Goal: Task Accomplishment & Management: Manage account settings

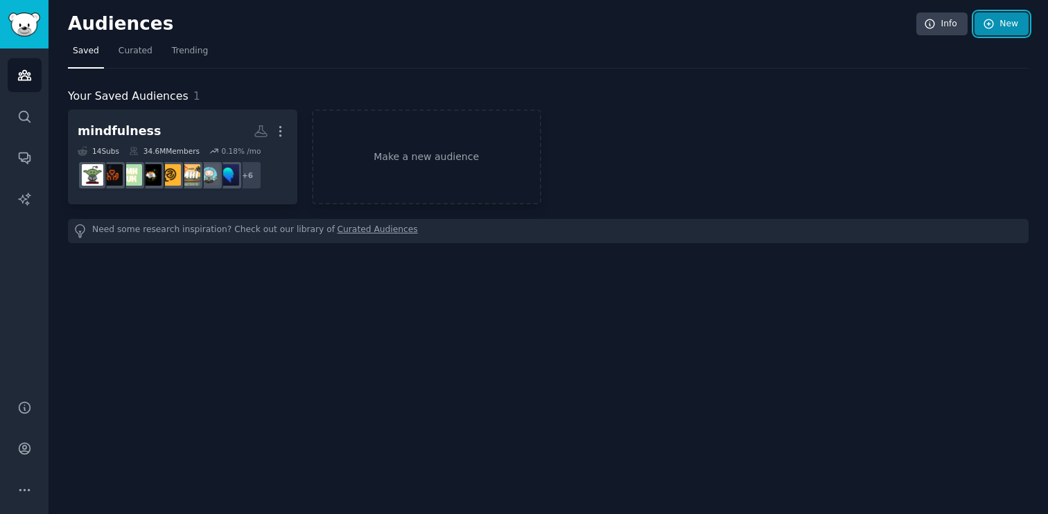
click at [997, 22] on link "New" at bounding box center [1001, 24] width 54 height 24
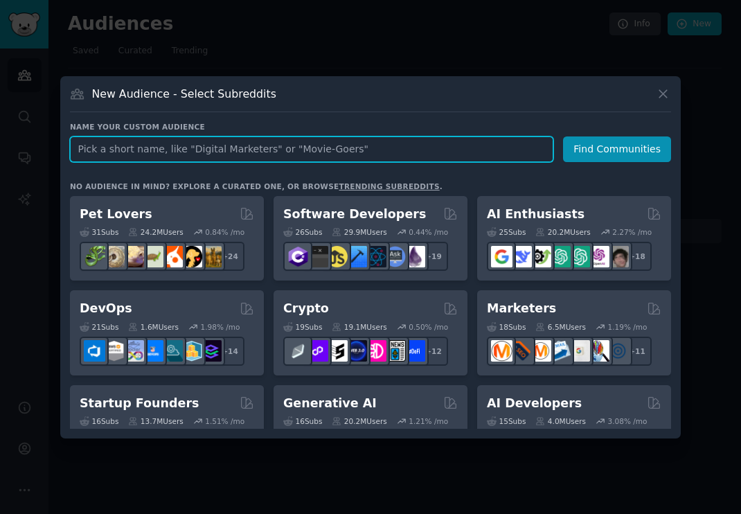
click at [394, 159] on input "text" at bounding box center [312, 149] width 484 height 26
type input "healthyfood"
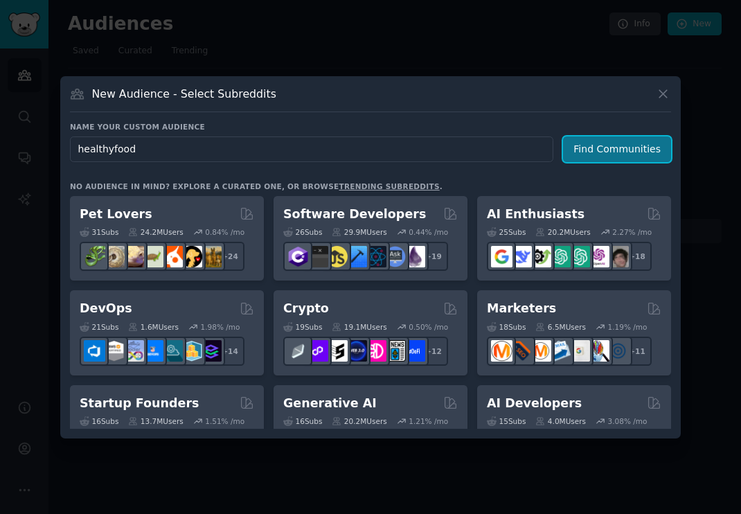
click at [650, 151] on button "Find Communities" at bounding box center [617, 149] width 108 height 26
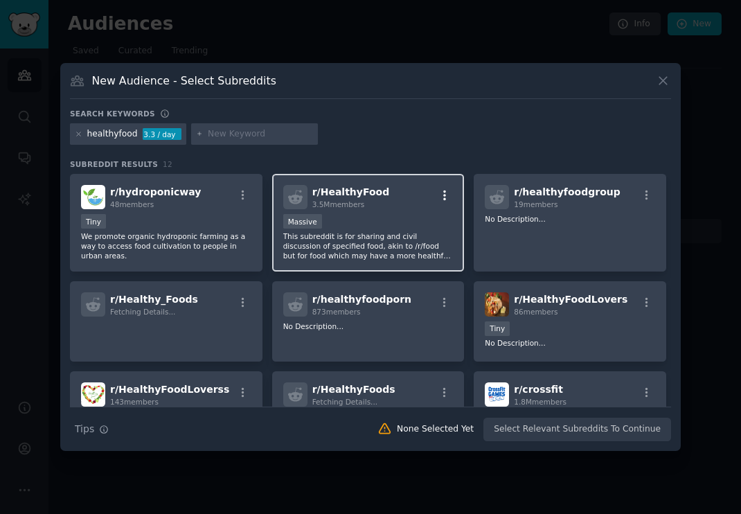
click at [439, 189] on icon "button" at bounding box center [445, 195] width 12 height 12
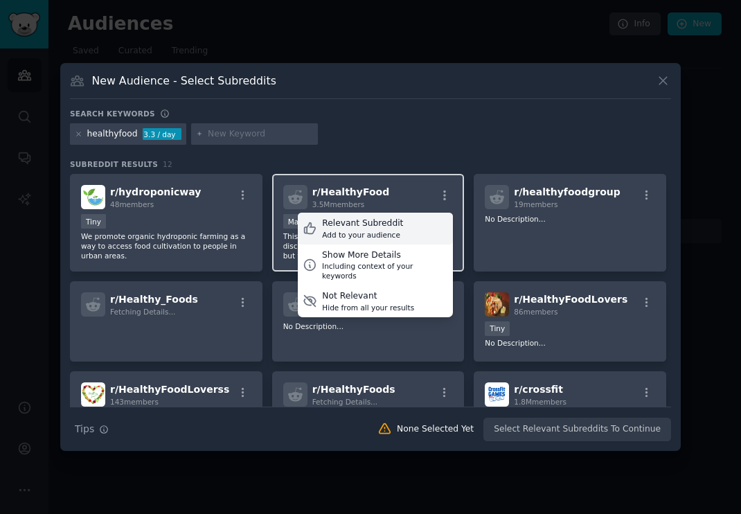
click at [401, 227] on div "Relevant Subreddit Add to your audience" at bounding box center [375, 229] width 155 height 32
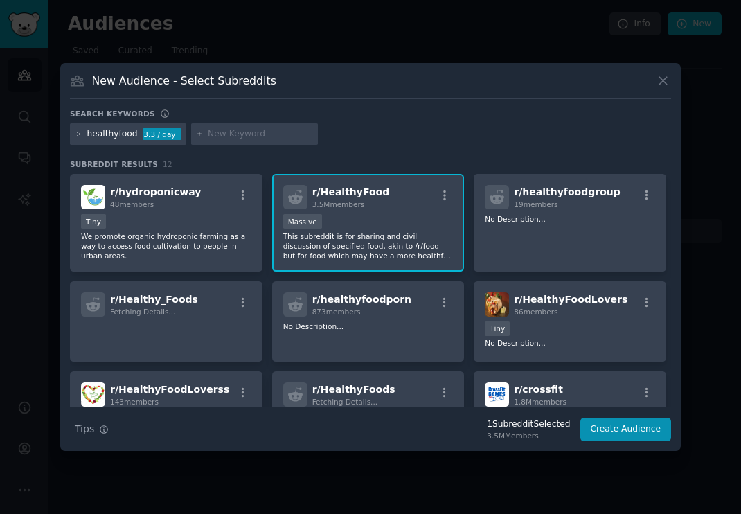
click at [235, 136] on input "text" at bounding box center [260, 134] width 105 height 12
click at [78, 136] on icon at bounding box center [79, 134] width 8 height 8
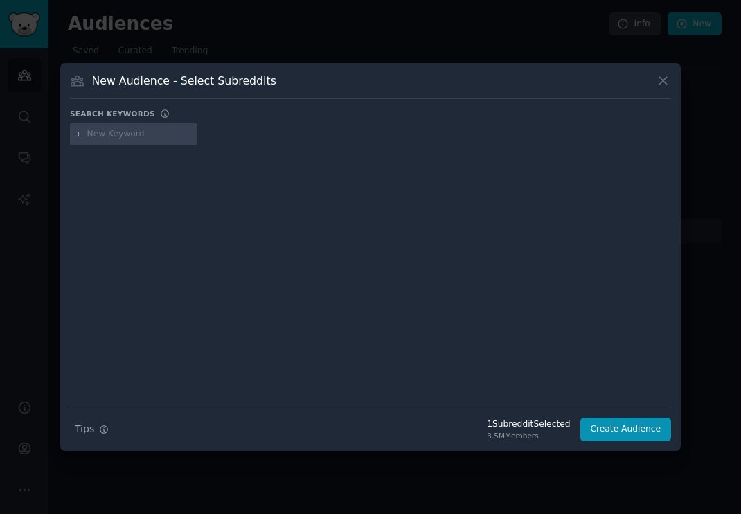
click at [96, 138] on input "text" at bounding box center [139, 134] width 105 height 12
type input "eatcheapandhealthy"
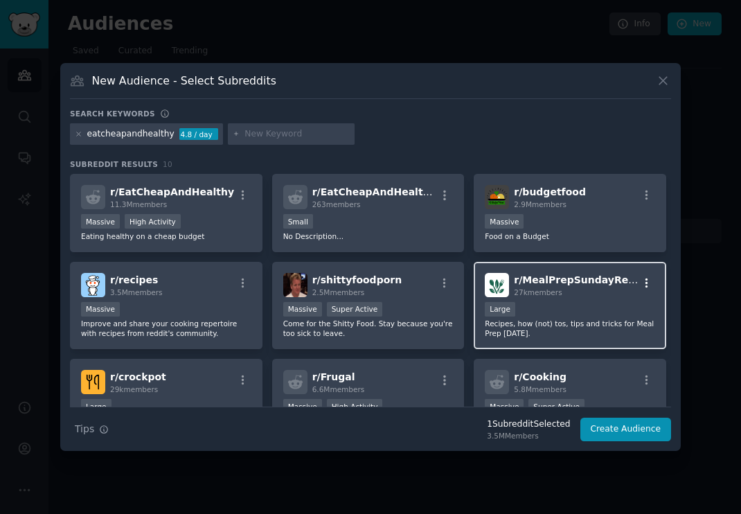
click at [644, 281] on icon "button" at bounding box center [647, 283] width 12 height 12
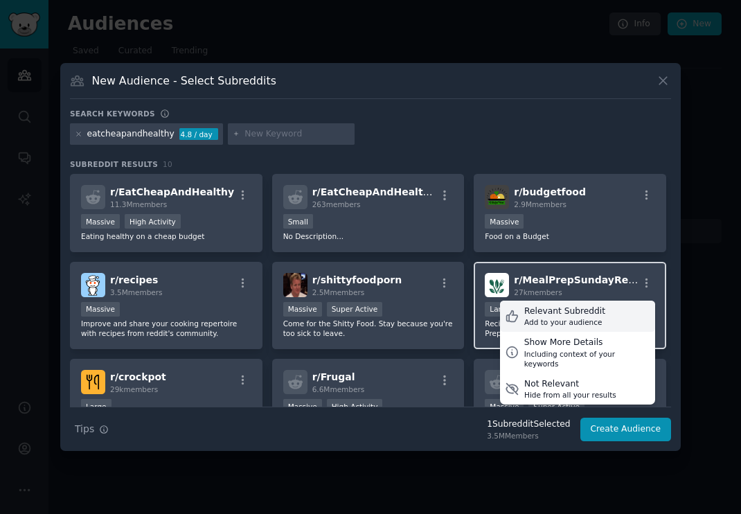
click at [590, 310] on div "Relevant Subreddit" at bounding box center [564, 312] width 81 height 12
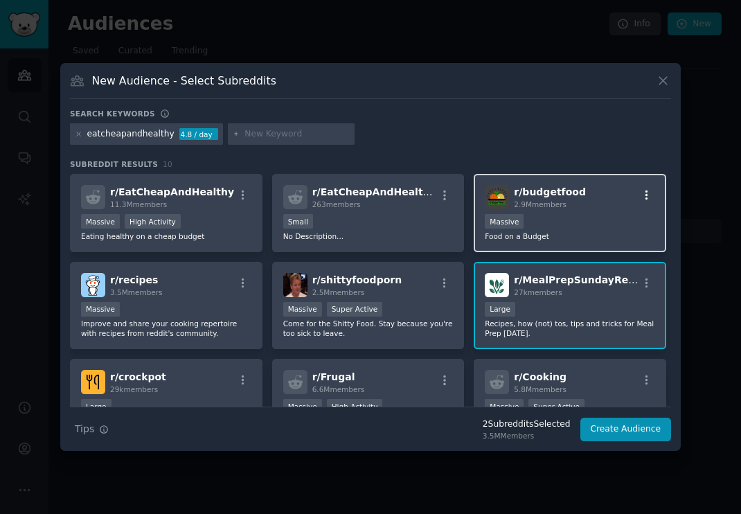
click at [651, 194] on button "button" at bounding box center [646, 195] width 17 height 12
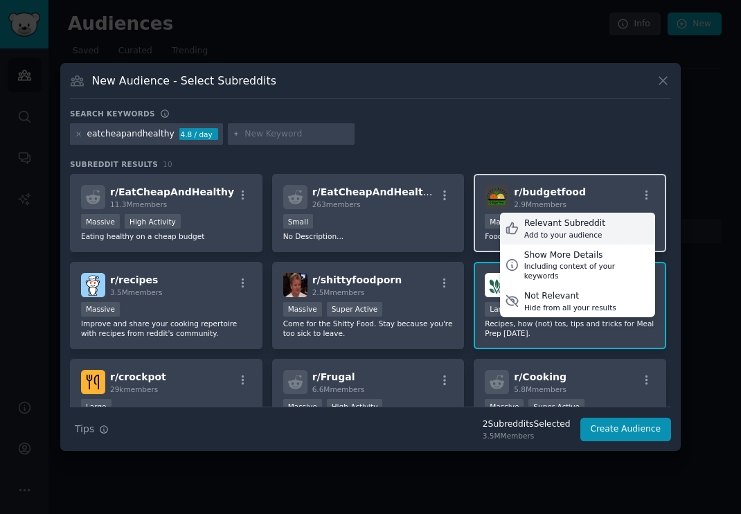
click at [603, 232] on div "Relevant Subreddit Add to your audience" at bounding box center [577, 229] width 155 height 32
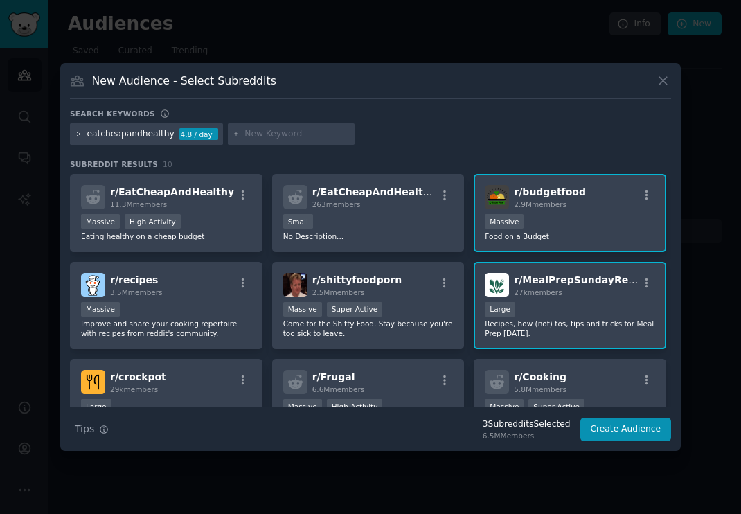
click at [80, 135] on icon at bounding box center [78, 133] width 3 height 3
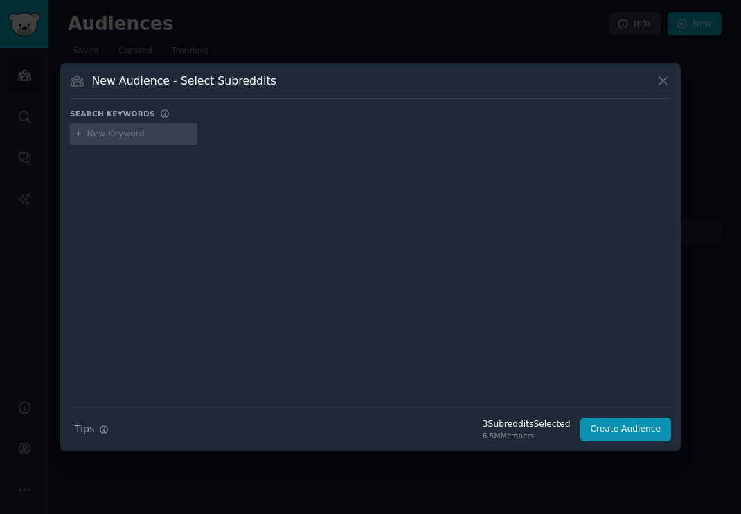
click at [96, 139] on input "text" at bounding box center [139, 134] width 105 height 12
type input "fitmeals"
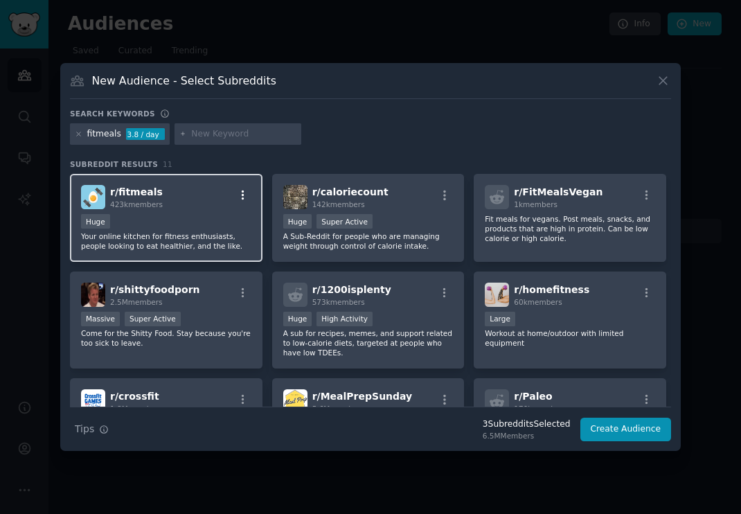
click at [242, 195] on icon "button" at bounding box center [243, 196] width 3 height 10
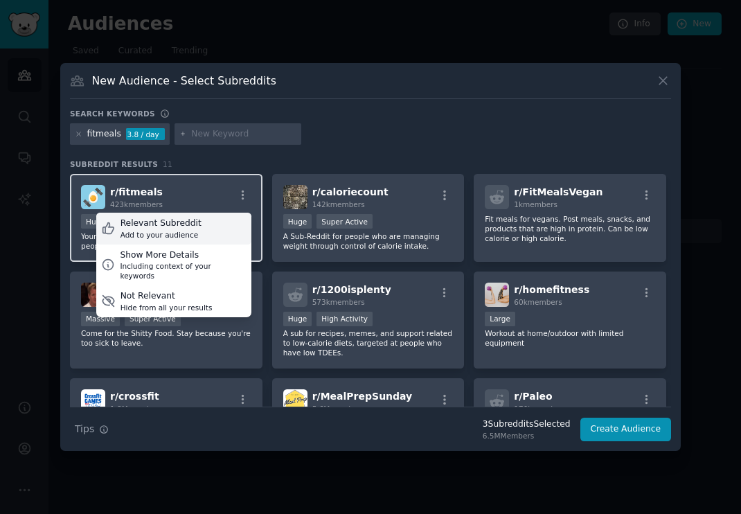
click at [211, 231] on div "Relevant Subreddit Add to your audience" at bounding box center [173, 229] width 155 height 32
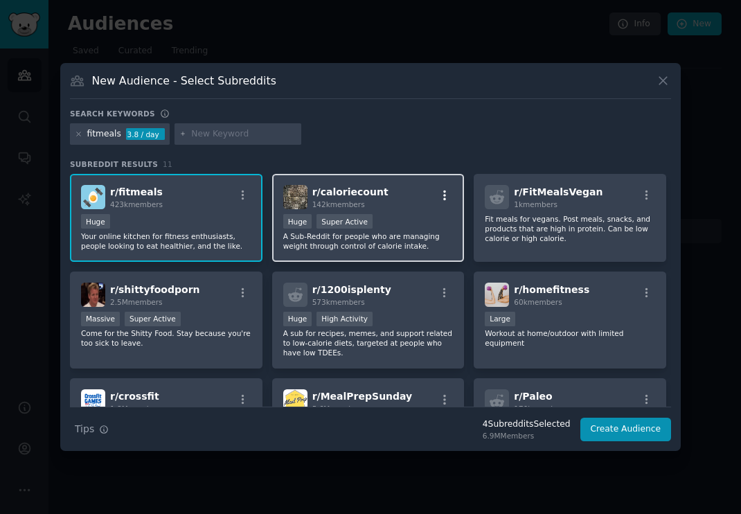
click at [445, 195] on icon "button" at bounding box center [445, 195] width 12 height 12
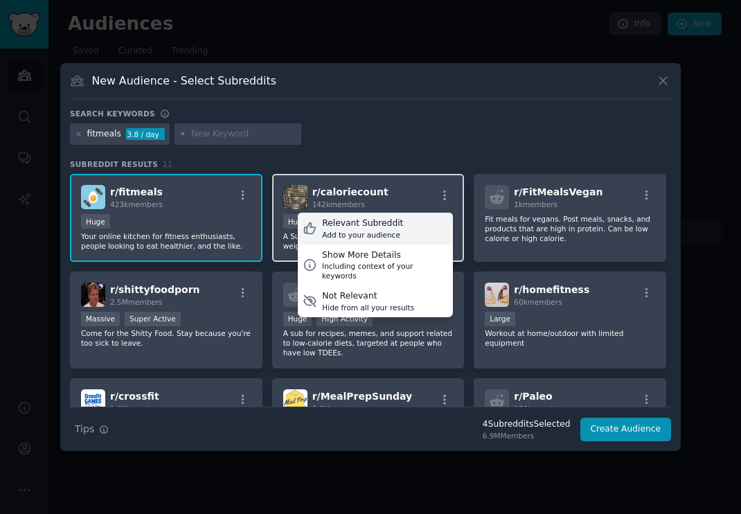
click at [398, 229] on div "Relevant Subreddit Add to your audience" at bounding box center [375, 229] width 155 height 32
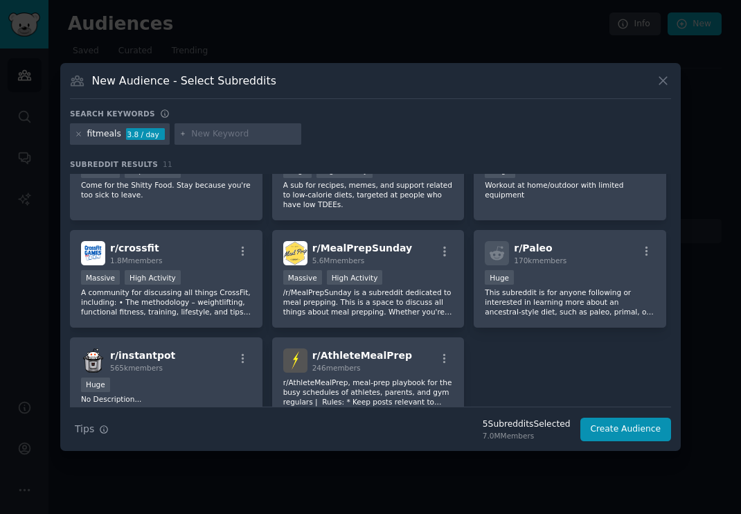
scroll to position [155, 0]
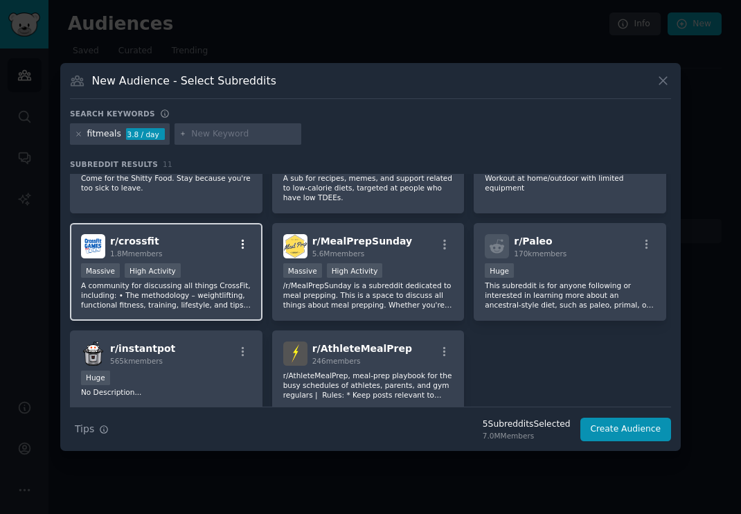
click at [242, 242] on icon "button" at bounding box center [243, 244] width 12 height 12
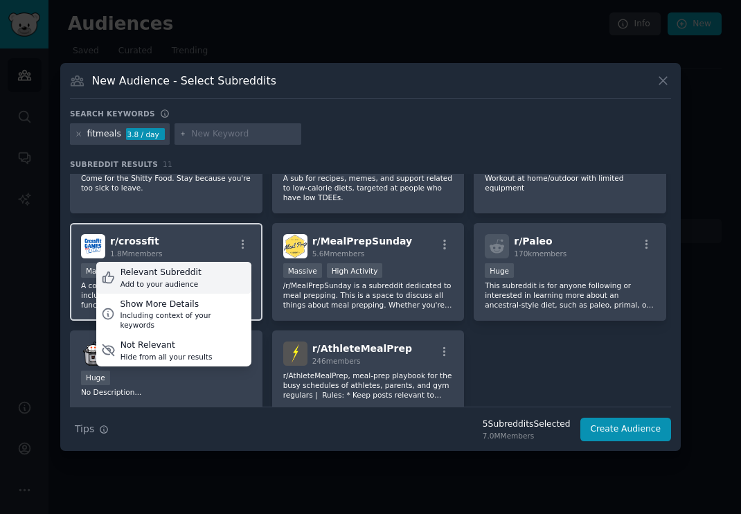
click at [206, 272] on div "Relevant Subreddit Add to your audience" at bounding box center [173, 278] width 155 height 32
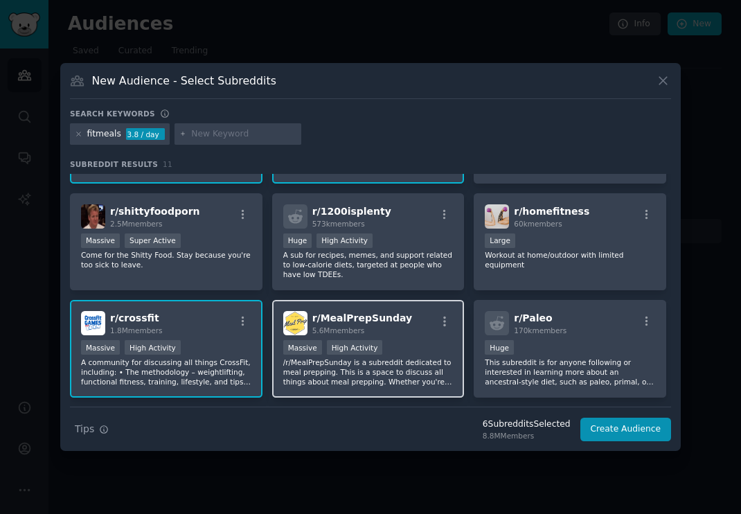
scroll to position [39, 0]
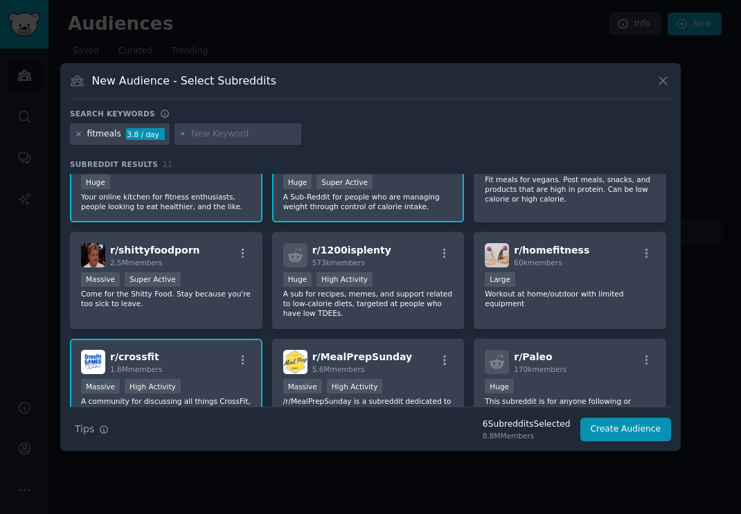
click at [79, 130] on icon at bounding box center [79, 134] width 8 height 8
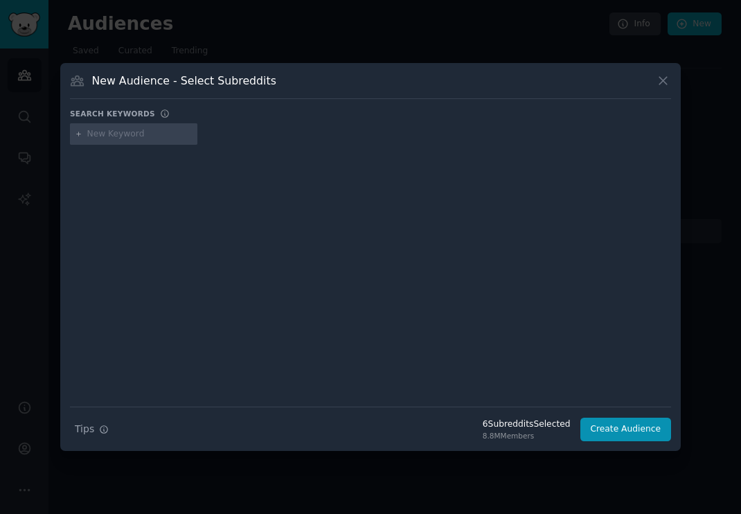
click at [95, 135] on input "text" at bounding box center [139, 134] width 105 height 12
type input "f"
type input "1200 is plenty"
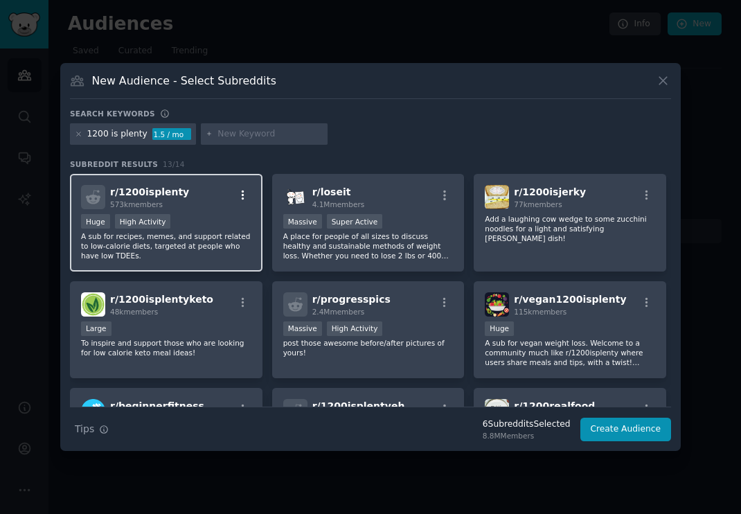
click at [244, 194] on icon "button" at bounding box center [243, 195] width 12 height 12
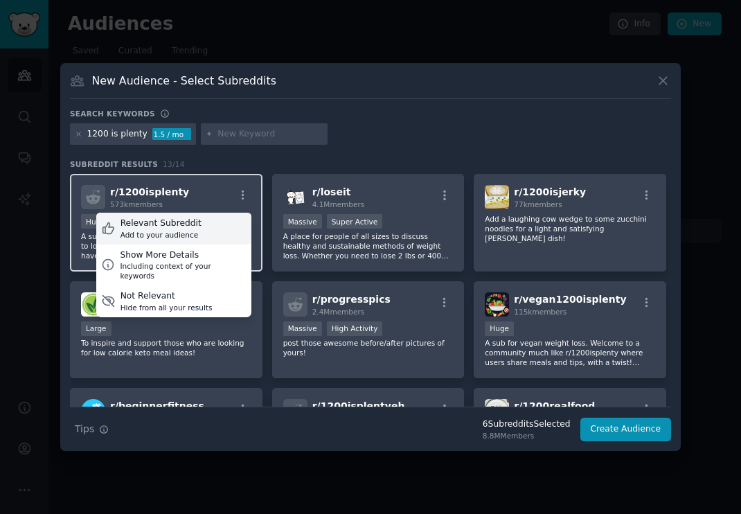
click at [185, 227] on div "Relevant Subreddit" at bounding box center [161, 224] width 81 height 12
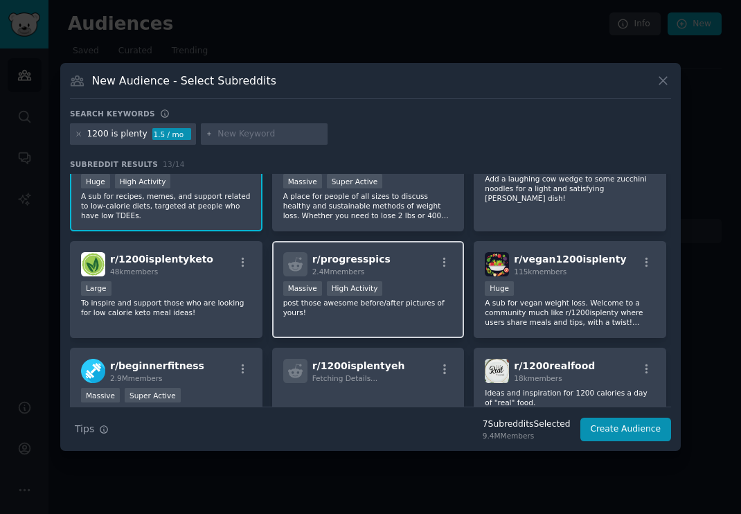
scroll to position [34, 0]
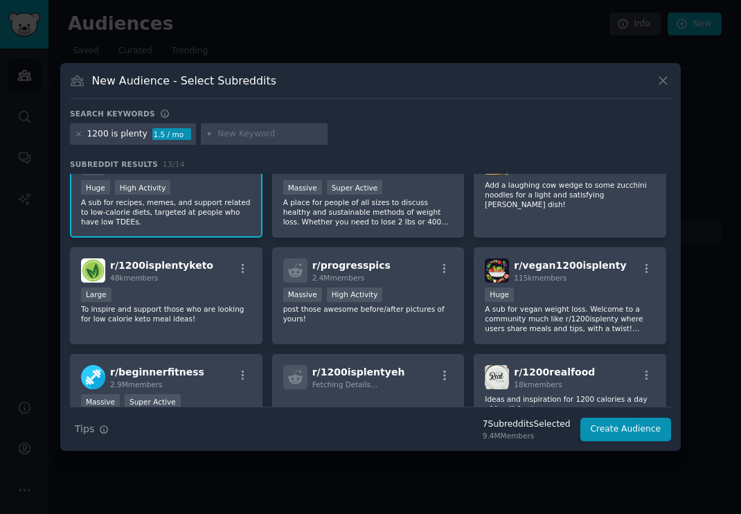
click at [79, 137] on div at bounding box center [79, 134] width 8 height 12
click at [80, 136] on icon at bounding box center [79, 134] width 8 height 8
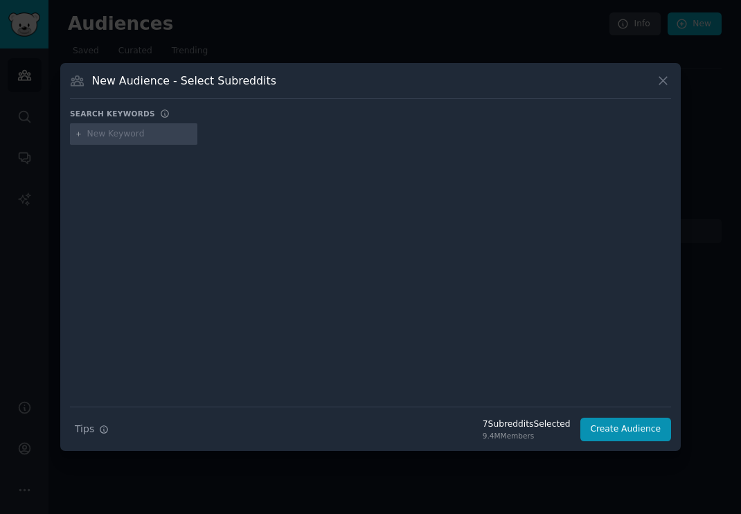
click at [101, 136] on input "text" at bounding box center [139, 134] width 105 height 12
type input "paleo"
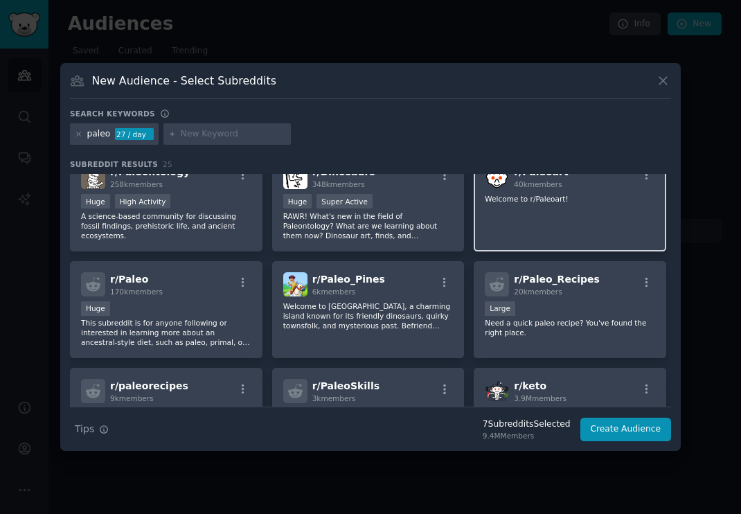
scroll to position [26, 0]
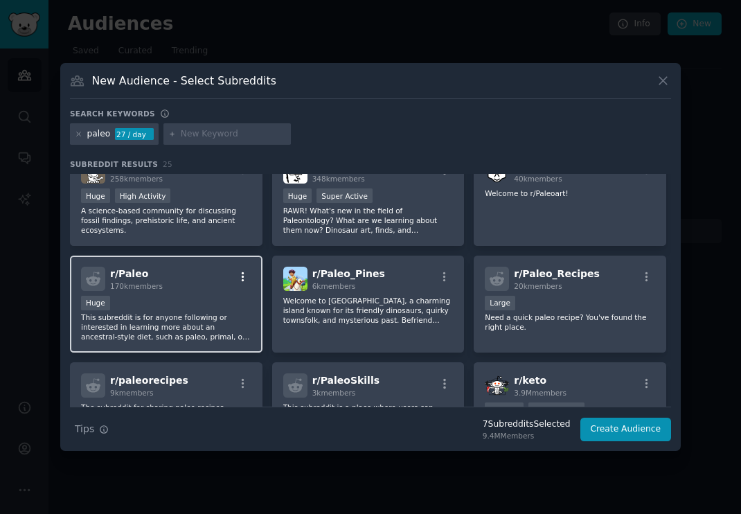
click at [245, 275] on icon "button" at bounding box center [243, 277] width 12 height 12
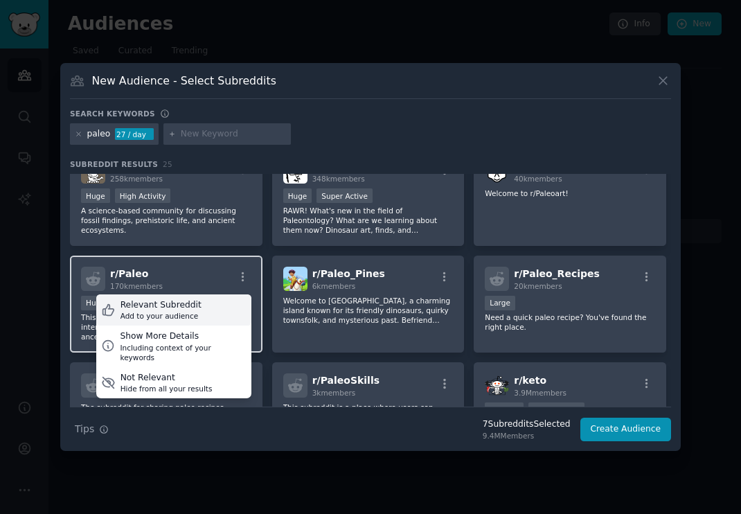
click at [206, 306] on div "Relevant Subreddit Add to your audience" at bounding box center [173, 310] width 155 height 32
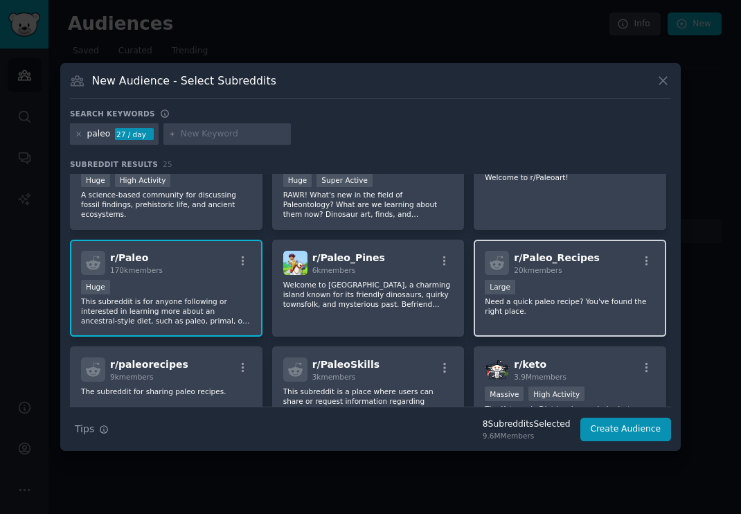
scroll to position [33, 0]
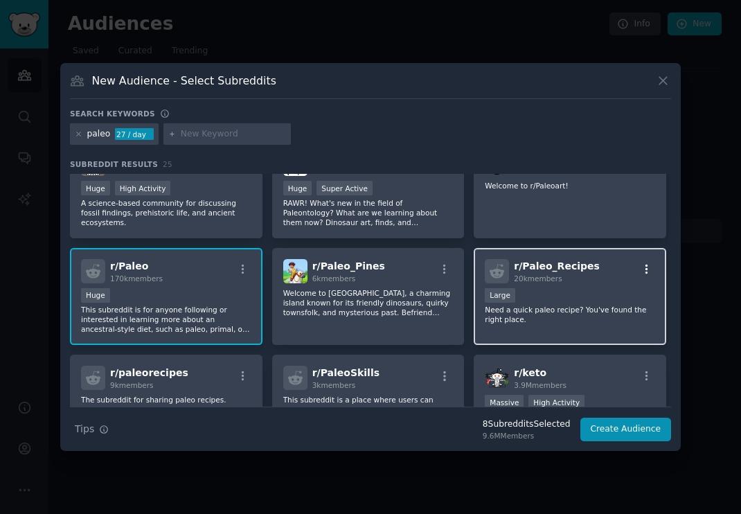
click at [642, 270] on icon "button" at bounding box center [647, 269] width 12 height 12
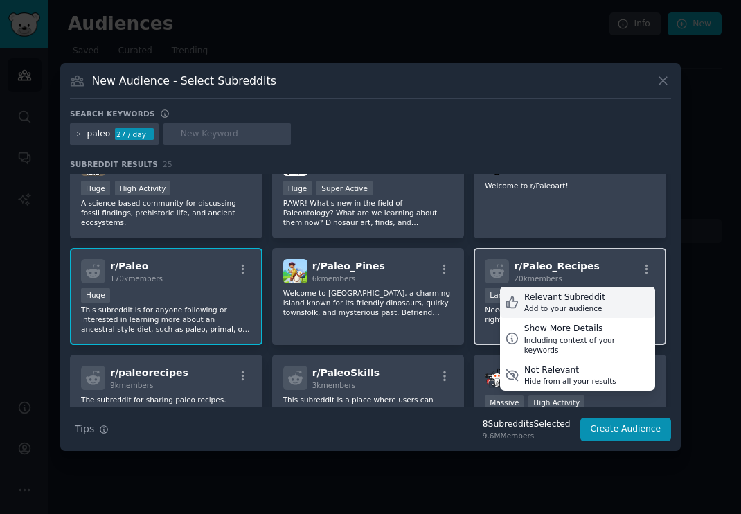
click at [577, 308] on div "Add to your audience" at bounding box center [564, 308] width 81 height 10
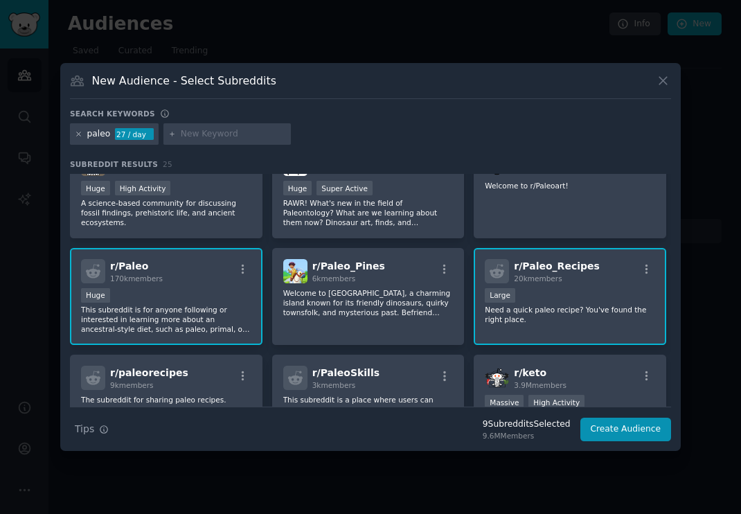
click at [77, 136] on icon at bounding box center [78, 133] width 3 height 3
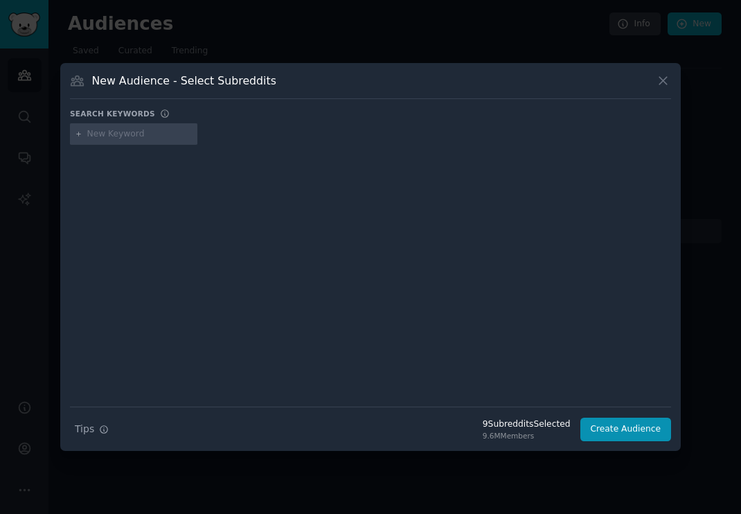
click at [114, 142] on div at bounding box center [133, 134] width 127 height 22
click at [113, 139] on input "text" at bounding box center [139, 134] width 105 height 12
type input "vegan"
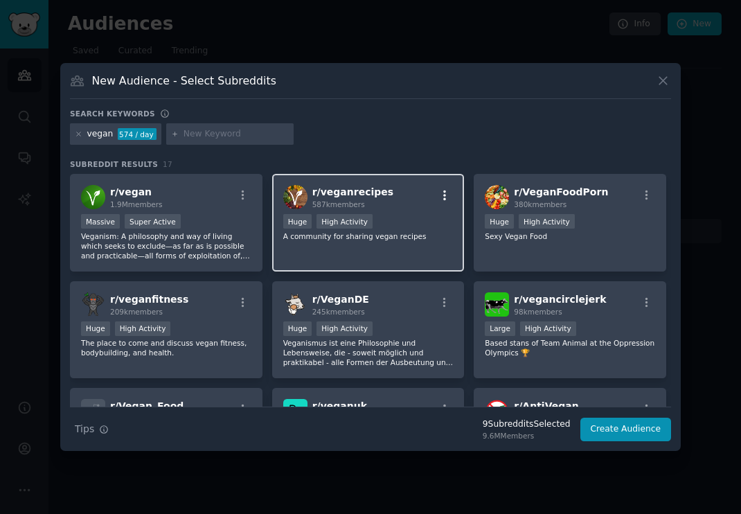
click at [441, 196] on icon "button" at bounding box center [445, 195] width 12 height 12
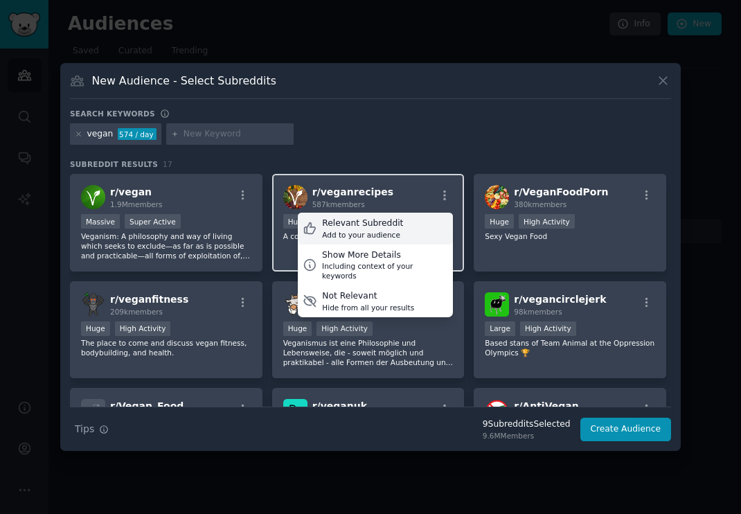
click at [388, 227] on div "Relevant Subreddit" at bounding box center [362, 224] width 81 height 12
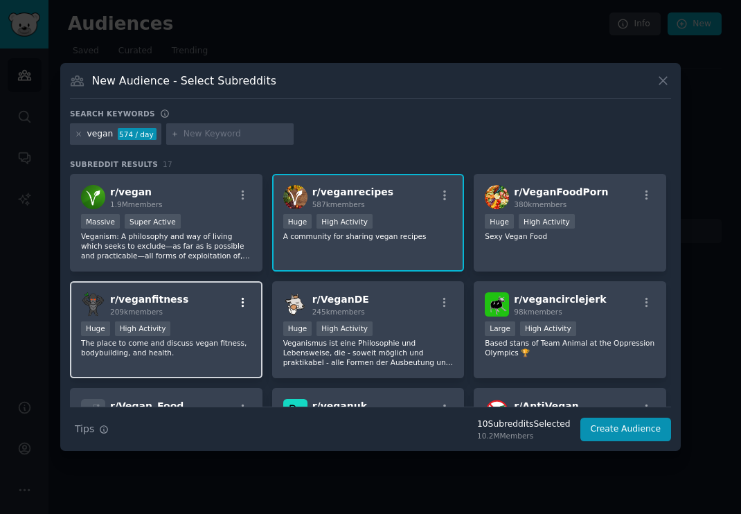
click at [244, 300] on icon "button" at bounding box center [243, 303] width 12 height 12
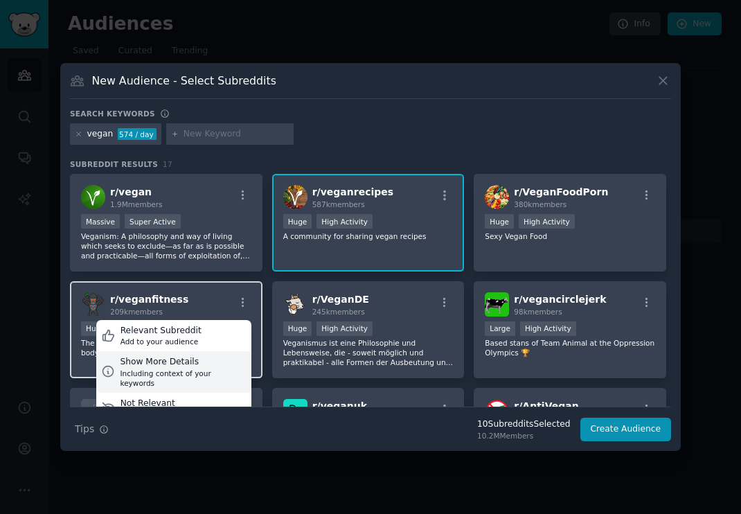
click at [193, 355] on div "Show More Details Including context of your keywords" at bounding box center [173, 372] width 155 height 42
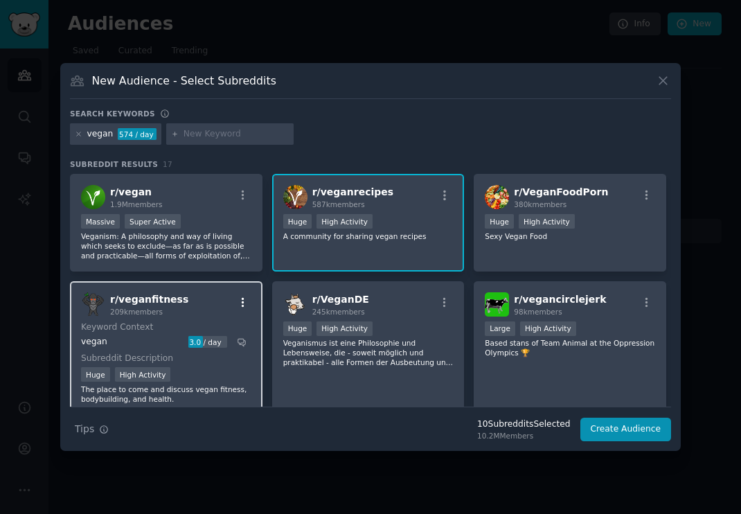
click at [247, 300] on icon "button" at bounding box center [243, 303] width 12 height 12
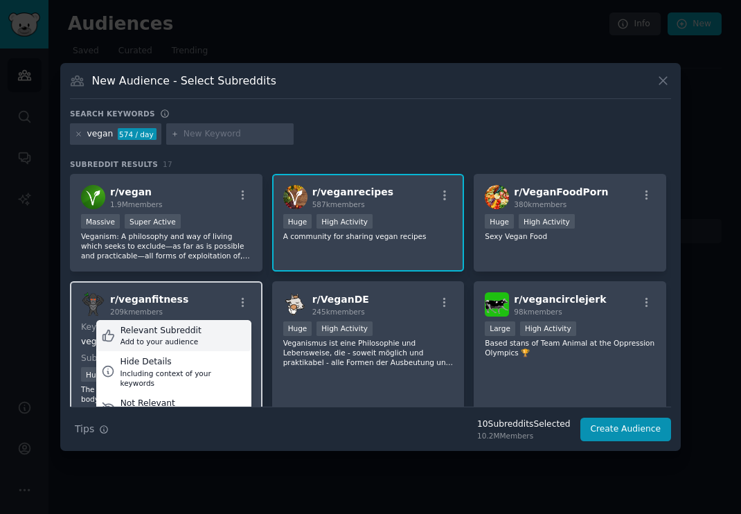
click at [193, 334] on div "Relevant Subreddit" at bounding box center [161, 331] width 81 height 12
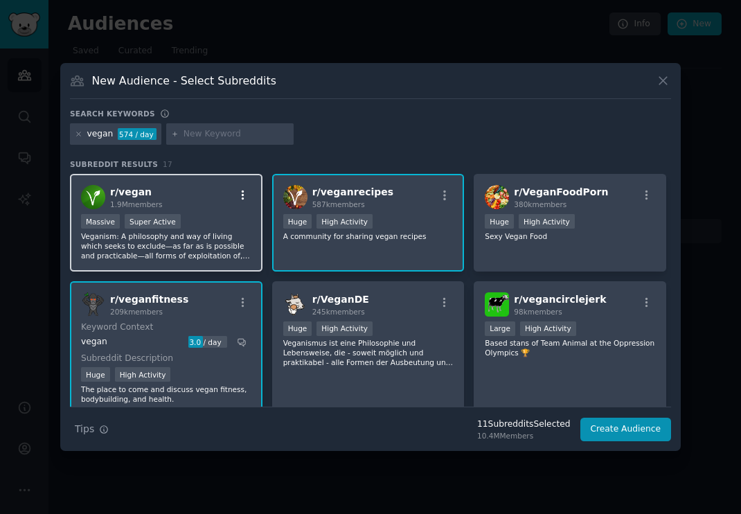
click at [242, 193] on icon "button" at bounding box center [243, 195] width 12 height 12
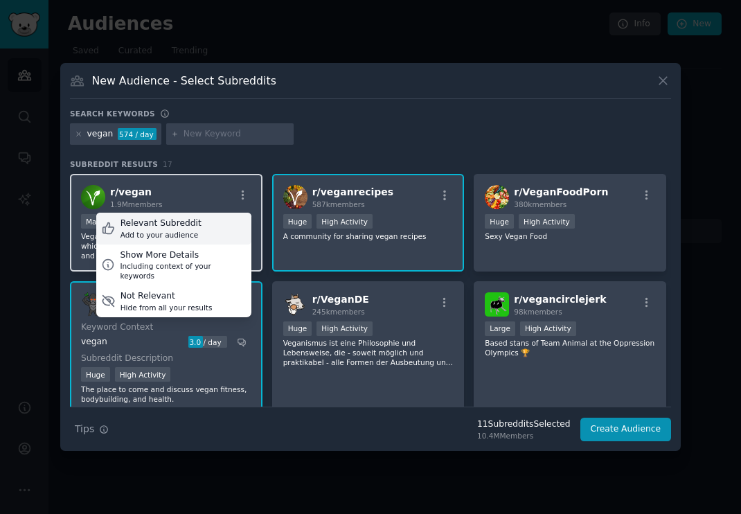
click at [204, 222] on div "Relevant Subreddit Add to your audience" at bounding box center [173, 229] width 155 height 32
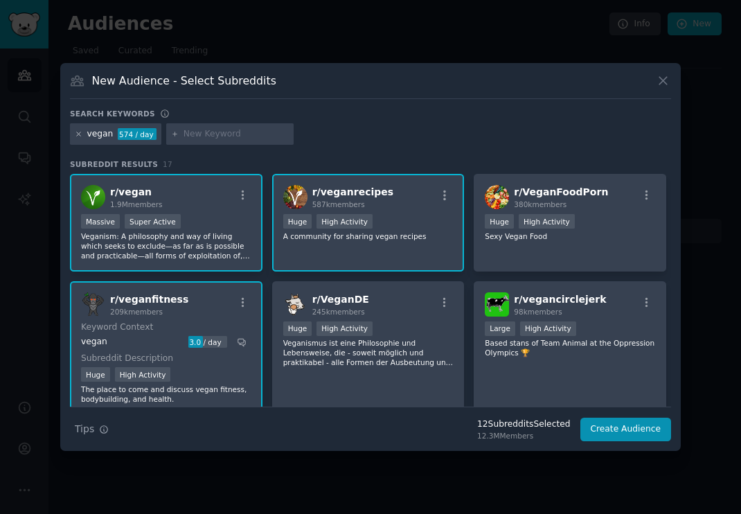
click at [81, 136] on icon at bounding box center [79, 134] width 8 height 8
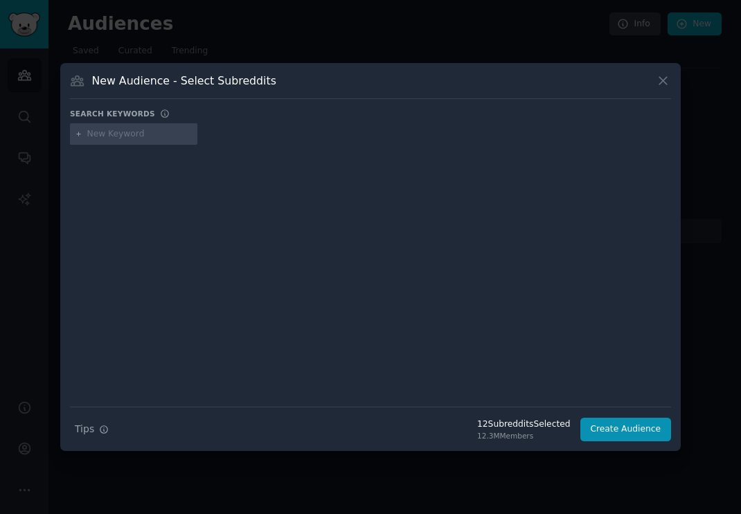
click at [87, 137] on div at bounding box center [133, 134] width 127 height 22
click at [89, 137] on input "text" at bounding box center [139, 134] width 105 height 12
type input "vegetarian"
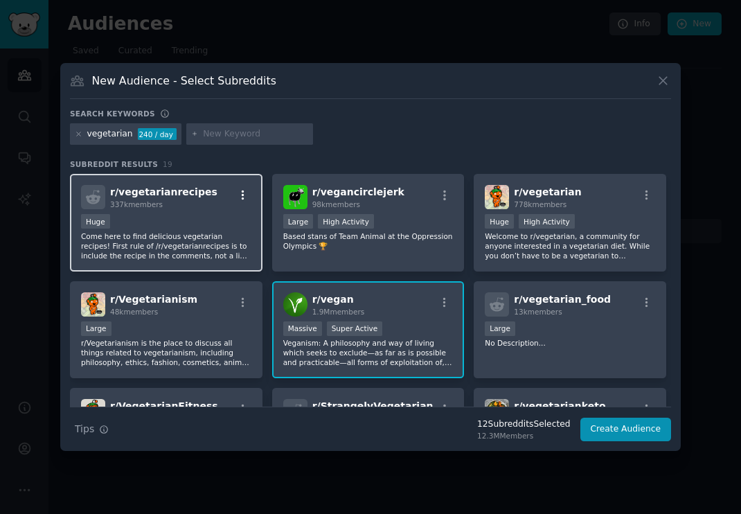
click at [242, 197] on icon "button" at bounding box center [243, 195] width 12 height 12
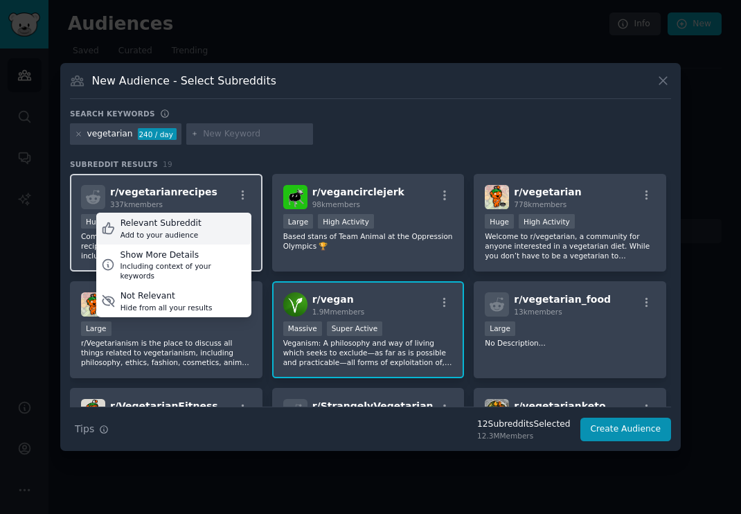
click at [193, 227] on div "Relevant Subreddit" at bounding box center [161, 224] width 81 height 12
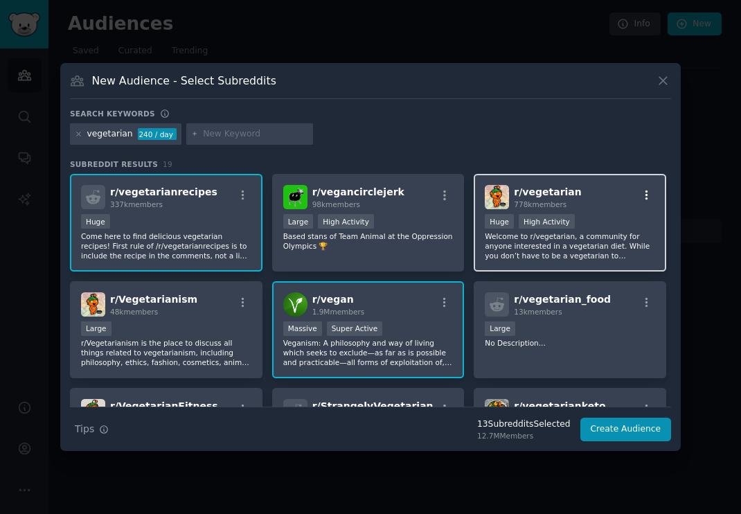
click at [642, 194] on icon "button" at bounding box center [647, 195] width 12 height 12
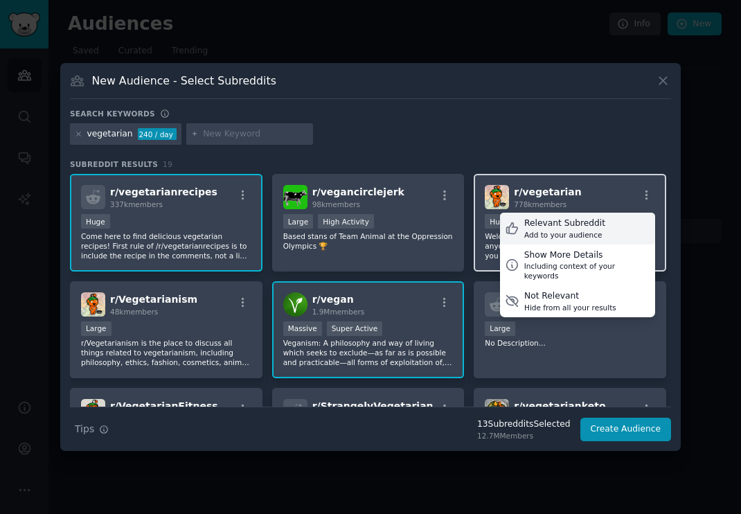
click at [577, 228] on div "Relevant Subreddit" at bounding box center [564, 224] width 81 height 12
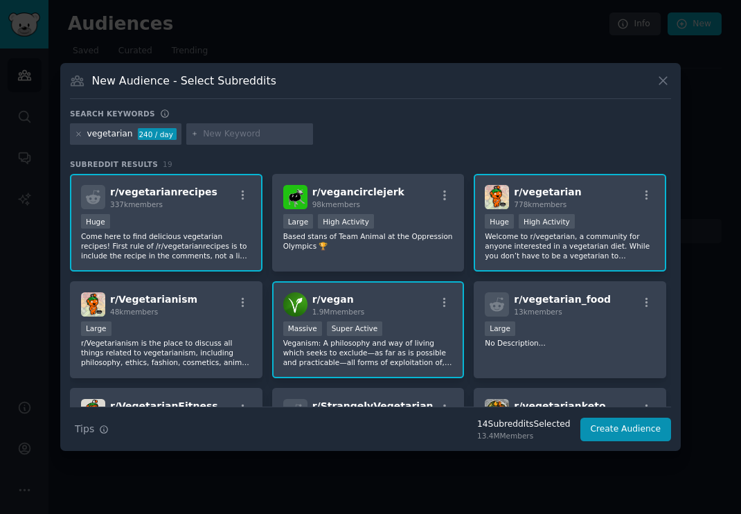
click at [80, 138] on div at bounding box center [79, 134] width 8 height 12
click at [80, 134] on icon at bounding box center [79, 134] width 8 height 8
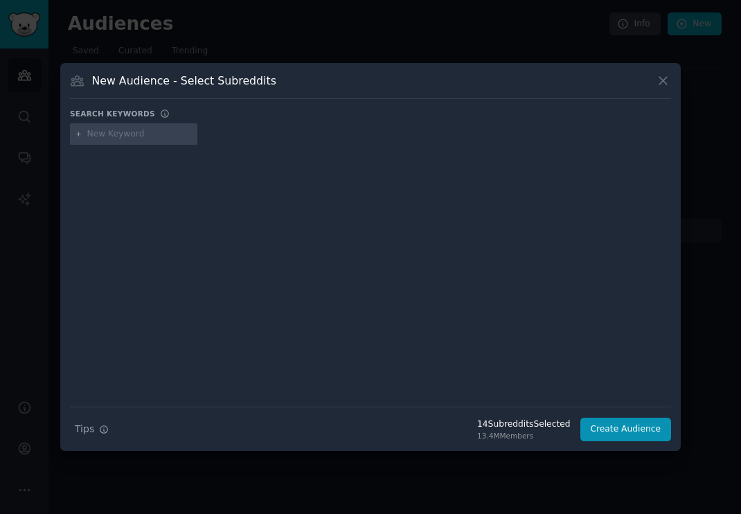
click at [94, 132] on input "text" at bounding box center [139, 134] width 105 height 12
type input "gluten free"
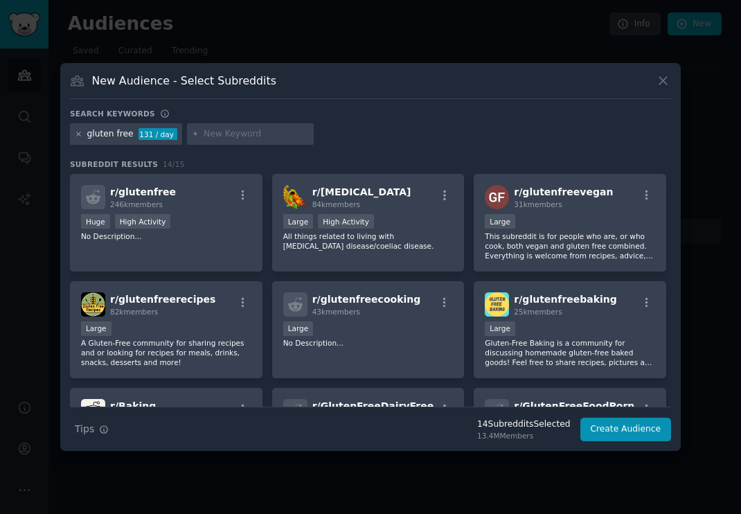
click at [81, 134] on icon at bounding box center [79, 134] width 8 height 8
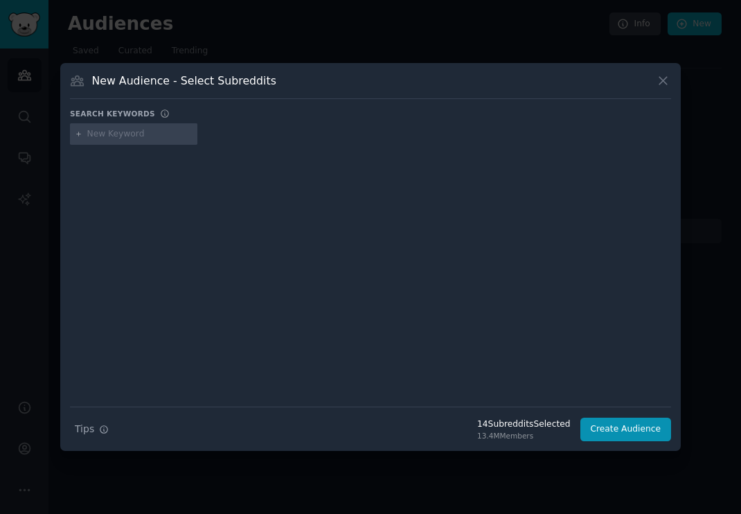
click at [100, 137] on input "text" at bounding box center [139, 134] width 105 height 12
type input "s"
click at [129, 131] on input "s" at bounding box center [139, 134] width 105 height 12
type input "protein snacks"
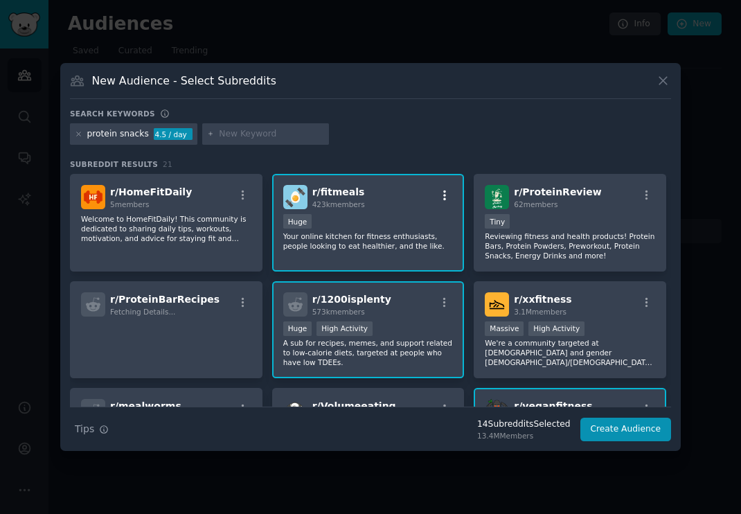
click at [448, 196] on icon "button" at bounding box center [445, 195] width 12 height 12
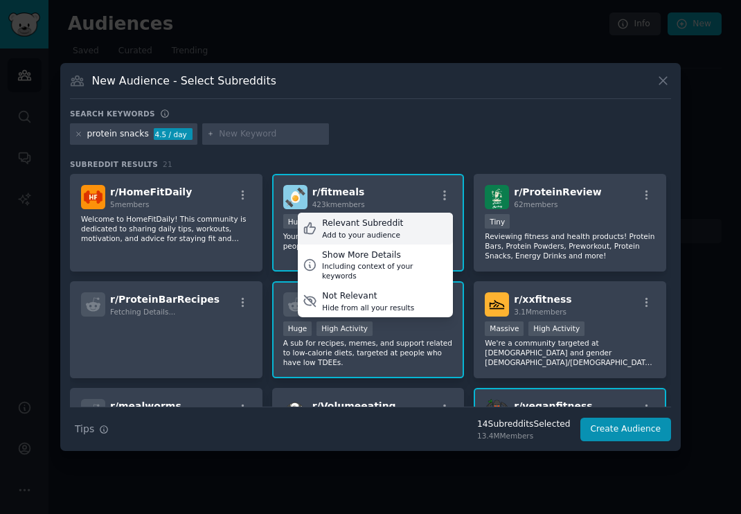
click at [390, 224] on div "Relevant Subreddit" at bounding box center [362, 224] width 81 height 12
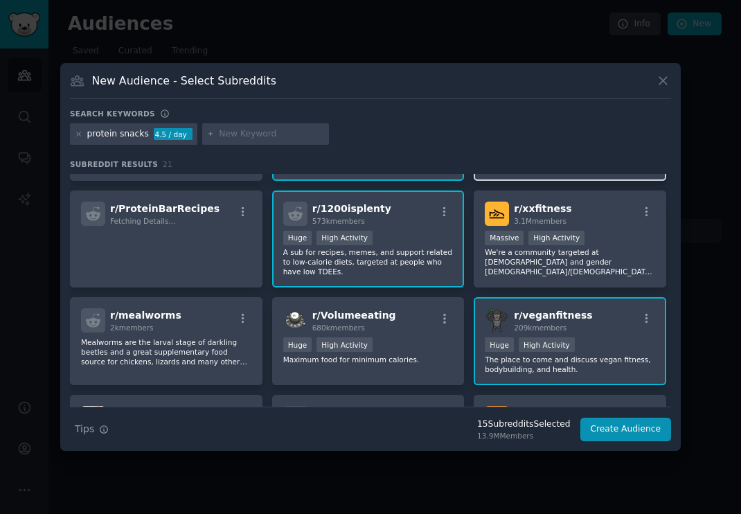
scroll to position [87, 0]
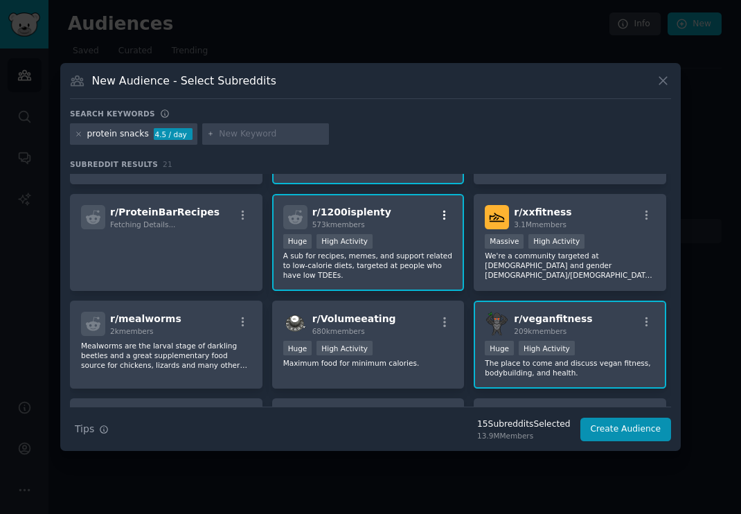
click at [445, 214] on icon "button" at bounding box center [445, 215] width 12 height 12
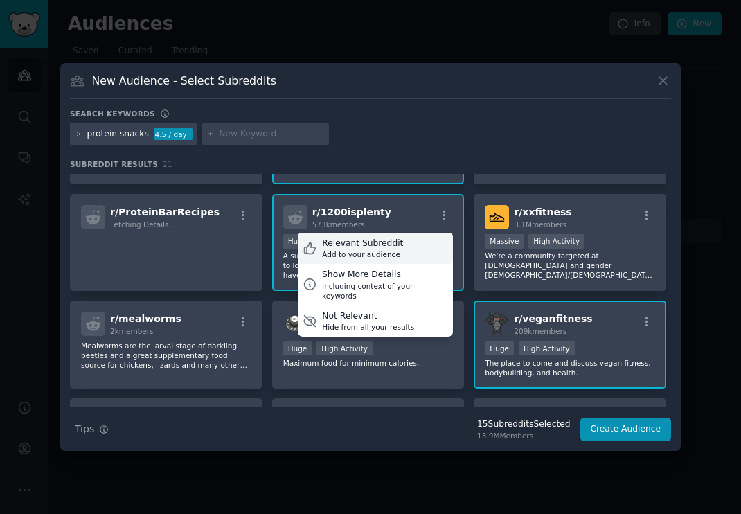
click at [390, 247] on div "Relevant Subreddit" at bounding box center [362, 244] width 81 height 12
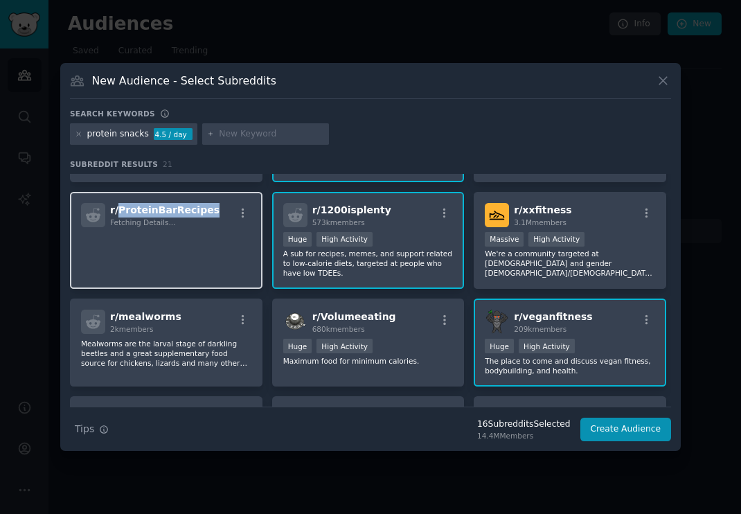
scroll to position [82, 0]
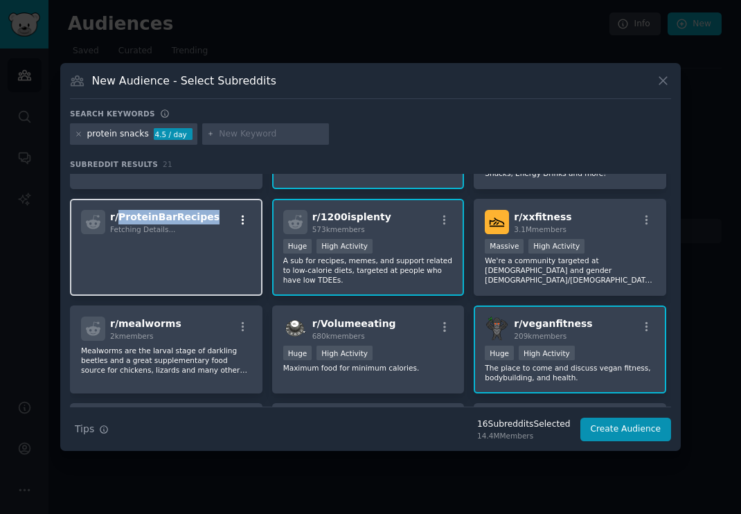
click at [243, 219] on icon "button" at bounding box center [243, 220] width 12 height 12
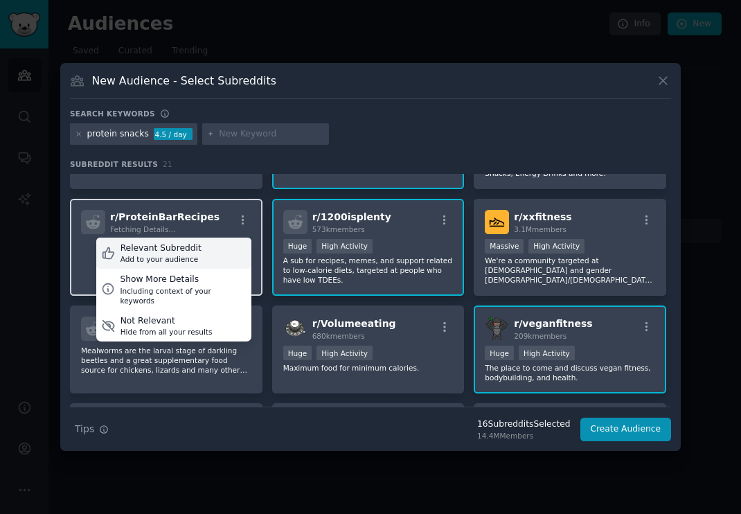
click at [190, 246] on div "Relevant Subreddit" at bounding box center [161, 248] width 81 height 12
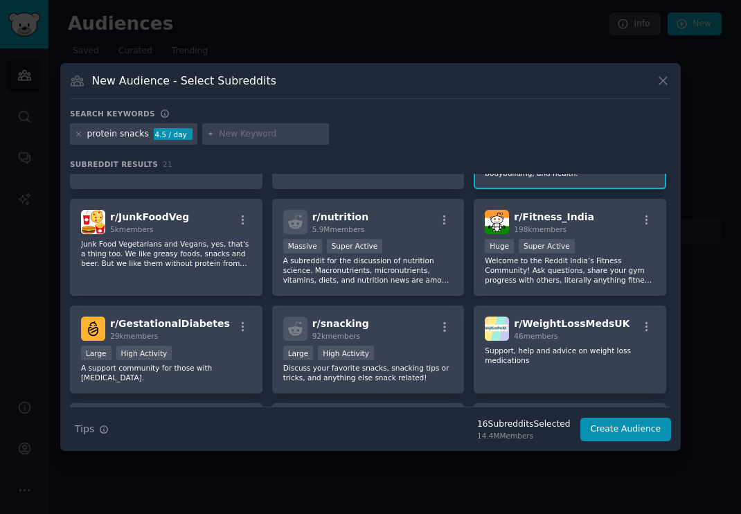
scroll to position [274, 0]
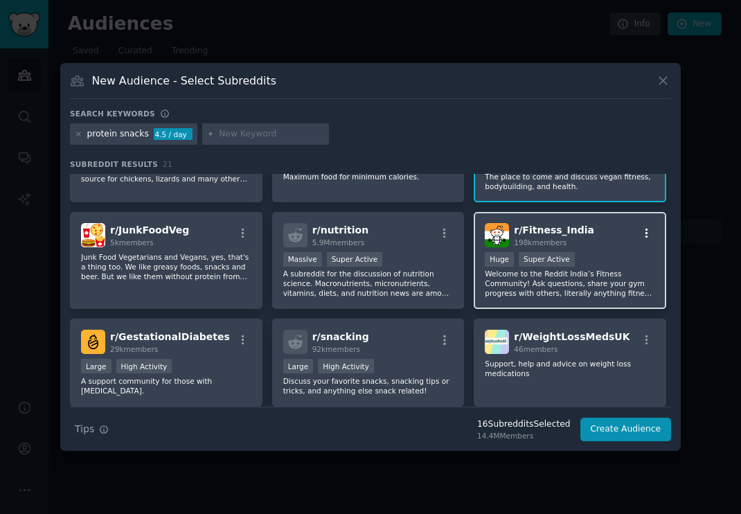
click at [642, 231] on icon "button" at bounding box center [647, 233] width 12 height 12
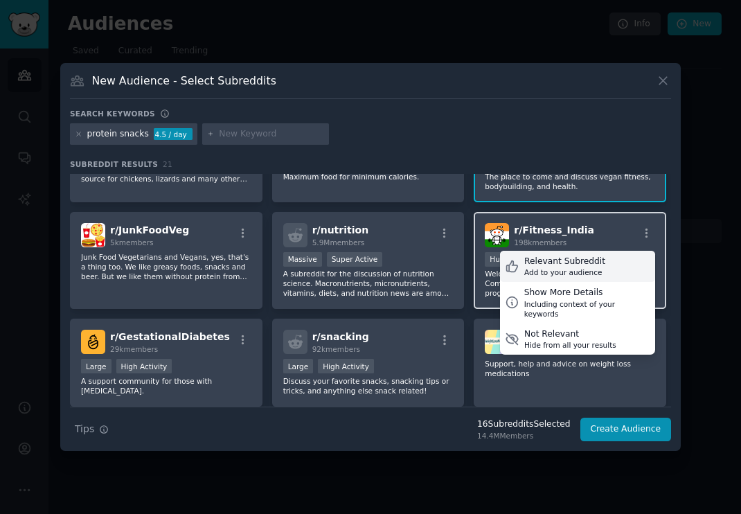
click at [574, 267] on div "Add to your audience" at bounding box center [564, 272] width 81 height 10
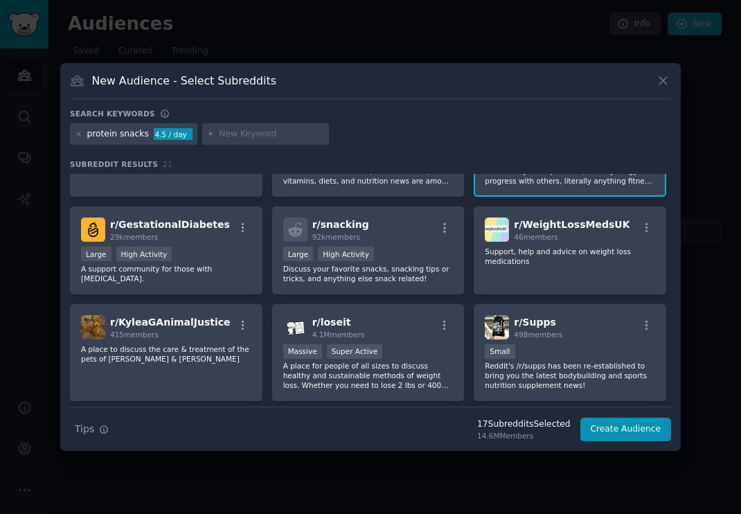
scroll to position [346, 0]
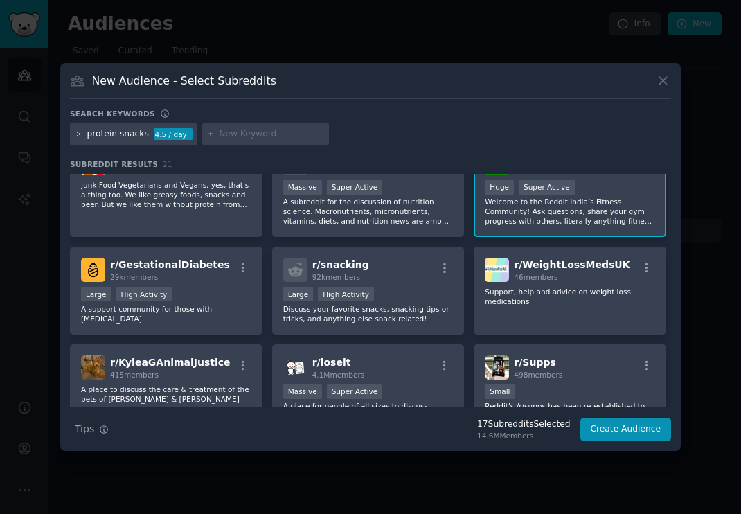
click at [78, 133] on icon at bounding box center [78, 133] width 3 height 3
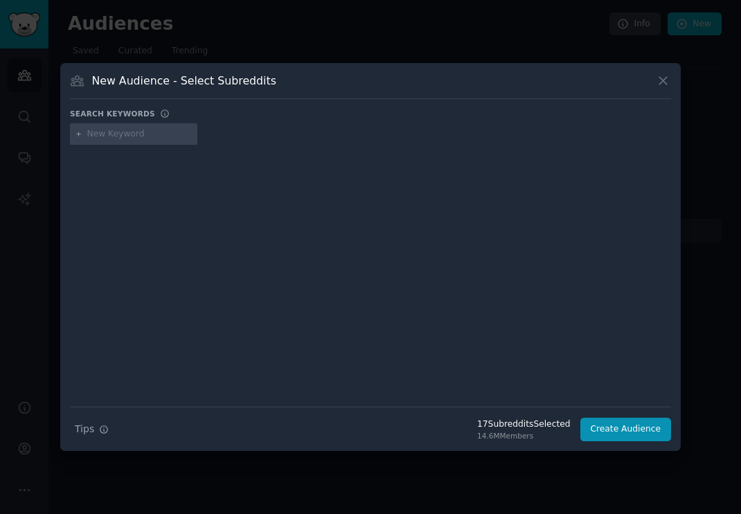
click at [109, 146] on div at bounding box center [370, 136] width 601 height 27
click at [112, 139] on input "text" at bounding box center [139, 134] width 105 height 12
type input "food pantry"
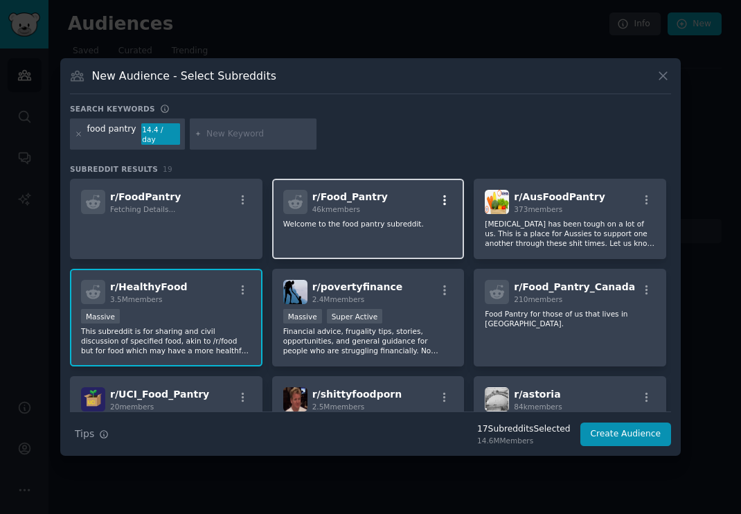
click at [446, 194] on icon "button" at bounding box center [445, 200] width 12 height 12
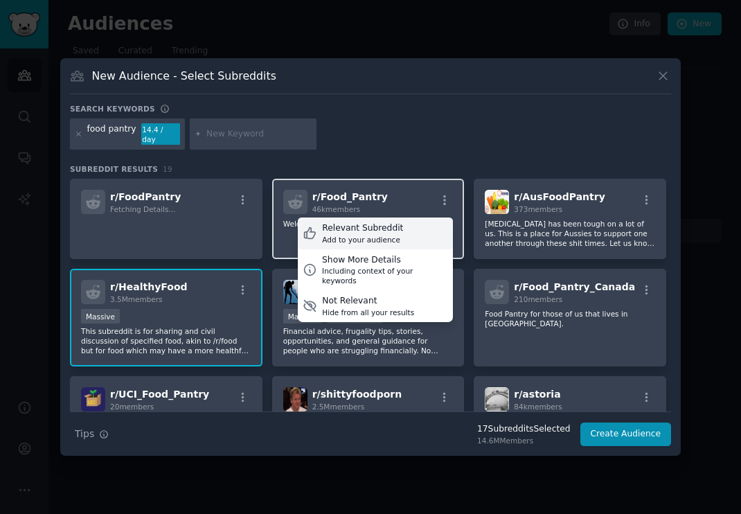
click at [381, 235] on div "Add to your audience" at bounding box center [362, 240] width 81 height 10
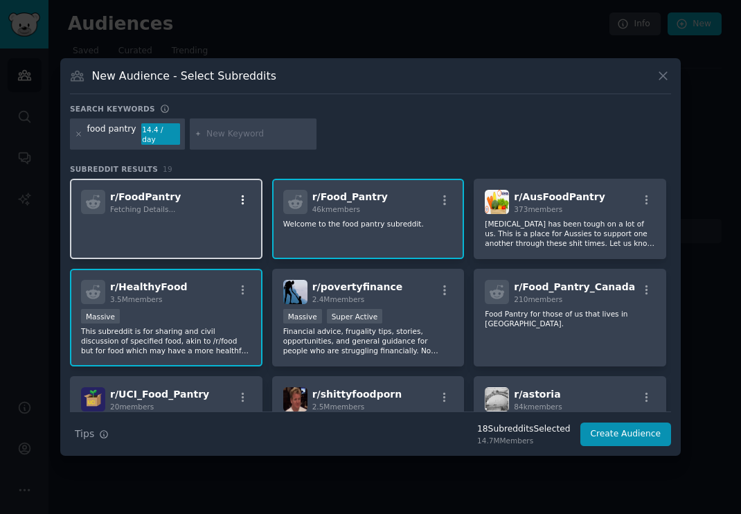
click at [243, 194] on icon "button" at bounding box center [243, 200] width 12 height 12
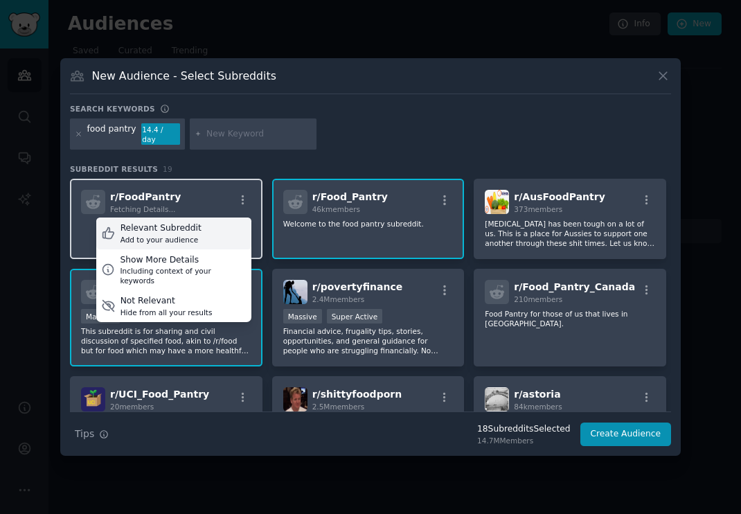
click at [197, 227] on div "Relevant Subreddit Add to your audience" at bounding box center [173, 234] width 155 height 32
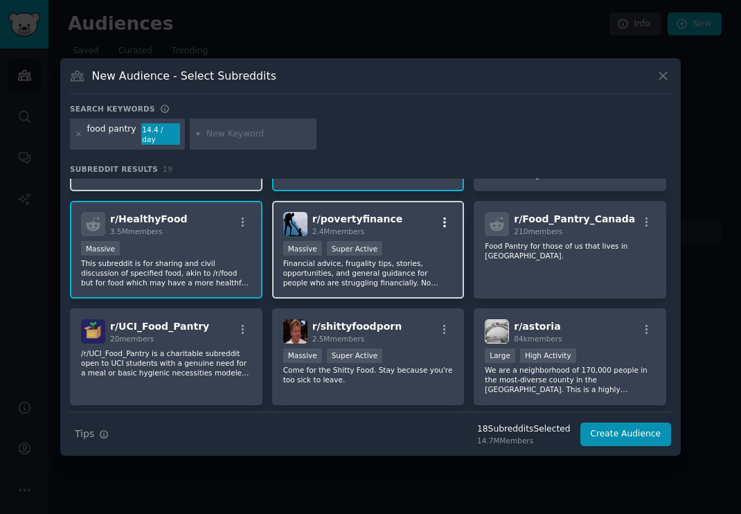
scroll to position [48, 0]
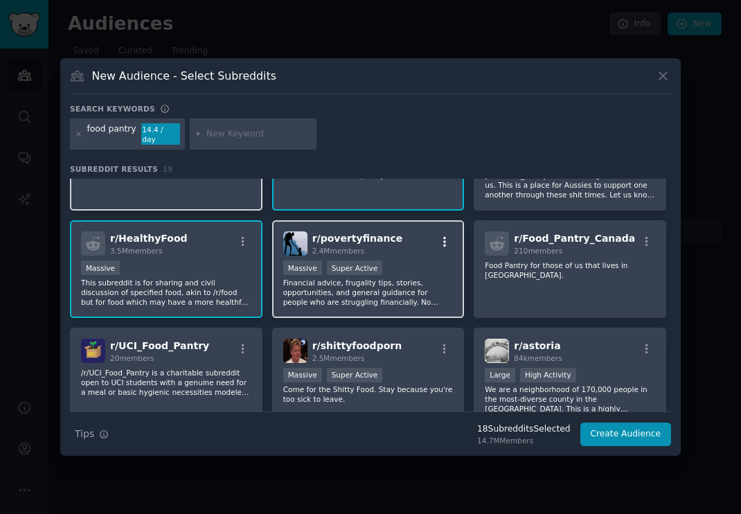
click at [442, 244] on div at bounding box center [444, 244] width 17 height 17
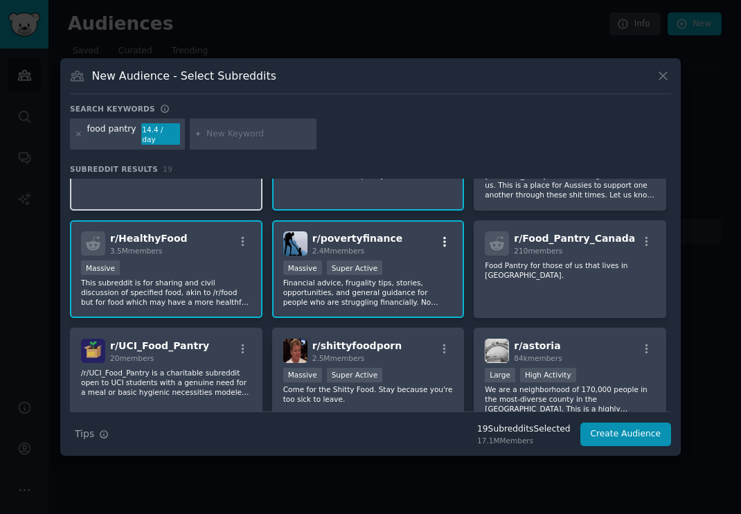
click at [442, 236] on icon "button" at bounding box center [445, 242] width 12 height 12
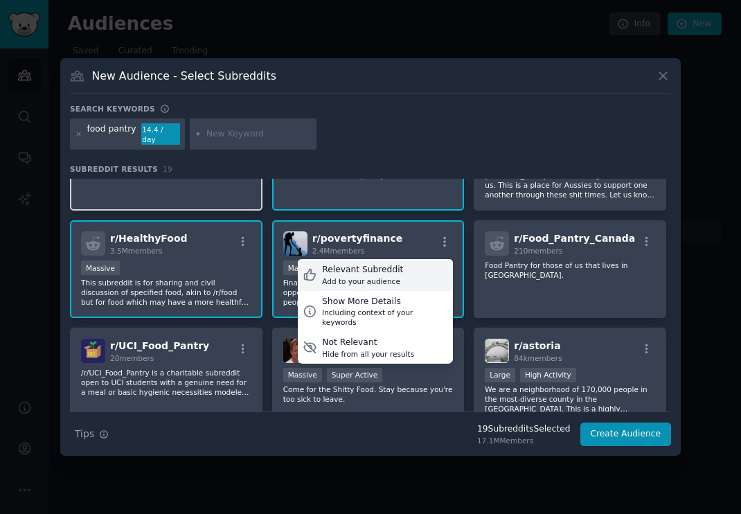
click at [380, 276] on div "Add to your audience" at bounding box center [362, 281] width 81 height 10
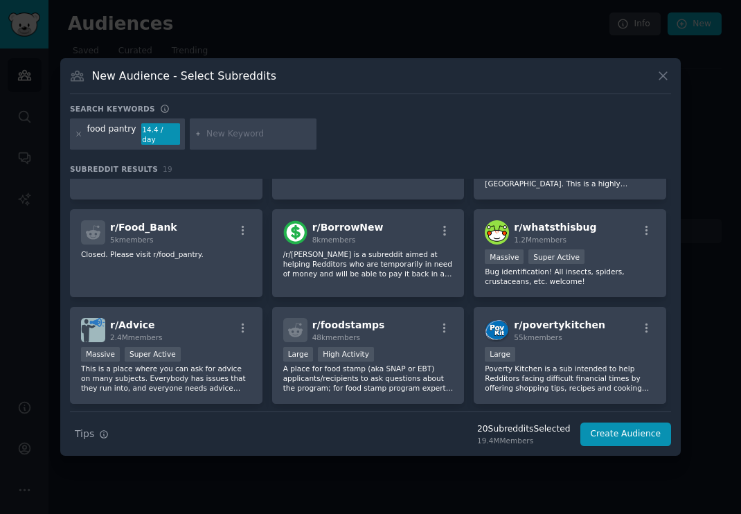
scroll to position [296, 0]
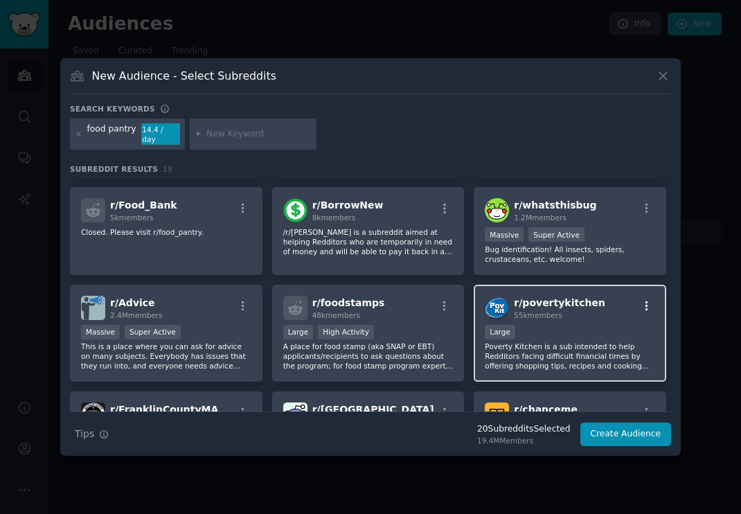
click at [650, 300] on button "button" at bounding box center [646, 306] width 17 height 12
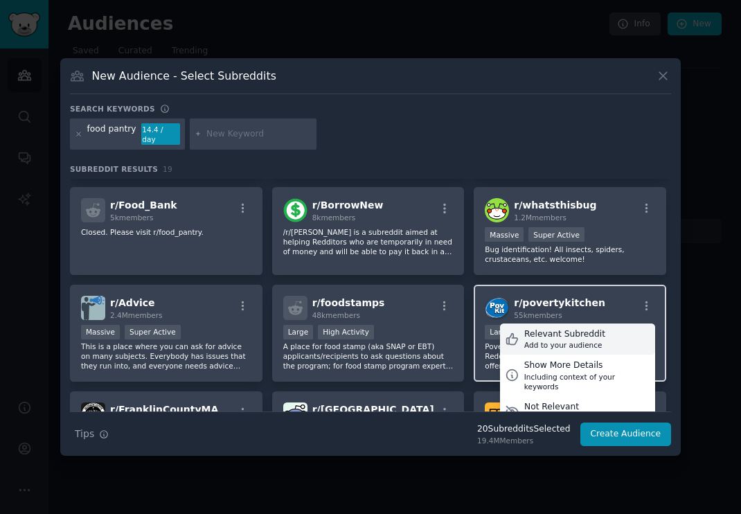
click at [565, 340] on div "Add to your audience" at bounding box center [564, 345] width 81 height 10
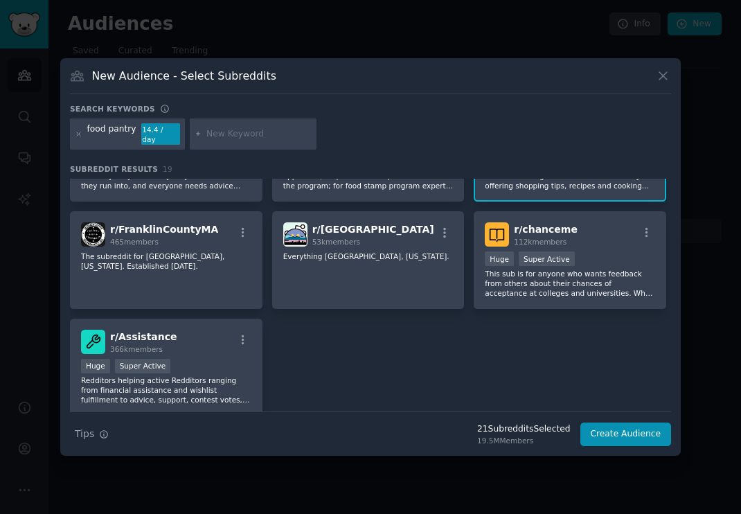
scroll to position [529, 0]
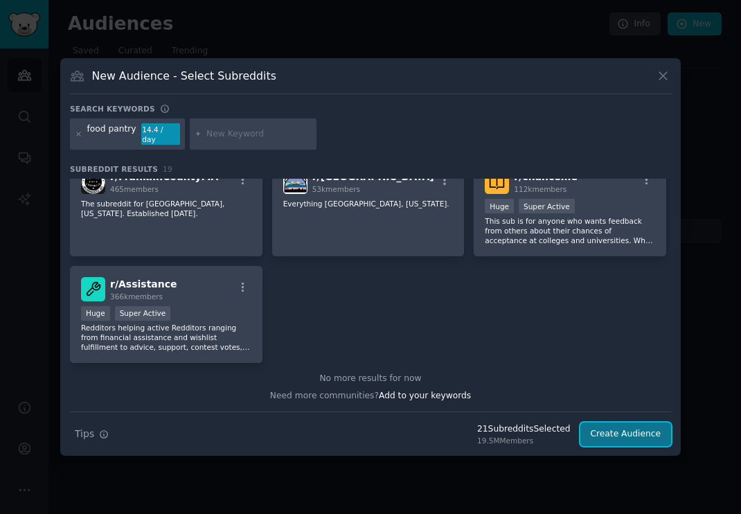
click at [613, 430] on button "Create Audience" at bounding box center [626, 435] width 91 height 24
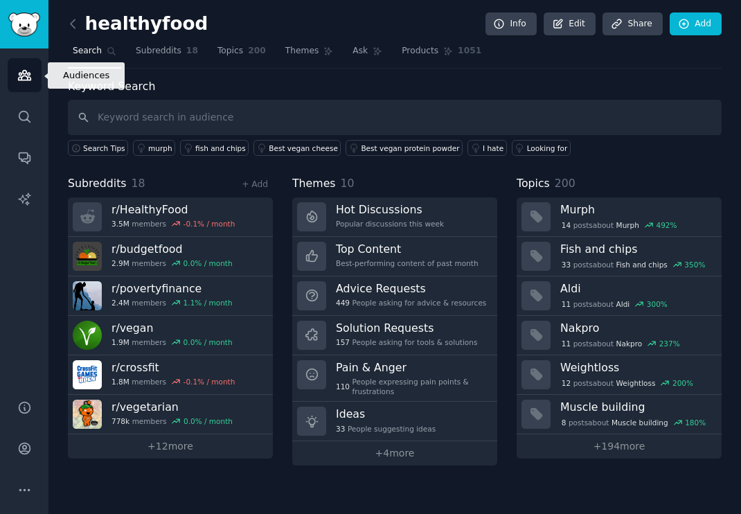
click at [21, 77] on icon "Sidebar" at bounding box center [24, 76] width 12 height 10
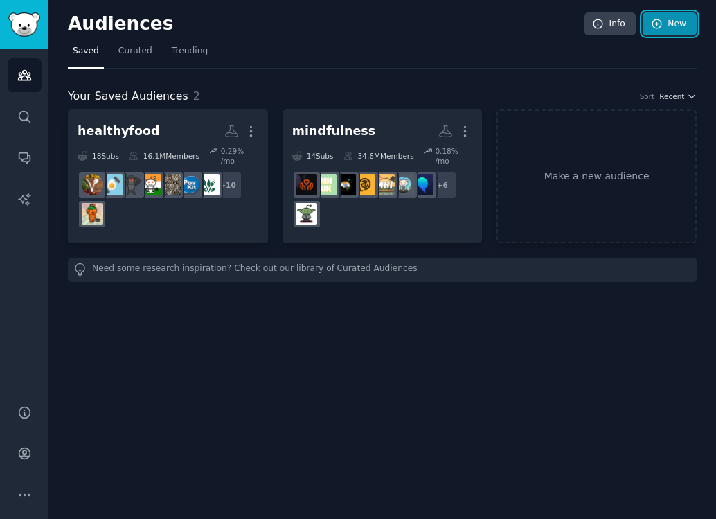
click at [678, 28] on link "New" at bounding box center [670, 24] width 54 height 24
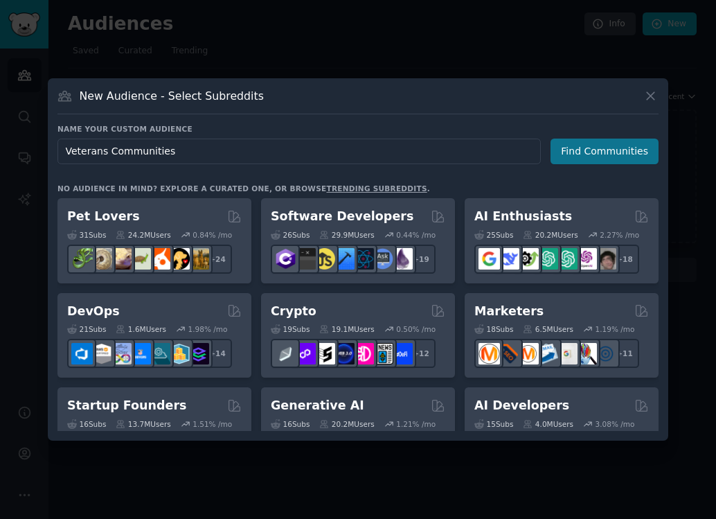
type input "Veterans Communities"
click at [621, 155] on button "Find Communities" at bounding box center [605, 152] width 108 height 26
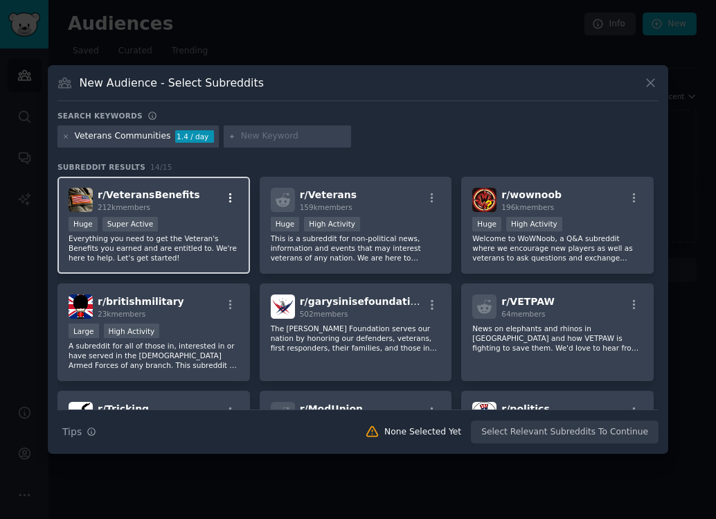
click at [232, 199] on icon "button" at bounding box center [230, 198] width 12 height 12
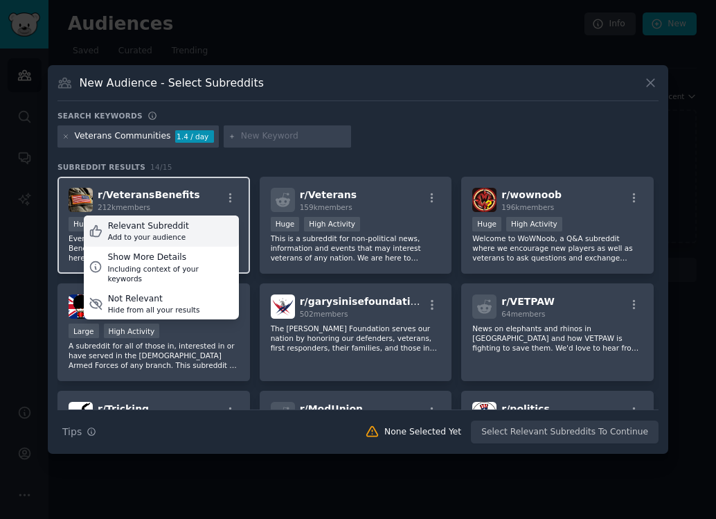
click at [198, 229] on div "Relevant Subreddit Add to your audience" at bounding box center [161, 231] width 155 height 32
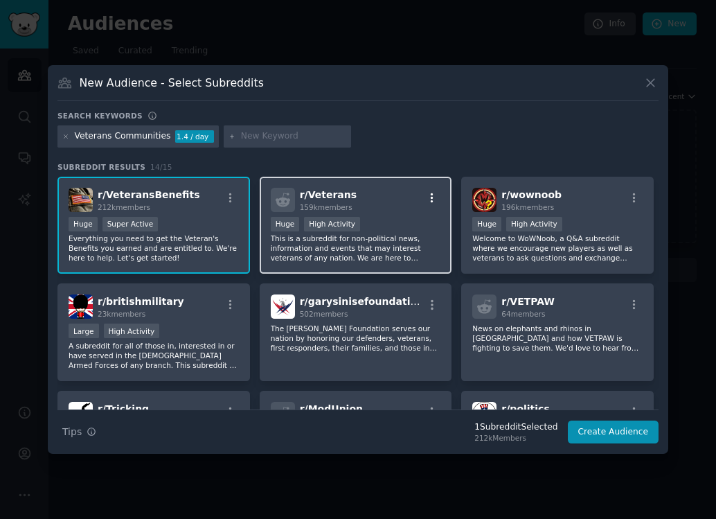
click at [430, 199] on icon "button" at bounding box center [432, 198] width 12 height 12
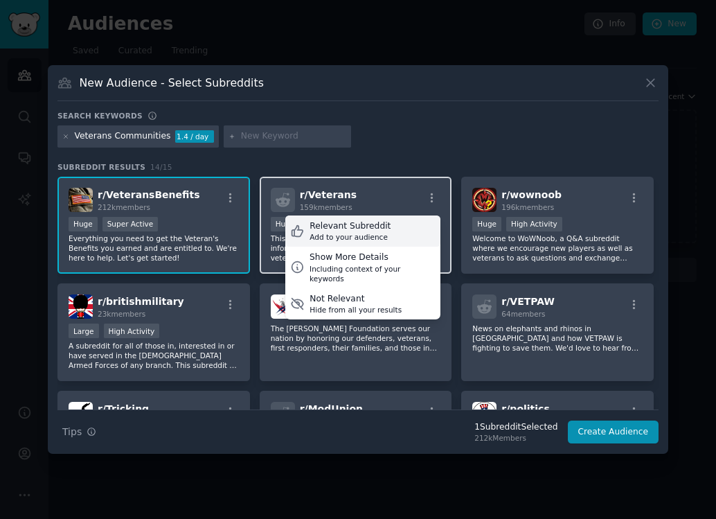
click at [362, 229] on div "Relevant Subreddit" at bounding box center [350, 226] width 81 height 12
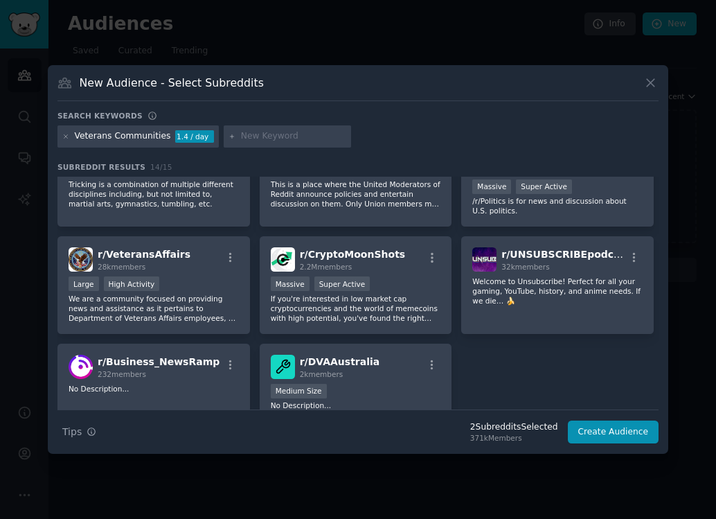
scroll to position [255, 0]
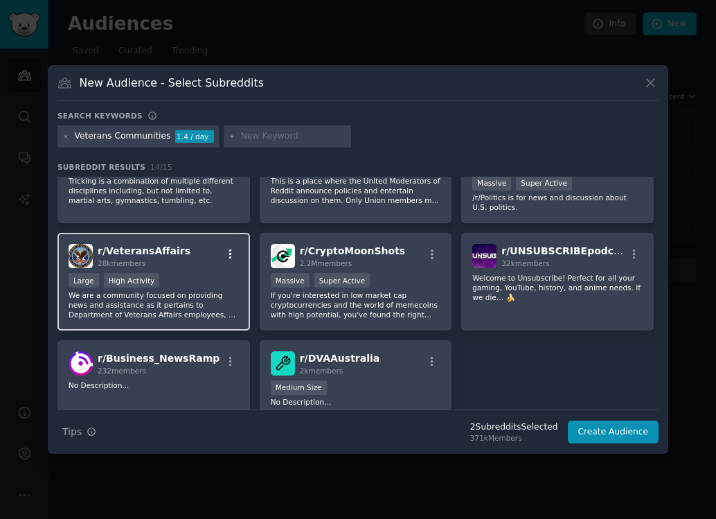
click at [231, 253] on icon "button" at bounding box center [230, 254] width 12 height 12
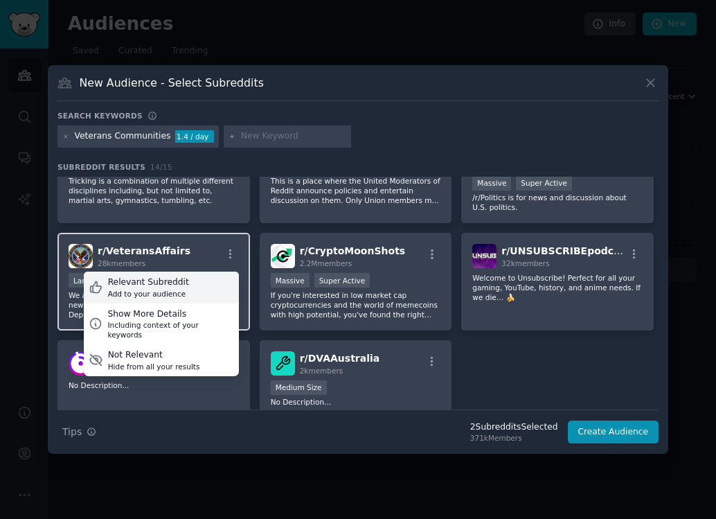
click at [189, 285] on div "Relevant Subreddit Add to your audience" at bounding box center [161, 288] width 155 height 32
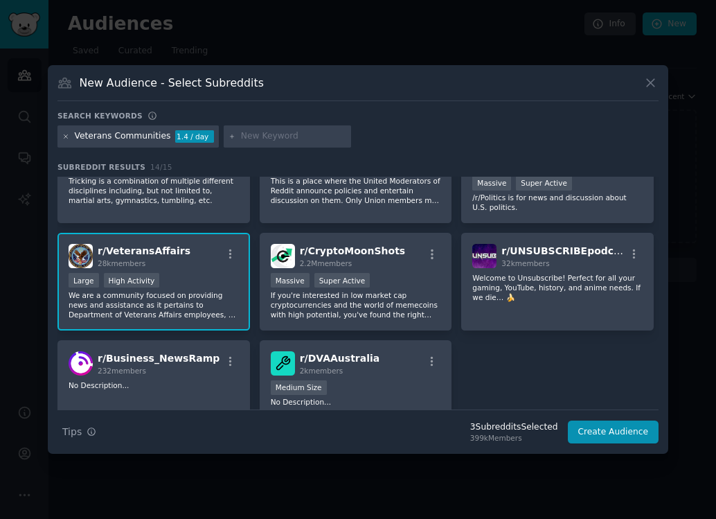
click at [64, 139] on icon at bounding box center [66, 137] width 8 height 8
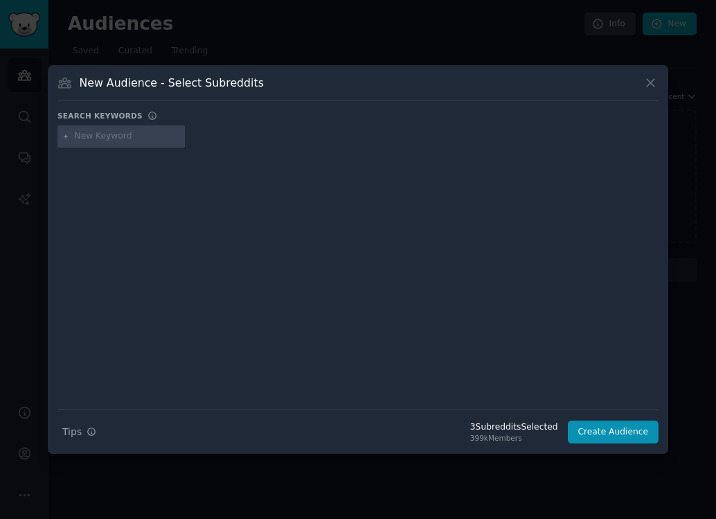
click at [87, 138] on input "text" at bounding box center [127, 136] width 105 height 12
type input "veterans success"
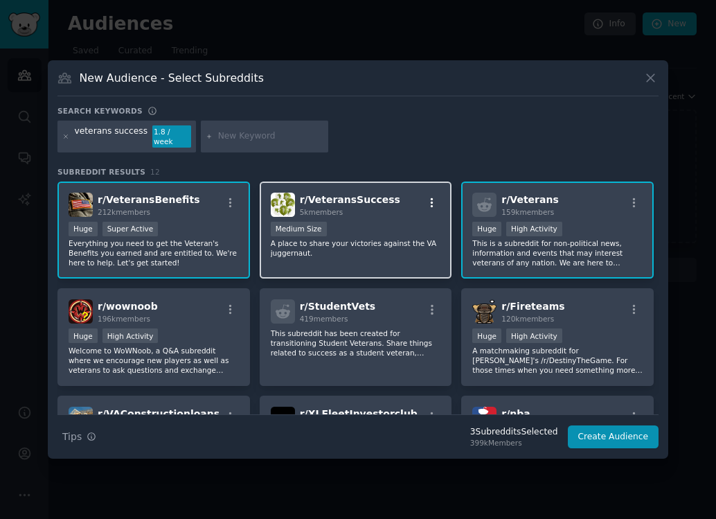
click at [428, 198] on icon "button" at bounding box center [432, 203] width 12 height 12
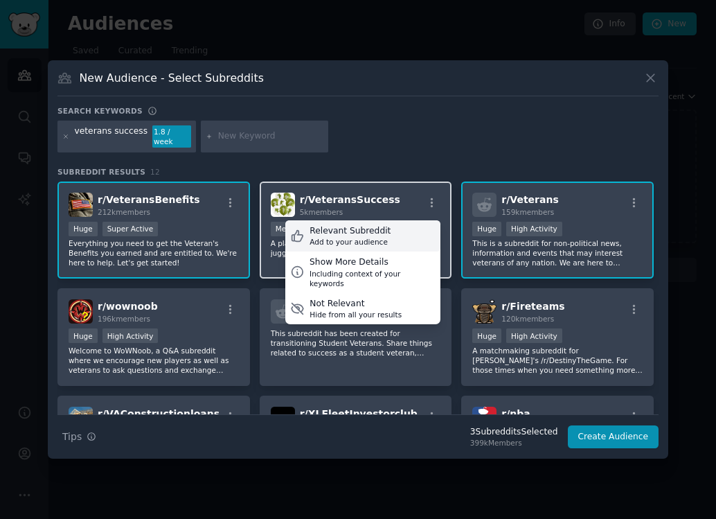
click at [361, 227] on div "Relevant Subreddit" at bounding box center [350, 231] width 81 height 12
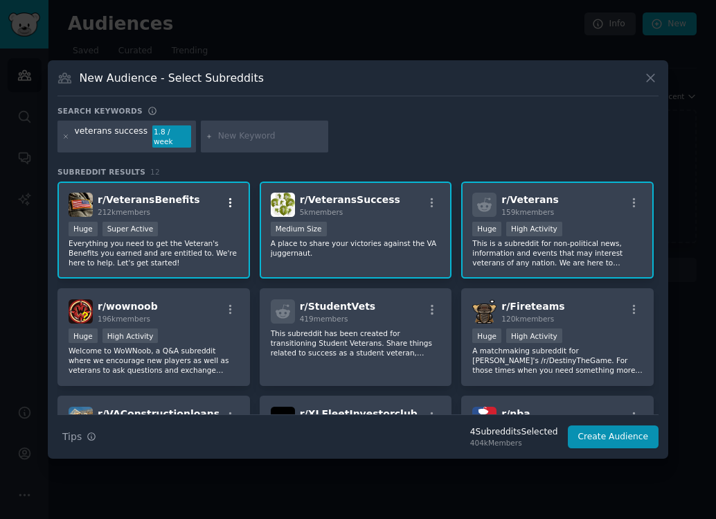
click at [233, 202] on icon "button" at bounding box center [230, 203] width 12 height 12
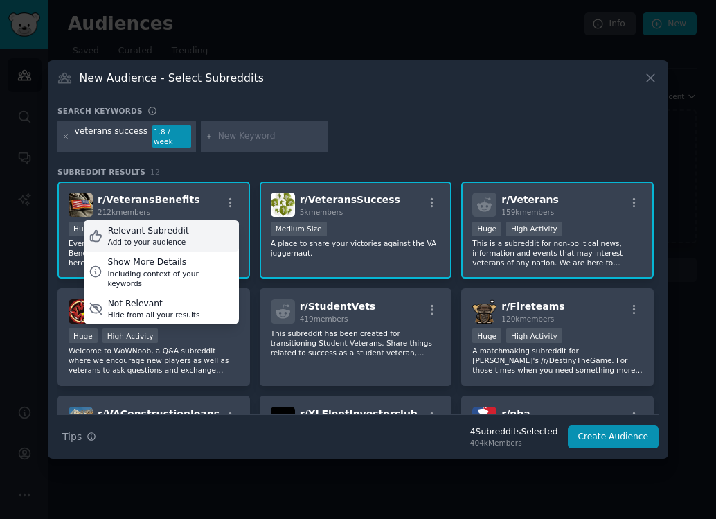
click at [193, 225] on div "Relevant Subreddit Add to your audience" at bounding box center [161, 236] width 155 height 32
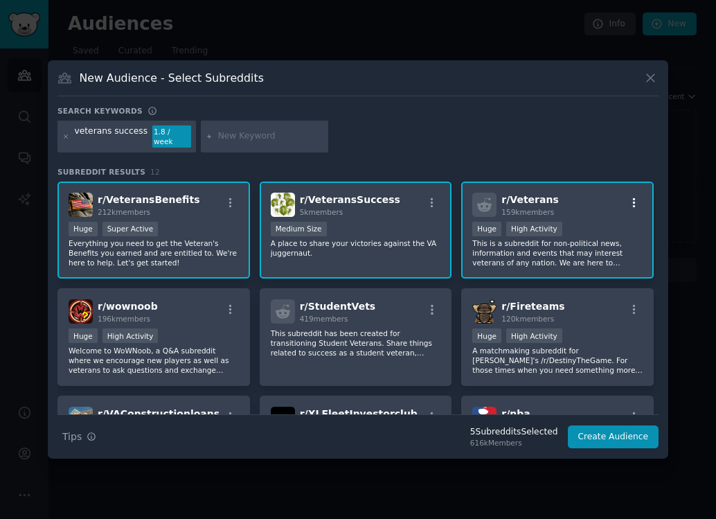
click at [635, 197] on icon "button" at bounding box center [634, 203] width 12 height 12
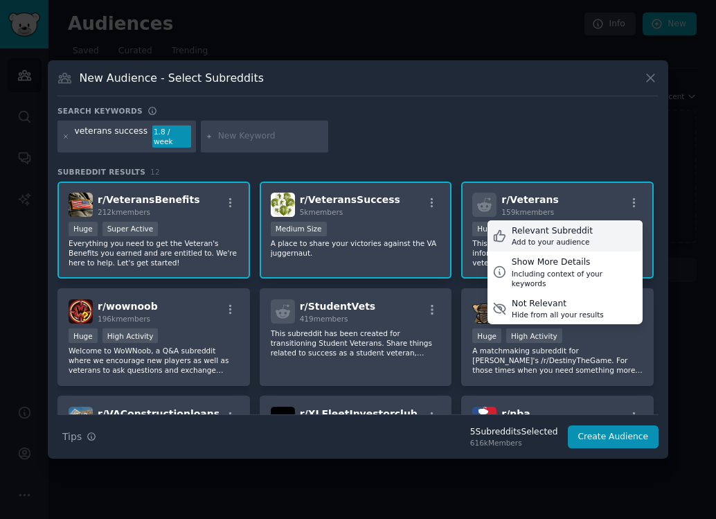
click at [549, 228] on div "Relevant Subreddit" at bounding box center [552, 231] width 81 height 12
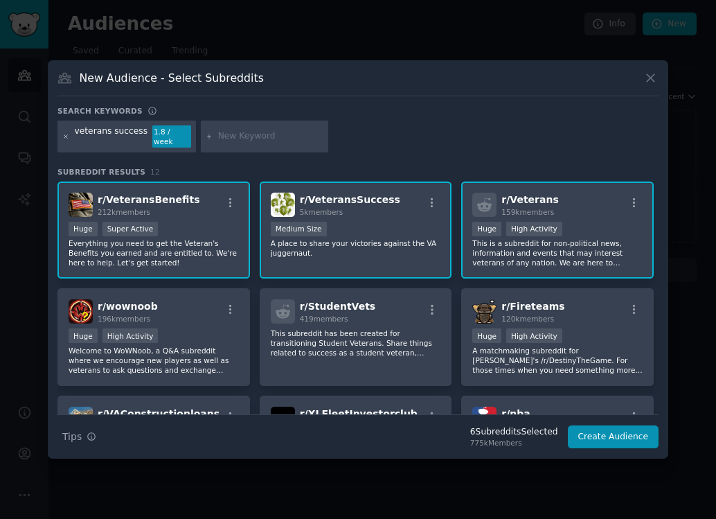
click at [66, 135] on icon at bounding box center [66, 137] width 8 height 8
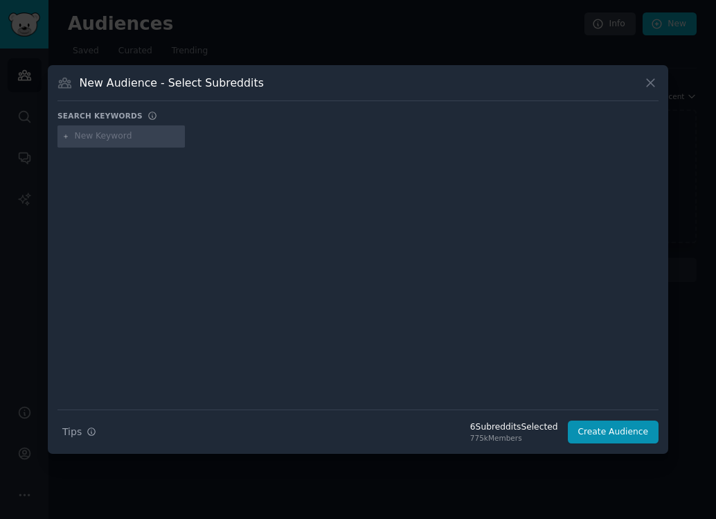
click at [88, 137] on input "text" at bounding box center [127, 136] width 105 height 12
type input "f"
type input "veterans affairs"
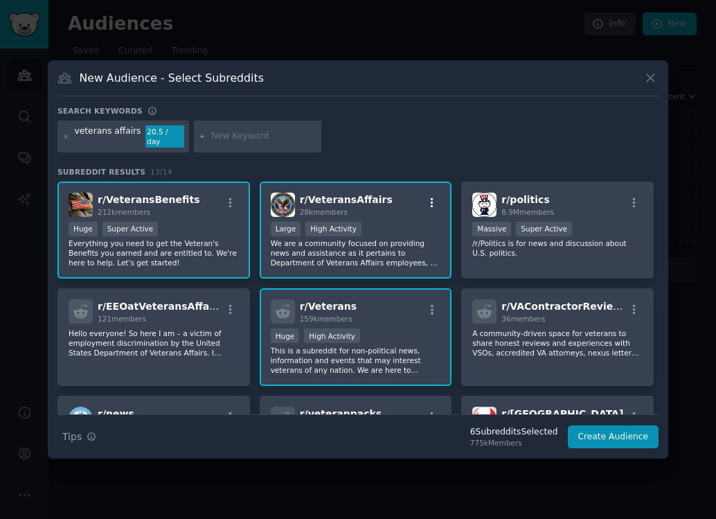
click at [431, 200] on icon "button" at bounding box center [432, 202] width 3 height 10
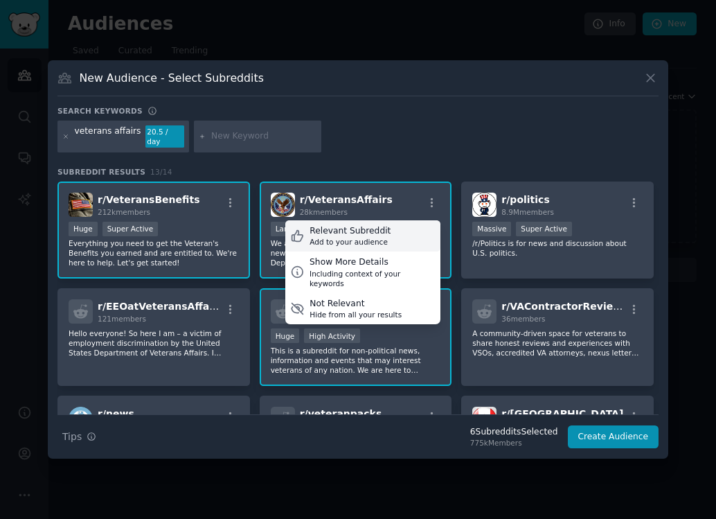
click at [373, 230] on div "Relevant Subreddit" at bounding box center [350, 231] width 81 height 12
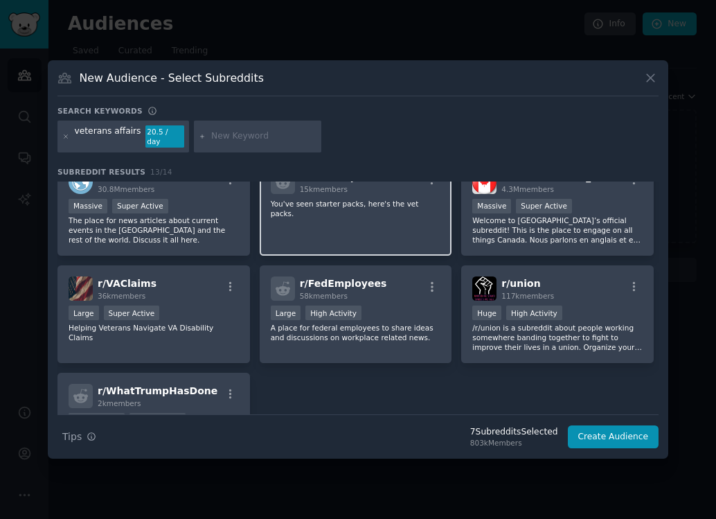
scroll to position [331, 0]
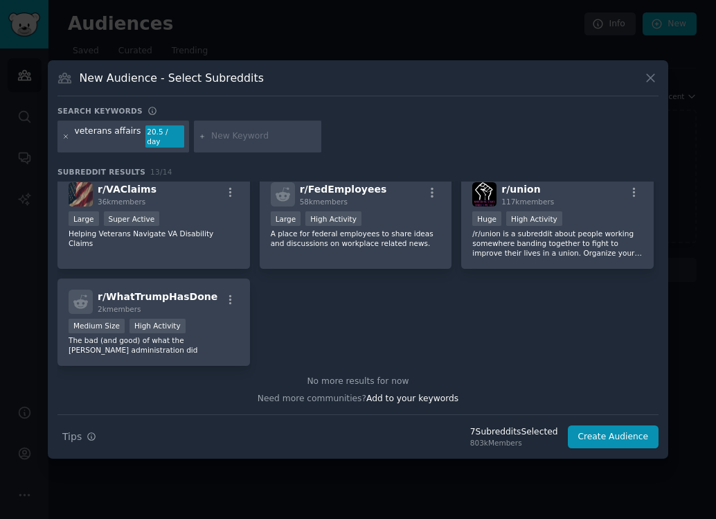
click at [68, 137] on icon at bounding box center [66, 137] width 8 height 8
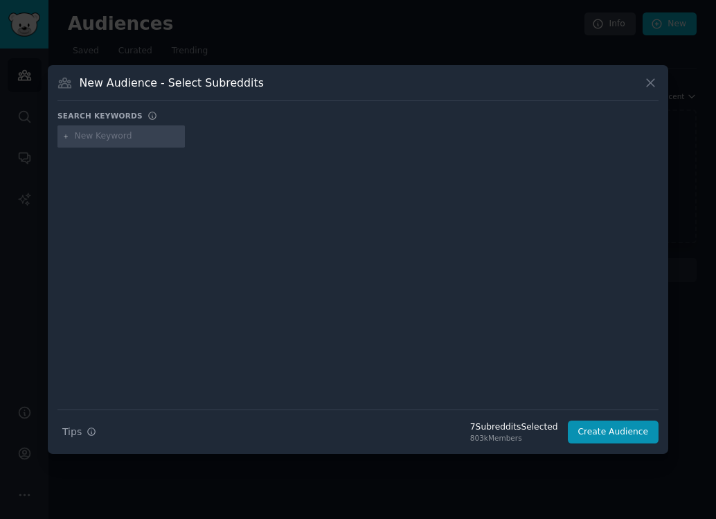
click at [83, 141] on input "text" at bounding box center [127, 136] width 105 height 12
type input "leftistveterans"
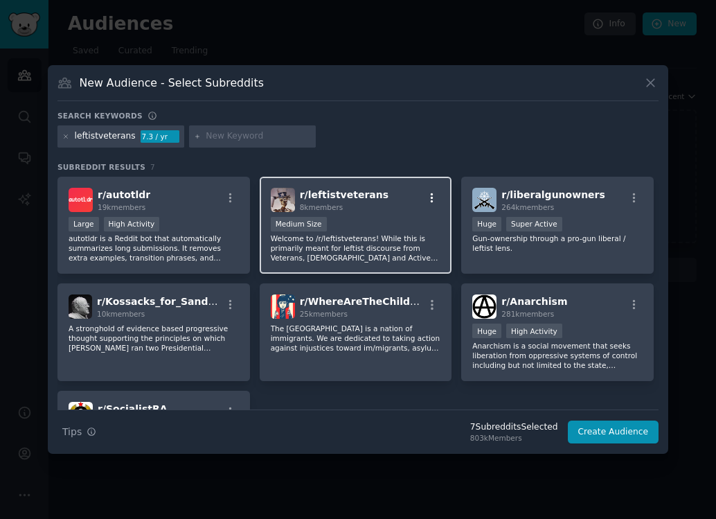
click at [434, 195] on icon "button" at bounding box center [432, 198] width 12 height 12
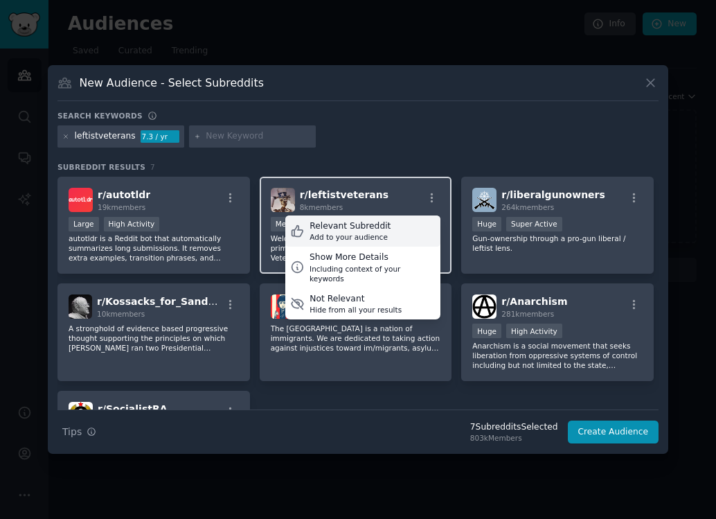
click at [373, 227] on div "Relevant Subreddit" at bounding box center [350, 226] width 81 height 12
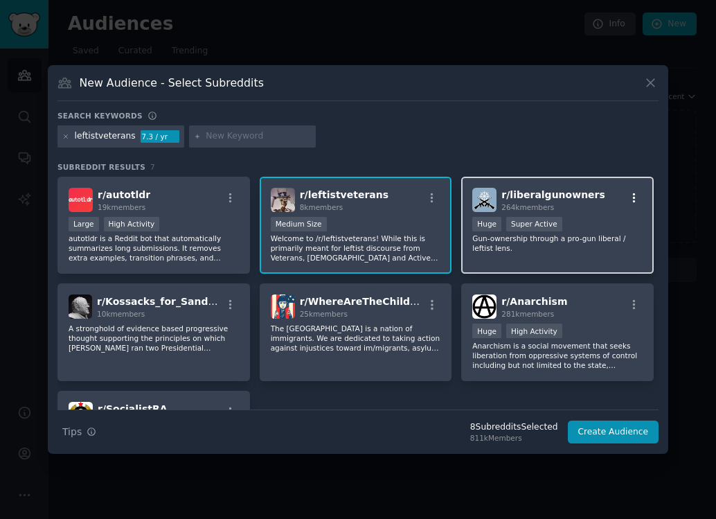
click at [631, 196] on icon "button" at bounding box center [634, 198] width 12 height 12
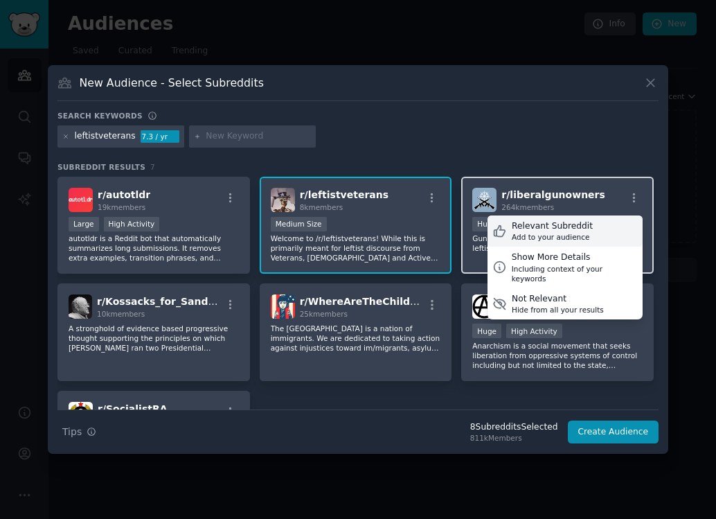
click at [552, 229] on div "Relevant Subreddit" at bounding box center [552, 226] width 81 height 12
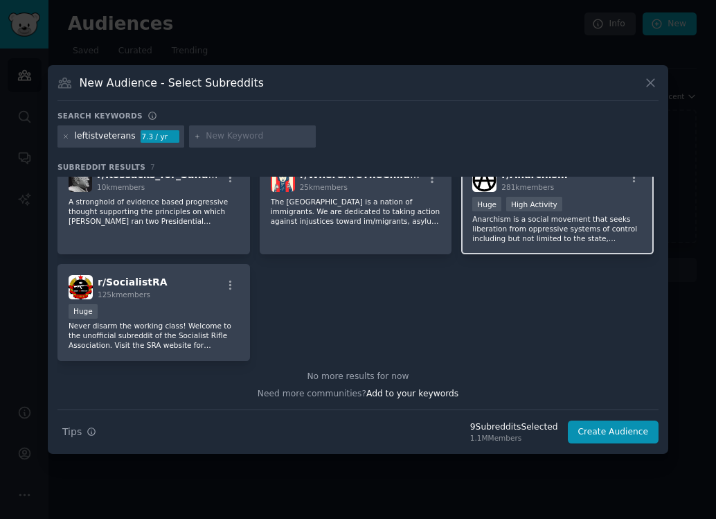
scroll to position [102, 0]
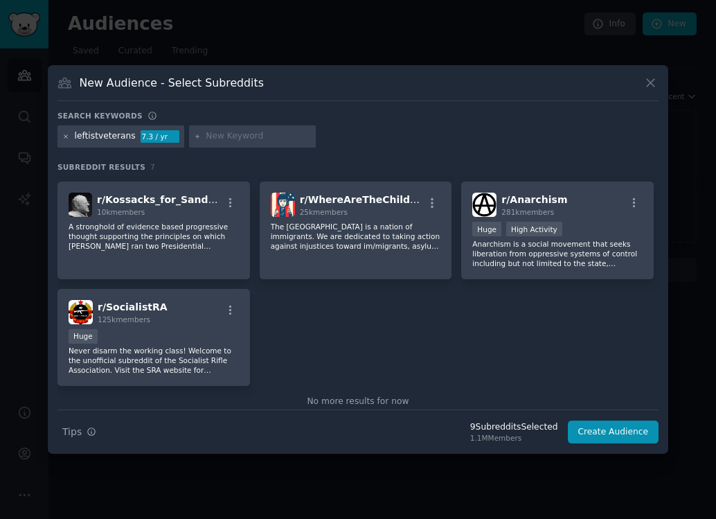
click at [66, 136] on icon at bounding box center [65, 135] width 3 height 3
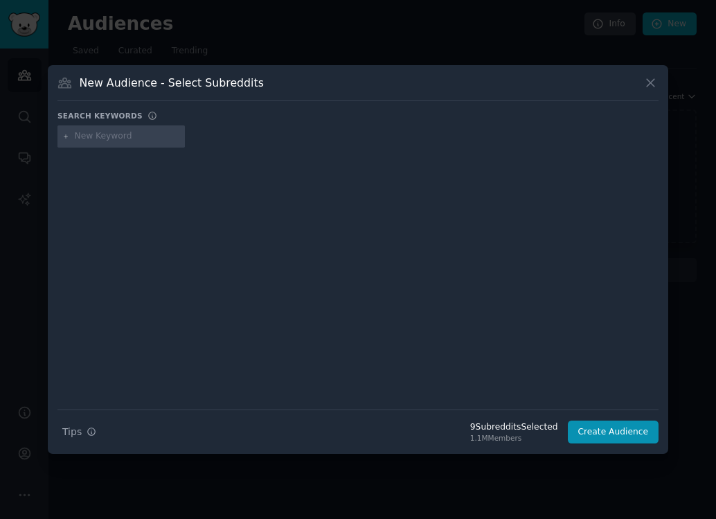
click at [87, 139] on input "text" at bounding box center [127, 136] width 105 height 12
type input "military"
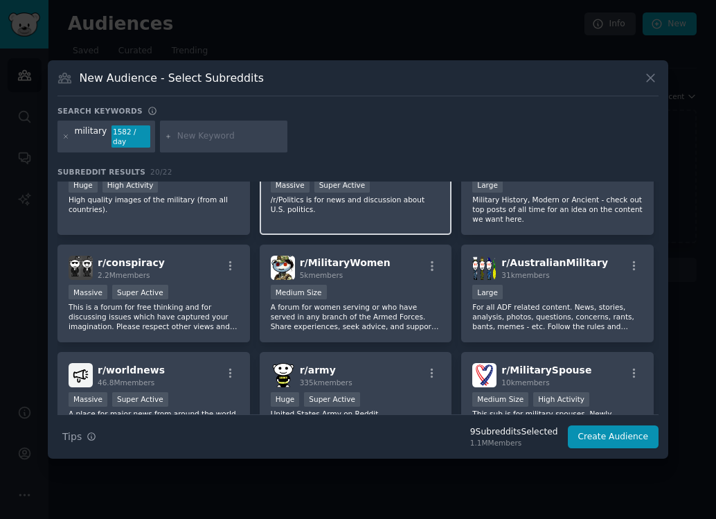
scroll to position [53, 0]
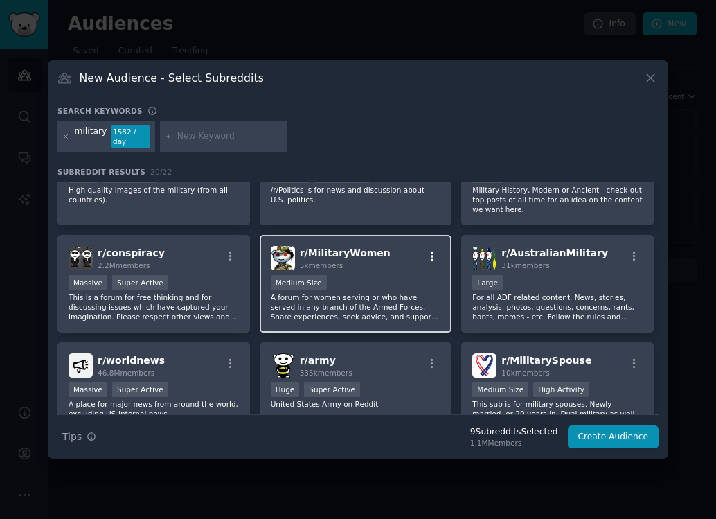
click at [432, 252] on icon "button" at bounding box center [432, 256] width 12 height 12
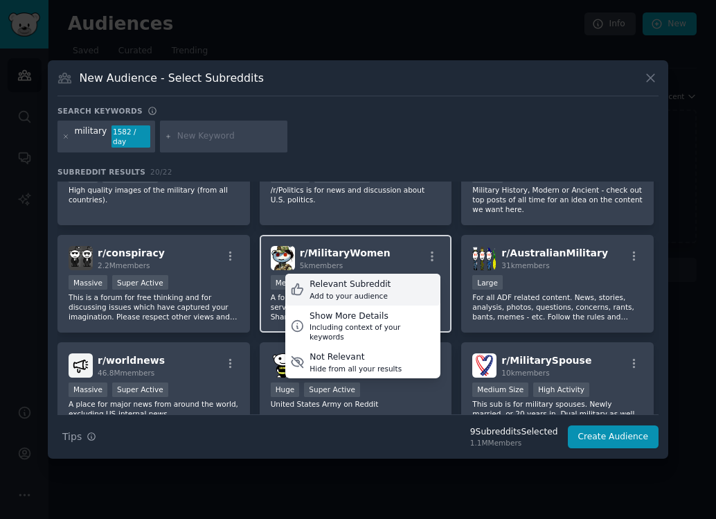
click at [362, 280] on div "Relevant Subreddit" at bounding box center [350, 285] width 81 height 12
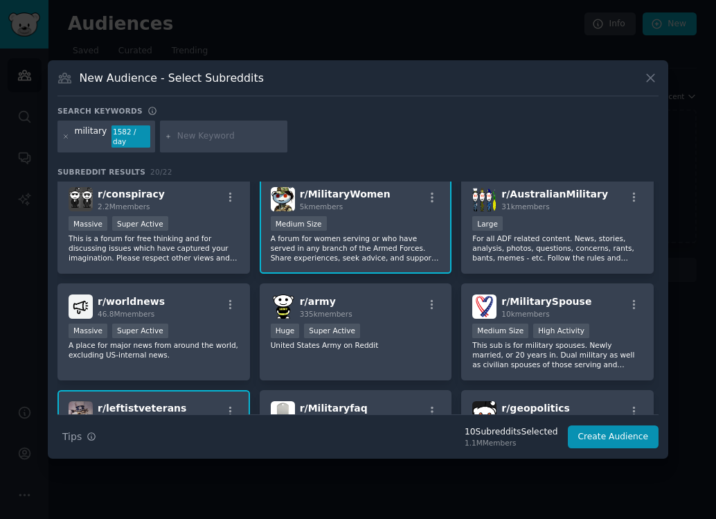
scroll to position [120, 0]
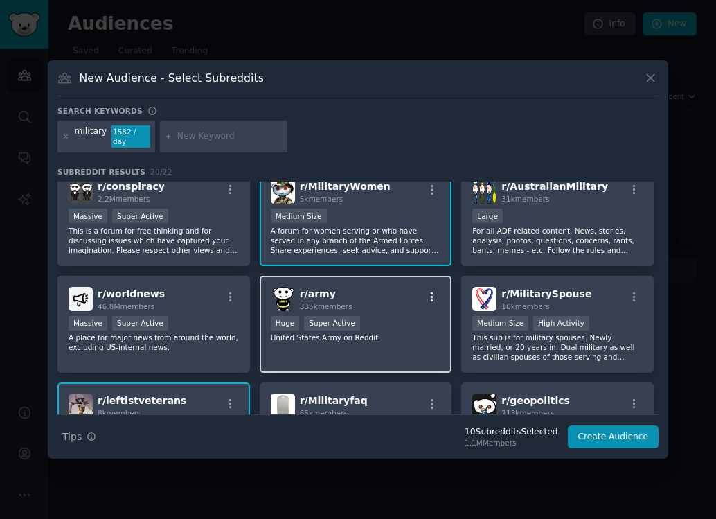
click at [431, 295] on icon "button" at bounding box center [432, 297] width 3 height 10
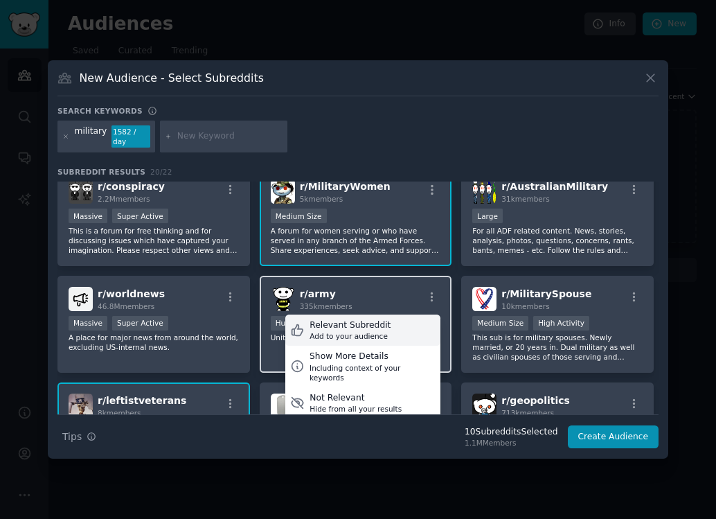
click at [390, 315] on div "Relevant Subreddit Add to your audience" at bounding box center [362, 331] width 155 height 32
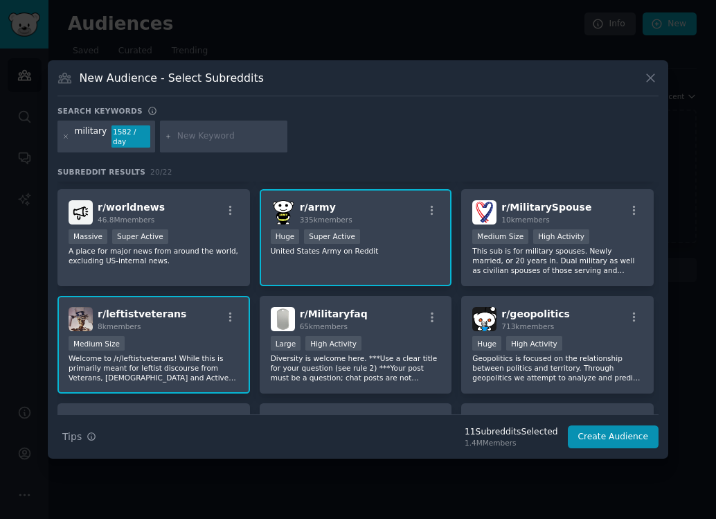
scroll to position [208, 0]
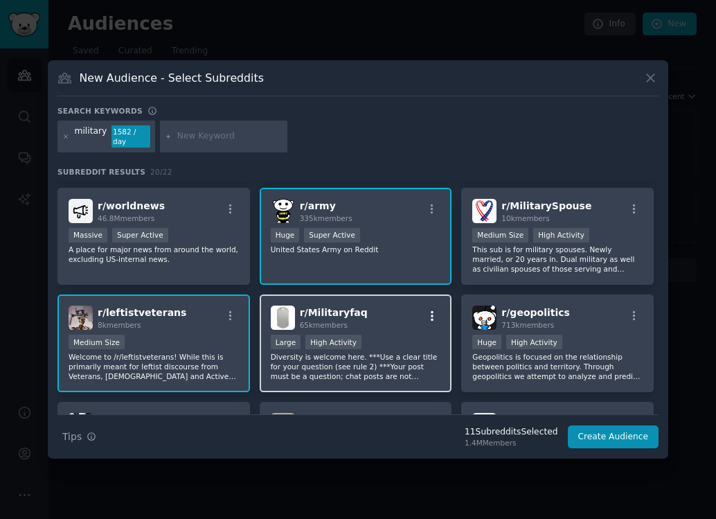
click at [432, 310] on icon "button" at bounding box center [432, 316] width 12 height 12
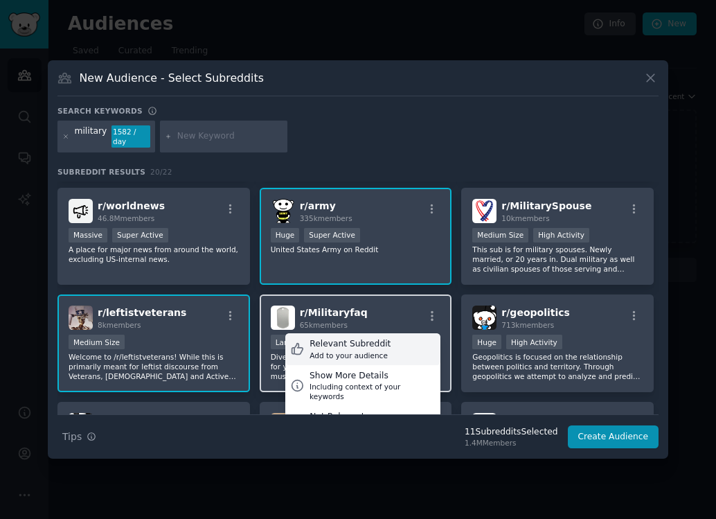
click at [357, 338] on div "Relevant Subreddit" at bounding box center [350, 344] width 81 height 12
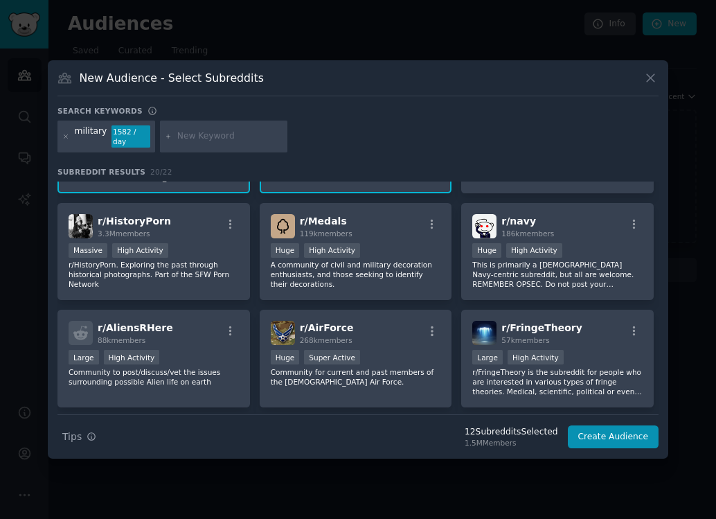
scroll to position [419, 0]
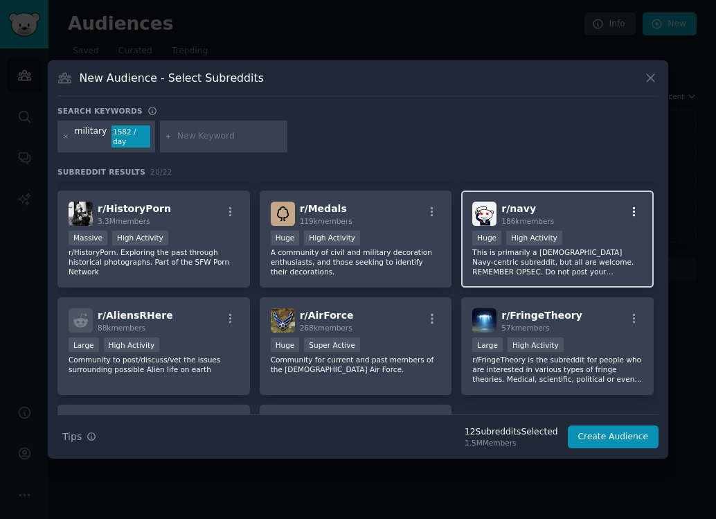
click at [635, 206] on icon "button" at bounding box center [634, 212] width 12 height 12
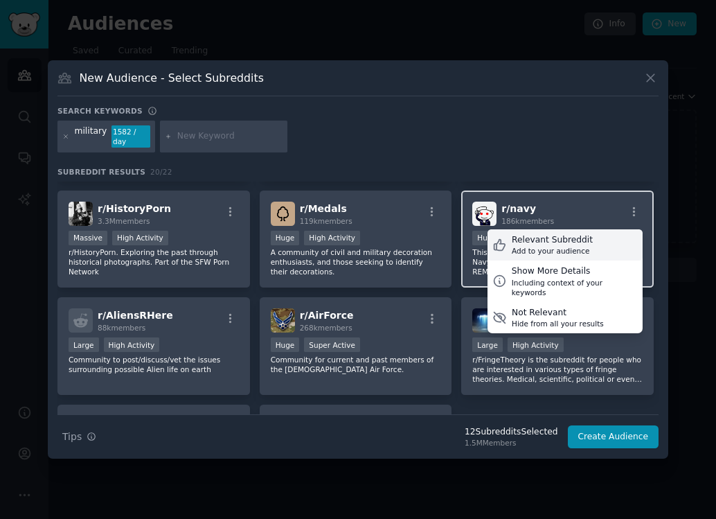
click at [550, 246] on div "Add to your audience" at bounding box center [552, 251] width 81 height 10
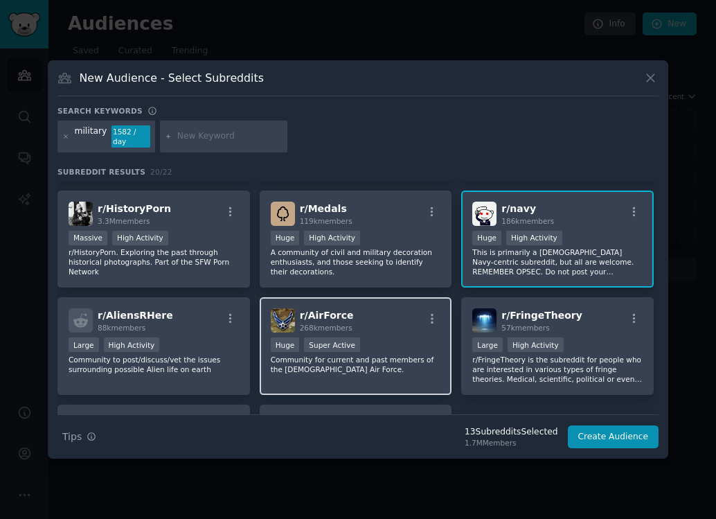
scroll to position [441, 0]
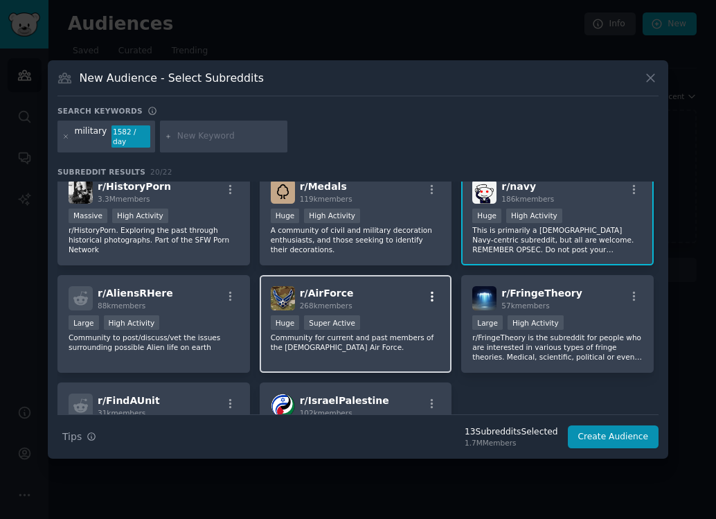
click at [428, 290] on icon "button" at bounding box center [432, 296] width 12 height 12
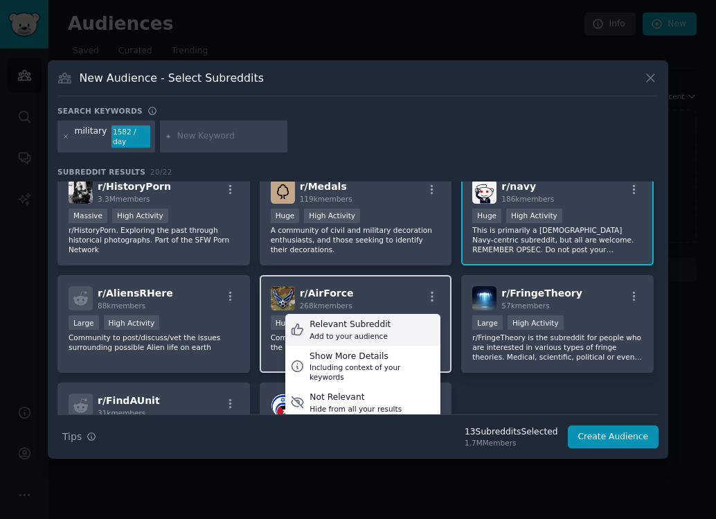
click at [362, 331] on div "Add to your audience" at bounding box center [350, 336] width 81 height 10
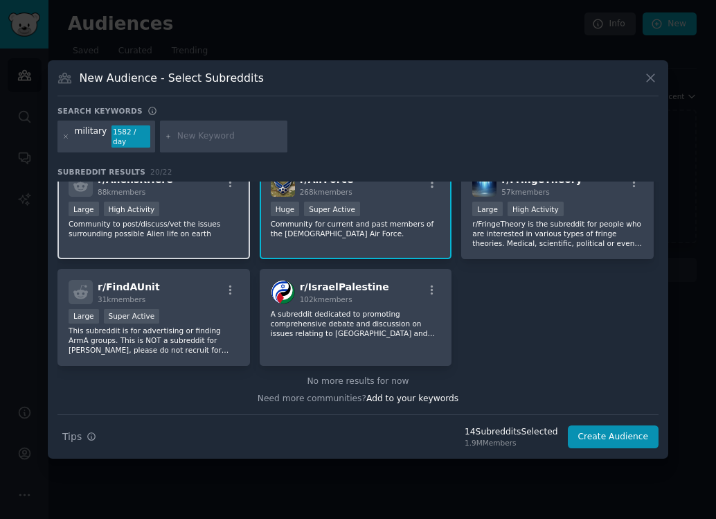
scroll to position [0, 0]
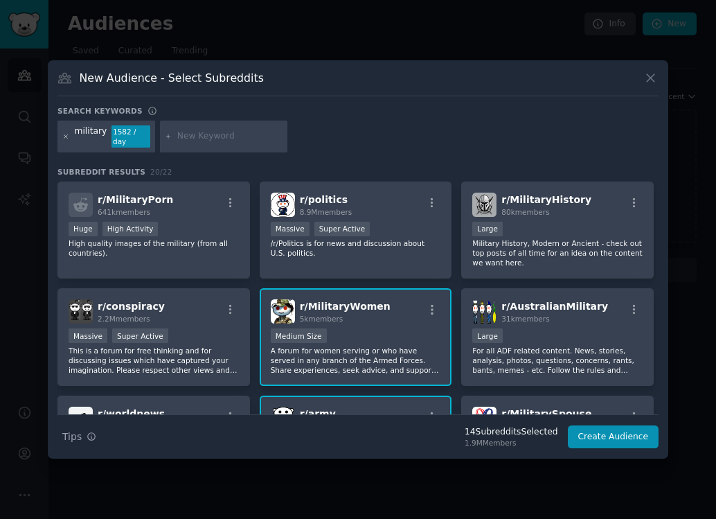
click at [66, 137] on icon at bounding box center [66, 137] width 8 height 8
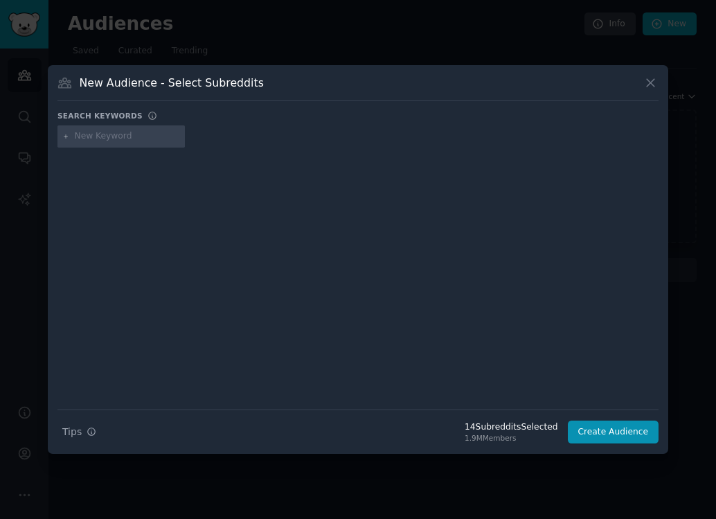
click at [93, 137] on input "text" at bounding box center [127, 136] width 105 height 12
type input "justbootthings"
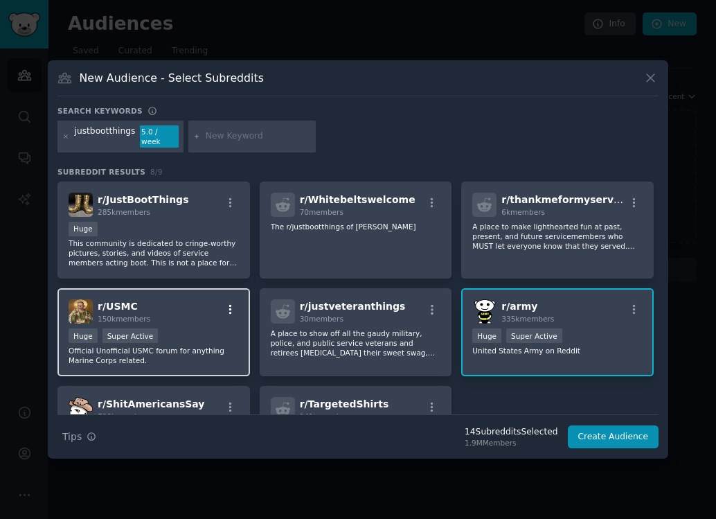
click at [233, 303] on icon "button" at bounding box center [230, 309] width 12 height 12
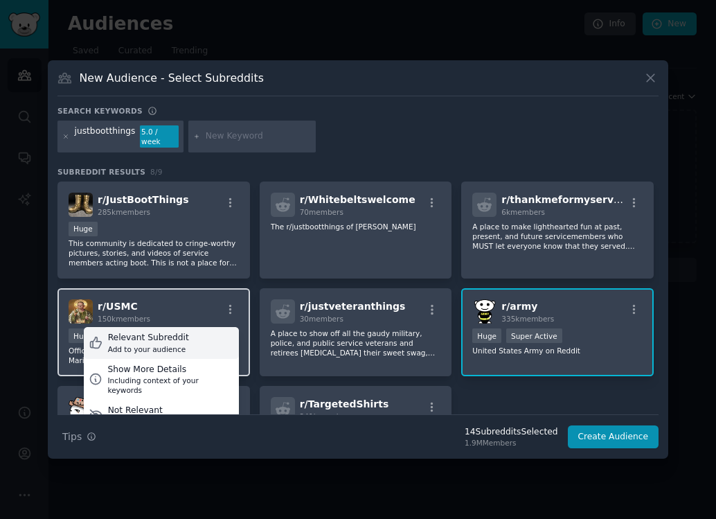
click at [176, 333] on div "Relevant Subreddit" at bounding box center [148, 338] width 81 height 12
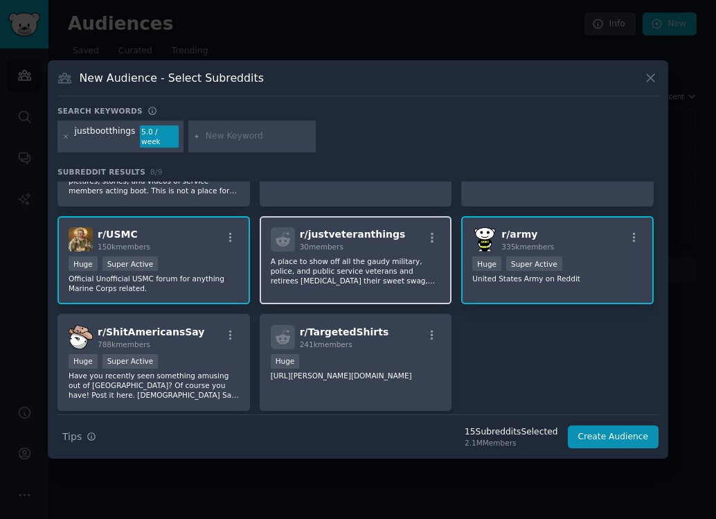
scroll to position [79, 0]
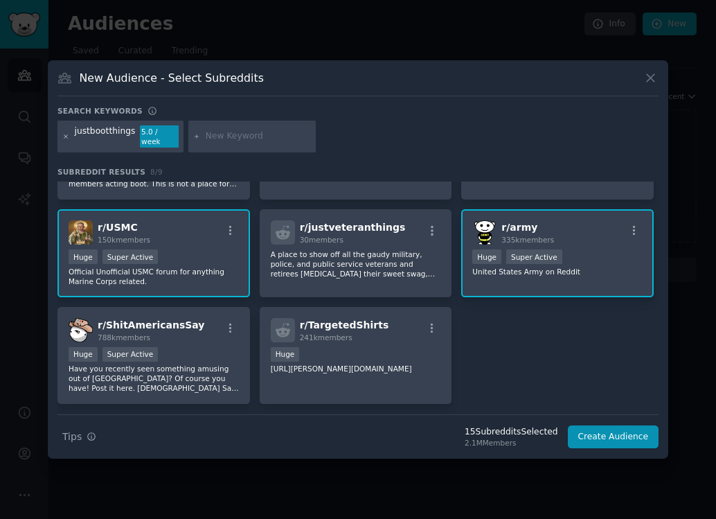
click at [64, 139] on icon at bounding box center [66, 137] width 8 height 8
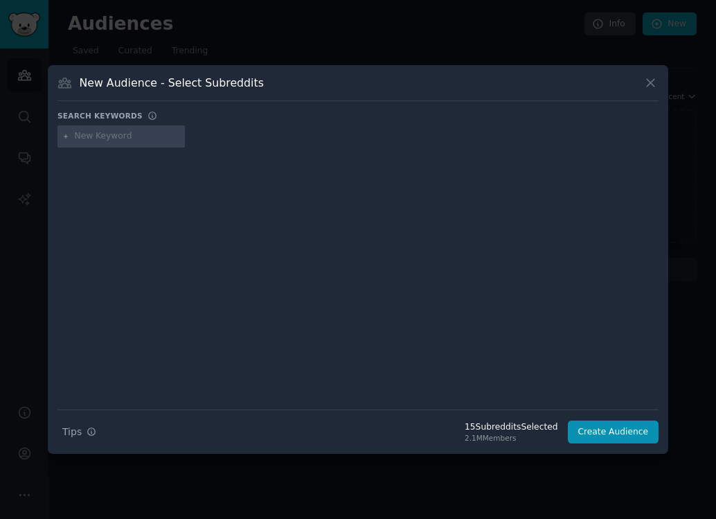
click at [85, 141] on input "text" at bounding box center [127, 136] width 105 height 12
type input "noncredibledefense"
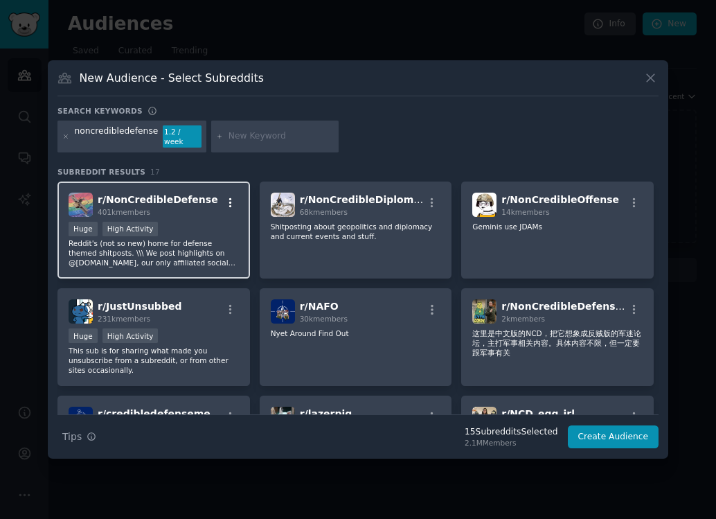
click at [229, 200] on icon "button" at bounding box center [230, 203] width 12 height 12
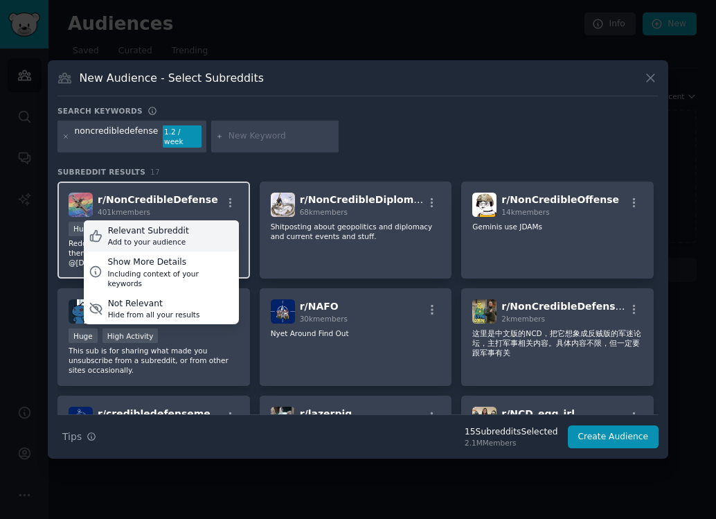
click at [192, 228] on div "Relevant Subreddit Add to your audience" at bounding box center [161, 236] width 155 height 32
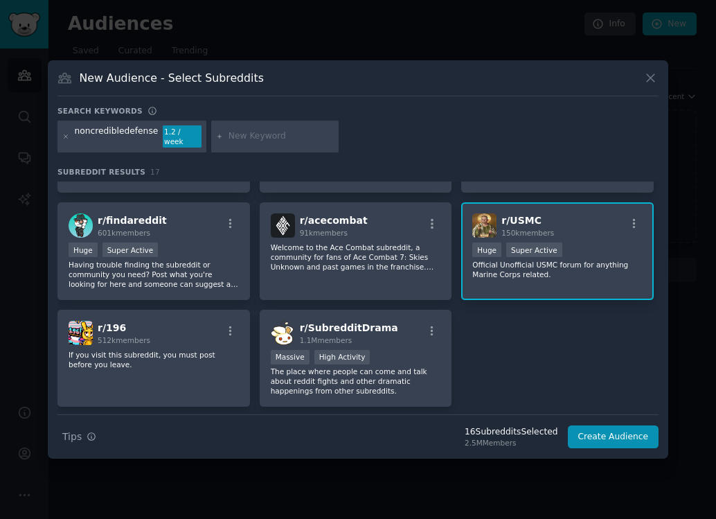
scroll to position [391, 0]
click at [71, 133] on div "noncredibledefense 1.2 / week" at bounding box center [132, 137] width 149 height 32
click at [69, 136] on icon at bounding box center [66, 137] width 8 height 8
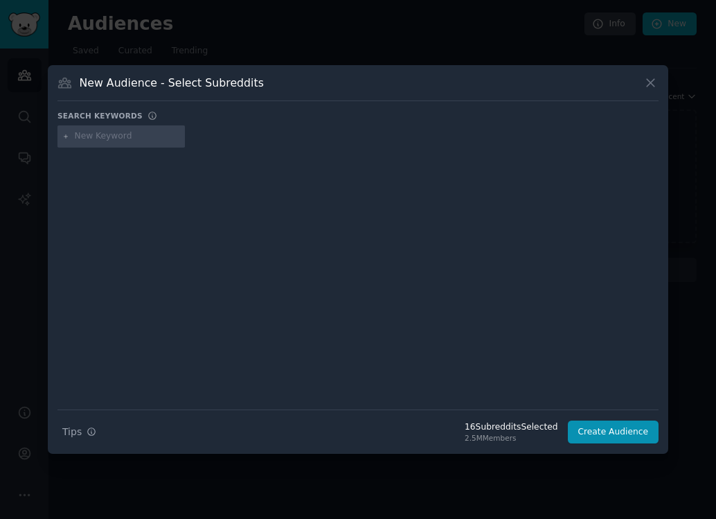
click at [79, 137] on input "text" at bounding box center [127, 136] width 105 height 12
click at [594, 430] on button "Create Audience" at bounding box center [613, 433] width 91 height 24
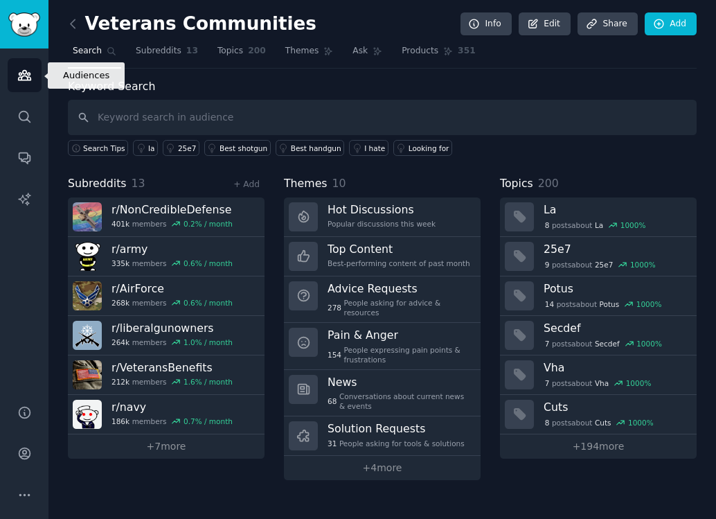
click at [17, 70] on icon "Sidebar" at bounding box center [24, 75] width 15 height 15
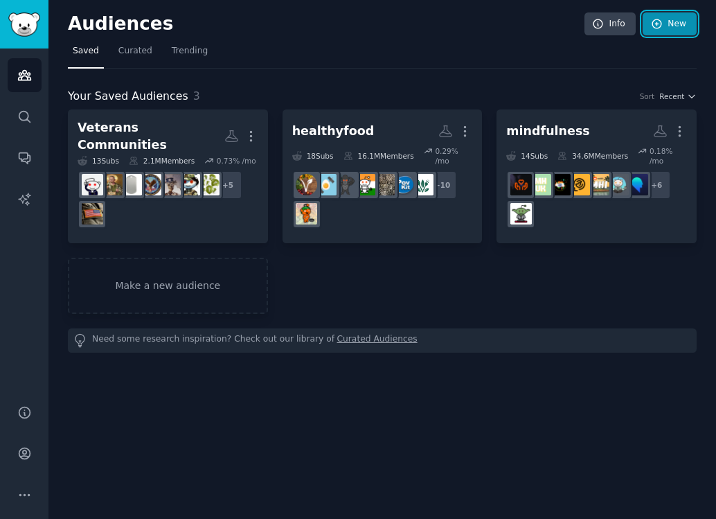
click at [661, 30] on link "New" at bounding box center [670, 24] width 54 height 24
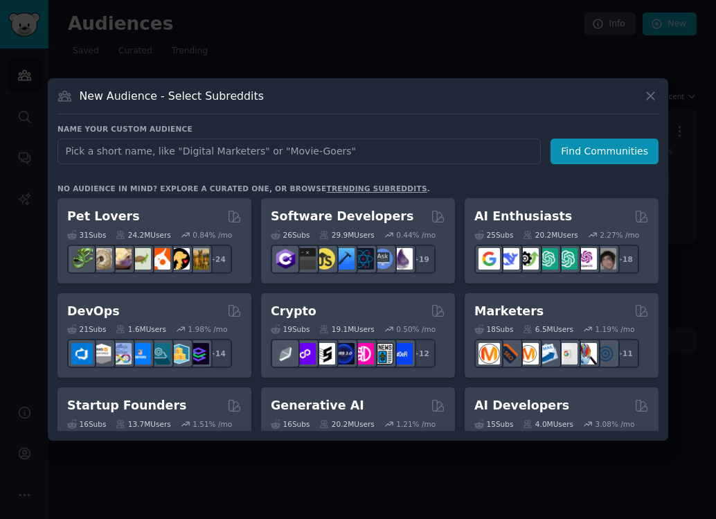
click at [283, 150] on input "text" at bounding box center [300, 152] width 484 height 26
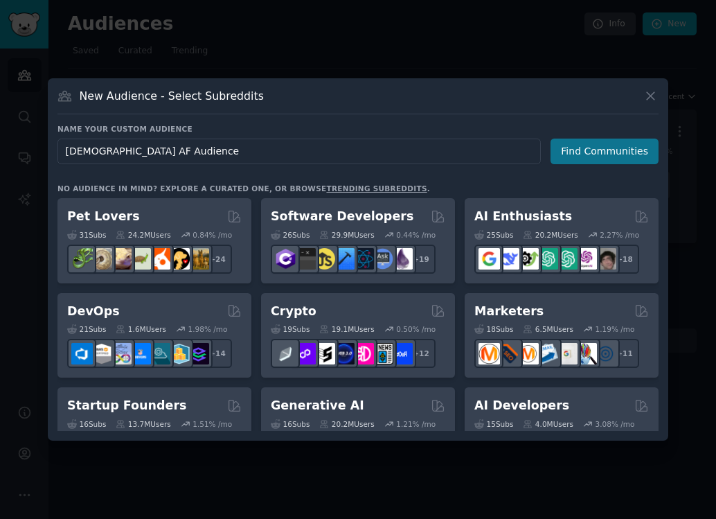
type input "[DEMOGRAPHIC_DATA] AF Audience"
click at [630, 144] on button "Find Communities" at bounding box center [605, 152] width 108 height 26
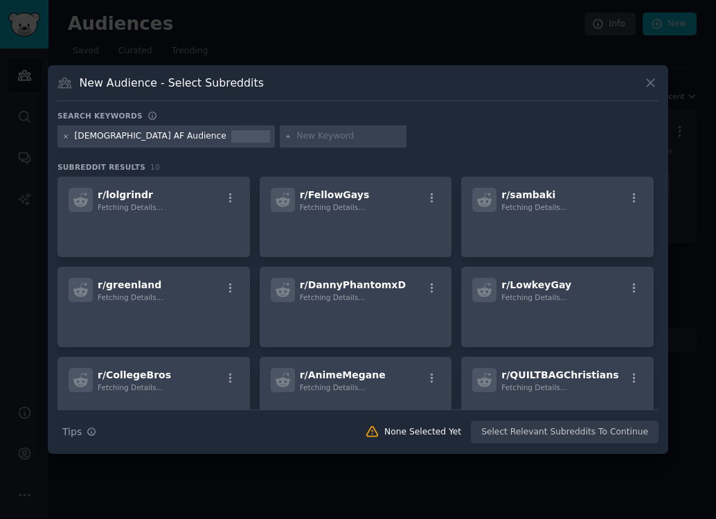
click at [67, 137] on icon at bounding box center [66, 137] width 8 height 8
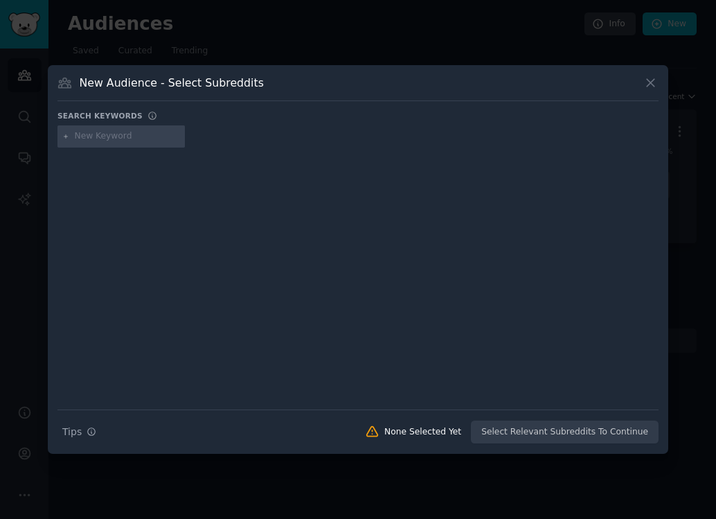
click at [107, 142] on input "text" at bounding box center [127, 136] width 105 height 12
type input "[DEMOGRAPHIC_DATA]"
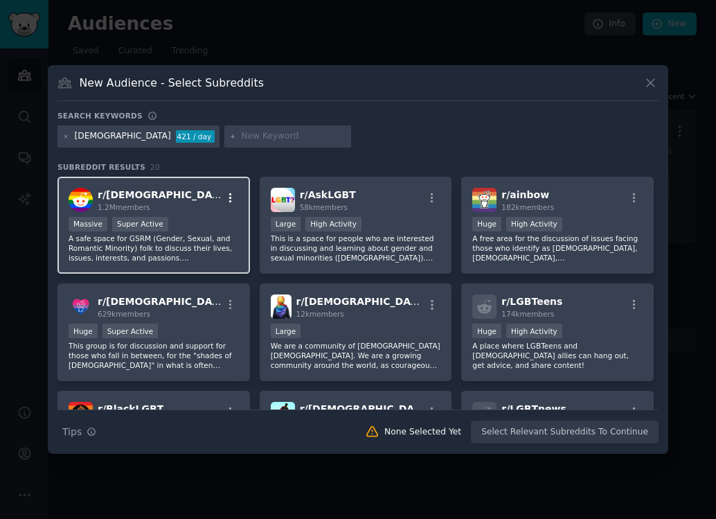
click at [232, 196] on icon "button" at bounding box center [230, 198] width 12 height 12
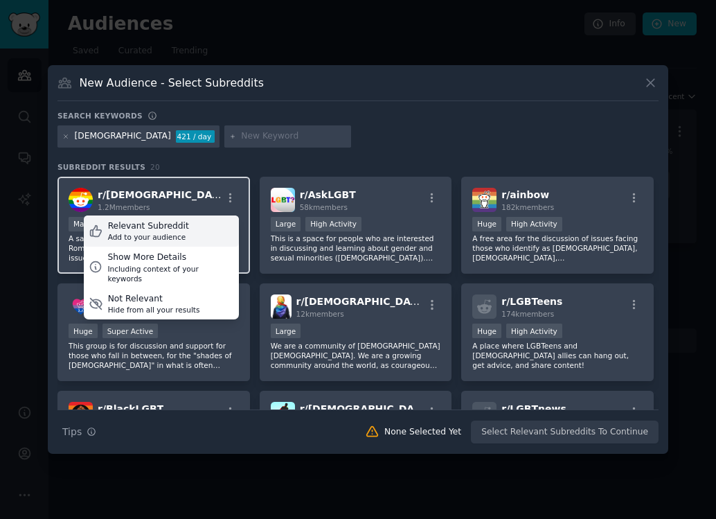
click at [182, 231] on div "Relevant Subreddit Add to your audience" at bounding box center [161, 231] width 155 height 32
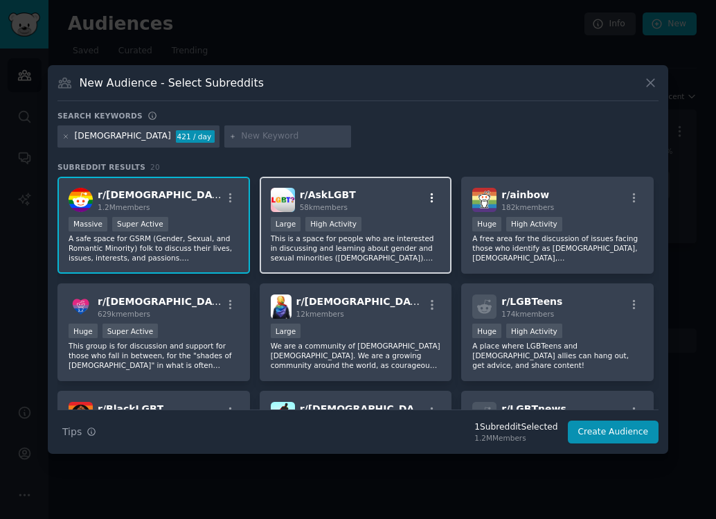
click at [431, 195] on icon "button" at bounding box center [432, 198] width 3 height 10
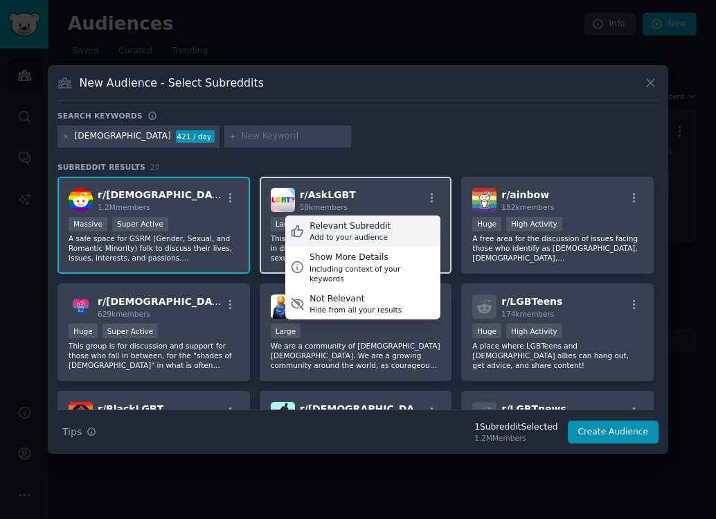
click at [344, 233] on div "Add to your audience" at bounding box center [350, 237] width 81 height 10
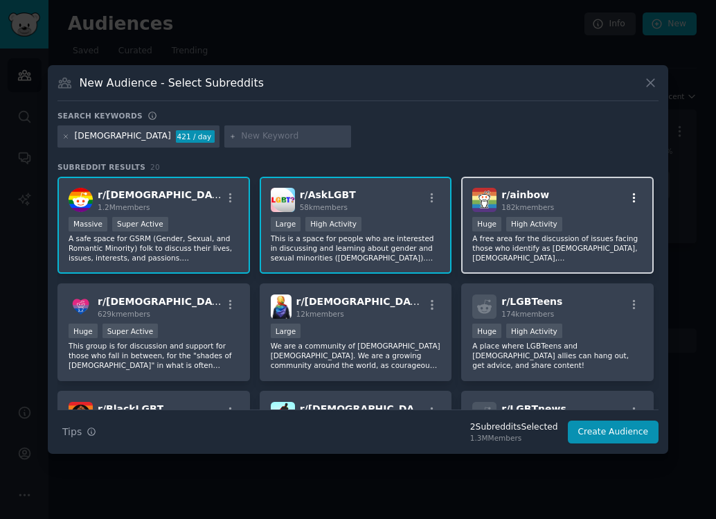
click at [637, 195] on button "button" at bounding box center [634, 198] width 17 height 12
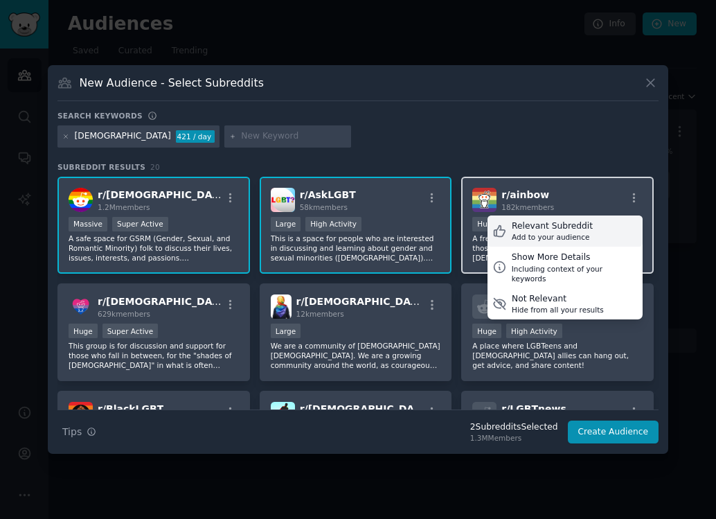
click at [567, 228] on div "Relevant Subreddit" at bounding box center [552, 226] width 81 height 12
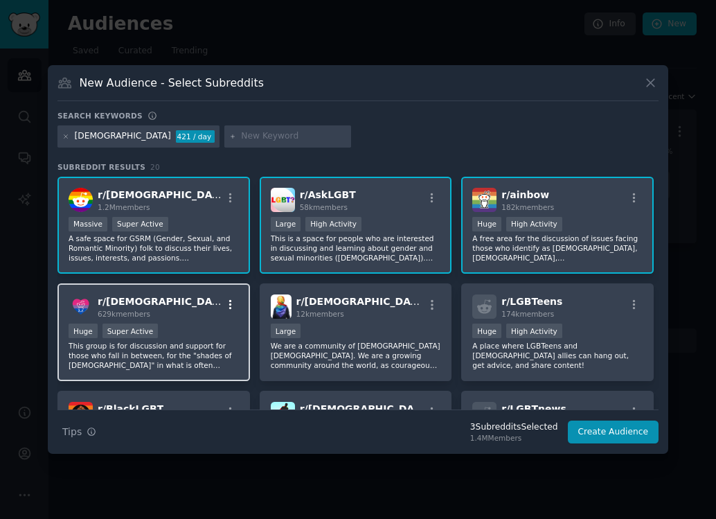
click at [233, 304] on icon "button" at bounding box center [230, 305] width 12 height 12
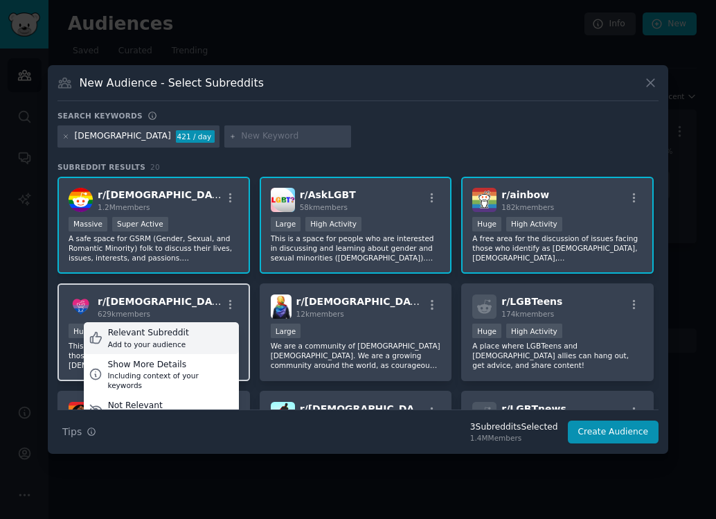
click at [170, 337] on div "Relevant Subreddit" at bounding box center [148, 333] width 81 height 12
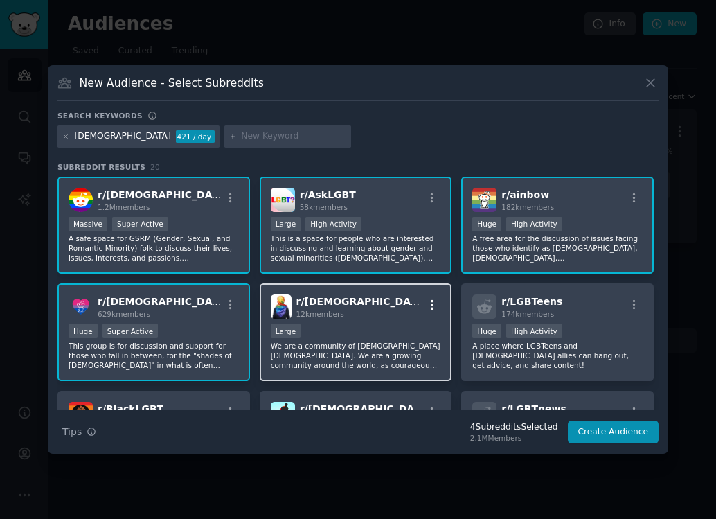
click at [432, 306] on icon "button" at bounding box center [432, 305] width 12 height 12
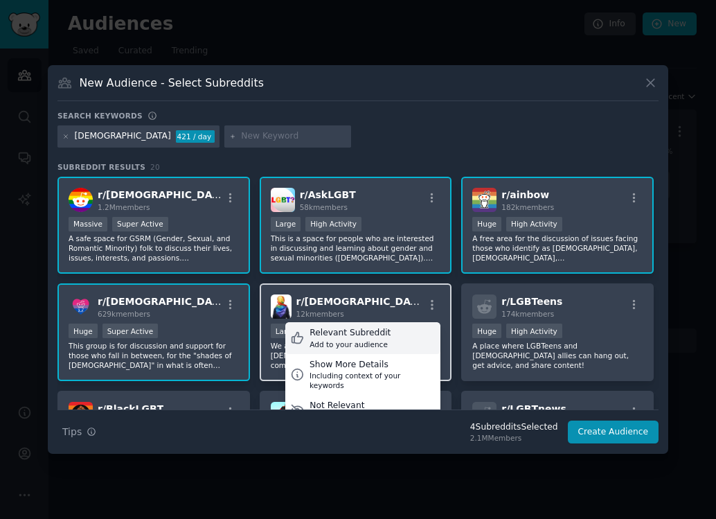
click at [360, 339] on div "Add to your audience" at bounding box center [350, 344] width 81 height 10
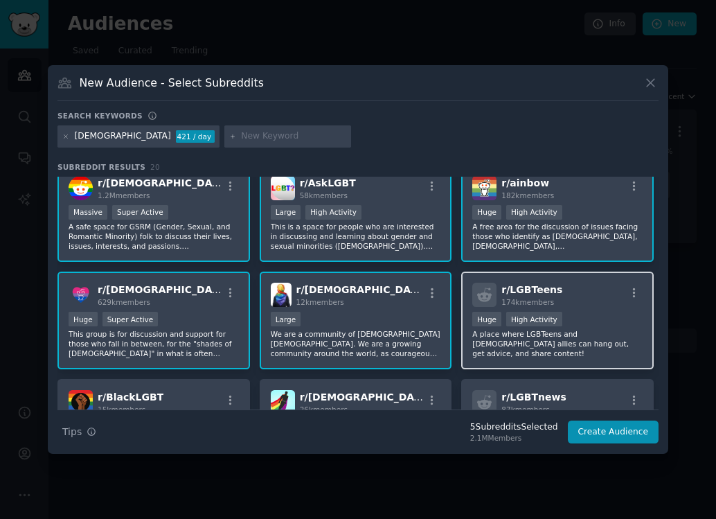
scroll to position [21, 0]
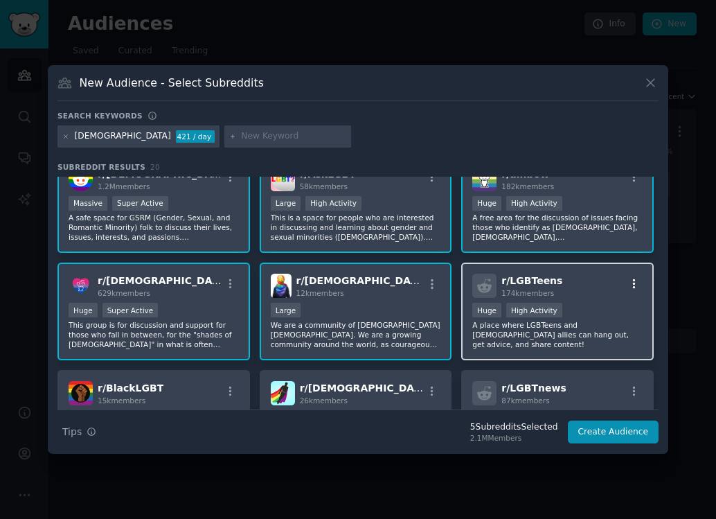
click at [633, 284] on icon "button" at bounding box center [634, 284] width 3 height 10
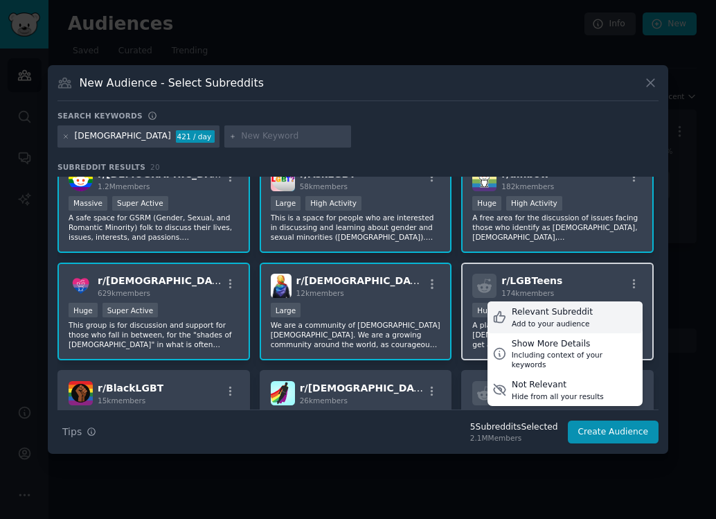
click at [562, 317] on div "Relevant Subreddit" at bounding box center [552, 312] width 81 height 12
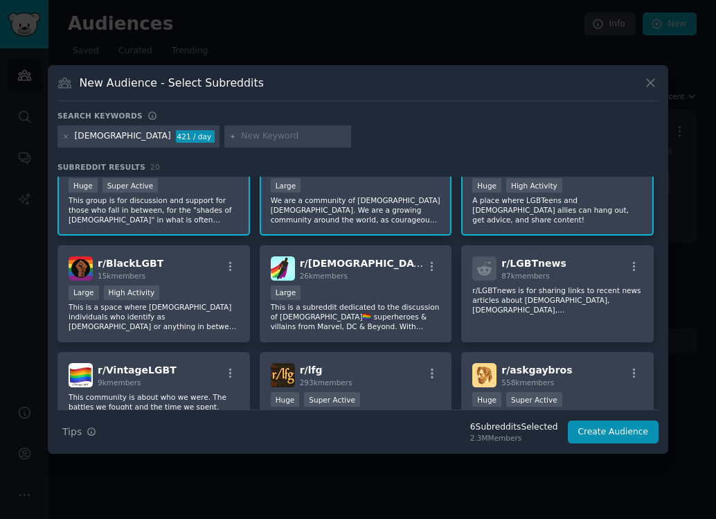
scroll to position [147, 0]
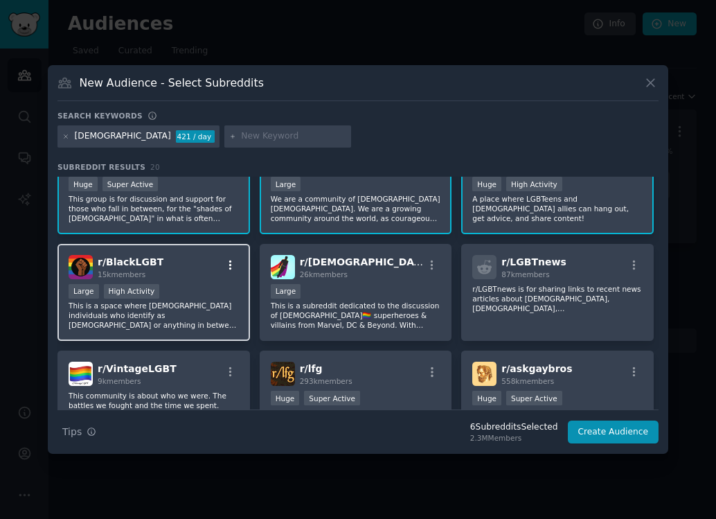
click at [229, 267] on icon "button" at bounding box center [230, 265] width 12 height 12
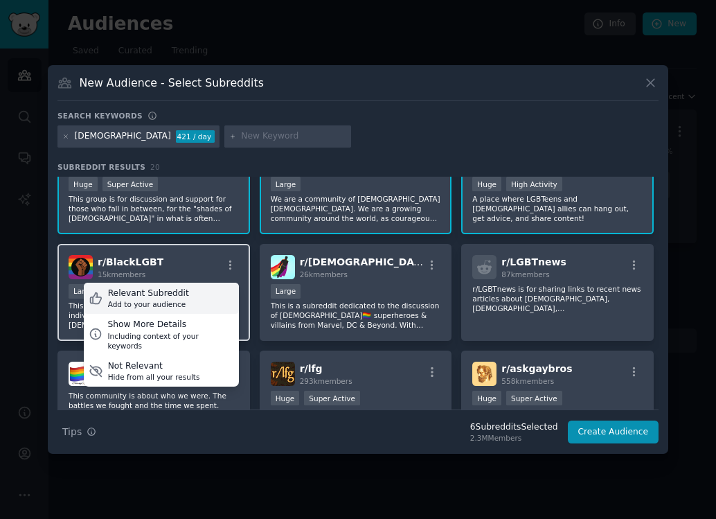
click at [191, 297] on div "Relevant Subreddit Add to your audience" at bounding box center [161, 299] width 155 height 32
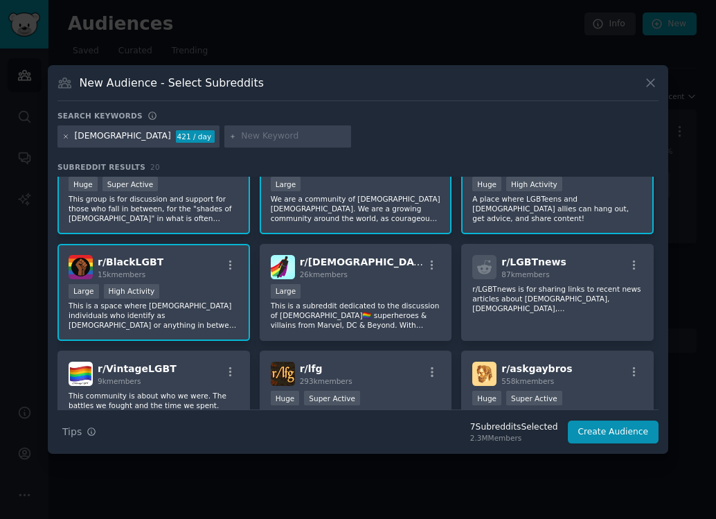
click at [66, 139] on icon at bounding box center [66, 137] width 8 height 8
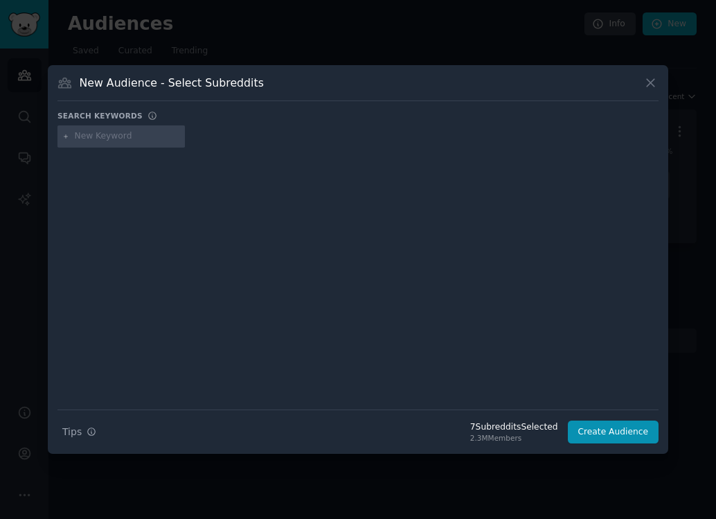
click at [117, 141] on input "text" at bounding box center [127, 136] width 105 height 12
type input "[DEMOGRAPHIC_DATA]"
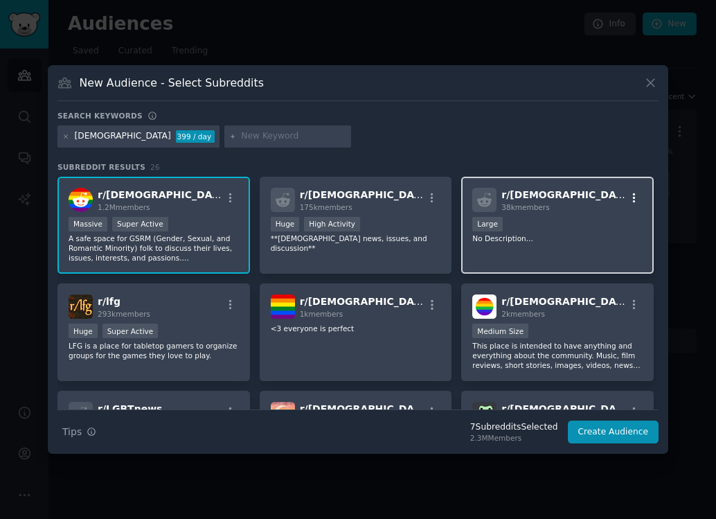
click at [636, 197] on icon "button" at bounding box center [634, 198] width 12 height 12
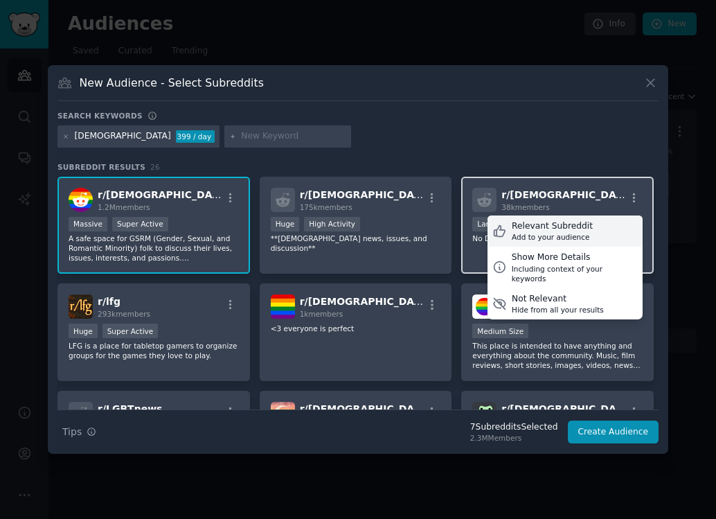
click at [561, 231] on div "Relevant Subreddit" at bounding box center [552, 226] width 81 height 12
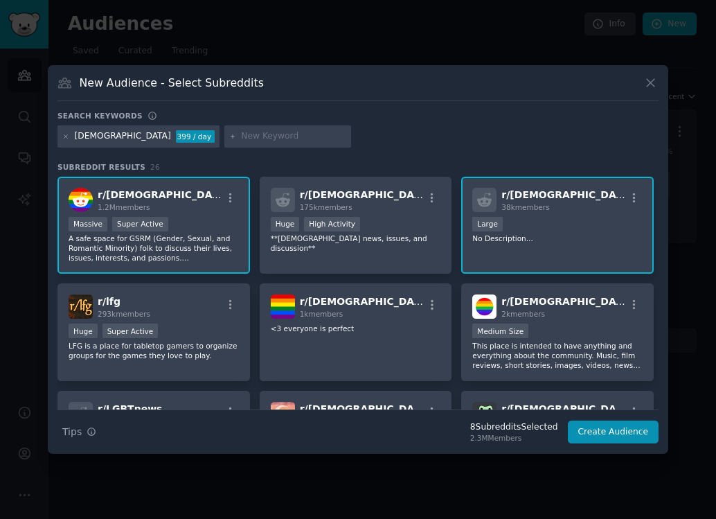
click at [69, 134] on div "[DEMOGRAPHIC_DATA] 399 / day" at bounding box center [139, 136] width 162 height 22
click at [67, 137] on icon at bounding box center [66, 137] width 8 height 8
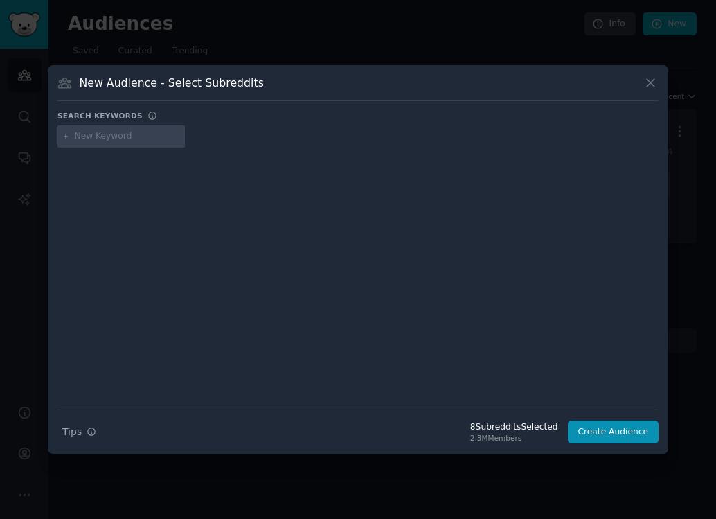
click at [123, 136] on input "text" at bounding box center [127, 136] width 105 height 12
type input "lgbteens"
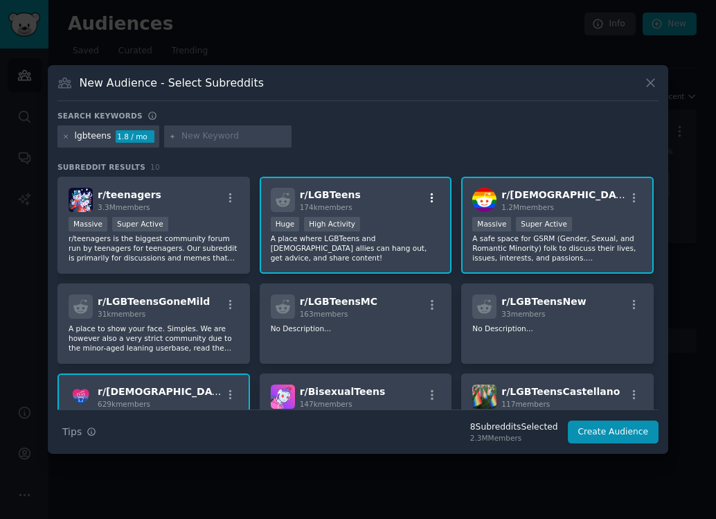
click at [427, 198] on icon "button" at bounding box center [432, 198] width 12 height 12
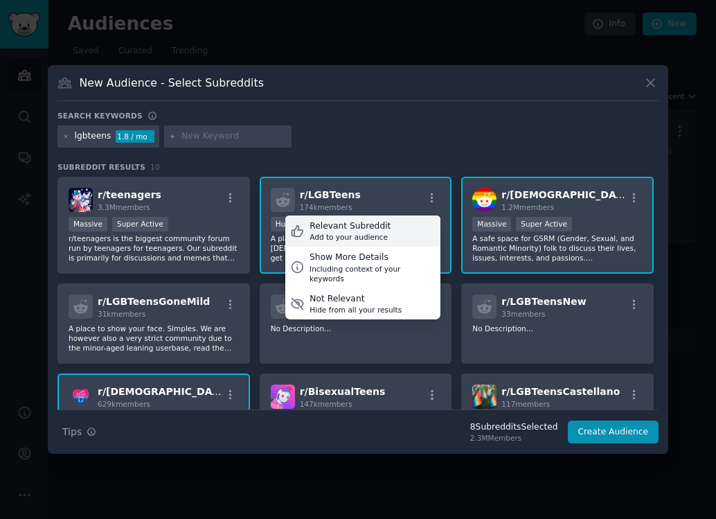
click at [365, 222] on div "Relevant Subreddit" at bounding box center [350, 226] width 81 height 12
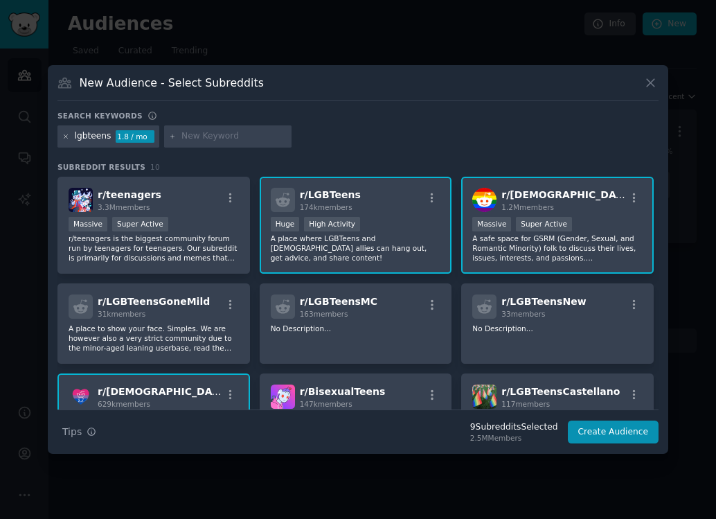
click at [64, 136] on icon at bounding box center [66, 137] width 8 height 8
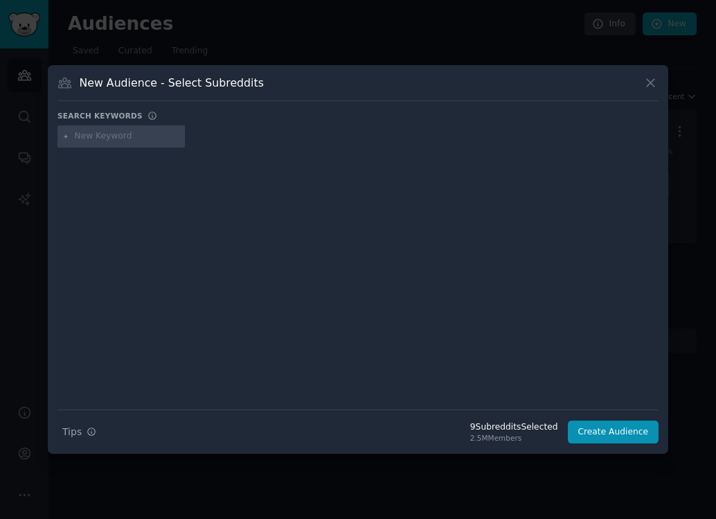
click at [91, 136] on input "text" at bounding box center [127, 136] width 105 height 12
type input "gaymers"
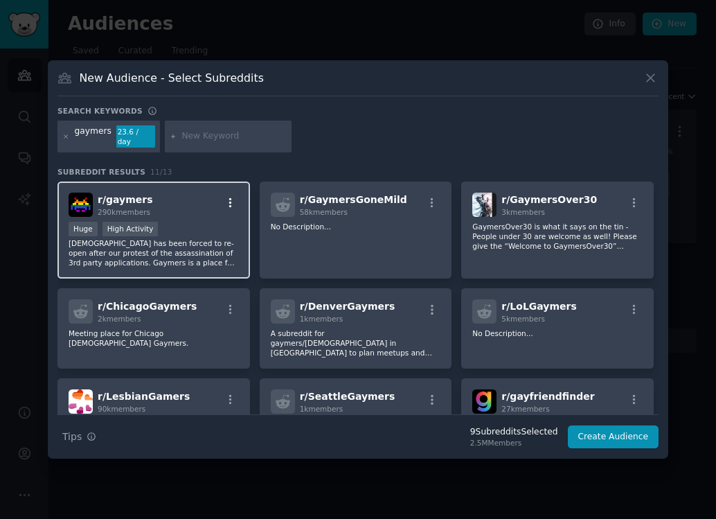
click at [229, 197] on icon "button" at bounding box center [230, 202] width 3 height 10
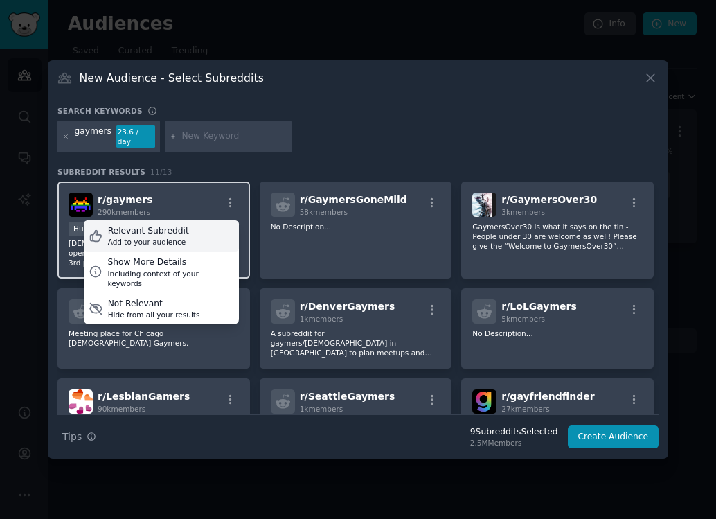
click at [168, 225] on div "Relevant Subreddit" at bounding box center [148, 231] width 81 height 12
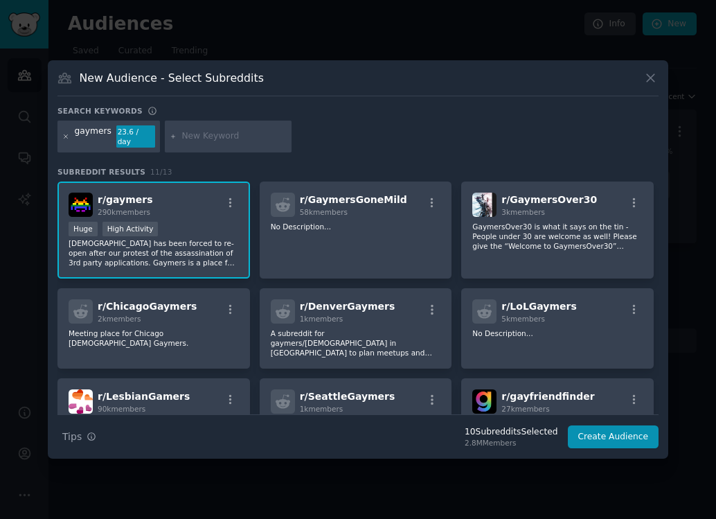
click at [66, 139] on icon at bounding box center [66, 137] width 8 height 8
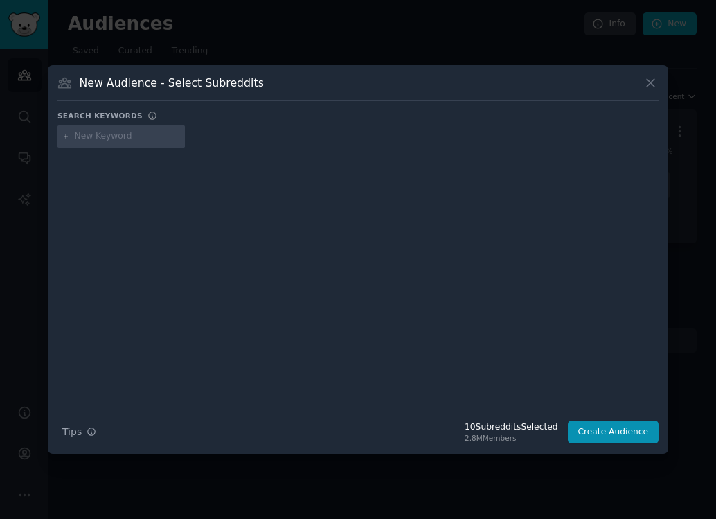
click at [80, 141] on input "text" at bounding box center [127, 136] width 105 height 12
type input "actuallesbians"
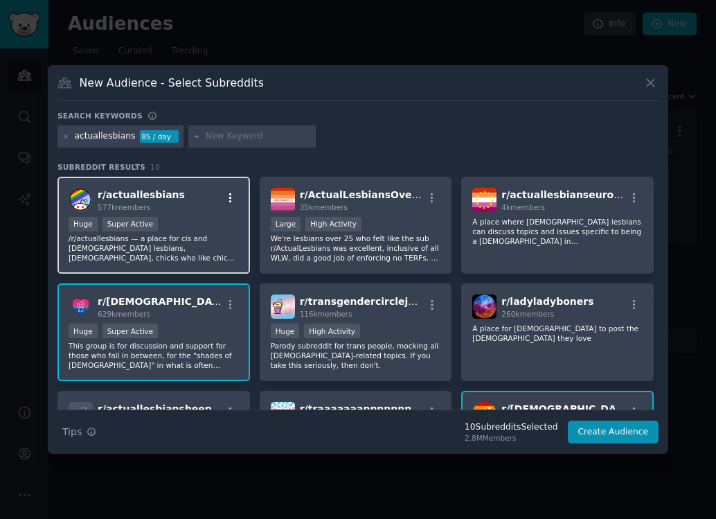
click at [225, 193] on icon "button" at bounding box center [230, 198] width 12 height 12
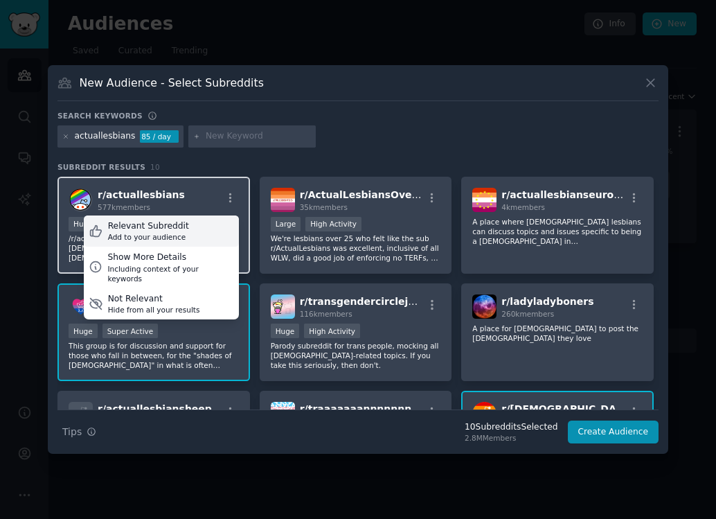
click at [175, 226] on div "Relevant Subreddit" at bounding box center [148, 226] width 81 height 12
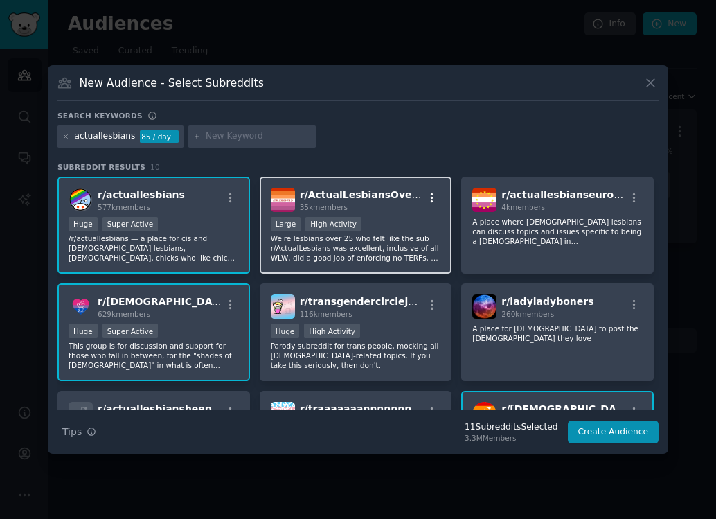
click at [433, 200] on icon "button" at bounding box center [432, 198] width 12 height 12
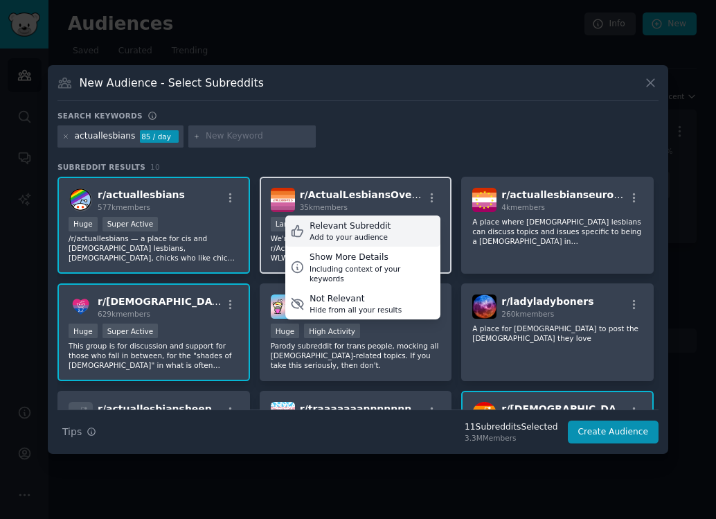
click at [378, 227] on div "Relevant Subreddit" at bounding box center [350, 226] width 81 height 12
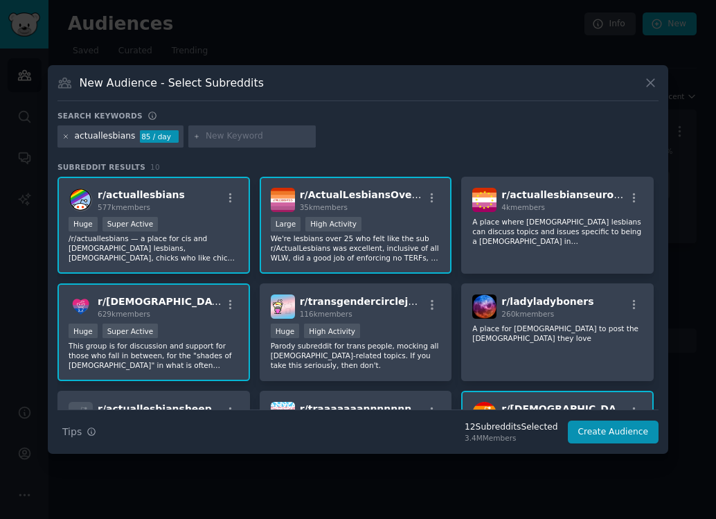
click at [68, 139] on icon at bounding box center [66, 137] width 8 height 8
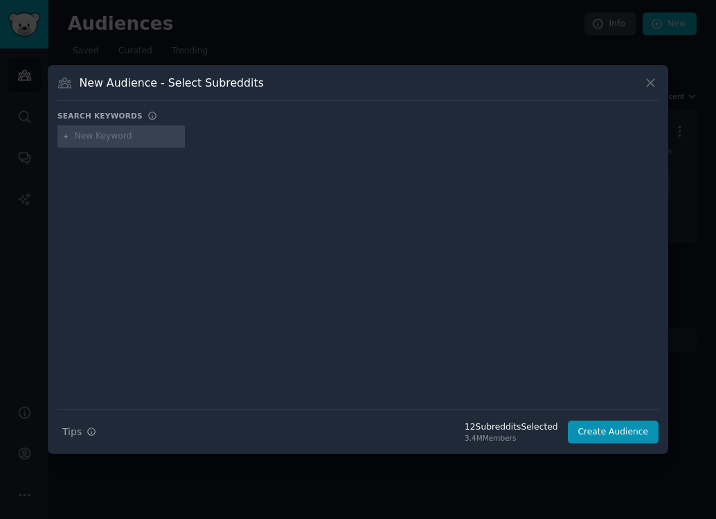
click at [81, 142] on div at bounding box center [121, 136] width 127 height 22
type input "gaybros"
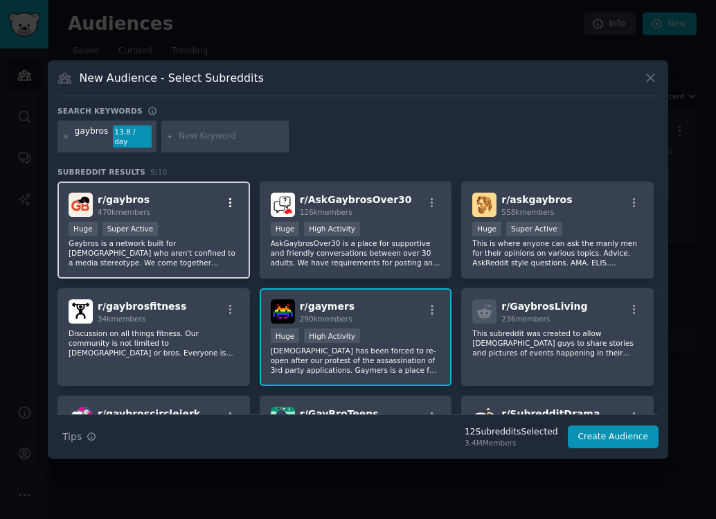
click at [229, 197] on icon "button" at bounding box center [230, 202] width 3 height 10
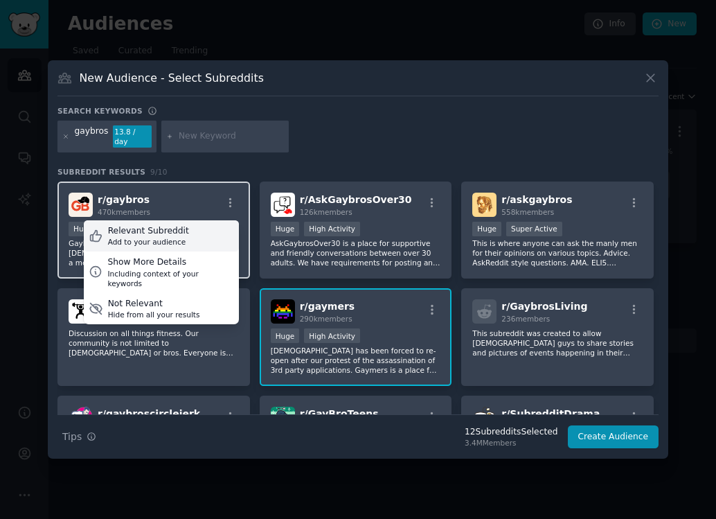
click at [182, 225] on div "Relevant Subreddit" at bounding box center [148, 231] width 81 height 12
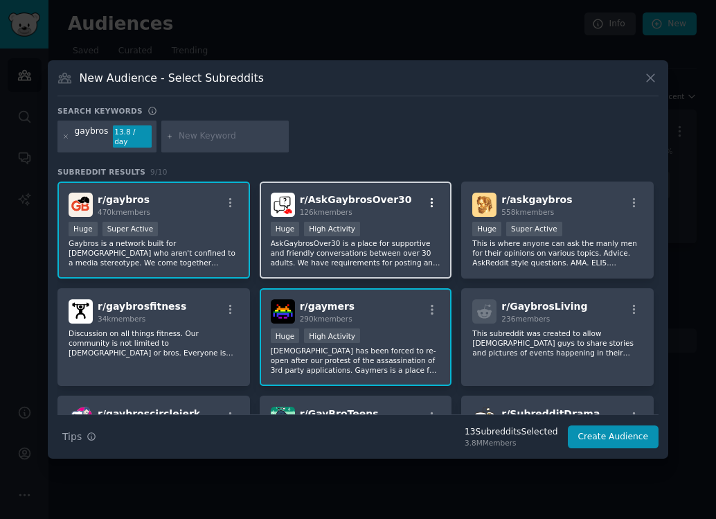
click at [431, 199] on icon "button" at bounding box center [432, 203] width 12 height 12
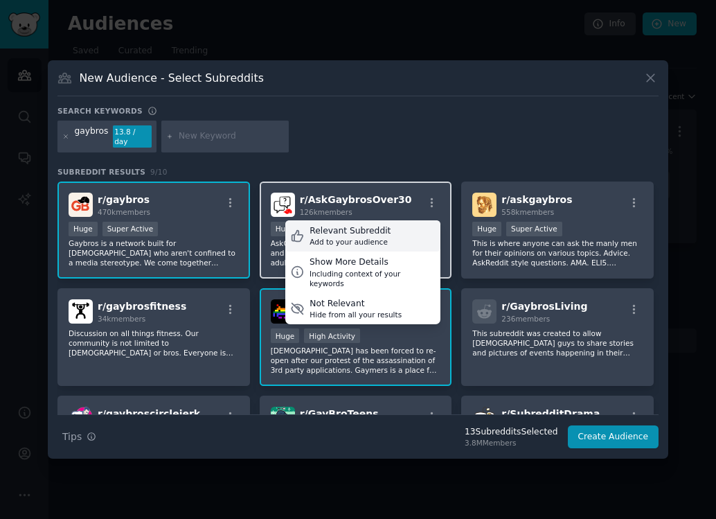
click at [369, 229] on div "Relevant Subreddit" at bounding box center [350, 231] width 81 height 12
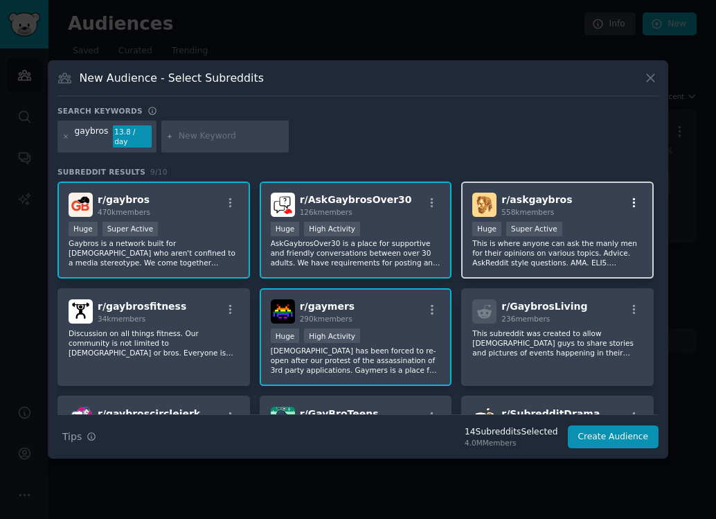
click at [632, 197] on icon "button" at bounding box center [634, 203] width 12 height 12
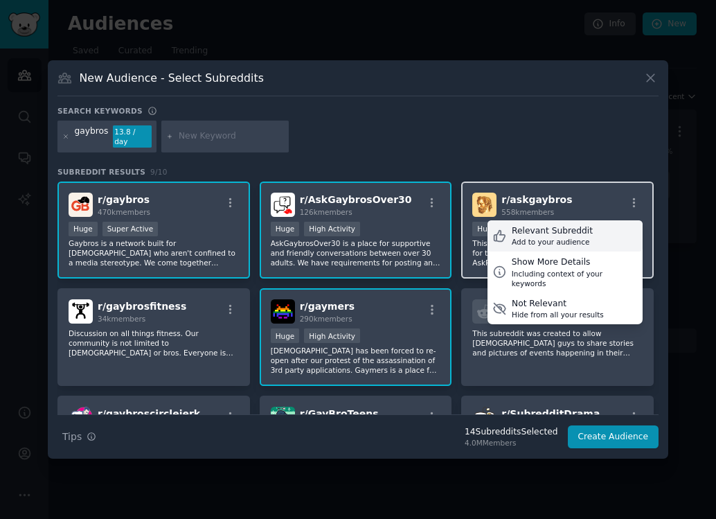
click at [527, 237] on div "Add to your audience" at bounding box center [552, 242] width 81 height 10
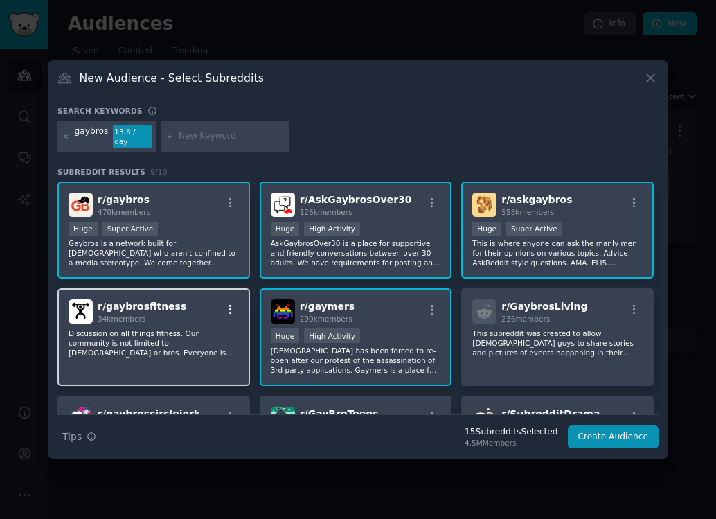
click at [229, 303] on icon "button" at bounding box center [230, 309] width 12 height 12
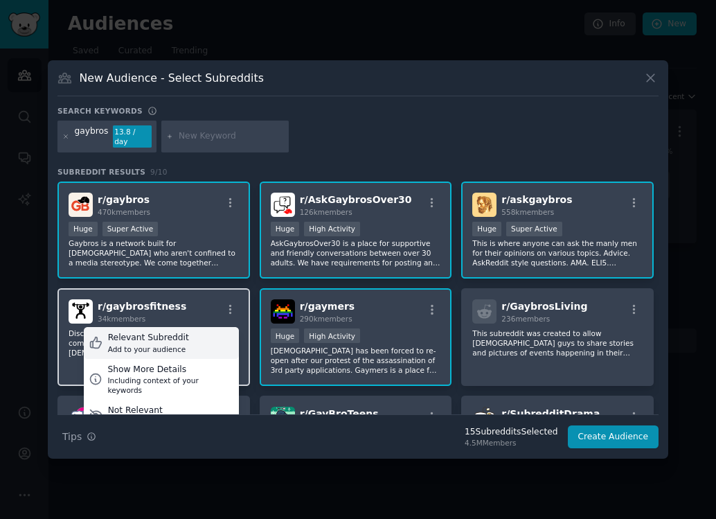
click at [152, 333] on div "Relevant Subreddit" at bounding box center [148, 338] width 81 height 12
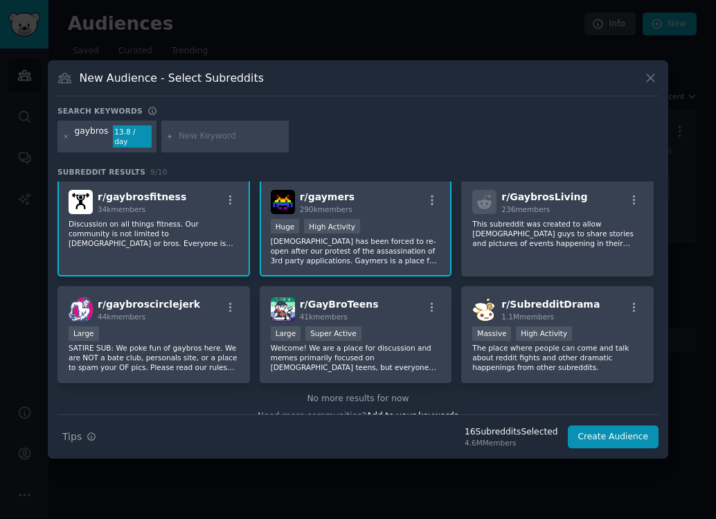
scroll to position [118, 0]
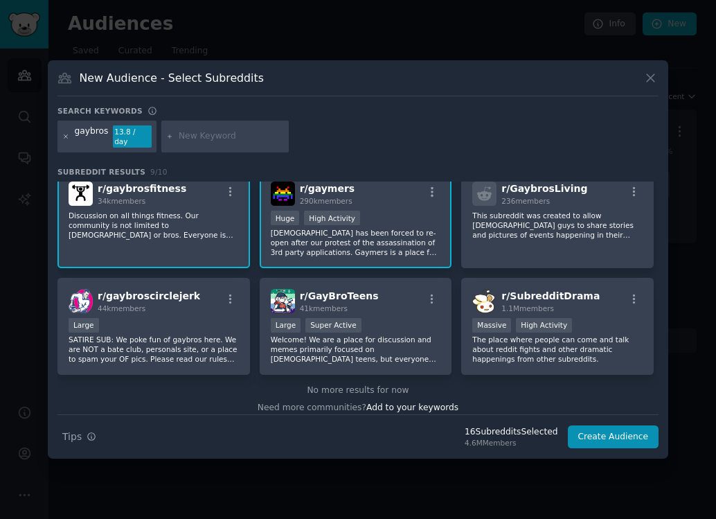
click at [65, 136] on icon at bounding box center [65, 135] width 3 height 3
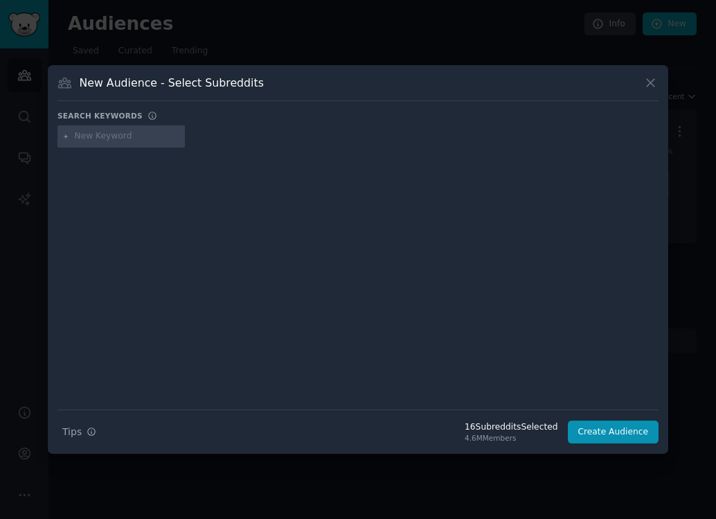
click at [92, 136] on input "text" at bounding box center [127, 136] width 105 height 12
type input "makeupaddiction"
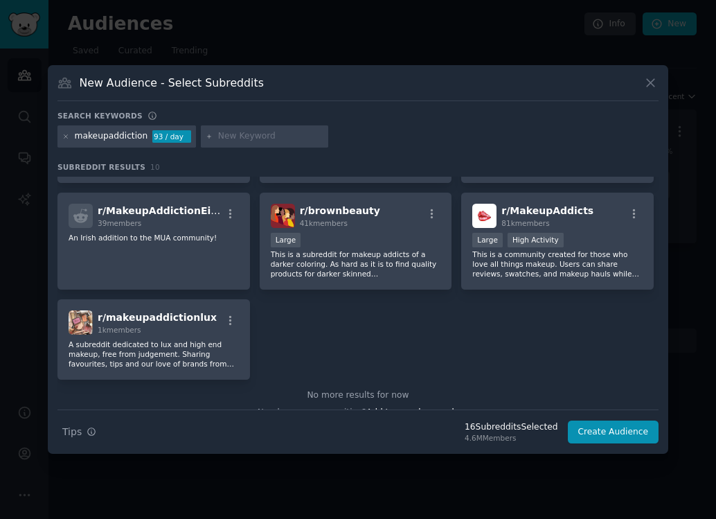
scroll to position [199, 0]
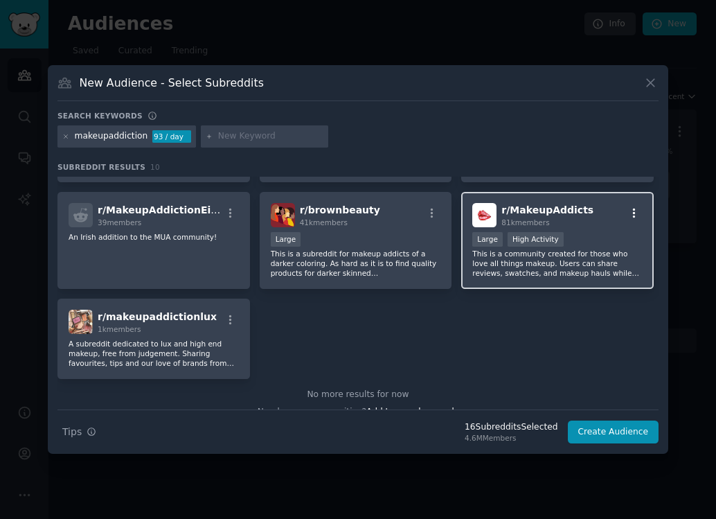
click at [631, 211] on icon "button" at bounding box center [634, 213] width 12 height 12
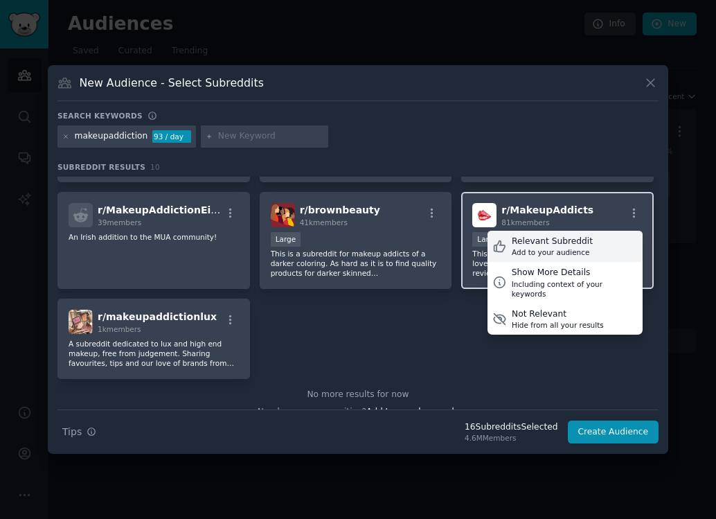
click at [571, 242] on div "Relevant Subreddit" at bounding box center [552, 242] width 81 height 12
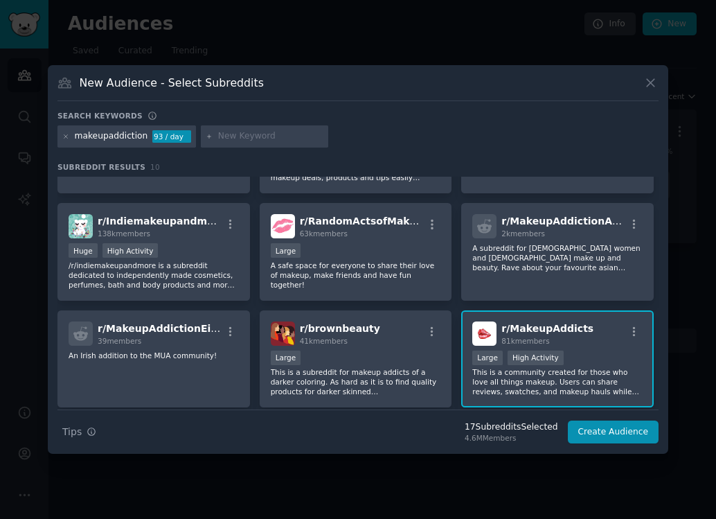
scroll to position [0, 0]
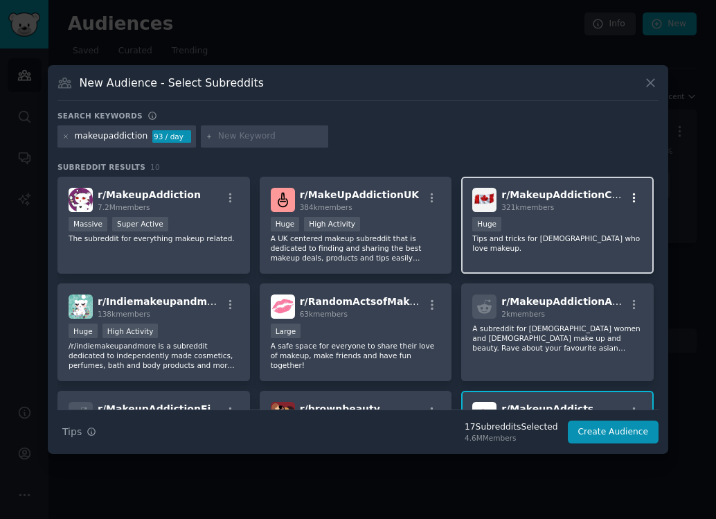
click at [633, 201] on icon "button" at bounding box center [634, 198] width 3 height 10
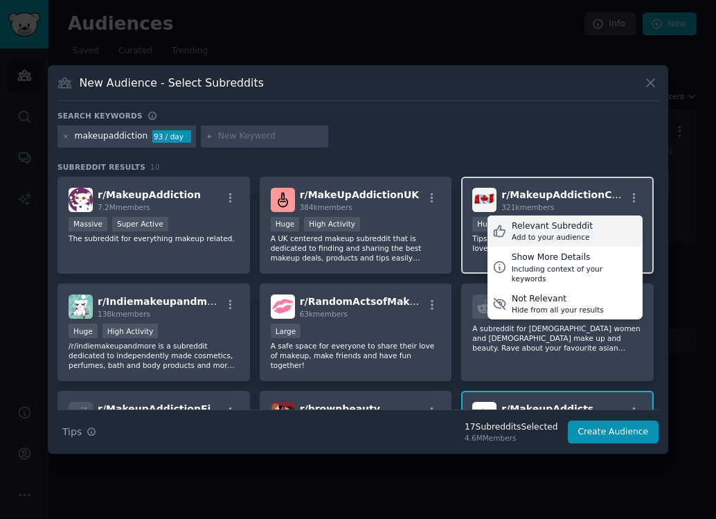
click at [565, 233] on div "Add to your audience" at bounding box center [552, 237] width 81 height 10
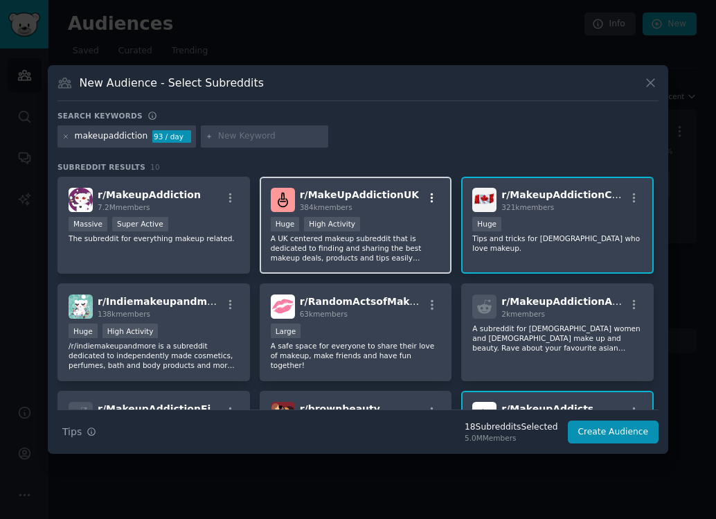
click at [434, 199] on icon "button" at bounding box center [432, 198] width 12 height 12
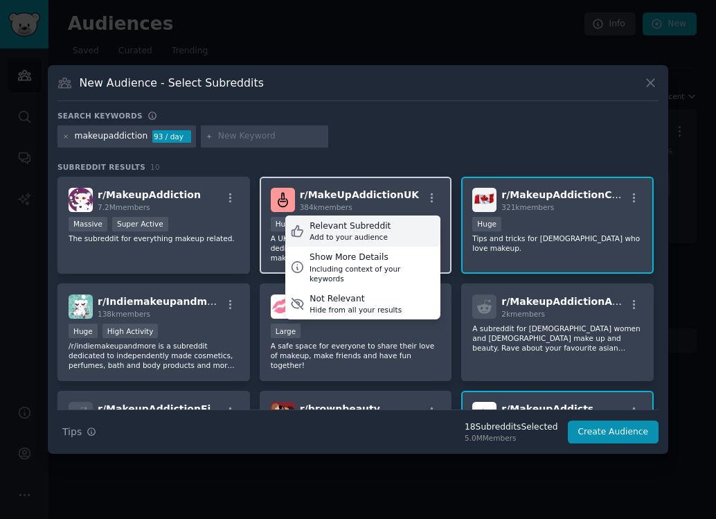
click at [389, 227] on div "Relevant Subreddit Add to your audience" at bounding box center [362, 231] width 155 height 32
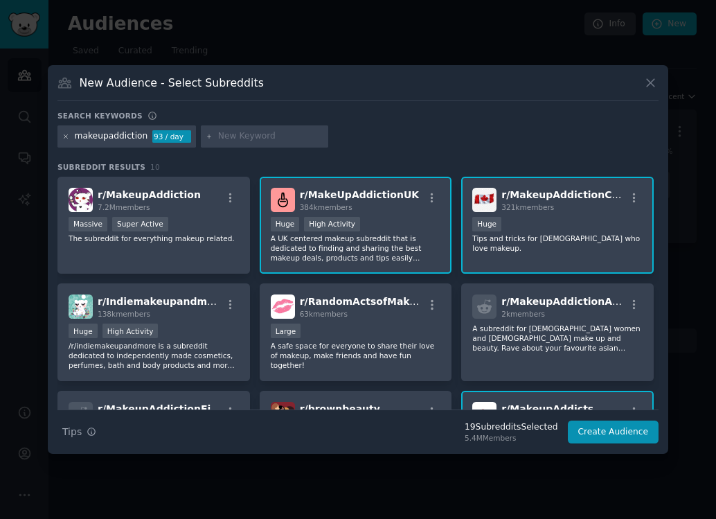
click at [67, 134] on icon at bounding box center [66, 137] width 8 height 8
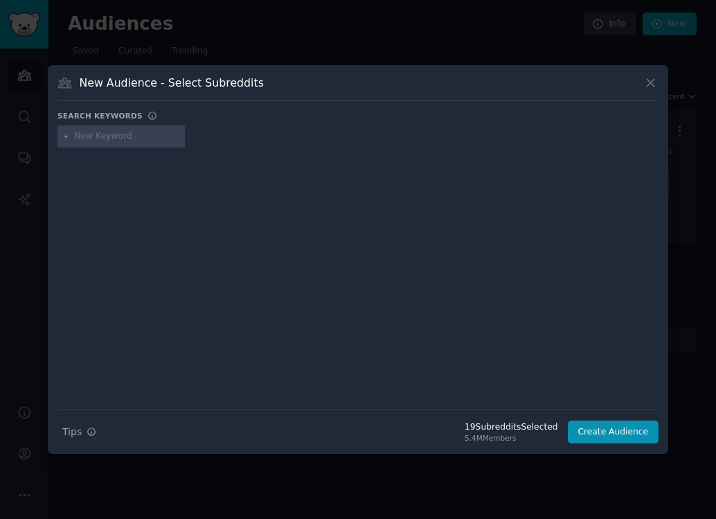
click at [80, 139] on input "text" at bounding box center [127, 136] width 105 height 12
type input "b"
type input "bisexualmen"
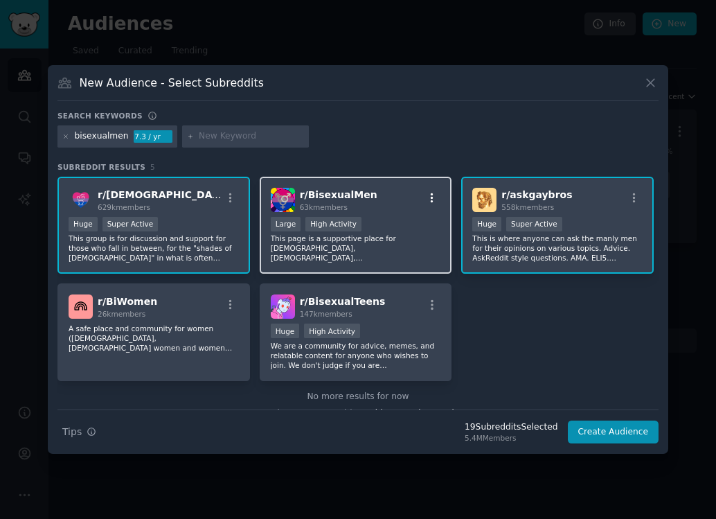
click at [435, 200] on icon "button" at bounding box center [432, 198] width 12 height 12
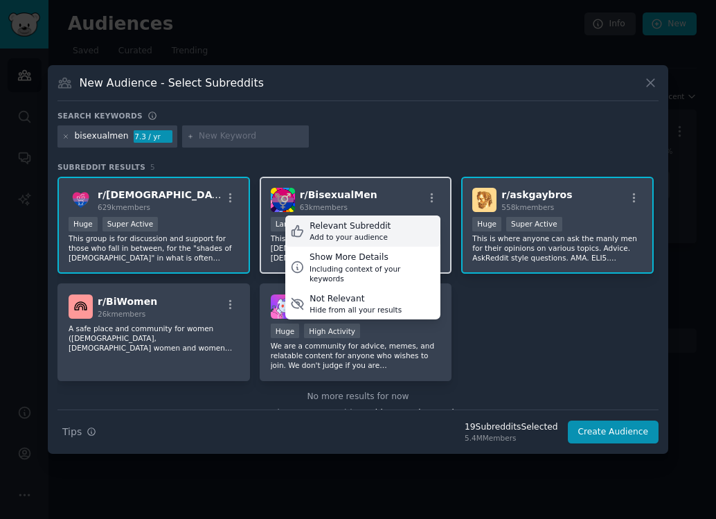
click at [385, 227] on div "Relevant Subreddit Add to your audience" at bounding box center [362, 231] width 155 height 32
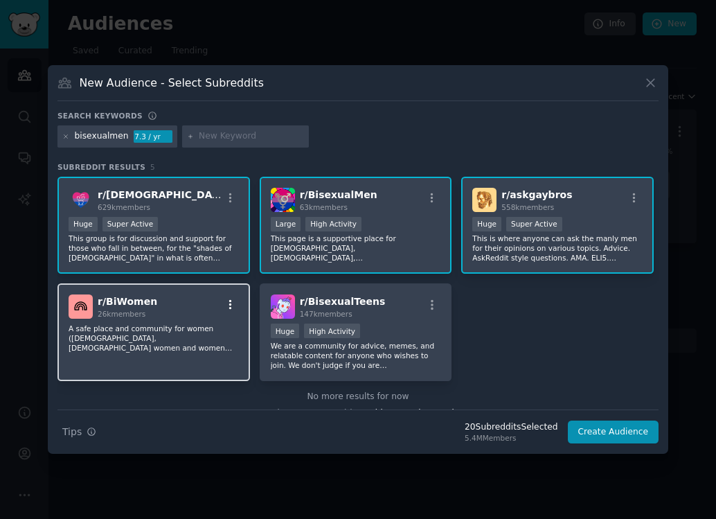
click at [231, 303] on icon "button" at bounding box center [230, 305] width 12 height 12
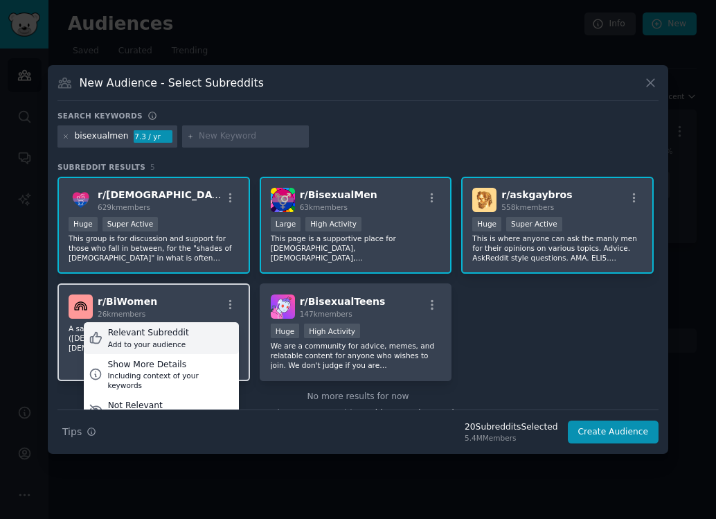
click at [173, 336] on div "Relevant Subreddit" at bounding box center [148, 333] width 81 height 12
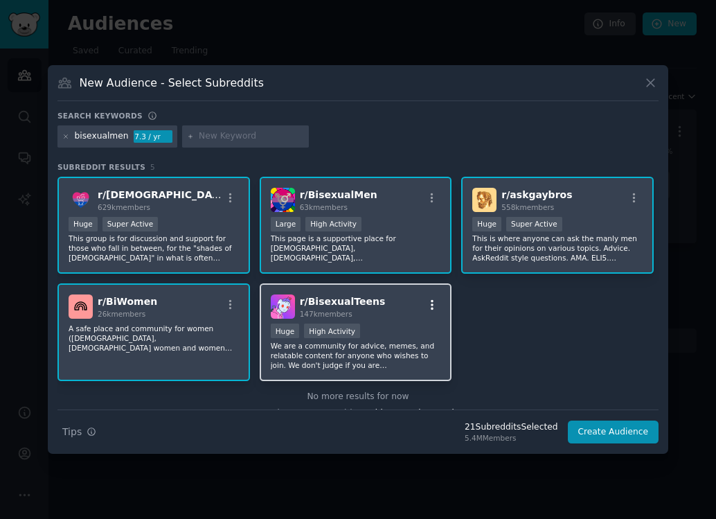
click at [430, 303] on icon "button" at bounding box center [432, 305] width 12 height 12
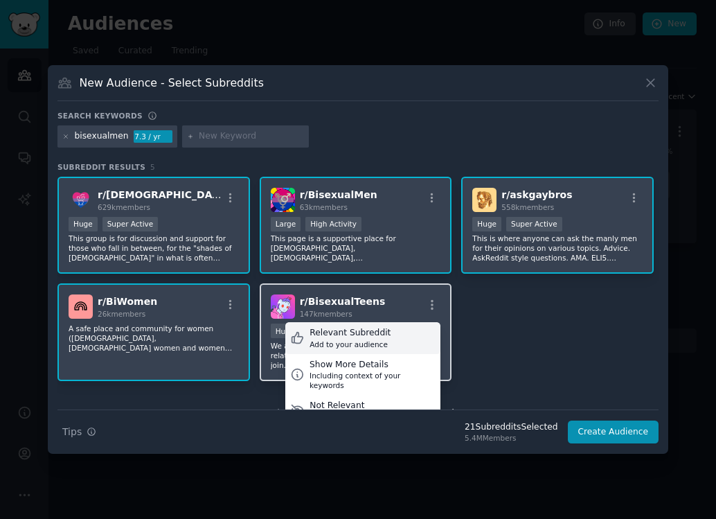
click at [362, 328] on div "Relevant Subreddit" at bounding box center [350, 333] width 81 height 12
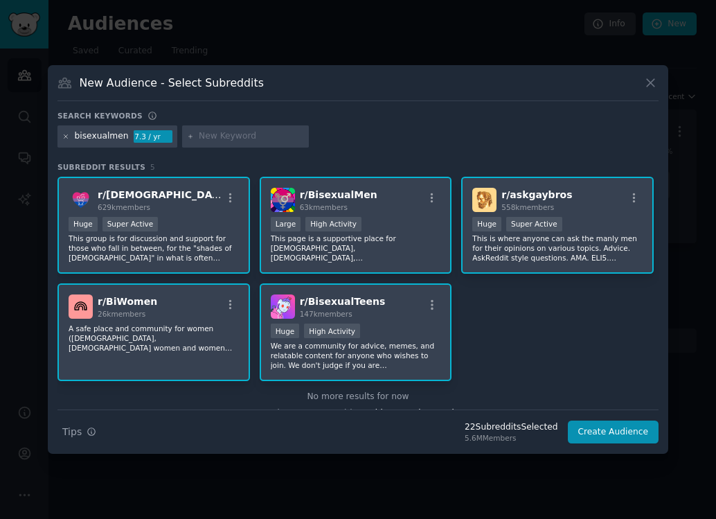
click at [67, 137] on icon at bounding box center [65, 135] width 3 height 3
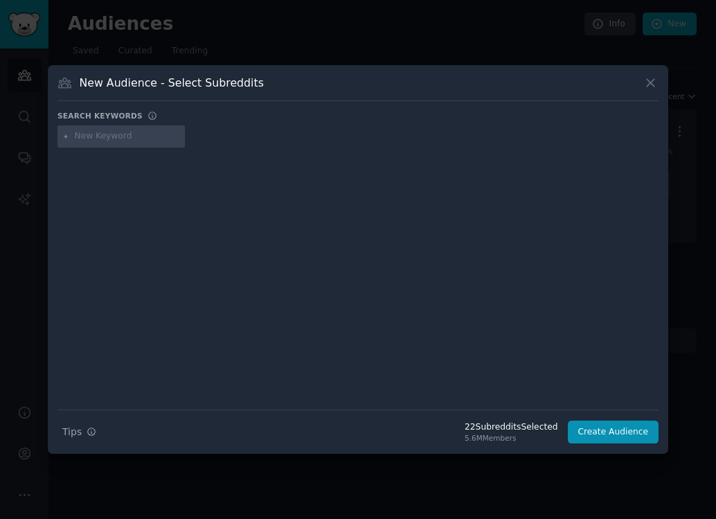
click at [86, 139] on input "text" at bounding box center [127, 136] width 105 height 12
type input "bisexualadults"
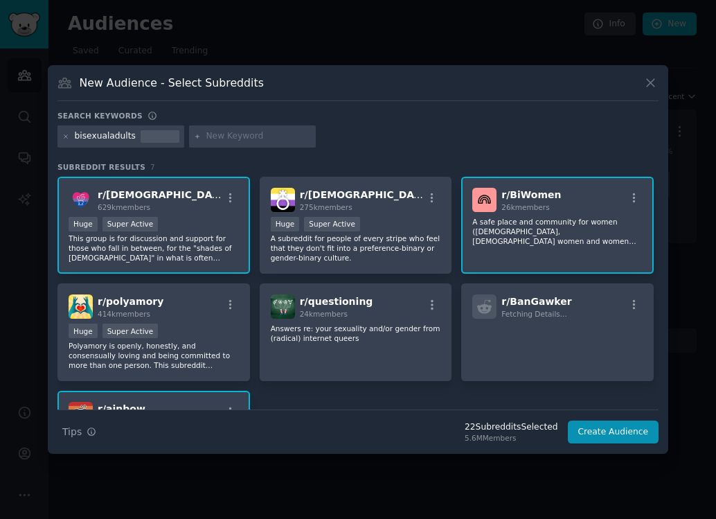
click at [258, 173] on div "Subreddit Results 7 r/ [DEMOGRAPHIC_DATA] 629k members Huge Super Active This g…" at bounding box center [358, 285] width 601 height 247
click at [249, 249] on div "r/ [DEMOGRAPHIC_DATA] 629k members Huge Super Active This group is for discussi…" at bounding box center [358, 333] width 601 height 312
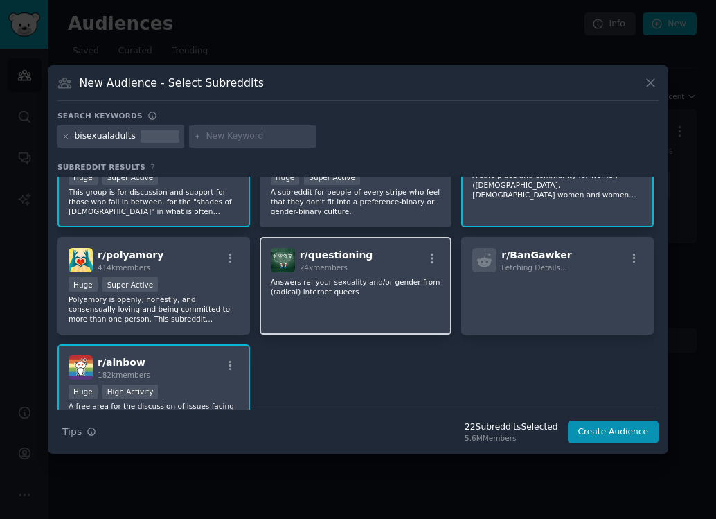
scroll to position [21, 0]
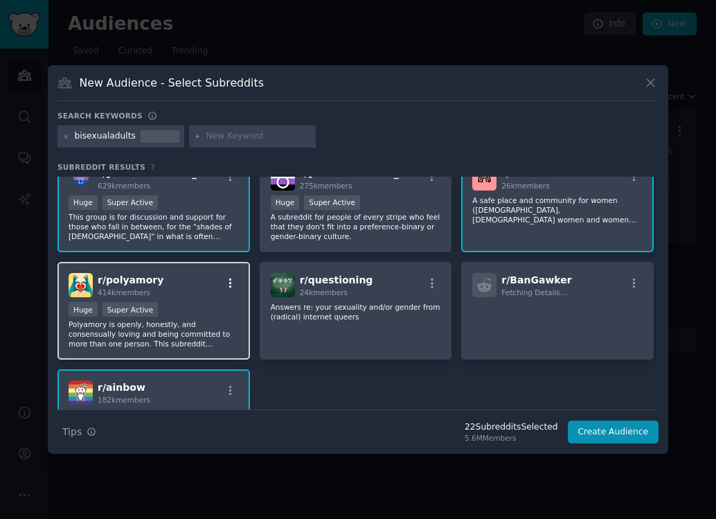
click at [231, 280] on icon "button" at bounding box center [230, 283] width 12 height 12
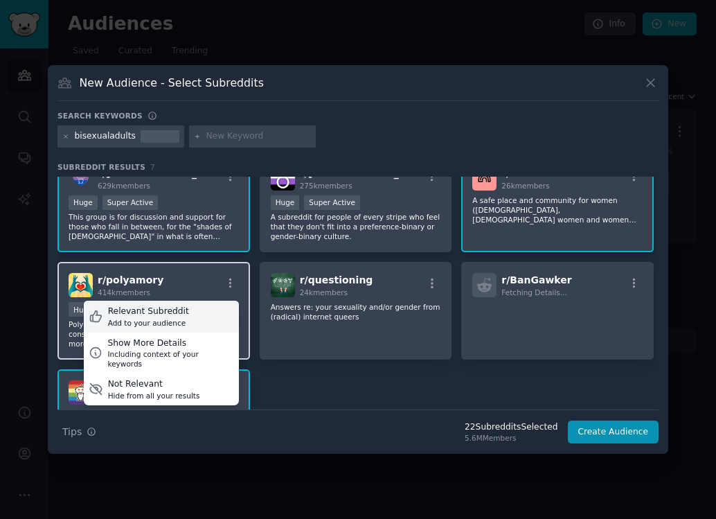
click at [178, 308] on div "Relevant Subreddit" at bounding box center [148, 312] width 81 height 12
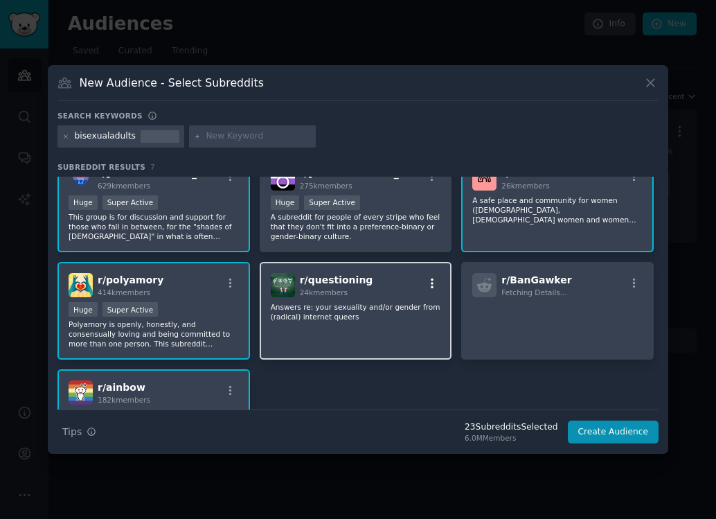
click at [434, 282] on icon "button" at bounding box center [432, 283] width 12 height 12
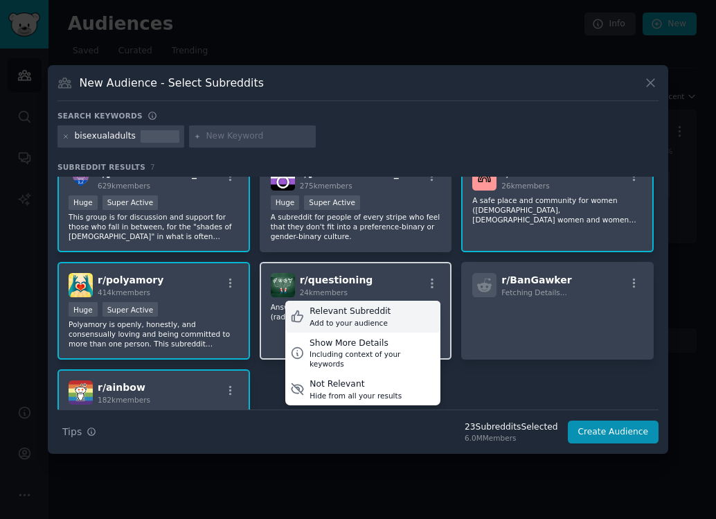
click at [353, 320] on div "Add to your audience" at bounding box center [350, 323] width 81 height 10
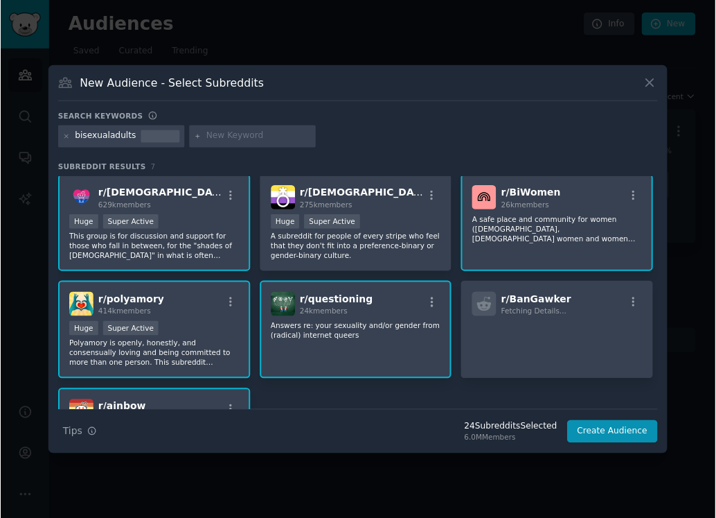
scroll to position [0, 0]
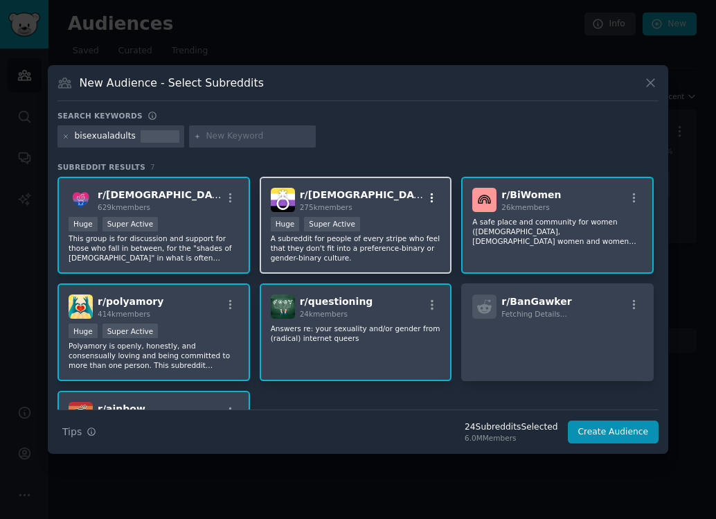
click at [431, 198] on icon "button" at bounding box center [432, 198] width 3 height 10
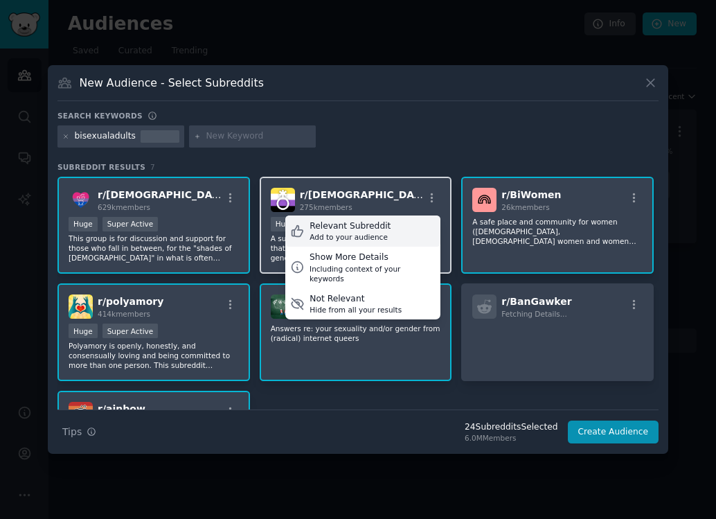
click at [344, 240] on div "Add to your audience" at bounding box center [350, 237] width 81 height 10
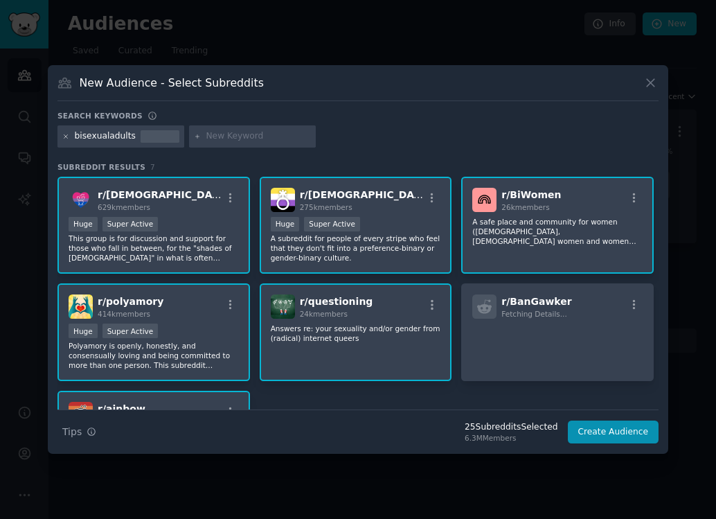
click at [68, 138] on icon at bounding box center [66, 137] width 8 height 8
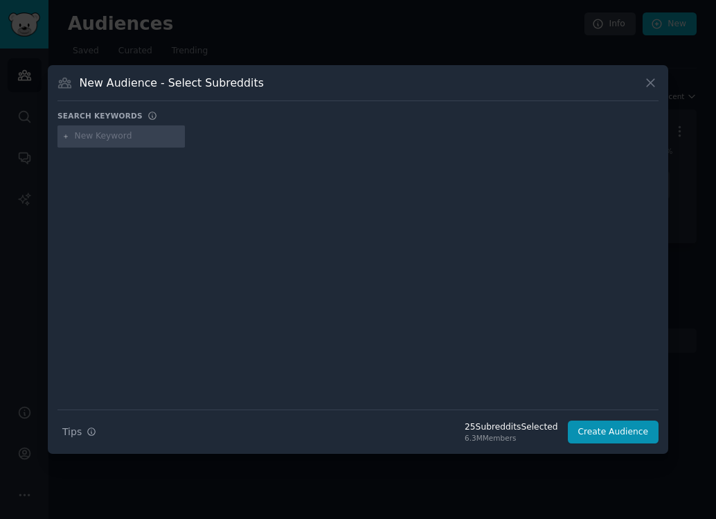
click at [85, 139] on input "text" at bounding box center [127, 136] width 105 height 12
type input "latebloomerlesbians"
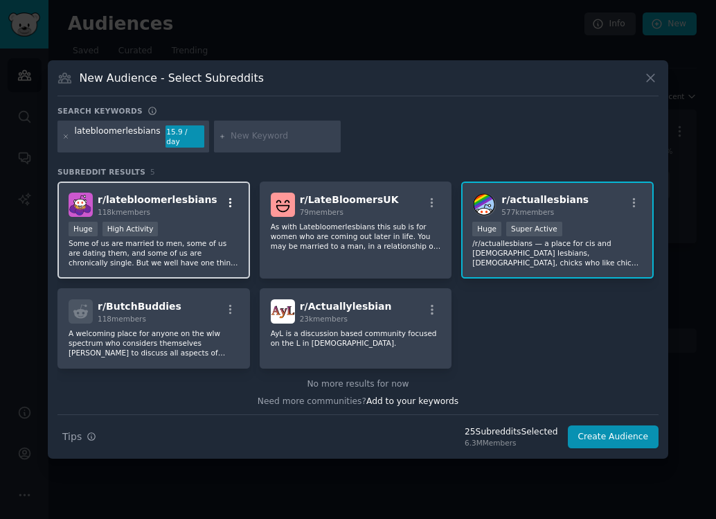
click at [232, 202] on icon "button" at bounding box center [230, 203] width 12 height 12
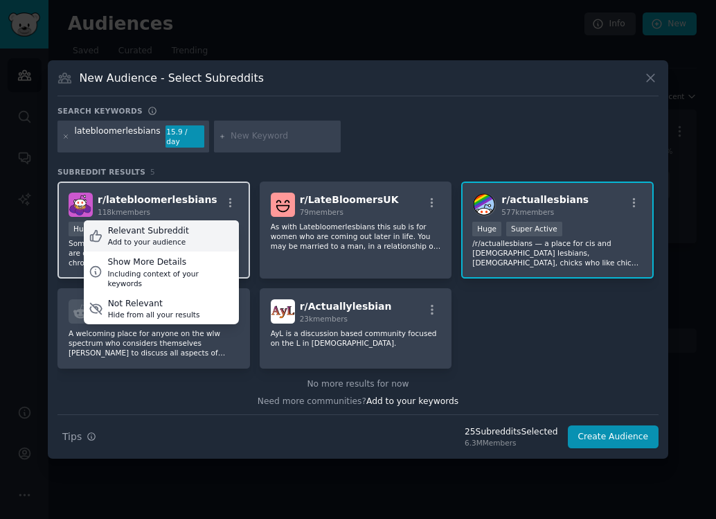
click at [191, 228] on div "Relevant Subreddit Add to your audience" at bounding box center [161, 236] width 155 height 32
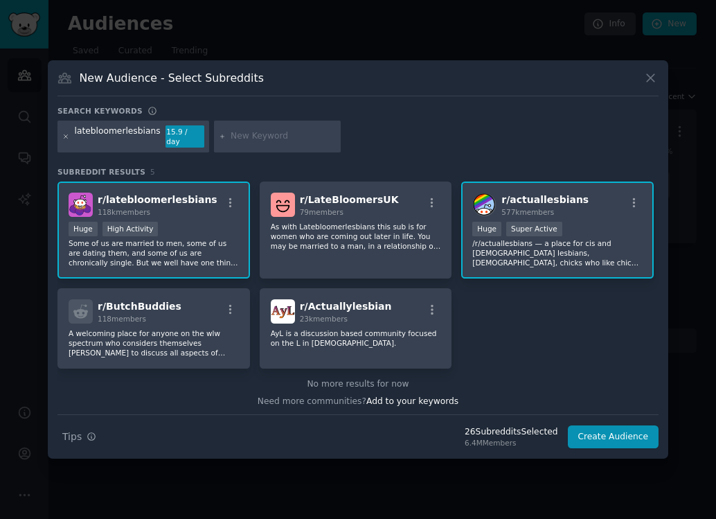
click at [67, 136] on icon at bounding box center [66, 137] width 8 height 8
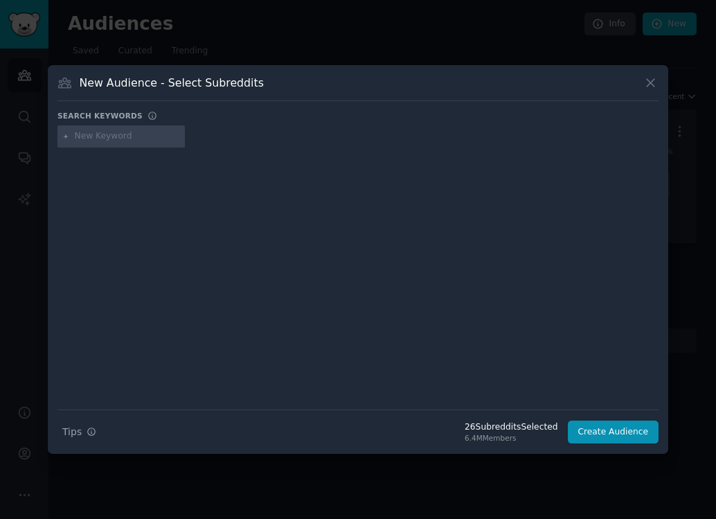
click at [95, 183] on div at bounding box center [358, 268] width 601 height 233
click at [90, 139] on input "text" at bounding box center [127, 136] width 105 height 12
type input "traaannnnssss"
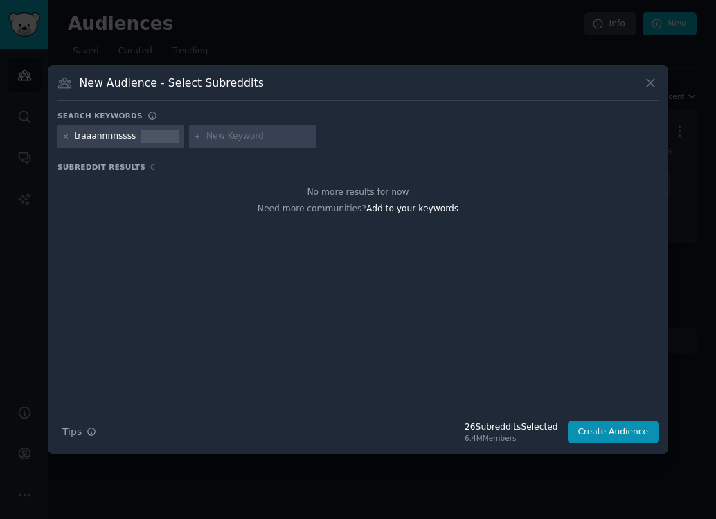
click at [131, 138] on div "traaannnnssss" at bounding box center [106, 136] width 62 height 12
click at [124, 136] on div "traaannnnssss" at bounding box center [106, 136] width 62 height 12
click at [70, 139] on div "traaannnnssss" at bounding box center [121, 136] width 127 height 22
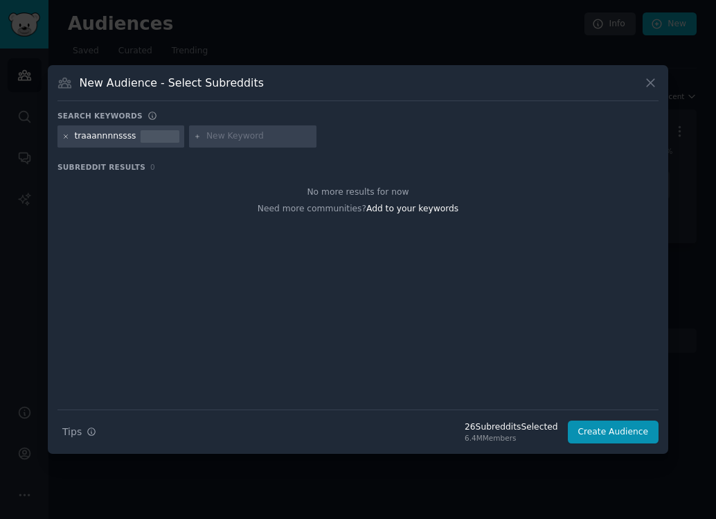
click at [66, 137] on icon at bounding box center [66, 137] width 8 height 8
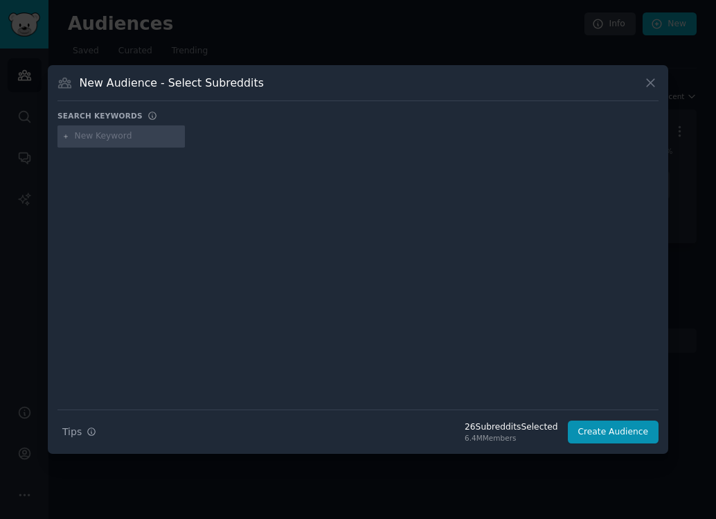
click at [78, 139] on input "text" at bounding box center [127, 136] width 105 height 12
type input "traaaannnns"
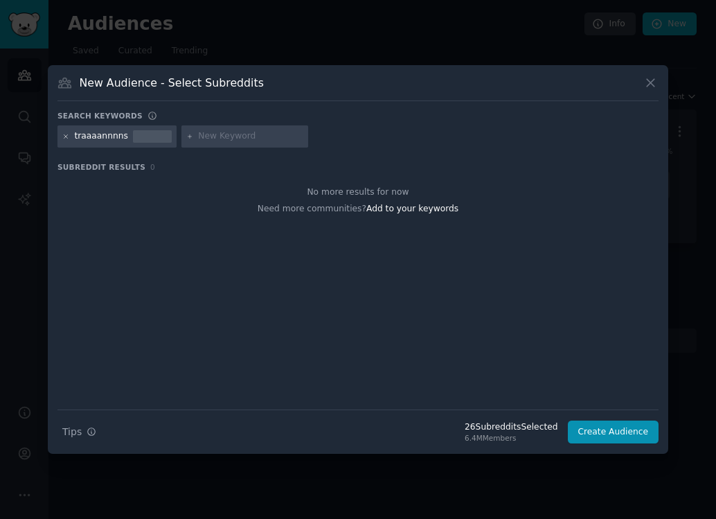
click at [64, 136] on icon at bounding box center [65, 135] width 3 height 3
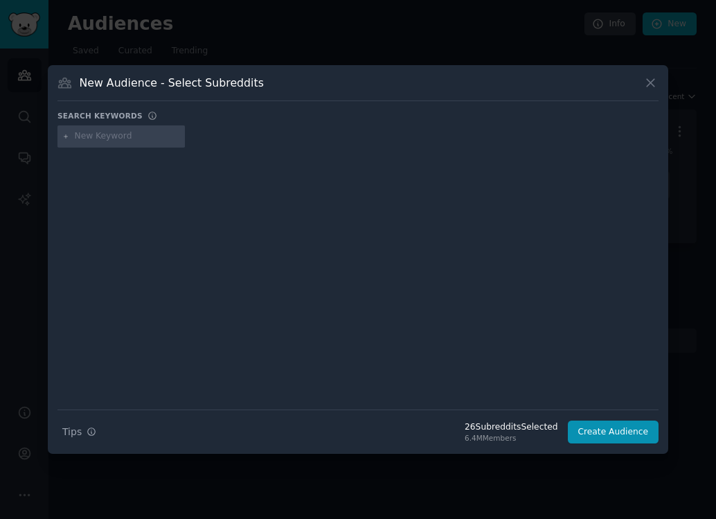
click at [100, 136] on input "text" at bounding box center [127, 136] width 105 height 12
type input "asktransgender"
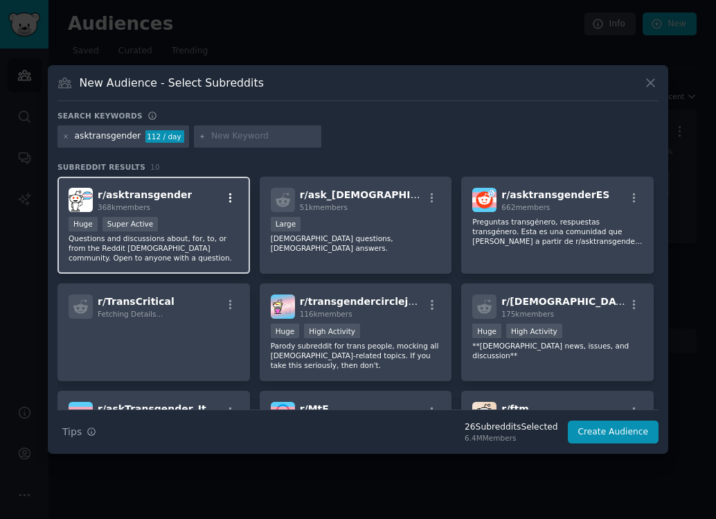
click at [232, 196] on icon "button" at bounding box center [230, 198] width 12 height 12
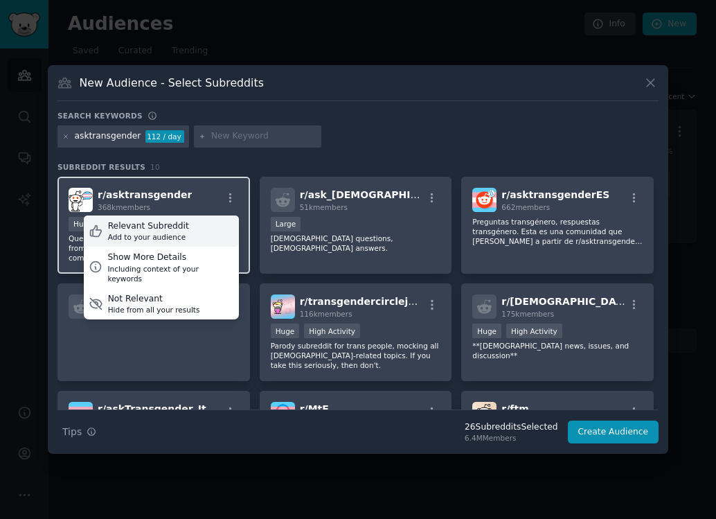
click at [176, 226] on div "Relevant Subreddit" at bounding box center [148, 226] width 81 height 12
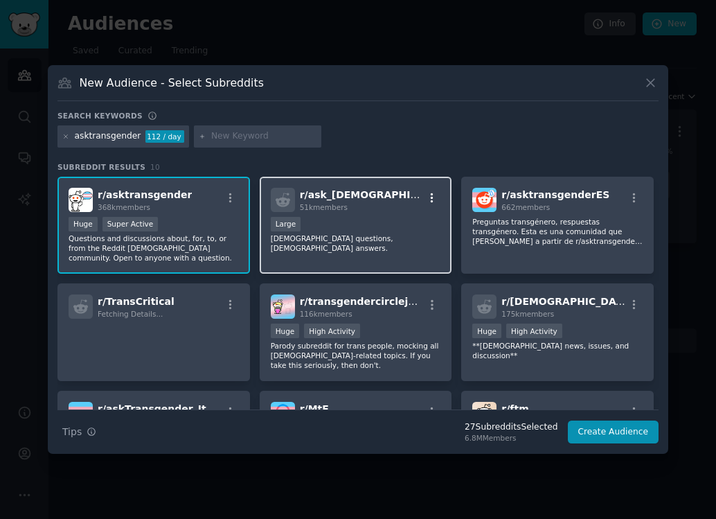
click at [428, 196] on icon "button" at bounding box center [432, 198] width 12 height 12
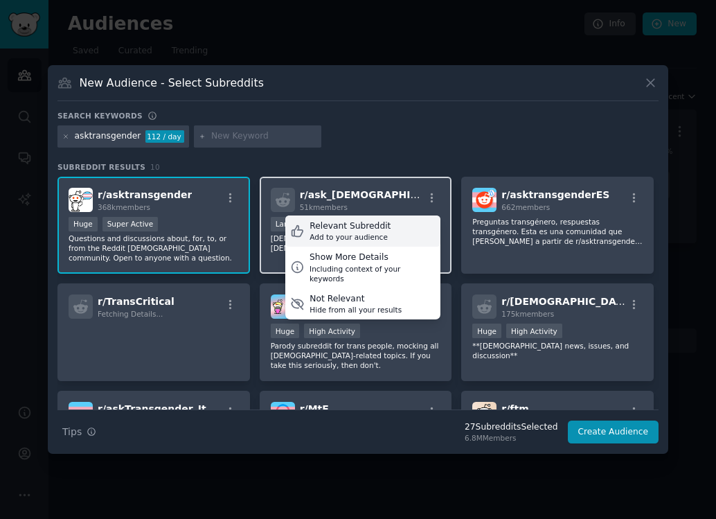
click at [376, 222] on div "Relevant Subreddit" at bounding box center [350, 226] width 81 height 12
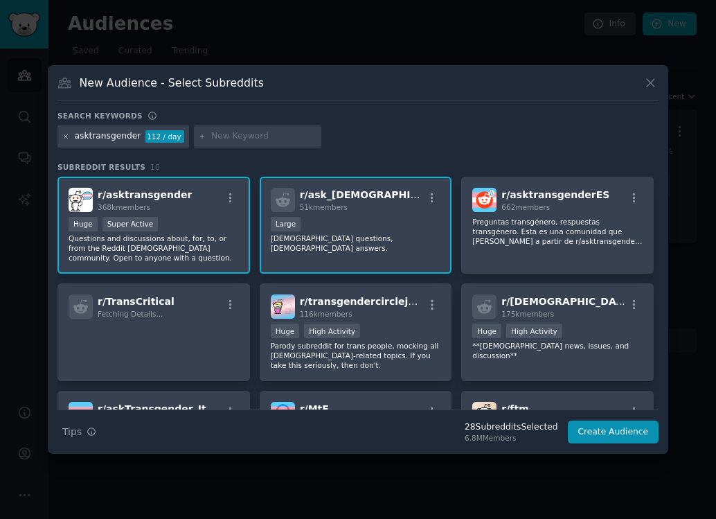
click at [67, 136] on icon at bounding box center [66, 137] width 8 height 8
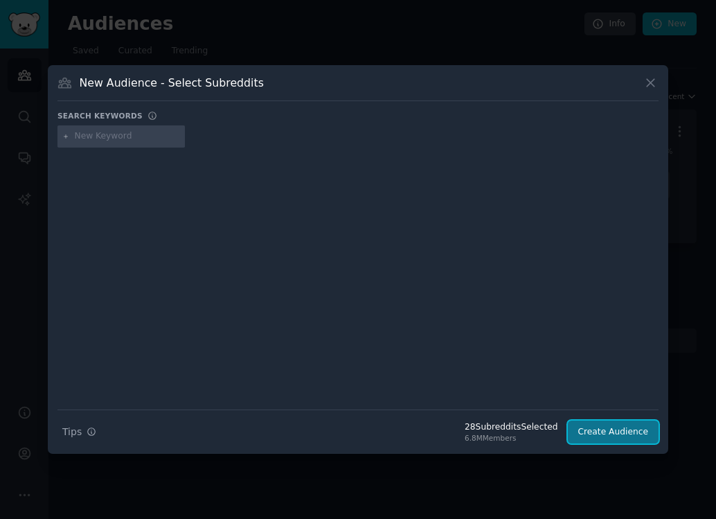
click at [586, 430] on button "Create Audience" at bounding box center [613, 433] width 91 height 24
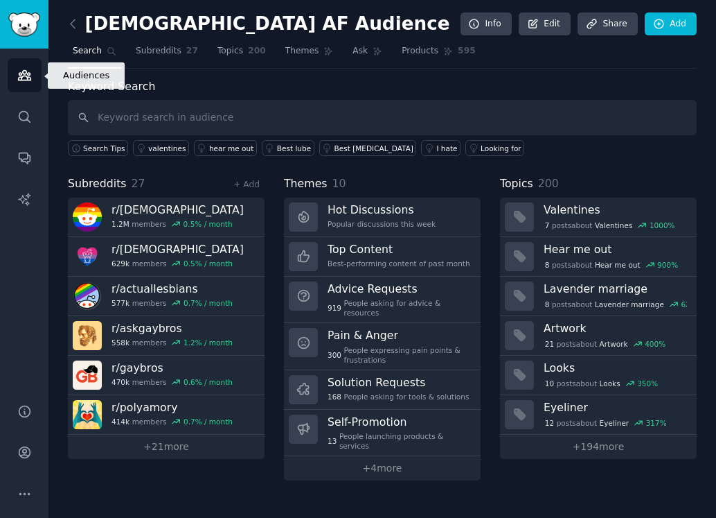
click at [18, 78] on icon "Sidebar" at bounding box center [24, 76] width 12 height 10
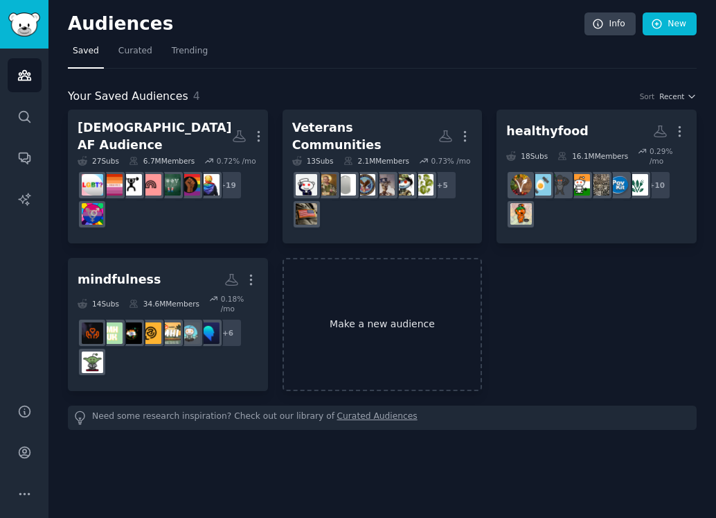
click at [358, 296] on link "Make a new audience" at bounding box center [383, 325] width 200 height 134
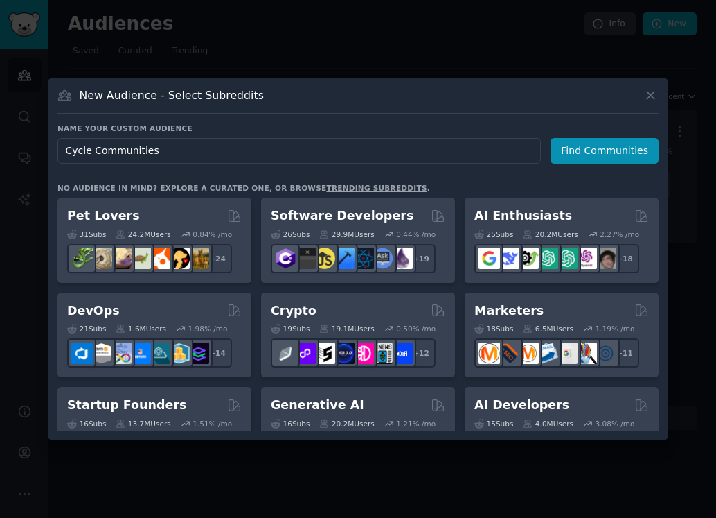
click at [67, 157] on input "Cycle Communities" at bounding box center [300, 151] width 484 height 26
type input "Cycling Communities"
click at [581, 150] on button "Find Communities" at bounding box center [605, 151] width 108 height 26
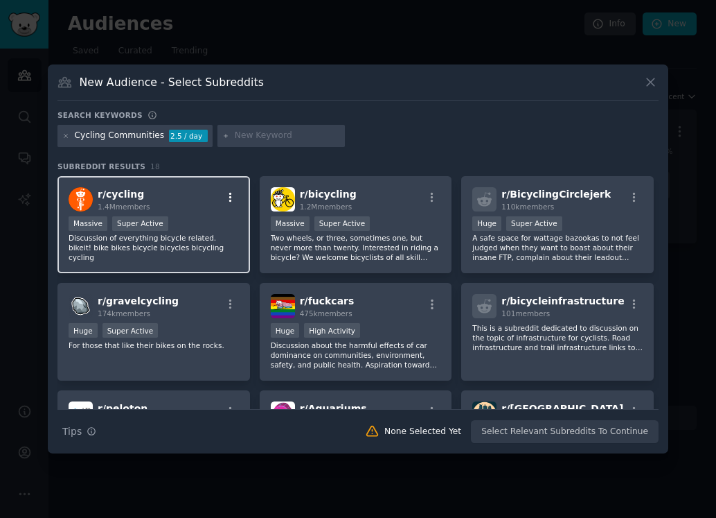
click at [229, 195] on icon "button" at bounding box center [230, 197] width 12 height 12
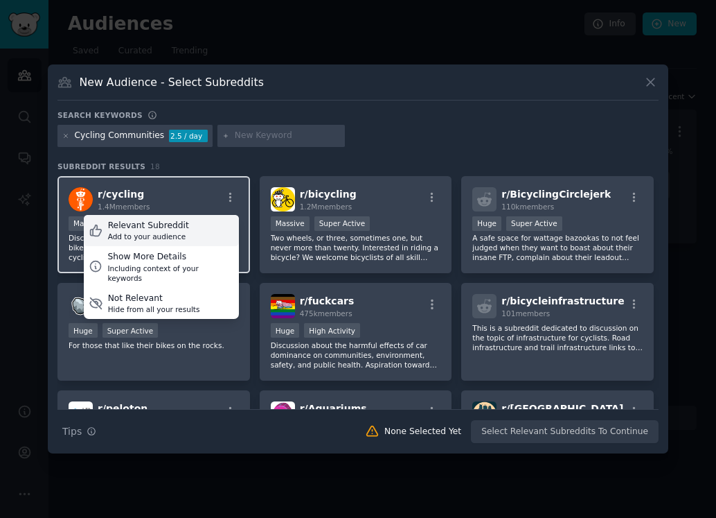
click at [183, 224] on div "Relevant Subreddit Add to your audience" at bounding box center [161, 231] width 155 height 32
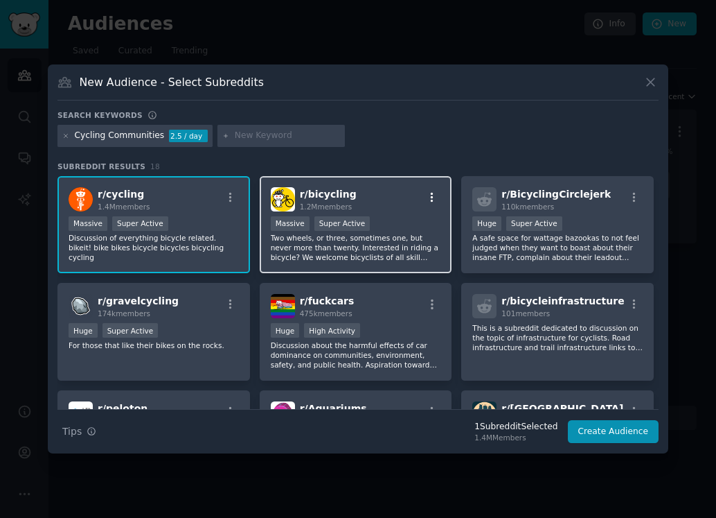
click at [434, 196] on icon "button" at bounding box center [432, 197] width 12 height 12
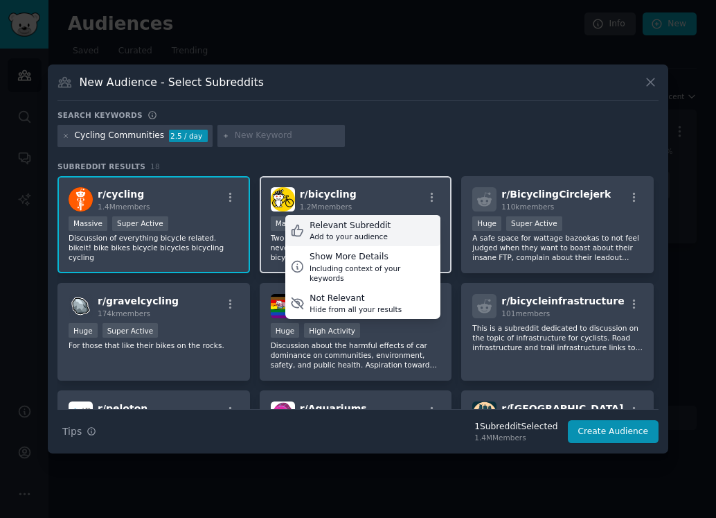
click at [355, 229] on div "Relevant Subreddit" at bounding box center [350, 226] width 81 height 12
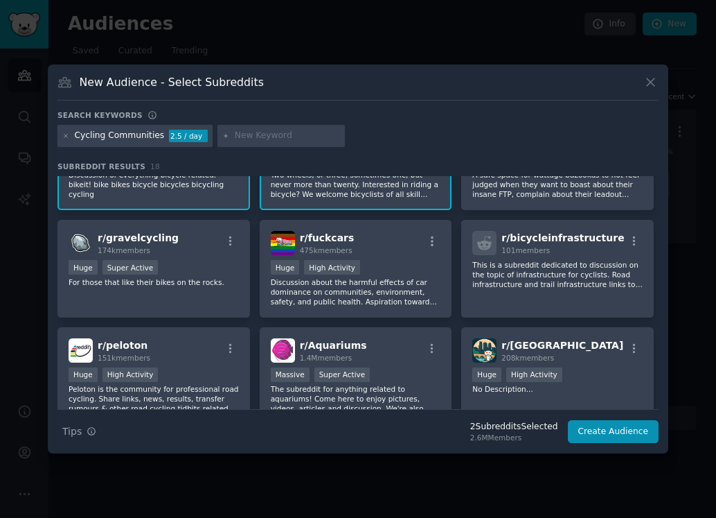
scroll to position [68, 0]
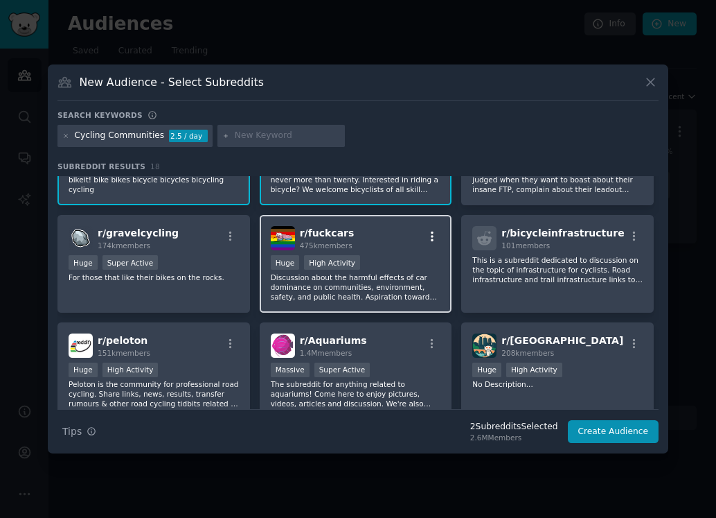
click at [431, 236] on icon "button" at bounding box center [432, 236] width 12 height 12
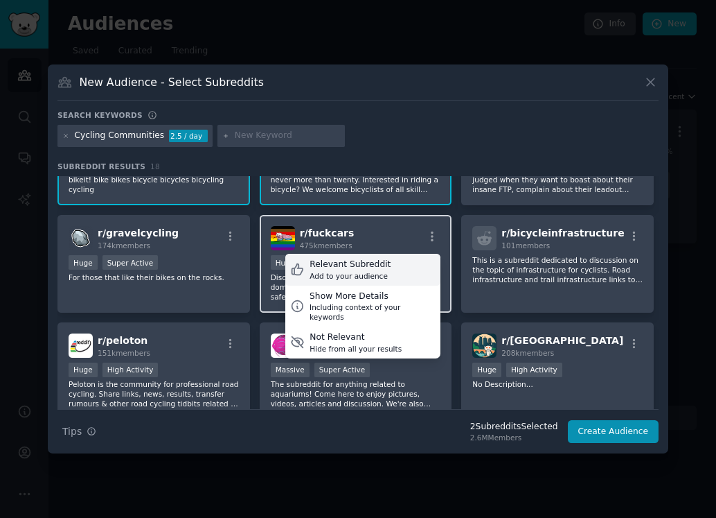
click at [383, 263] on div "Relevant Subreddit Add to your audience" at bounding box center [362, 270] width 155 height 32
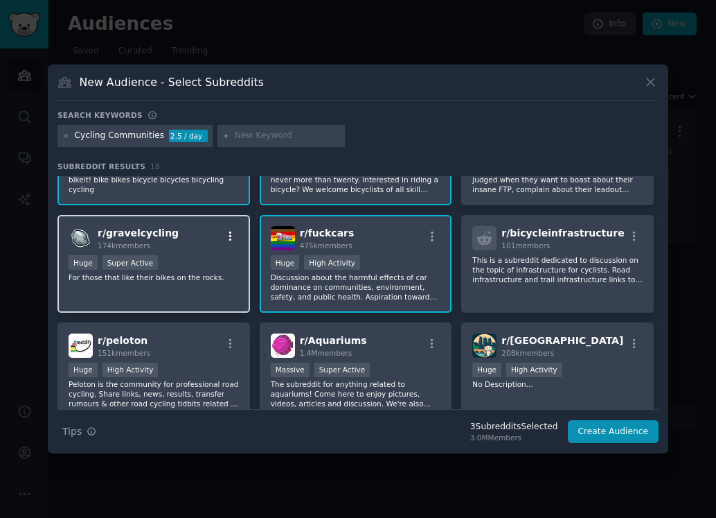
click at [230, 234] on icon "button" at bounding box center [230, 236] width 12 height 12
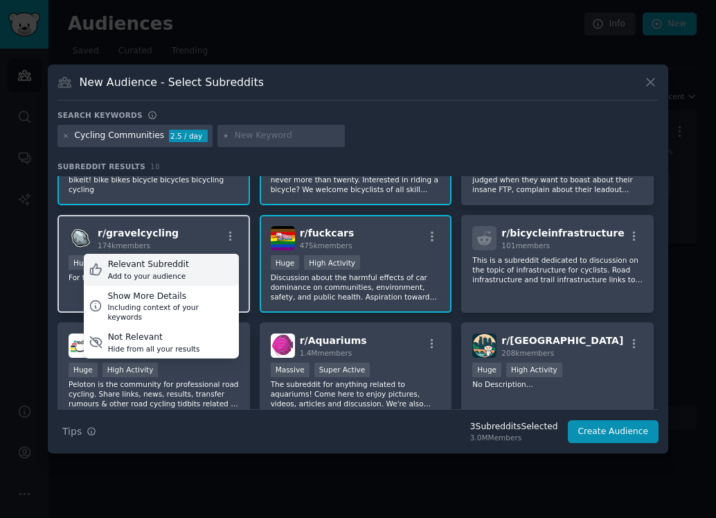
click at [178, 266] on div "Relevant Subreddit" at bounding box center [148, 264] width 81 height 12
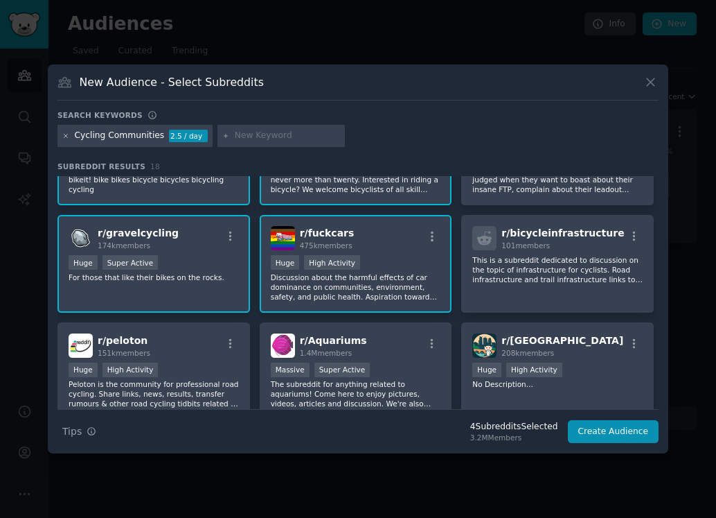
click at [69, 139] on icon at bounding box center [66, 136] width 8 height 8
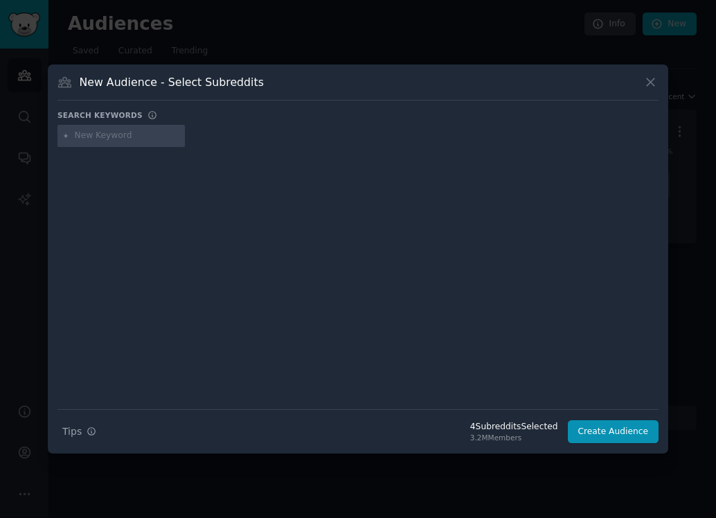
click at [79, 139] on input "text" at bounding box center [127, 136] width 105 height 12
type input "joincycling"
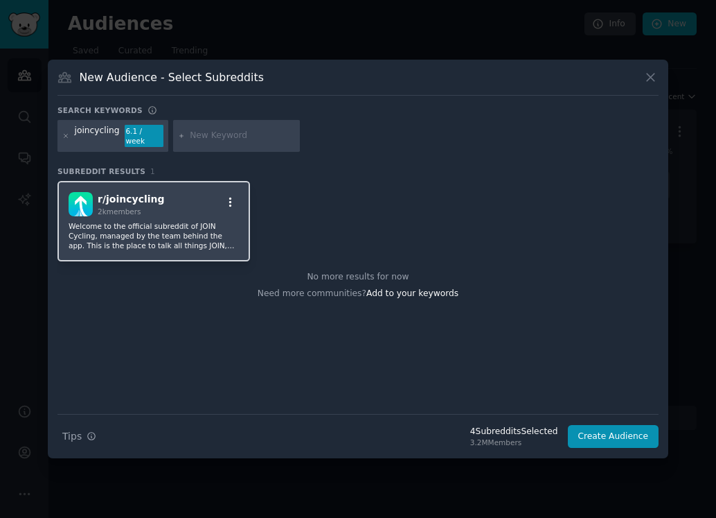
click at [231, 196] on icon "button" at bounding box center [230, 202] width 12 height 12
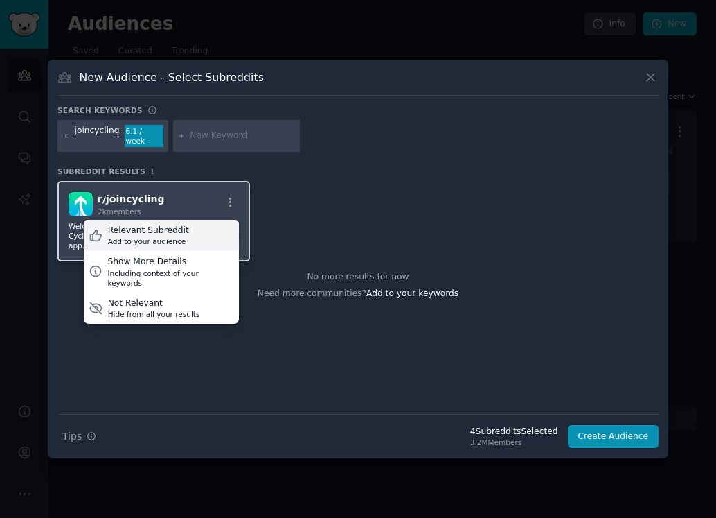
click at [178, 224] on div "Relevant Subreddit" at bounding box center [148, 230] width 81 height 12
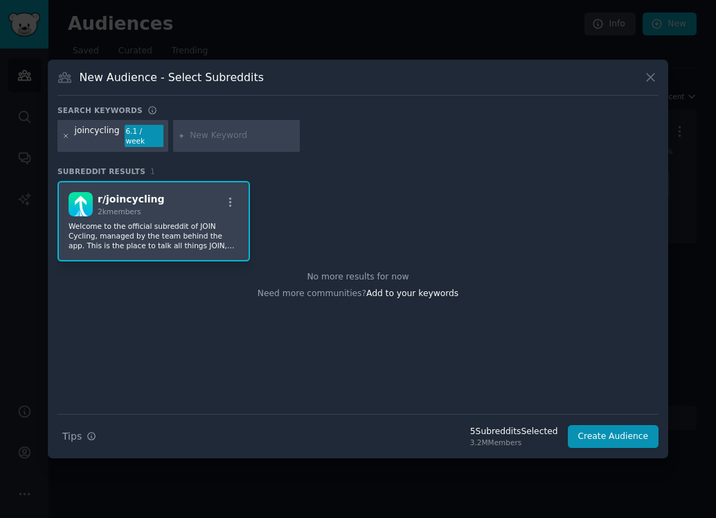
click at [67, 139] on icon at bounding box center [66, 136] width 8 height 8
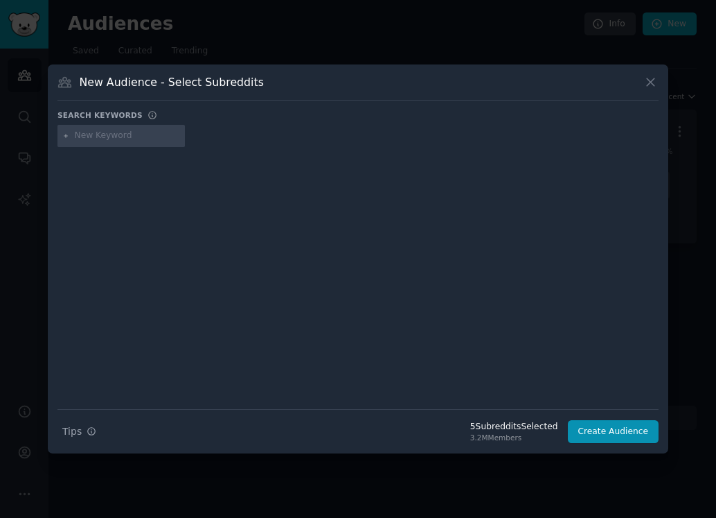
click at [78, 139] on input "text" at bounding box center [127, 136] width 105 height 12
type input "londoncycling"
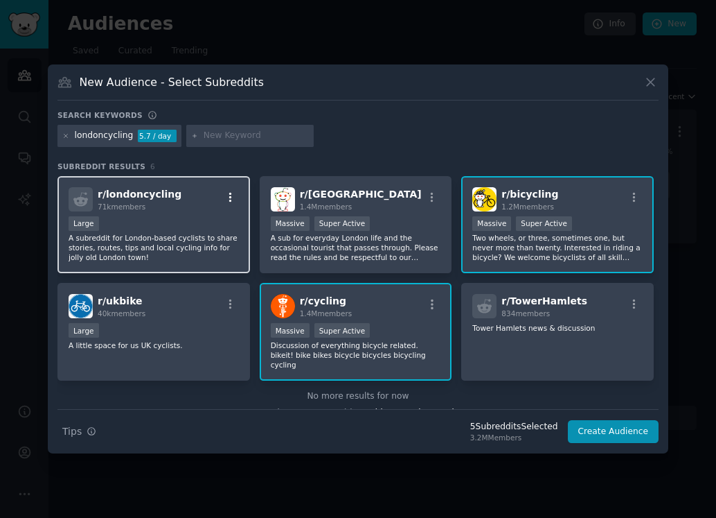
click at [229, 199] on icon "button" at bounding box center [230, 197] width 12 height 12
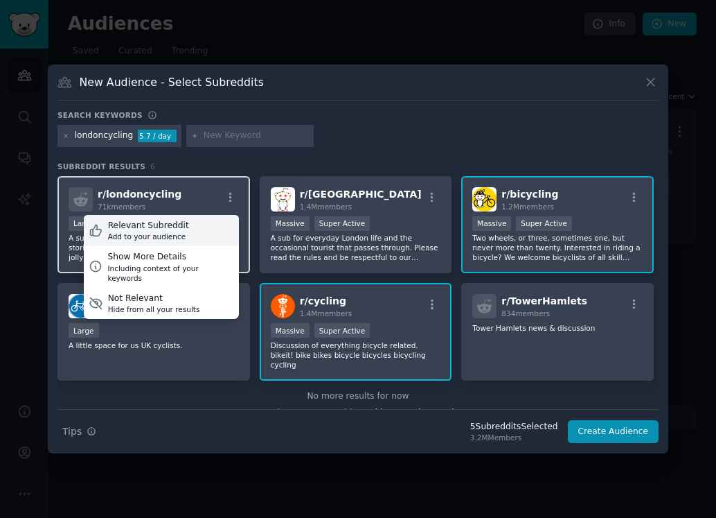
click at [175, 223] on div "Relevant Subreddit" at bounding box center [148, 226] width 81 height 12
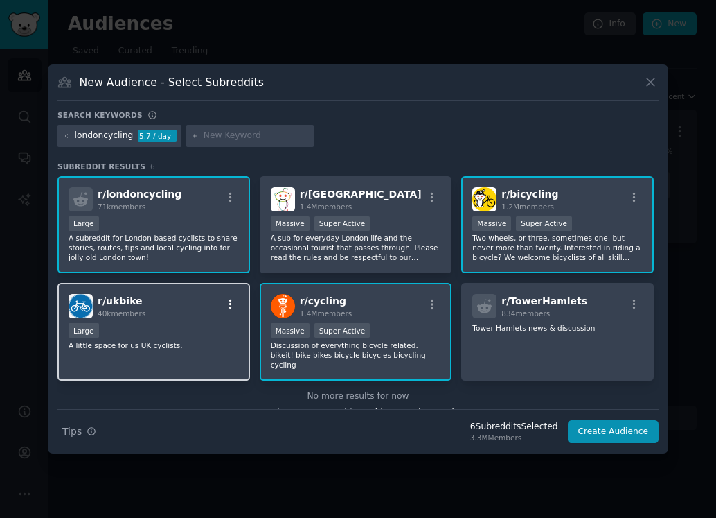
click at [231, 303] on icon "button" at bounding box center [230, 304] width 12 height 12
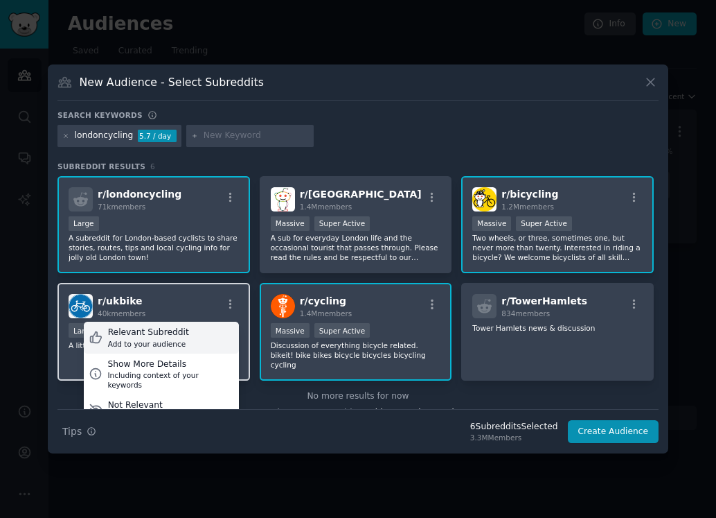
click at [166, 333] on div "Relevant Subreddit" at bounding box center [148, 332] width 81 height 12
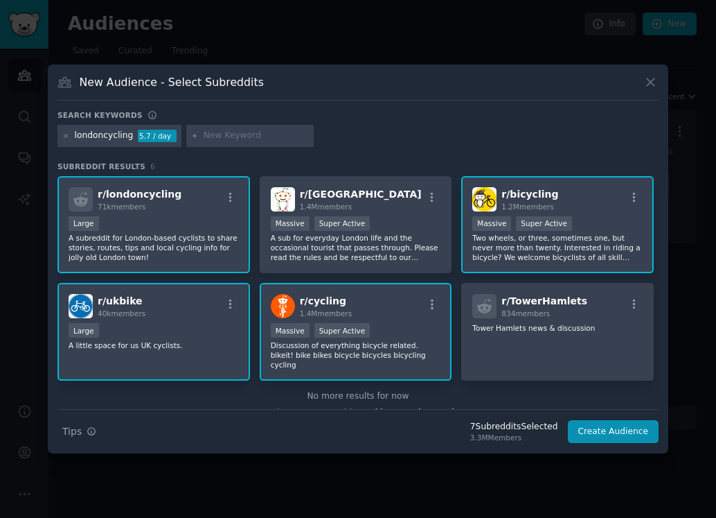
click at [105, 139] on div "londoncycling" at bounding box center [104, 136] width 59 height 12
click at [66, 135] on icon at bounding box center [65, 135] width 3 height 3
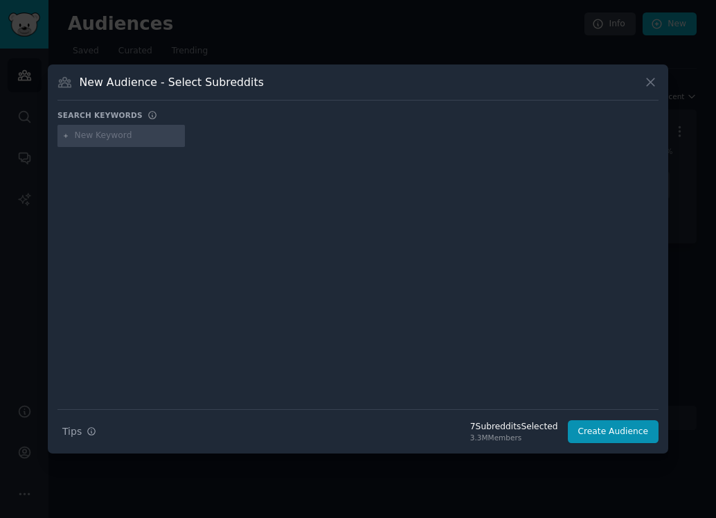
click at [81, 141] on input "text" at bounding box center [127, 136] width 105 height 12
click at [96, 139] on input "text" at bounding box center [127, 136] width 105 height 12
type input "velo"
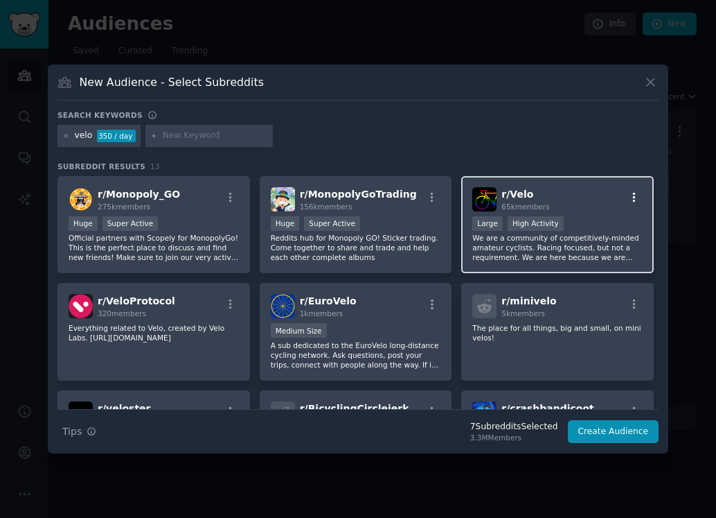
click at [633, 201] on icon "button" at bounding box center [634, 197] width 12 height 12
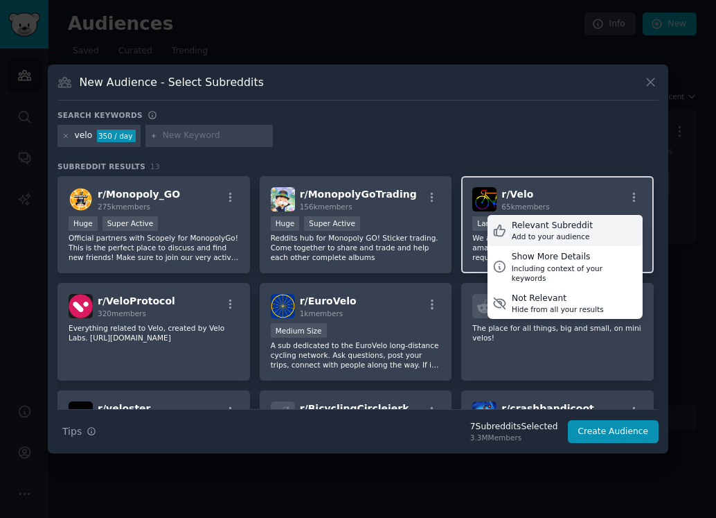
click at [563, 225] on div "Relevant Subreddit" at bounding box center [552, 226] width 81 height 12
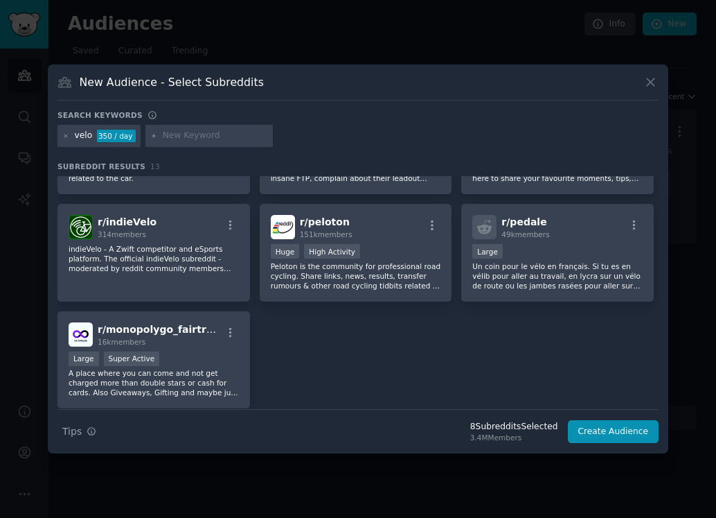
scroll to position [312, 0]
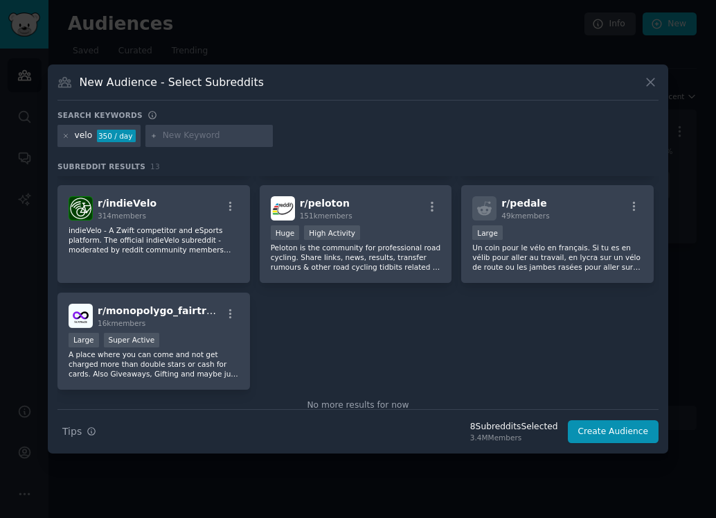
click at [59, 135] on div "velo 350 / day" at bounding box center [99, 136] width 83 height 22
click at [64, 136] on icon at bounding box center [66, 136] width 8 height 8
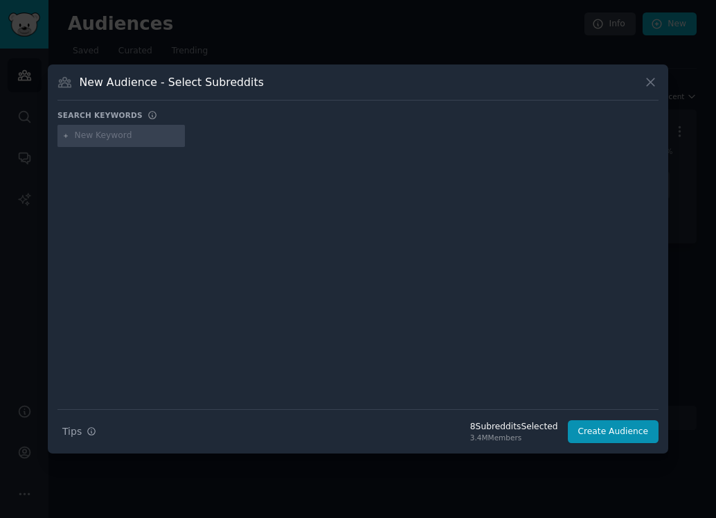
click at [113, 138] on input "text" at bounding box center [127, 136] width 105 height 12
type input "babike"
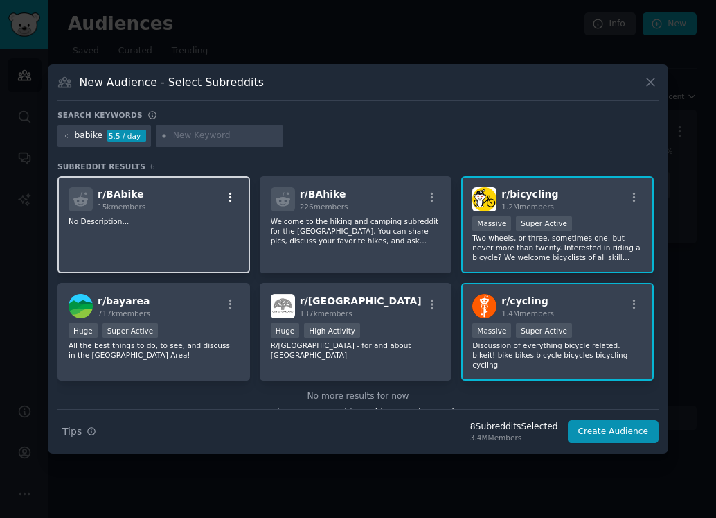
click at [230, 200] on icon "button" at bounding box center [230, 197] width 3 height 10
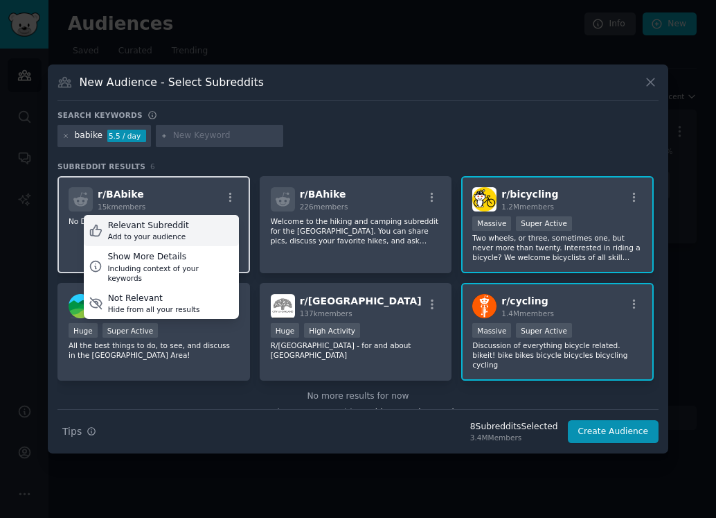
click at [178, 234] on div "Add to your audience" at bounding box center [148, 236] width 81 height 10
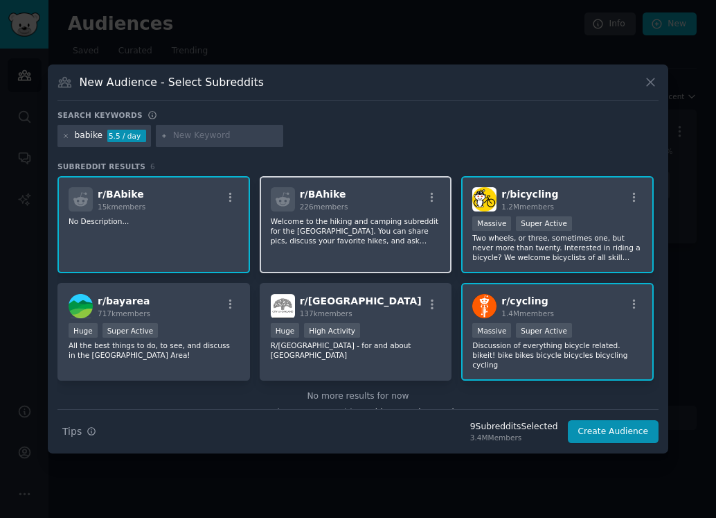
scroll to position [10, 0]
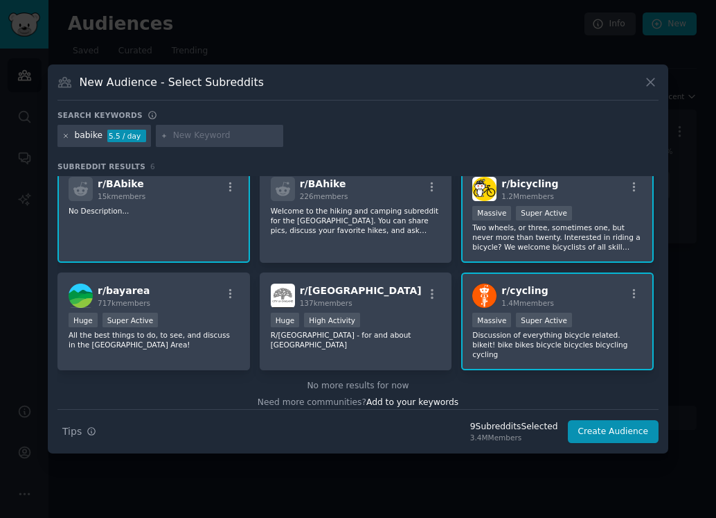
click at [67, 138] on icon at bounding box center [66, 136] width 8 height 8
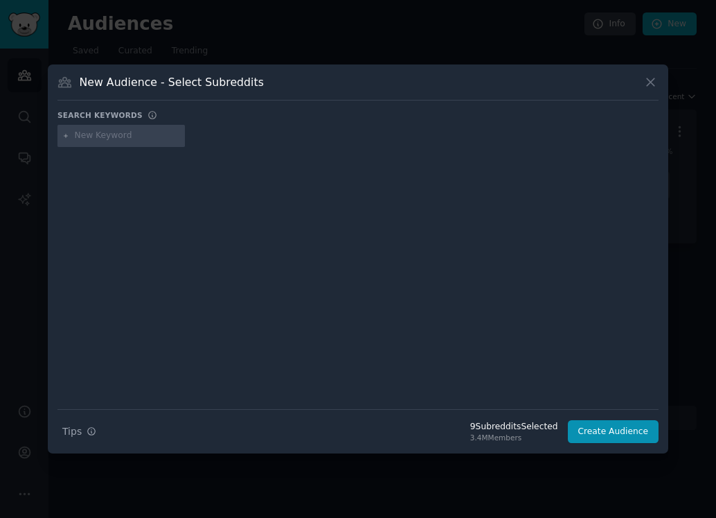
click at [73, 169] on div at bounding box center [358, 268] width 601 height 233
click at [76, 145] on div at bounding box center [121, 136] width 127 height 22
click at [80, 140] on input "text" at bounding box center [127, 136] width 105 height 12
type input "ebikes"
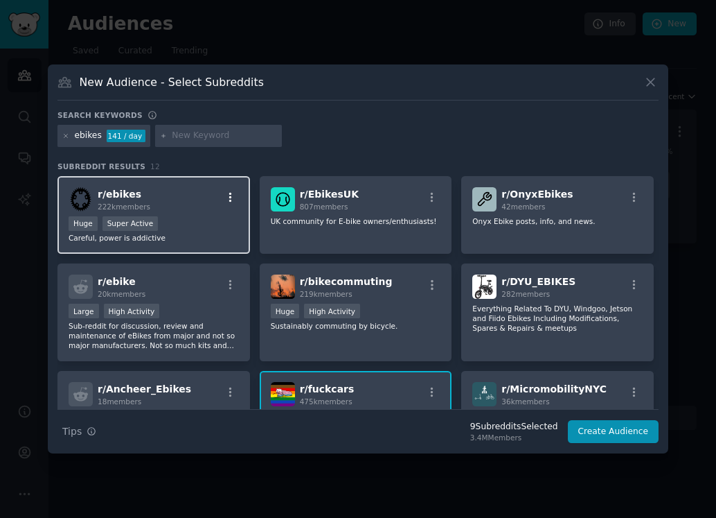
click at [231, 196] on icon "button" at bounding box center [230, 197] width 12 height 12
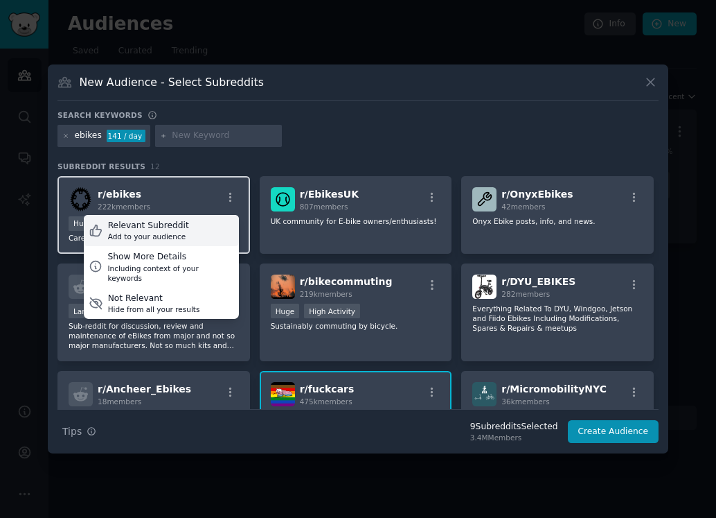
click at [179, 227] on div "Relevant Subreddit" at bounding box center [148, 226] width 81 height 12
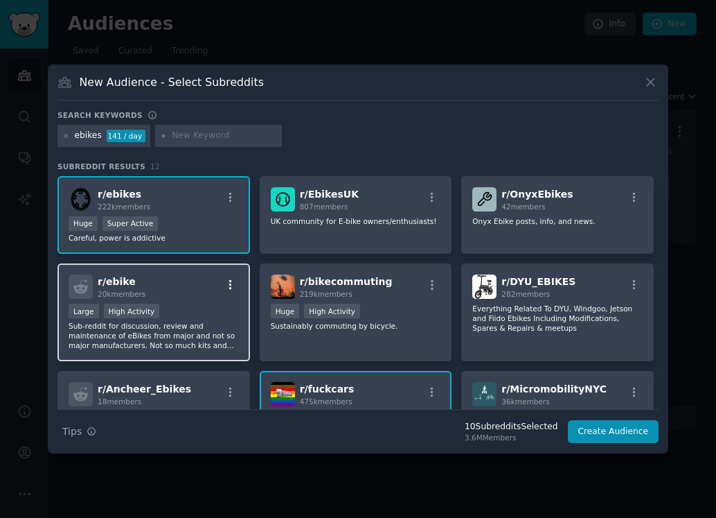
click at [227, 281] on icon "button" at bounding box center [230, 285] width 12 height 12
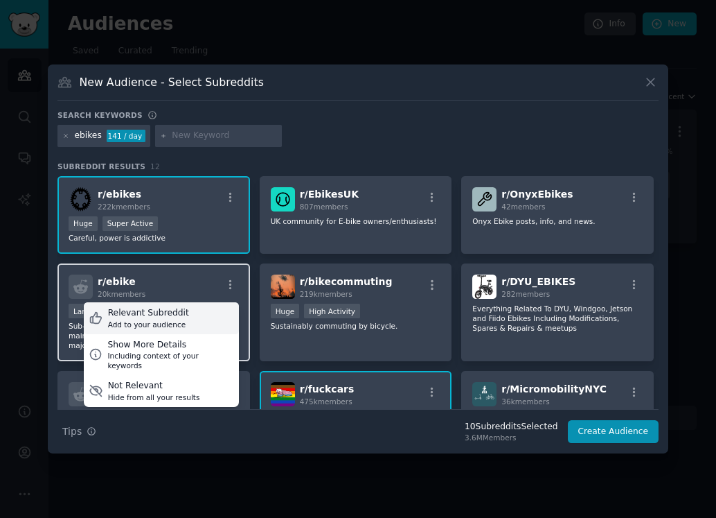
click at [171, 307] on div "Relevant Subreddit" at bounding box center [148, 313] width 81 height 12
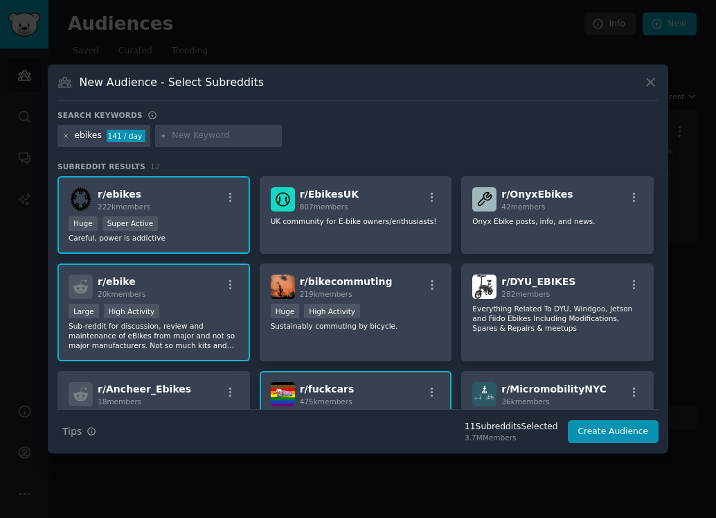
click at [66, 136] on icon at bounding box center [65, 135] width 3 height 3
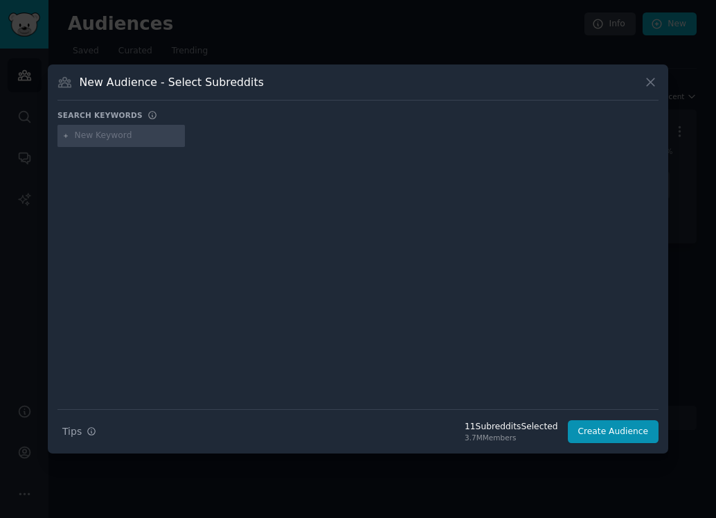
click at [84, 139] on input "text" at bounding box center [127, 136] width 105 height 12
type input "mtb"
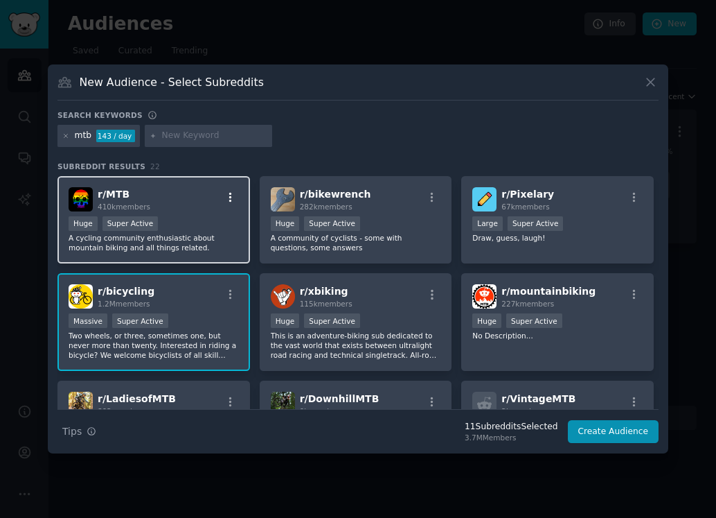
click at [230, 199] on icon "button" at bounding box center [230, 197] width 12 height 12
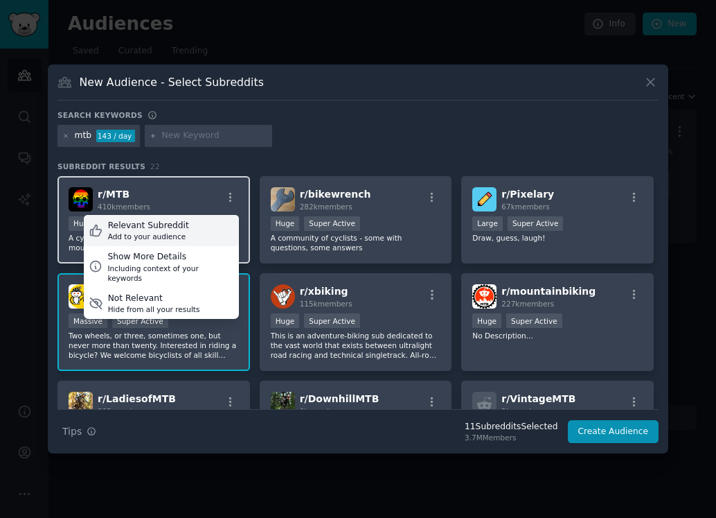
click at [194, 224] on div "Relevant Subreddit Add to your audience" at bounding box center [161, 231] width 155 height 32
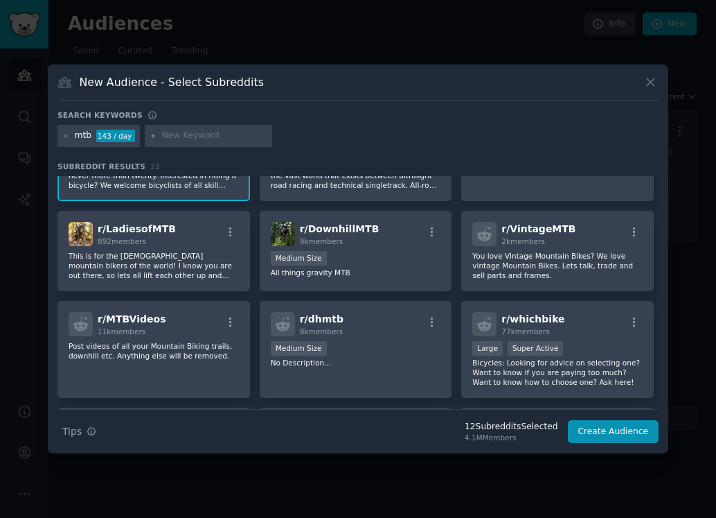
scroll to position [176, 0]
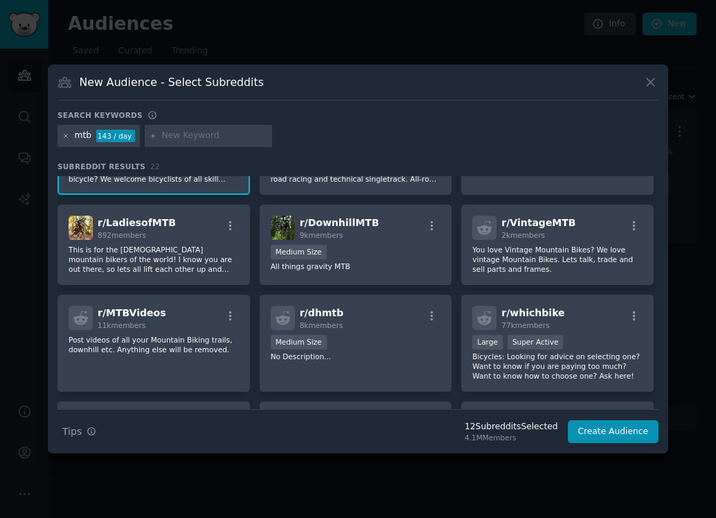
click at [69, 138] on icon at bounding box center [66, 136] width 8 height 8
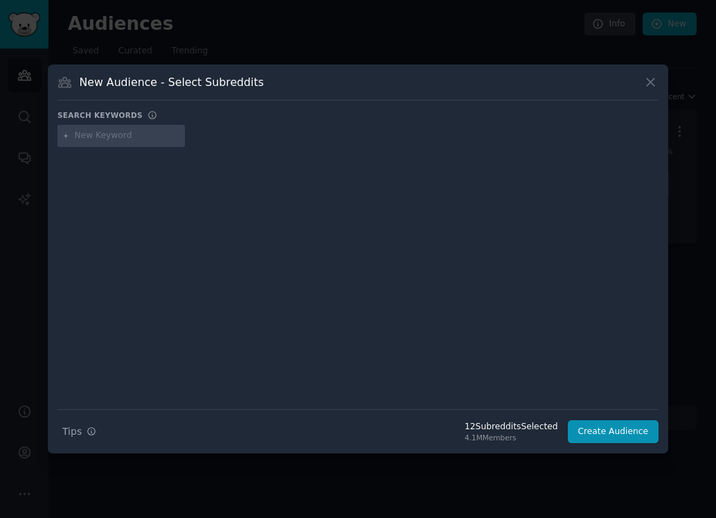
click at [98, 167] on div at bounding box center [358, 268] width 601 height 233
click at [98, 138] on input "text" at bounding box center [127, 136] width 105 height 12
type input "strava"
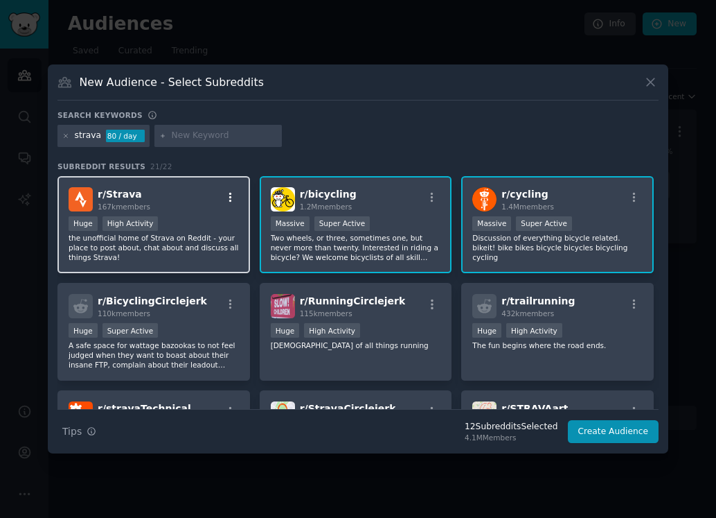
click at [227, 197] on icon "button" at bounding box center [230, 197] width 12 height 12
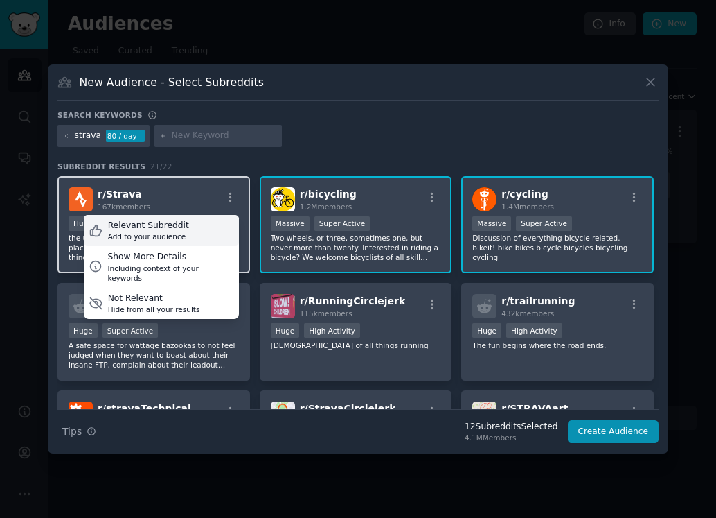
click at [145, 227] on div "Relevant Subreddit" at bounding box center [148, 226] width 81 height 12
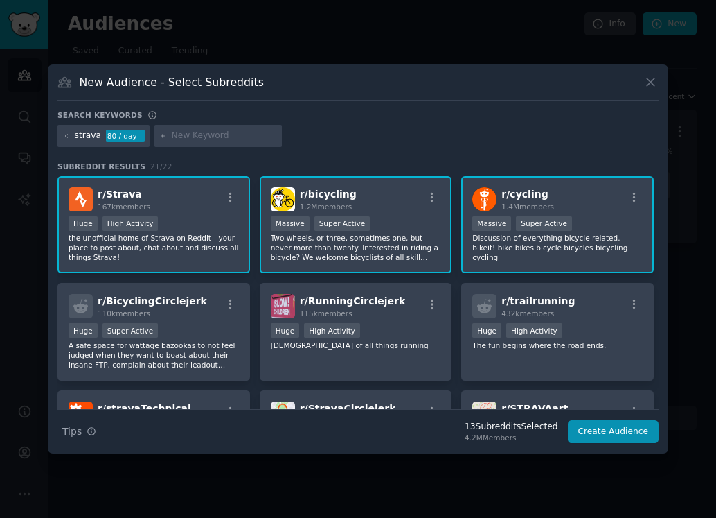
click at [70, 137] on div "strava 80 / day" at bounding box center [104, 136] width 92 height 22
click at [67, 137] on icon at bounding box center [65, 135] width 3 height 3
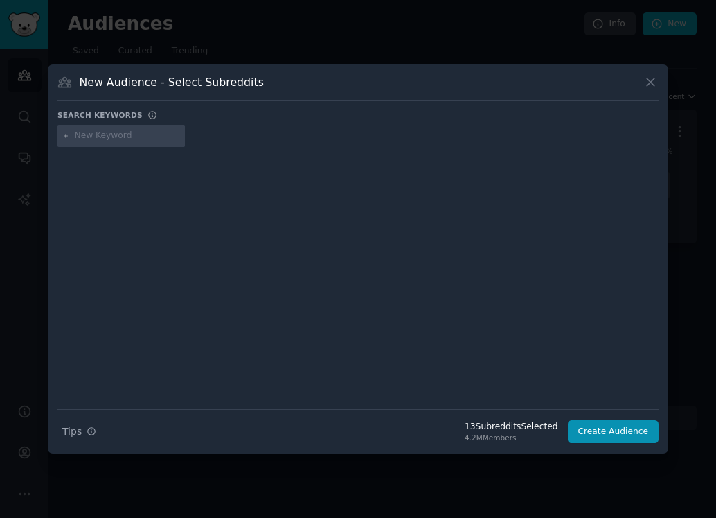
click at [84, 141] on input "text" at bounding box center [127, 136] width 105 height 12
type input "komoot"
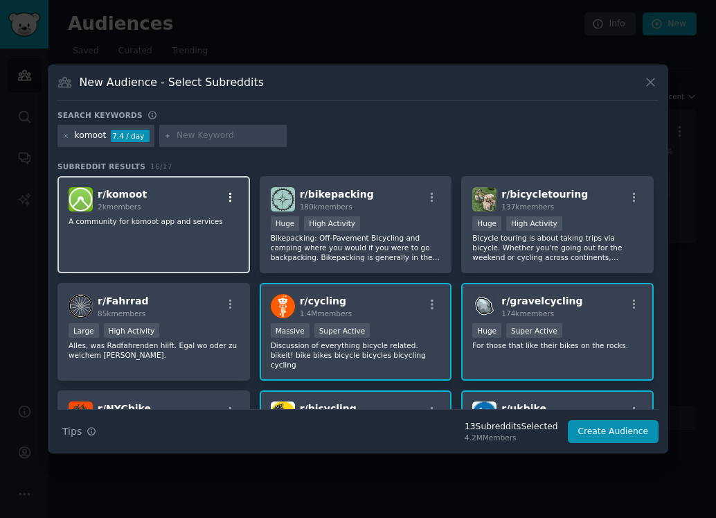
click at [230, 199] on icon "button" at bounding box center [230, 197] width 12 height 12
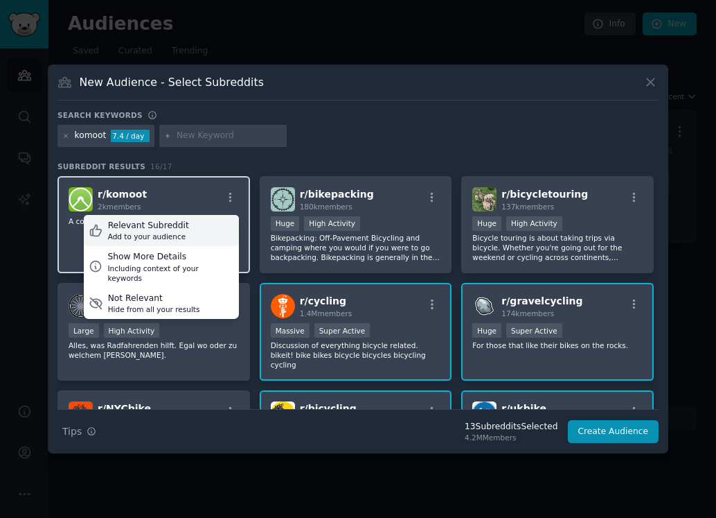
click at [187, 223] on div "Relevant Subreddit Add to your audience" at bounding box center [161, 231] width 155 height 32
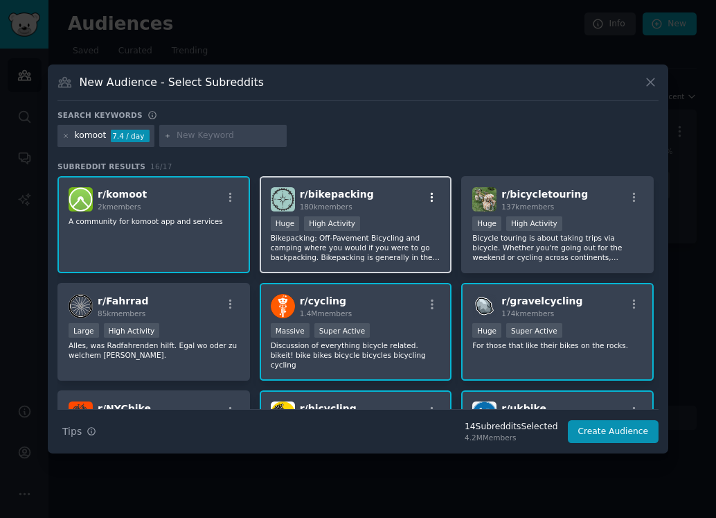
click at [430, 199] on icon "button" at bounding box center [432, 197] width 12 height 12
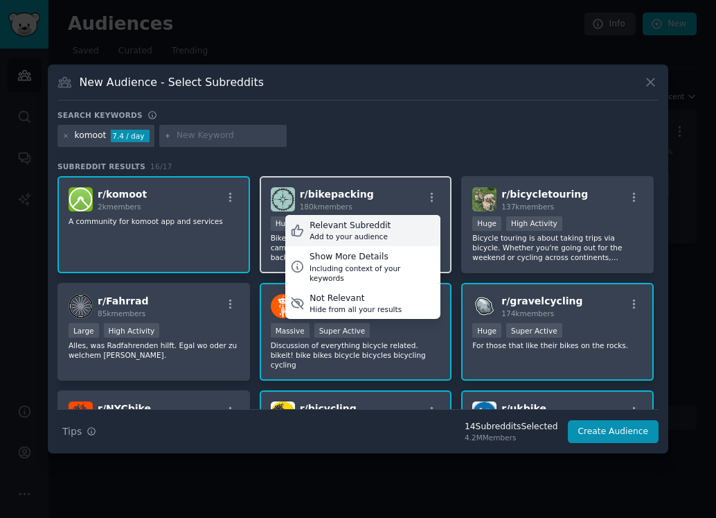
click at [373, 233] on div "Add to your audience" at bounding box center [350, 236] width 81 height 10
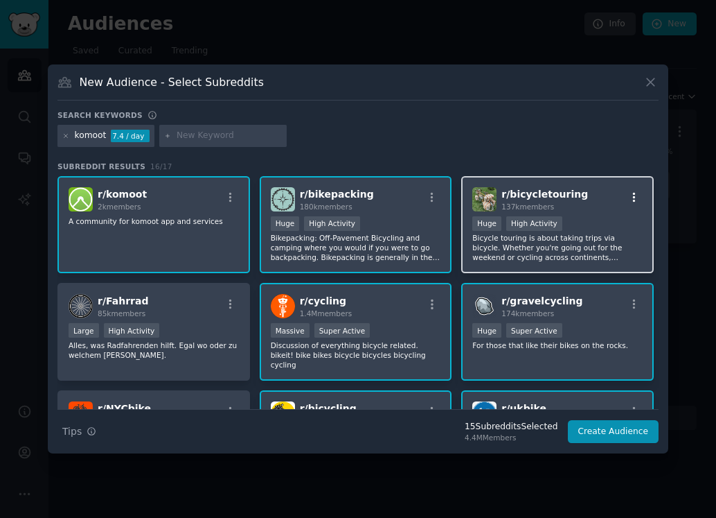
click at [635, 203] on icon "button" at bounding box center [634, 197] width 12 height 12
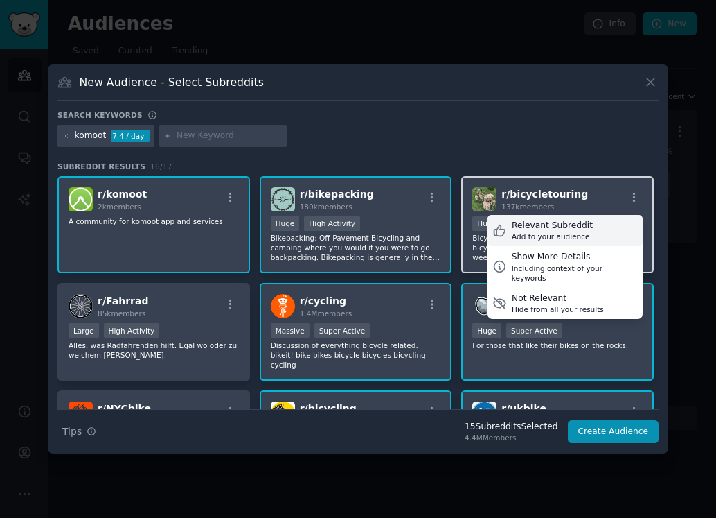
click at [558, 231] on div "Add to your audience" at bounding box center [552, 236] width 81 height 10
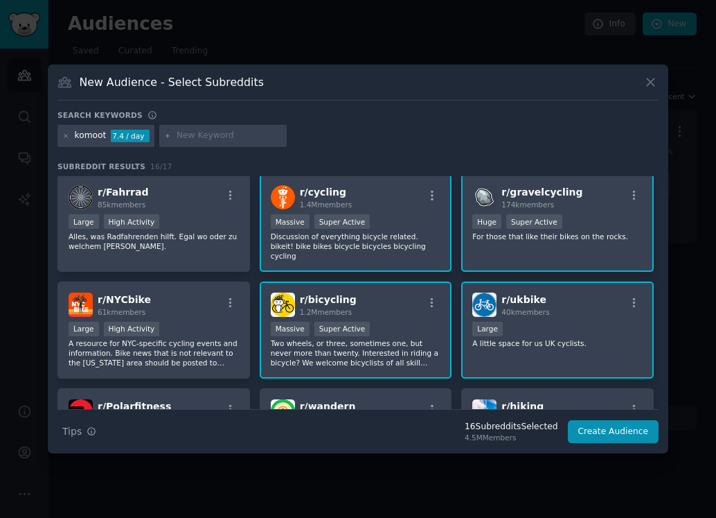
scroll to position [123, 0]
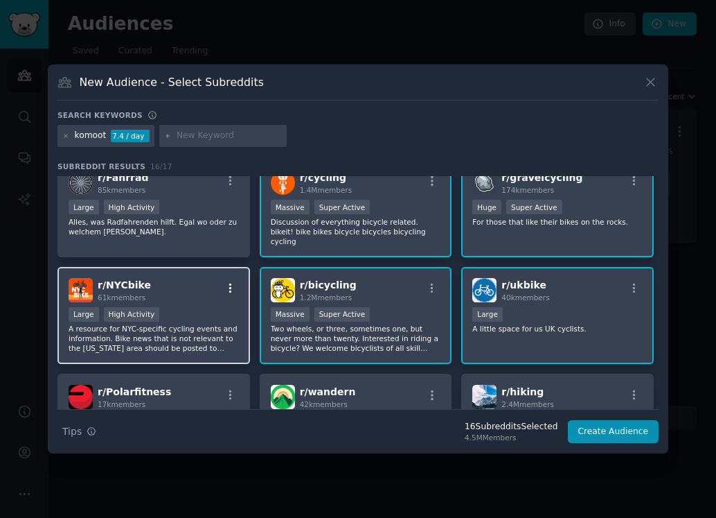
click at [229, 283] on icon "button" at bounding box center [230, 288] width 3 height 10
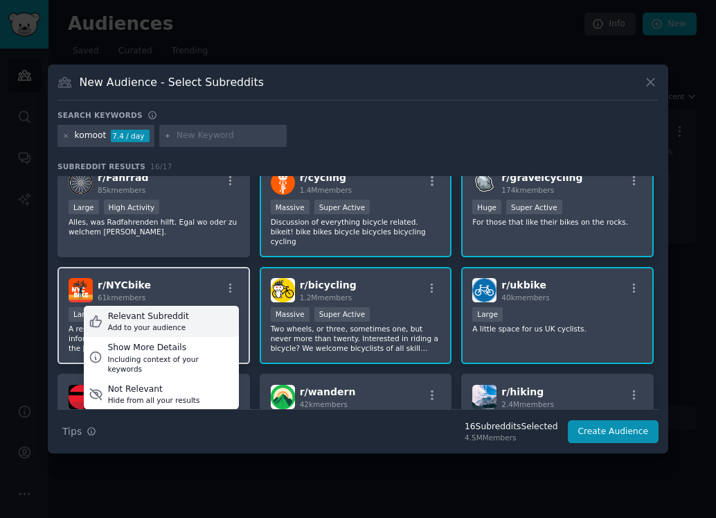
click at [190, 306] on div "Relevant Subreddit Add to your audience" at bounding box center [161, 322] width 155 height 32
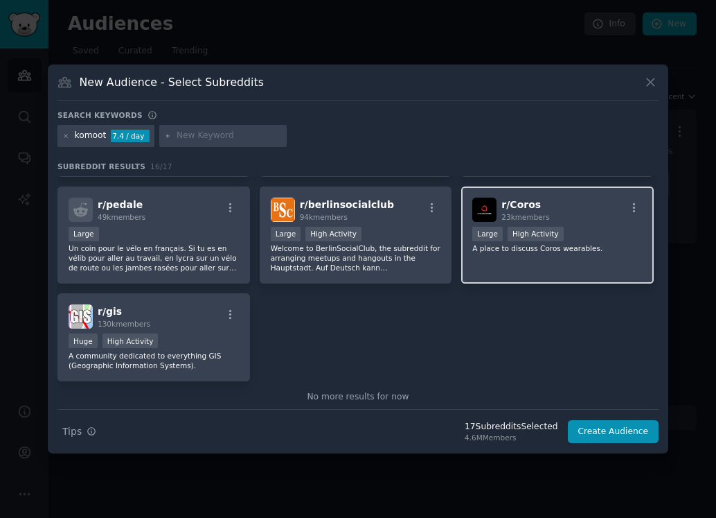
scroll to position [429, 0]
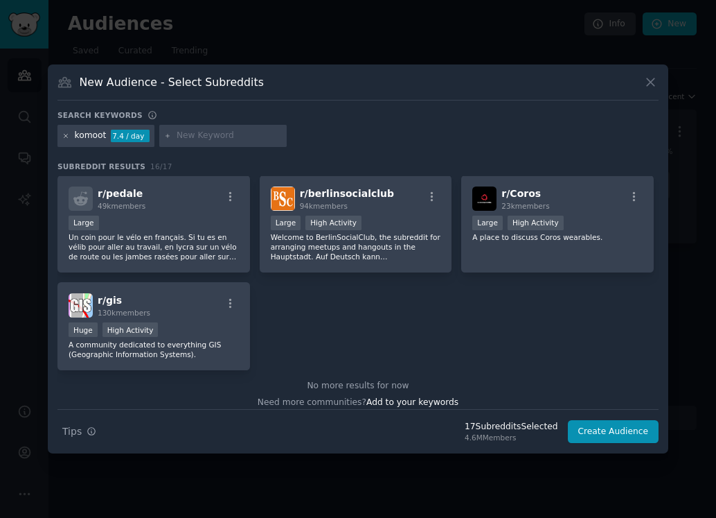
click at [64, 136] on icon at bounding box center [65, 135] width 3 height 3
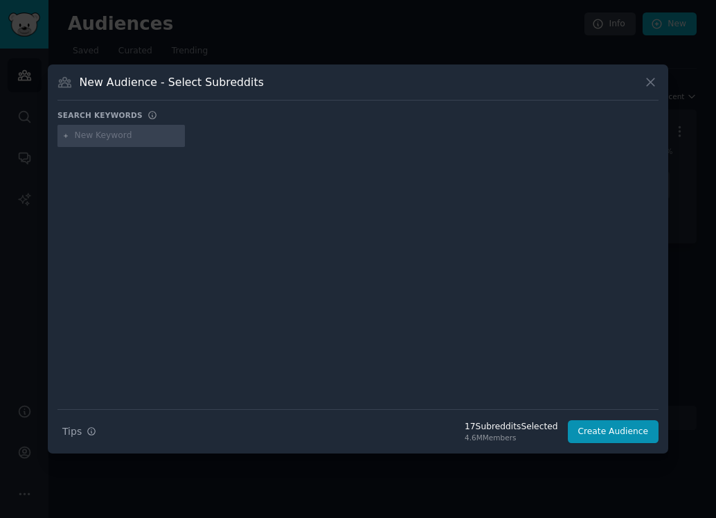
click at [127, 194] on div at bounding box center [358, 268] width 601 height 233
click at [118, 147] on div at bounding box center [358, 138] width 601 height 27
click at [117, 141] on input "text" at bounding box center [127, 136] width 105 height 12
type input "zwift"
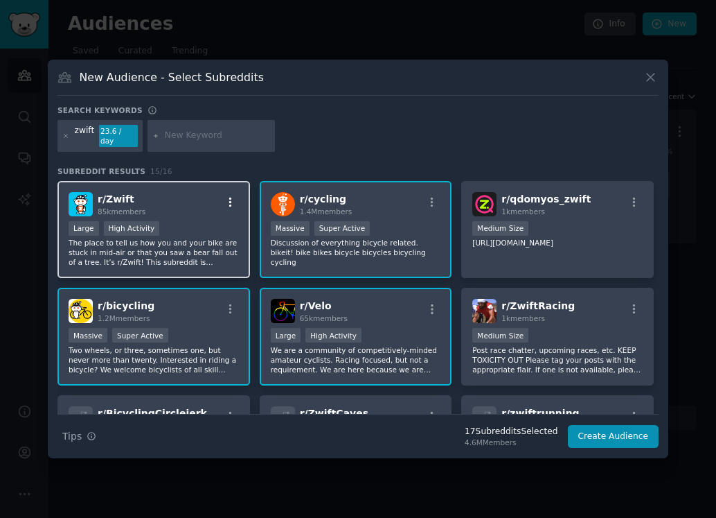
click at [231, 200] on icon "button" at bounding box center [230, 202] width 12 height 12
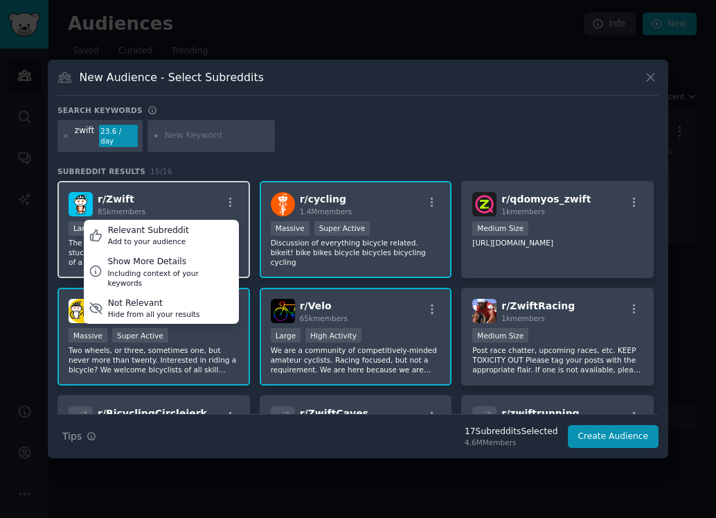
click at [175, 192] on div "r/ Zwift 85k members Relevant Subreddit Add to your audience Show More Details …" at bounding box center [154, 204] width 170 height 24
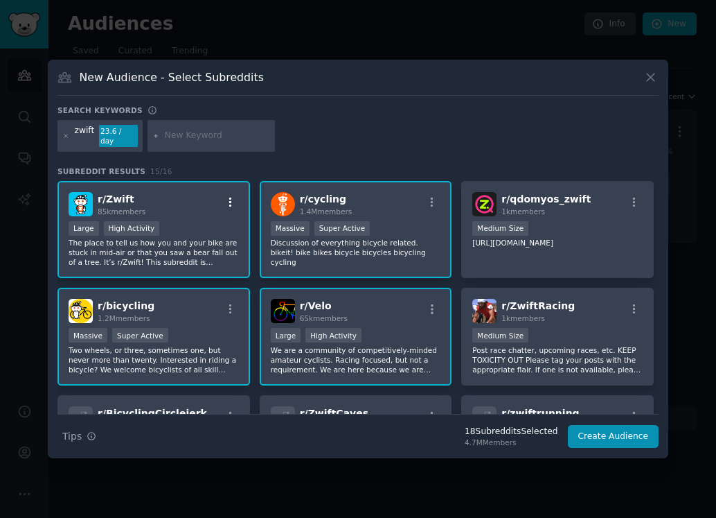
click at [225, 196] on icon "button" at bounding box center [230, 202] width 12 height 12
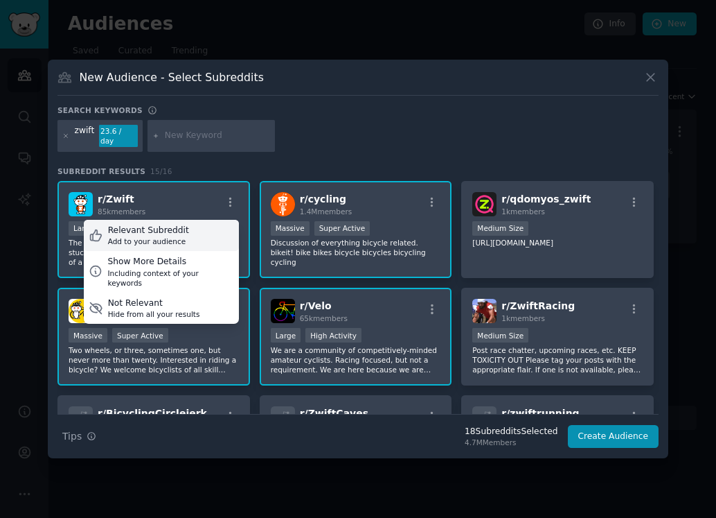
click at [161, 228] on div "Relevant Subreddit" at bounding box center [148, 230] width 81 height 12
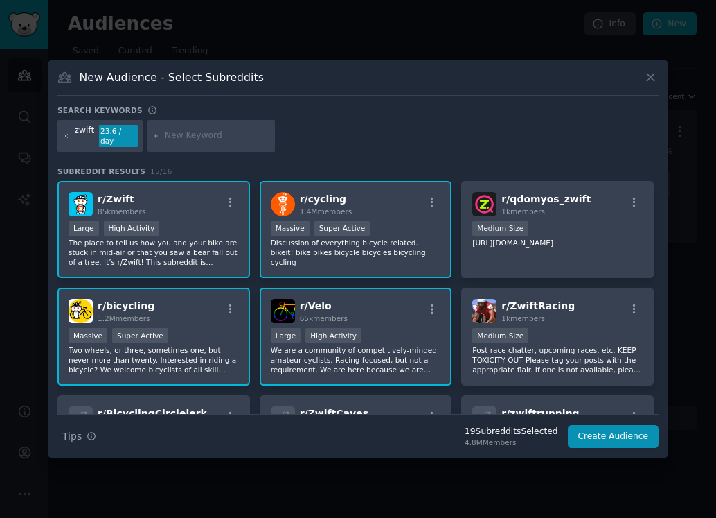
click at [66, 137] on icon at bounding box center [66, 136] width 8 height 8
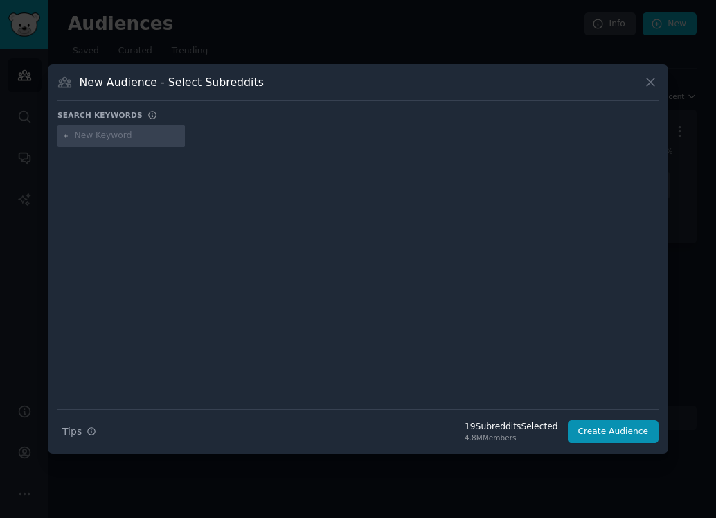
click at [89, 139] on input "text" at bounding box center [127, 136] width 105 height 12
type input "communtercycling"
click at [579, 421] on button "Create Audience" at bounding box center [613, 432] width 91 height 24
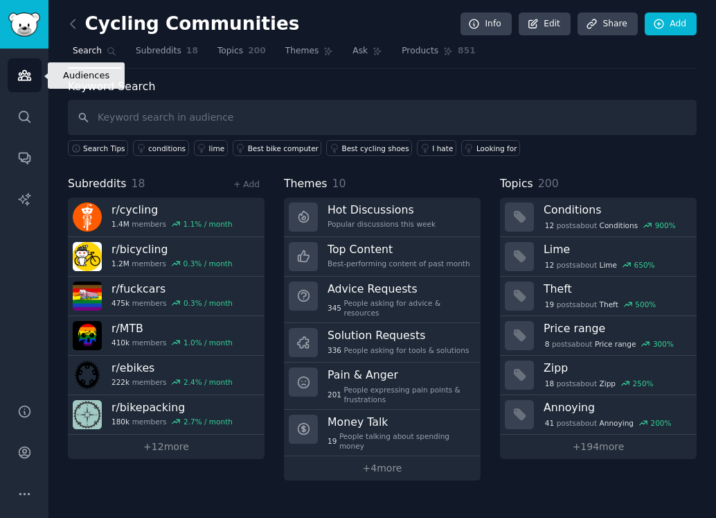
click at [28, 66] on link "Audiences" at bounding box center [25, 75] width 34 height 34
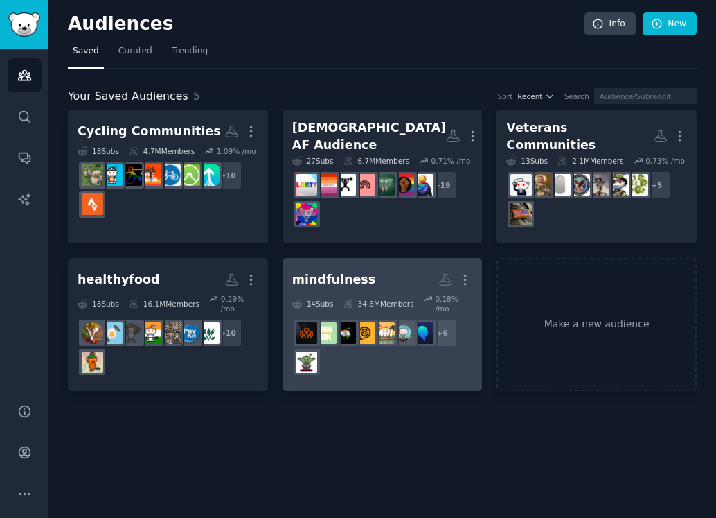
click at [393, 274] on h2 "mindfulness More" at bounding box center [382, 279] width 181 height 24
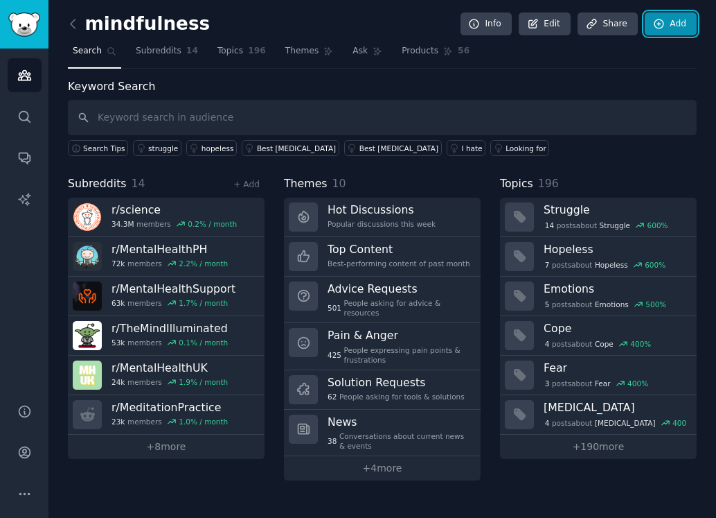
click at [665, 24] on link "Add" at bounding box center [671, 24] width 52 height 24
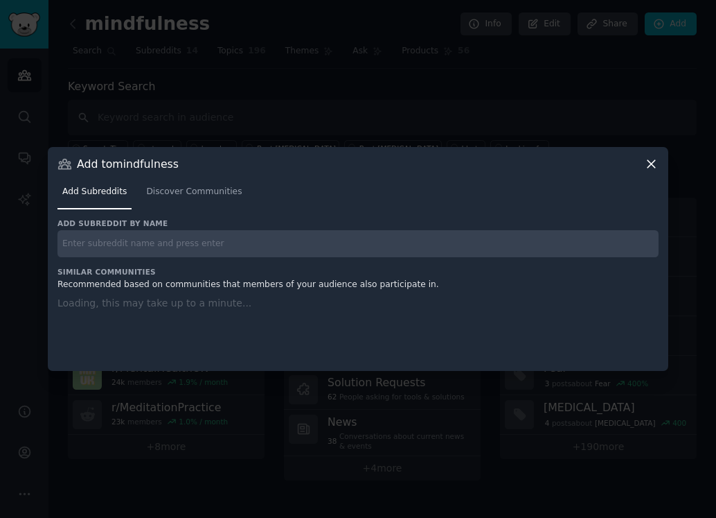
click at [188, 251] on input "text" at bounding box center [358, 243] width 601 height 27
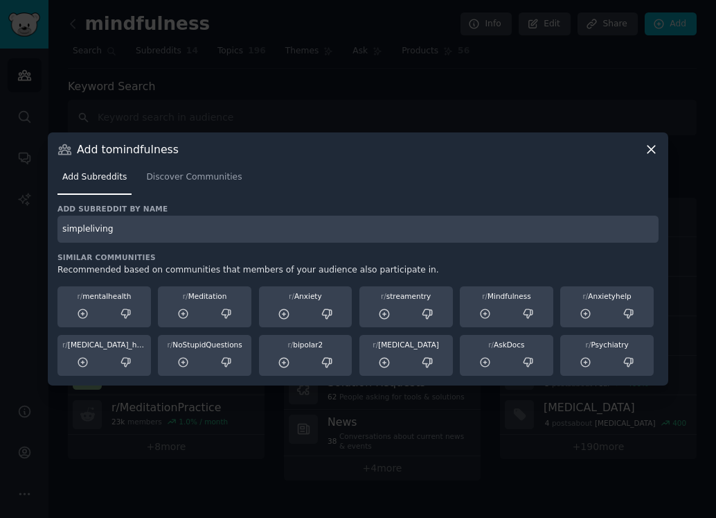
type input "simpleliving"
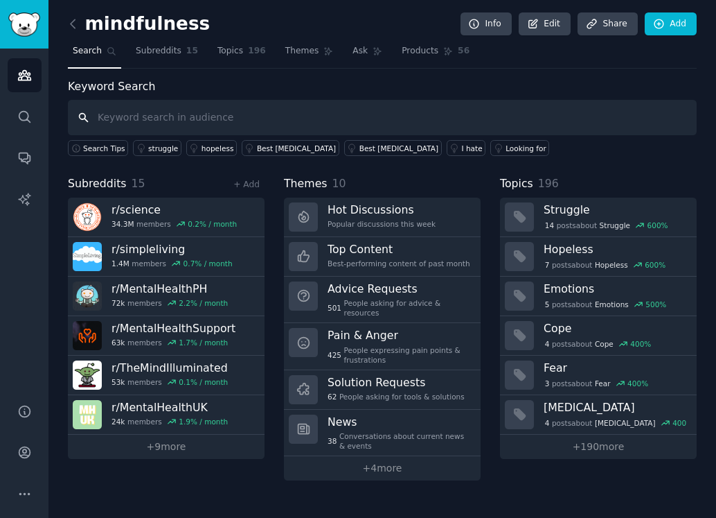
click at [211, 124] on input "text" at bounding box center [382, 117] width 629 height 35
click at [673, 21] on link "Add" at bounding box center [671, 24] width 52 height 24
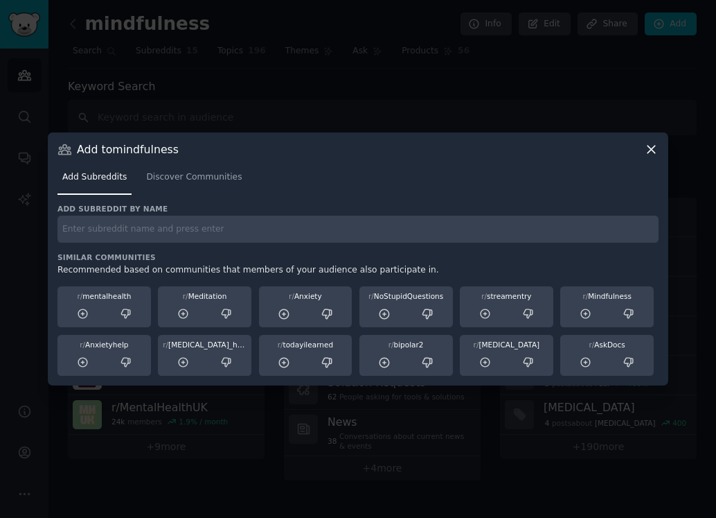
click at [240, 245] on div "Add subreddit by name Similar Communities Recommended based on communities that…" at bounding box center [358, 290] width 601 height 173
click at [245, 232] on input "text" at bounding box center [358, 228] width 601 height 27
type input "e"
click at [238, 231] on input "zenhabits" at bounding box center [358, 228] width 601 height 27
type input "zenhabits"
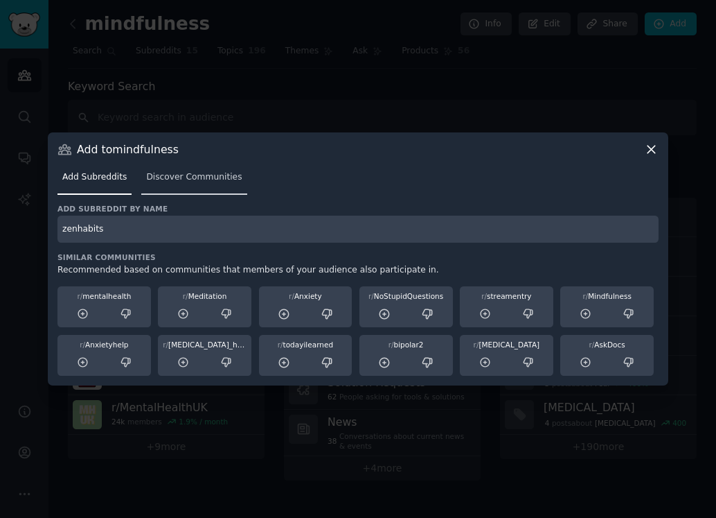
click at [197, 182] on span "Discover Communities" at bounding box center [194, 177] width 96 height 12
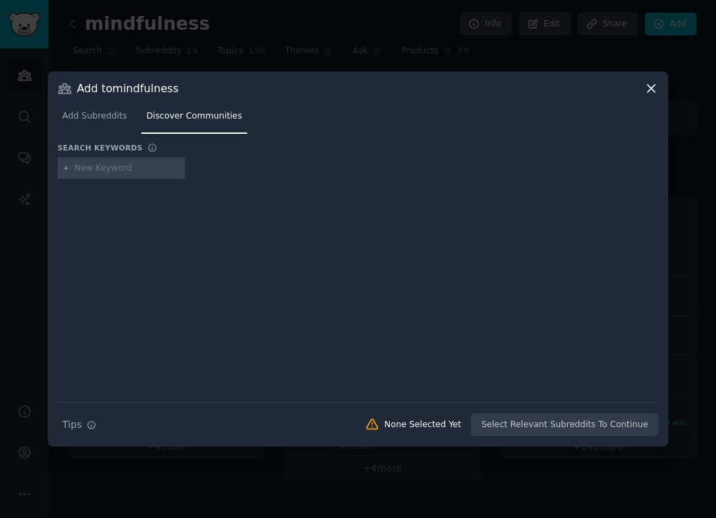
click at [141, 174] on div at bounding box center [121, 168] width 127 height 22
click at [135, 168] on input "text" at bounding box center [127, 168] width 105 height 12
type input "zenhabits"
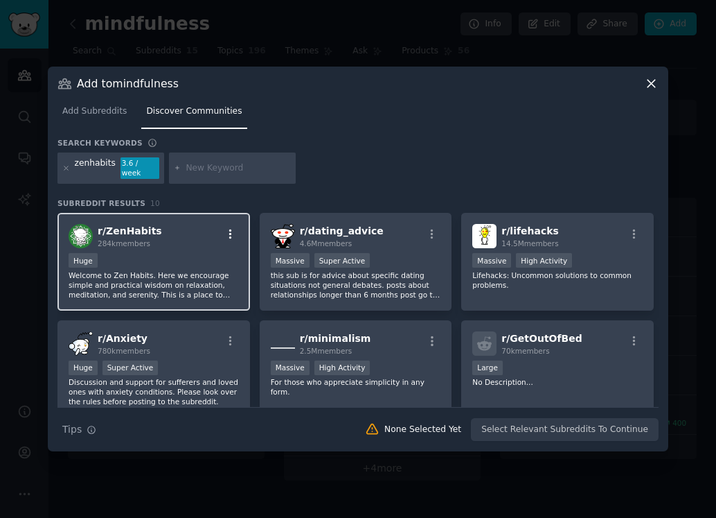
click at [234, 233] on icon "button" at bounding box center [230, 234] width 12 height 12
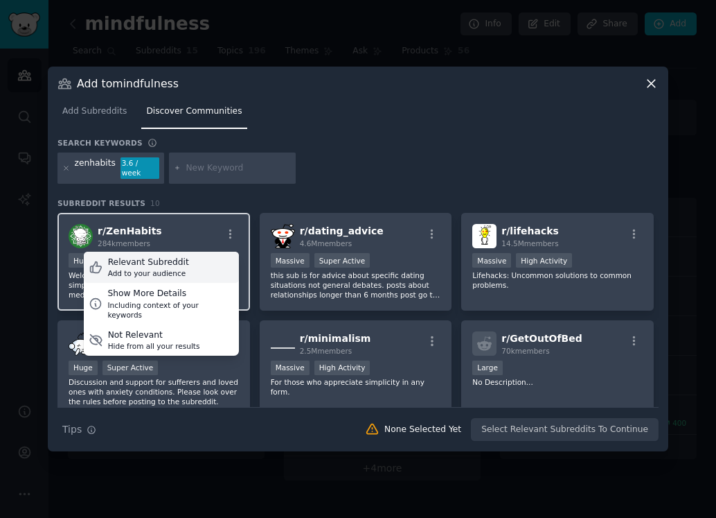
click at [164, 268] on div "Add to your audience" at bounding box center [148, 273] width 81 height 10
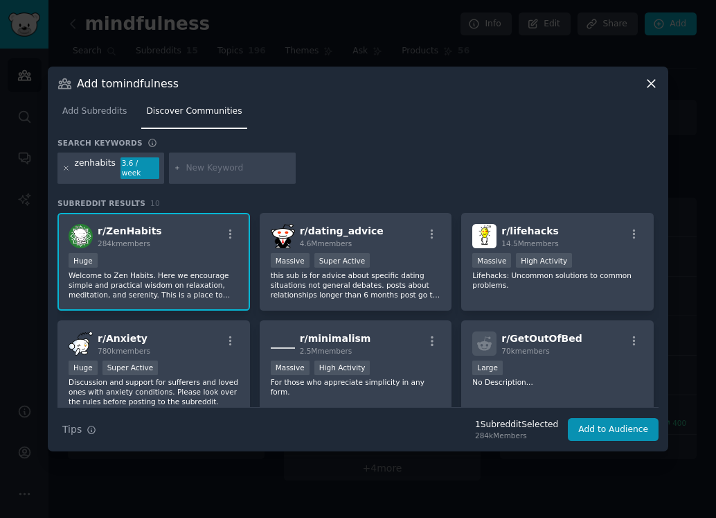
click at [68, 170] on icon at bounding box center [66, 168] width 8 height 8
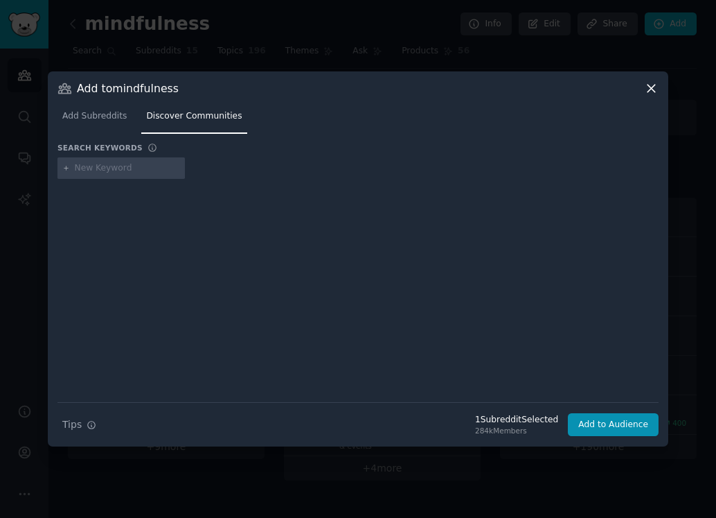
click at [87, 170] on input "text" at bounding box center [127, 168] width 105 height 12
type input "themindilluminated"
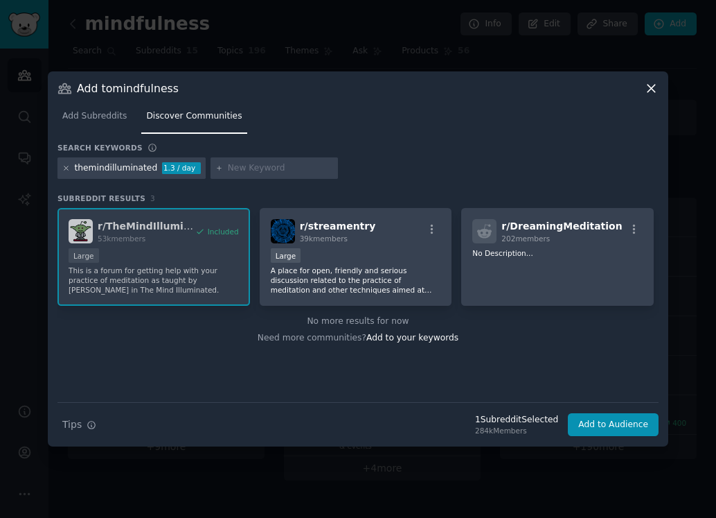
click at [67, 168] on icon at bounding box center [66, 168] width 8 height 8
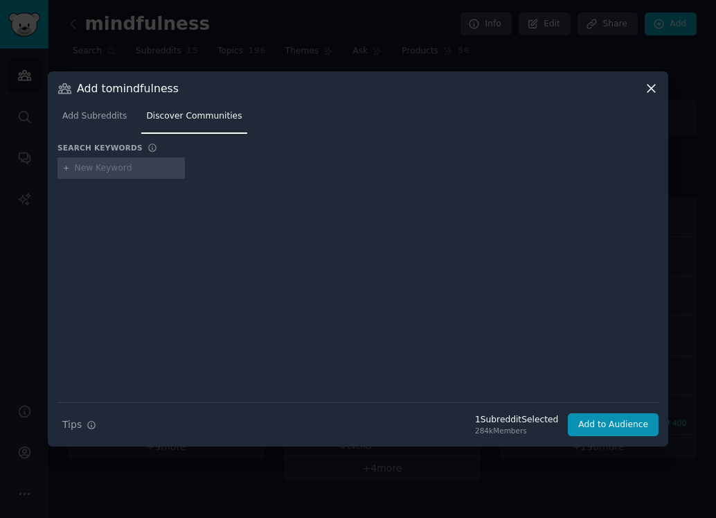
click at [78, 171] on input "text" at bounding box center [127, 168] width 105 height 12
type input "audiomedtation"
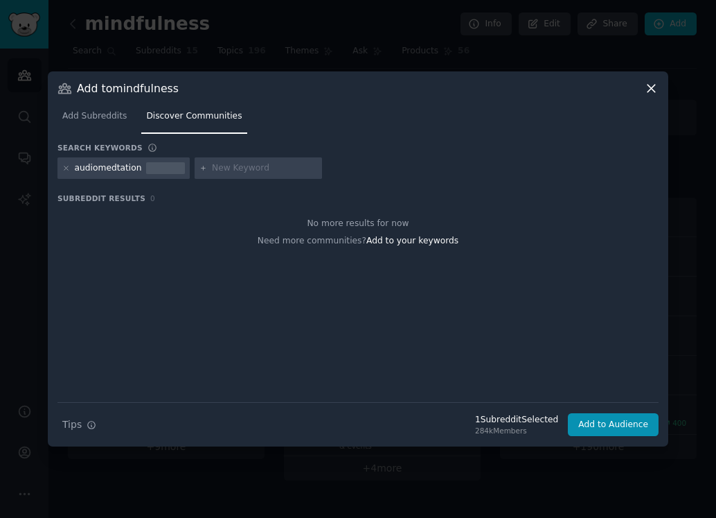
click at [123, 169] on div "audiomedtation" at bounding box center [108, 168] width 67 height 12
click at [121, 168] on div "audiomedtation" at bounding box center [108, 168] width 67 height 12
click at [115, 166] on div "audiomedtation" at bounding box center [108, 168] width 67 height 12
click at [121, 170] on div "audiomedtation" at bounding box center [108, 168] width 67 height 12
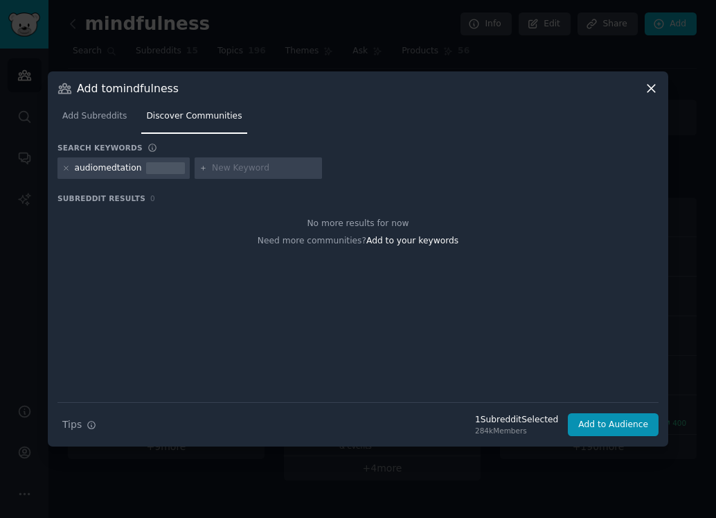
click at [123, 170] on div "audiomedtation" at bounding box center [108, 168] width 67 height 12
click at [62, 168] on icon at bounding box center [66, 168] width 8 height 8
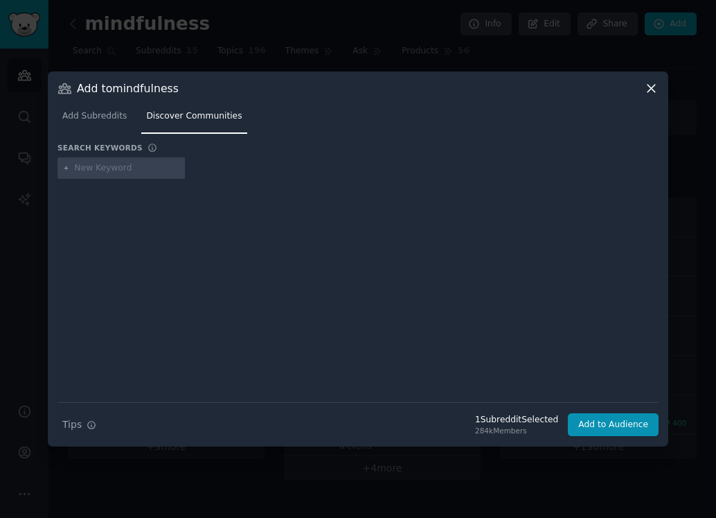
click at [81, 224] on div at bounding box center [358, 281] width 601 height 194
click at [84, 170] on input "text" at bounding box center [127, 168] width 105 height 12
type input "audio meditation"
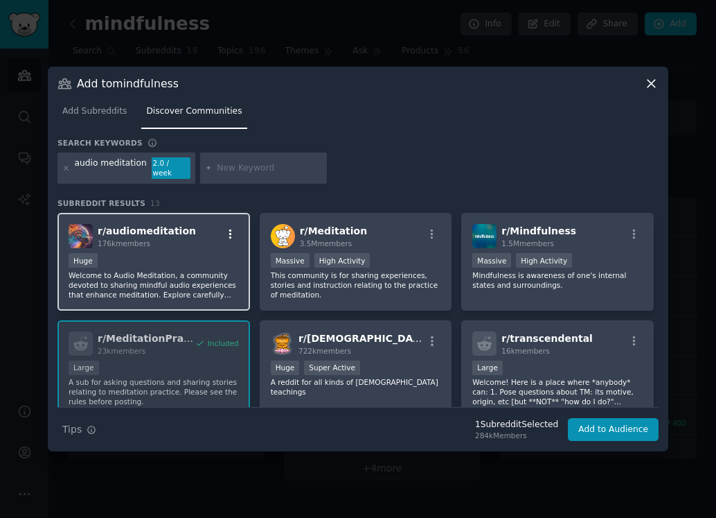
click at [231, 228] on icon "button" at bounding box center [230, 234] width 12 height 12
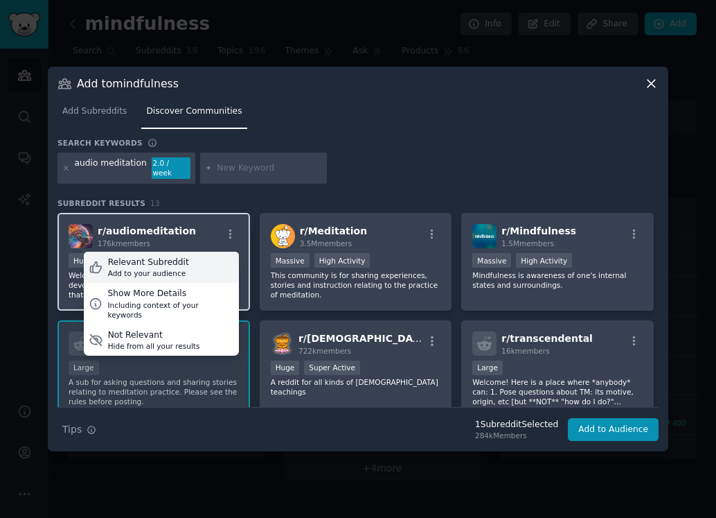
click at [180, 256] on div "Relevant Subreddit" at bounding box center [148, 262] width 81 height 12
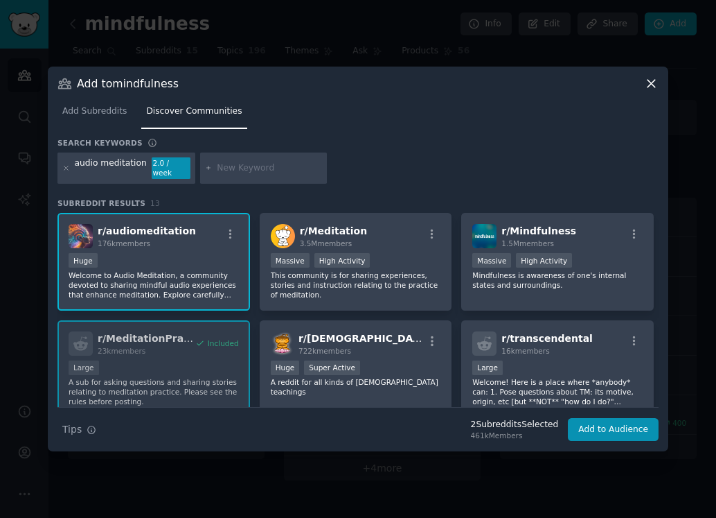
click at [58, 171] on div "audio meditation 2.0 / week" at bounding box center [127, 168] width 138 height 32
click at [67, 168] on icon at bounding box center [65, 167] width 3 height 3
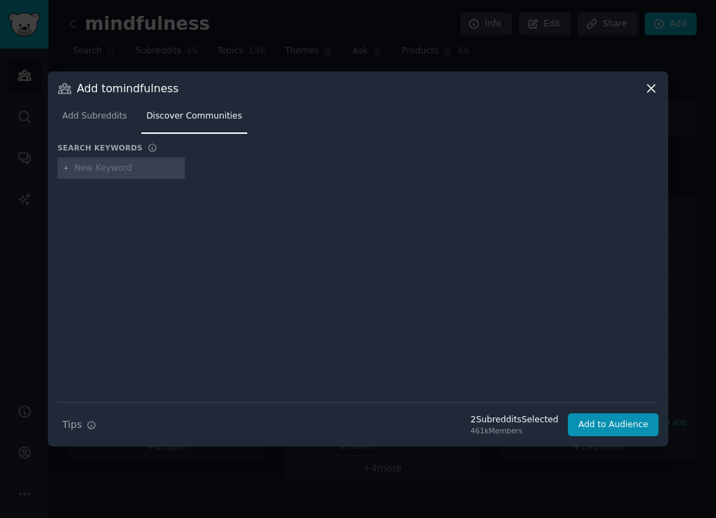
click at [80, 168] on input "text" at bounding box center [127, 168] width 105 height 12
type input "enlightenment"
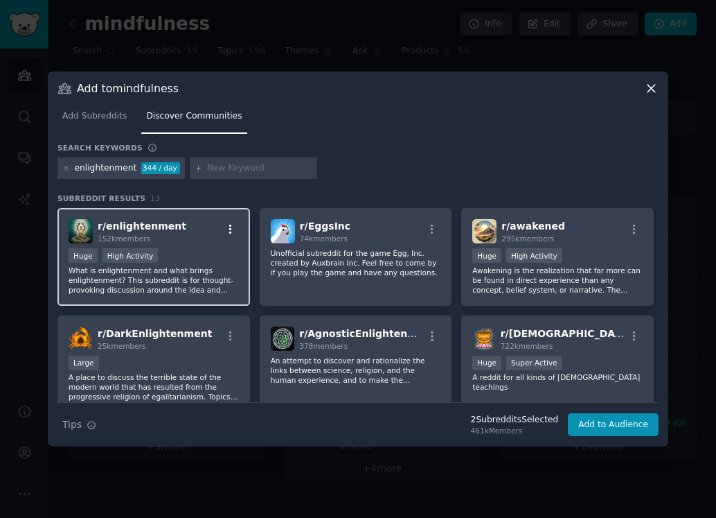
click at [226, 230] on icon "button" at bounding box center [230, 229] width 12 height 12
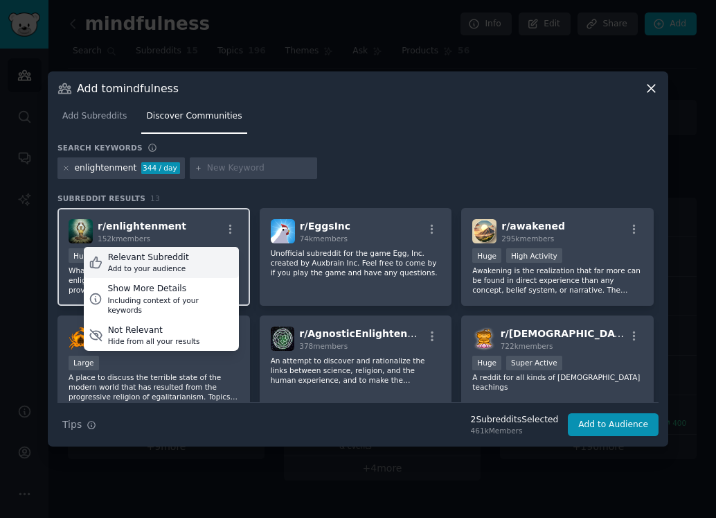
click at [168, 258] on div "Relevant Subreddit" at bounding box center [148, 258] width 81 height 12
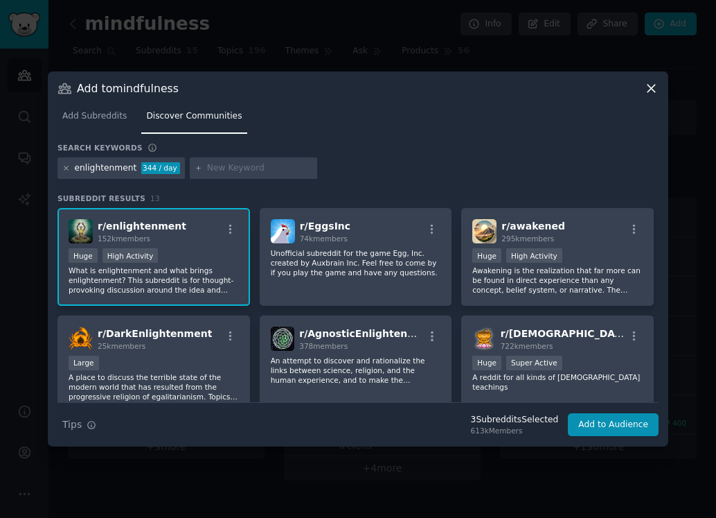
click at [63, 170] on icon at bounding box center [66, 168] width 8 height 8
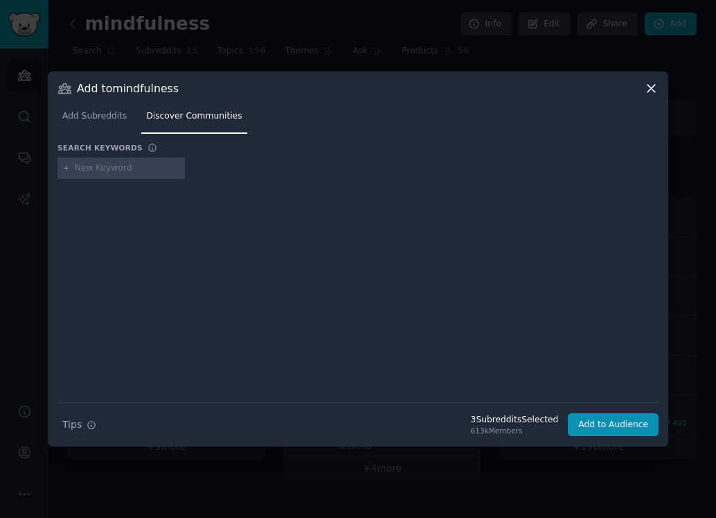
click at [86, 172] on input "text" at bounding box center [127, 168] width 105 height 12
click at [86, 242] on div at bounding box center [358, 281] width 601 height 194
click at [86, 175] on div at bounding box center [121, 168] width 127 height 22
click at [88, 168] on input "text" at bounding box center [127, 168] width 105 height 12
type input "offlineday"
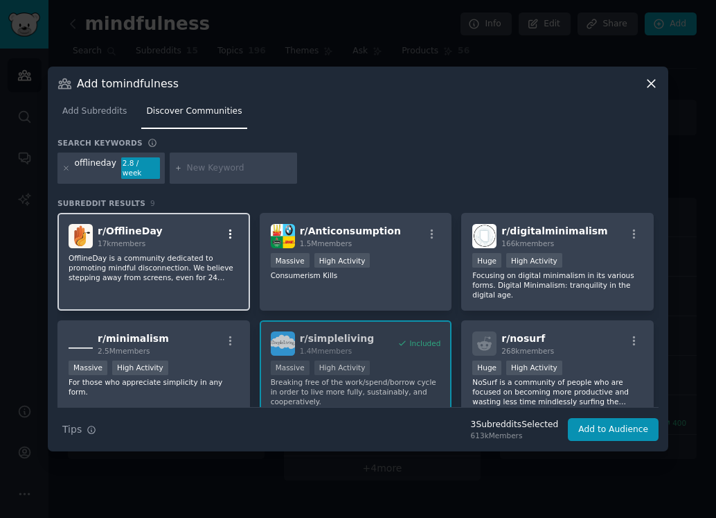
click at [231, 228] on icon "button" at bounding box center [230, 234] width 12 height 12
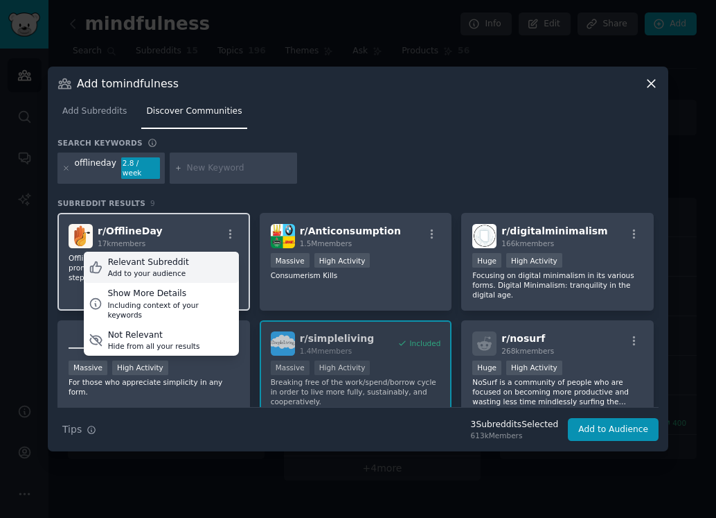
click at [151, 268] on div "Add to your audience" at bounding box center [148, 273] width 81 height 10
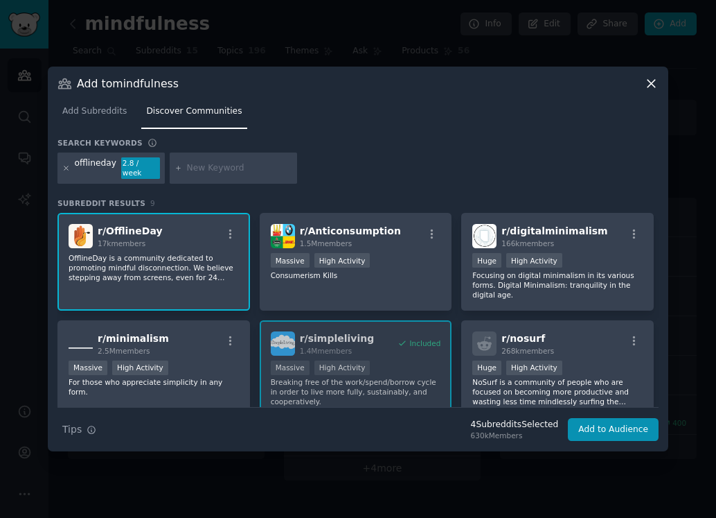
click at [67, 170] on icon at bounding box center [66, 168] width 8 height 8
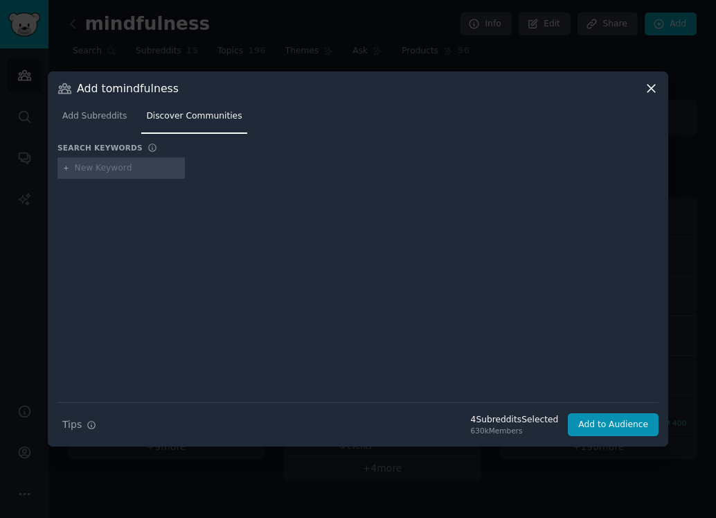
click at [88, 170] on input "text" at bounding box center [127, 168] width 105 height 12
type input "selfimprovement"
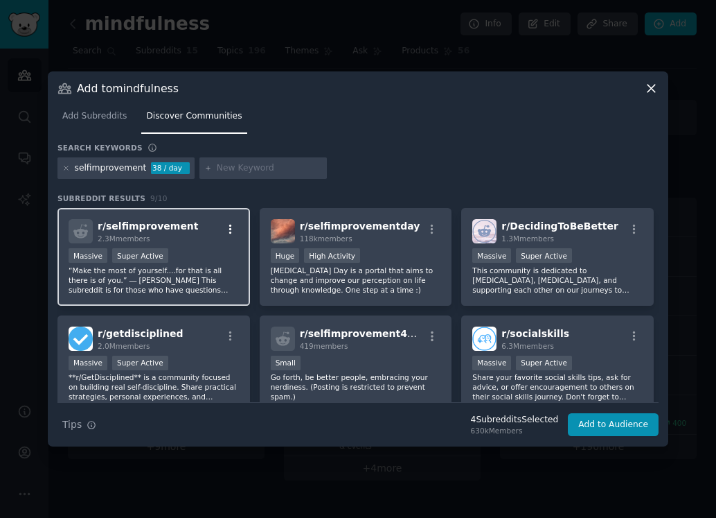
click at [231, 230] on icon "button" at bounding box center [230, 229] width 12 height 12
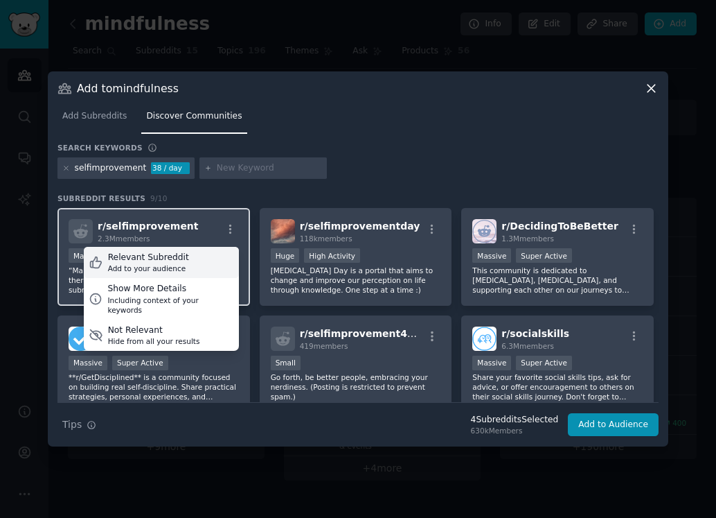
click at [177, 256] on div "Relevant Subreddit" at bounding box center [148, 258] width 81 height 12
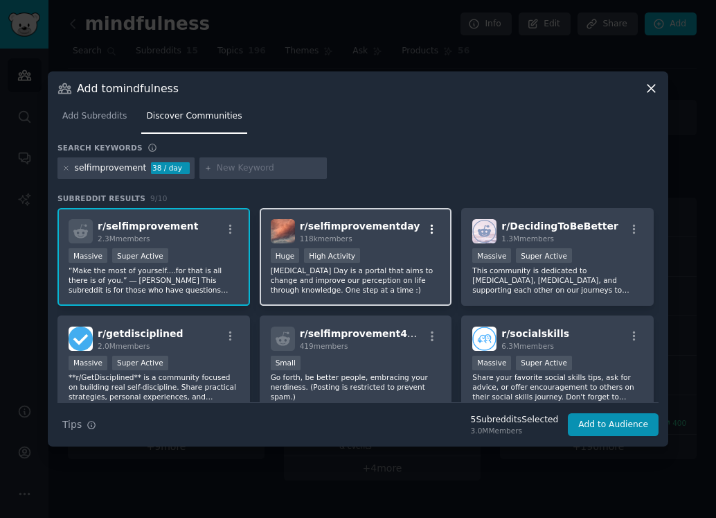
click at [429, 228] on icon "button" at bounding box center [432, 229] width 12 height 12
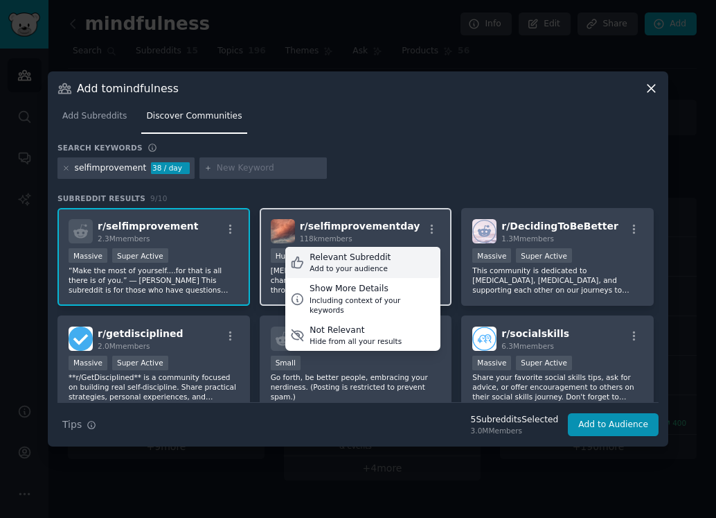
click at [333, 258] on div "Relevant Subreddit" at bounding box center [350, 258] width 81 height 12
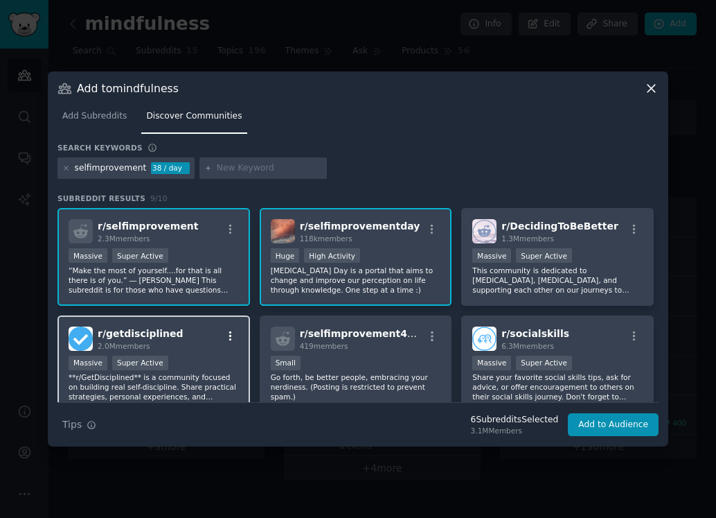
click at [233, 336] on icon "button" at bounding box center [230, 336] width 12 height 12
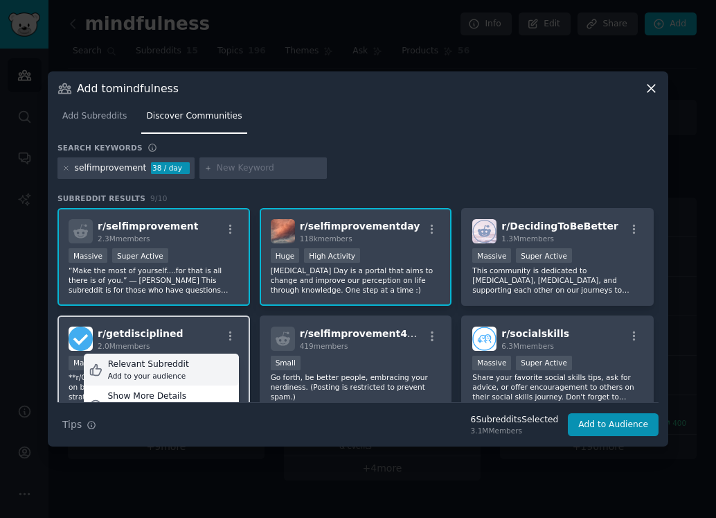
click at [156, 369] on div "Relevant Subreddit" at bounding box center [148, 364] width 81 height 12
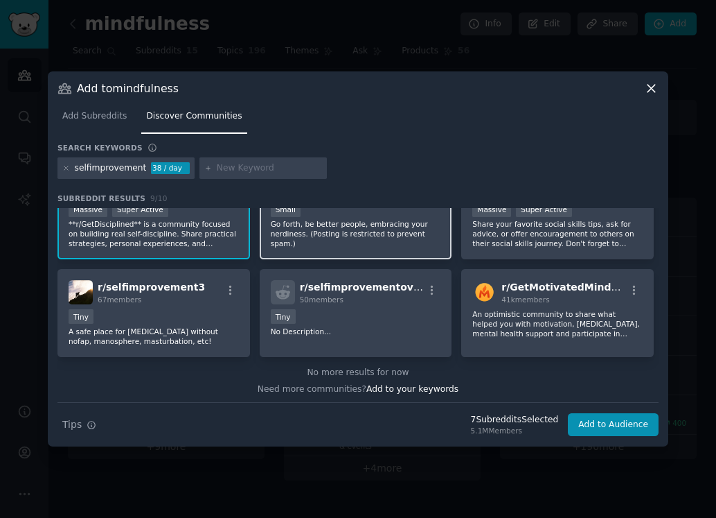
scroll to position [156, 0]
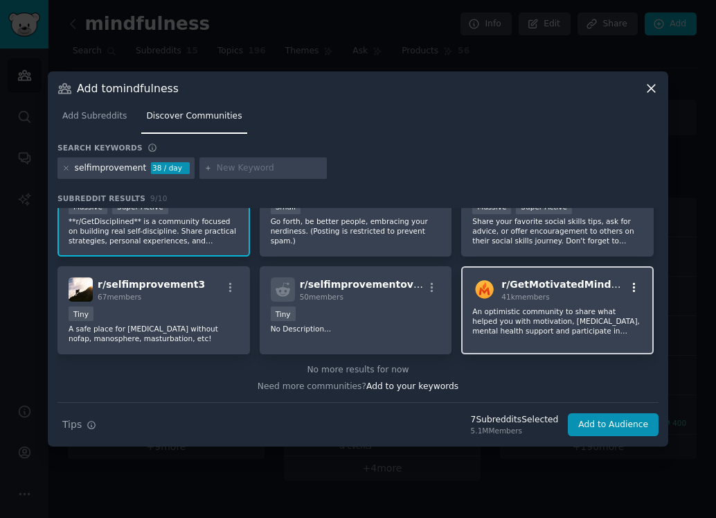
click at [633, 284] on icon "button" at bounding box center [634, 288] width 3 height 10
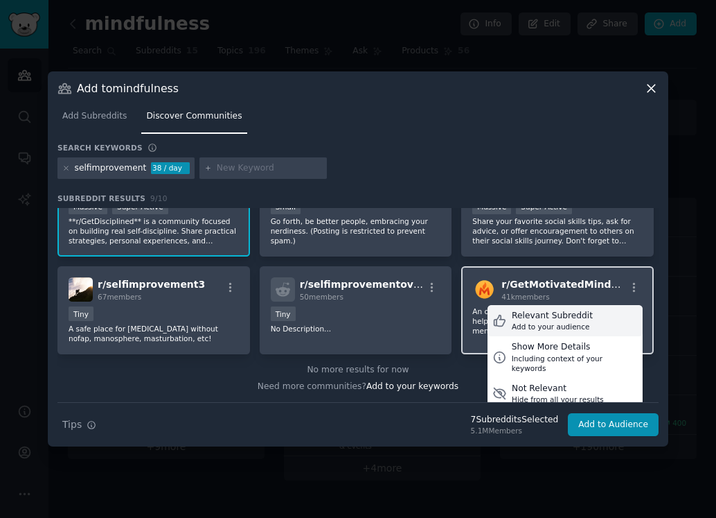
click at [558, 315] on div "Relevant Subreddit" at bounding box center [552, 316] width 81 height 12
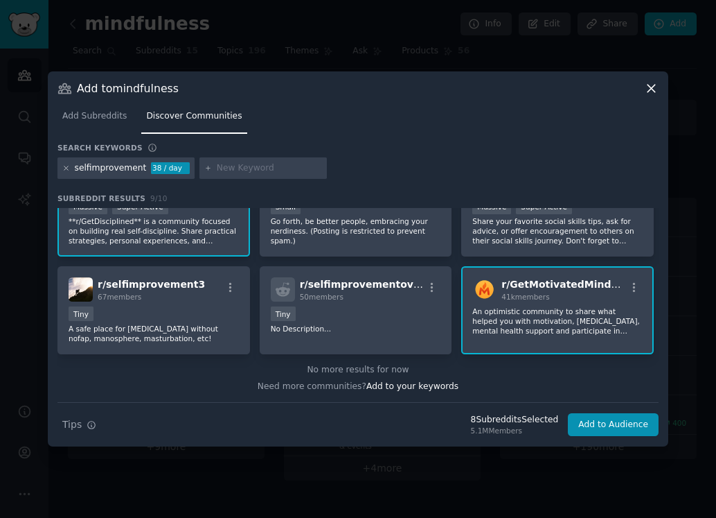
click at [66, 170] on icon at bounding box center [66, 168] width 8 height 8
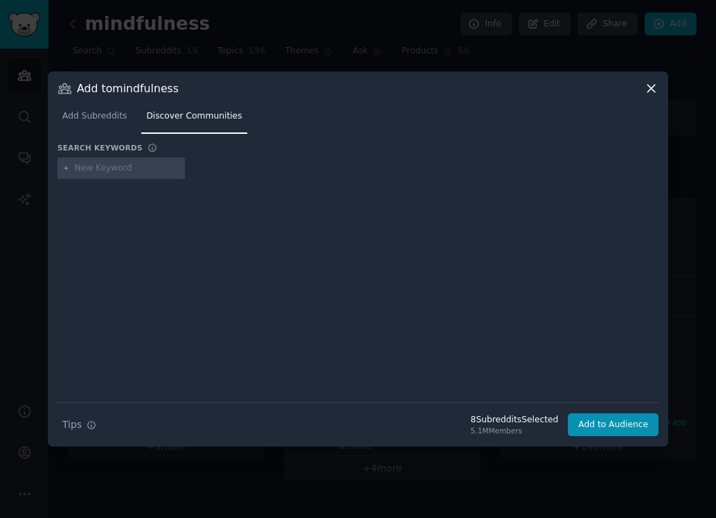
click at [84, 171] on input "text" at bounding box center [127, 168] width 105 height 12
click at [85, 171] on input "text" at bounding box center [127, 168] width 105 height 12
type input "mindfuleating"
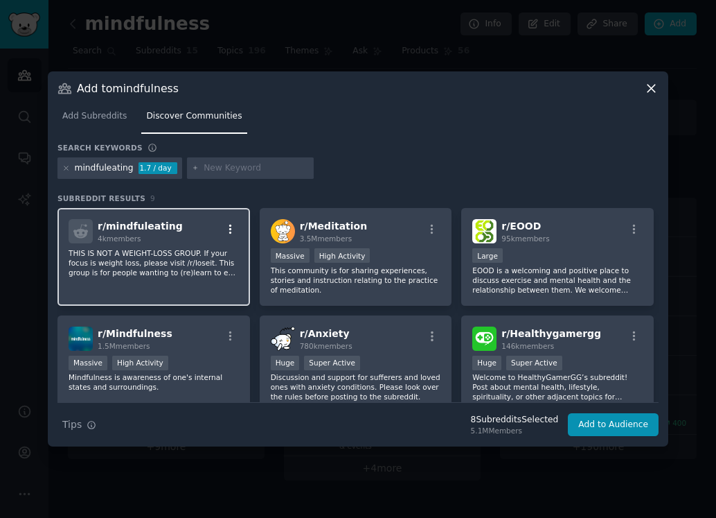
click at [229, 231] on icon "button" at bounding box center [230, 229] width 12 height 12
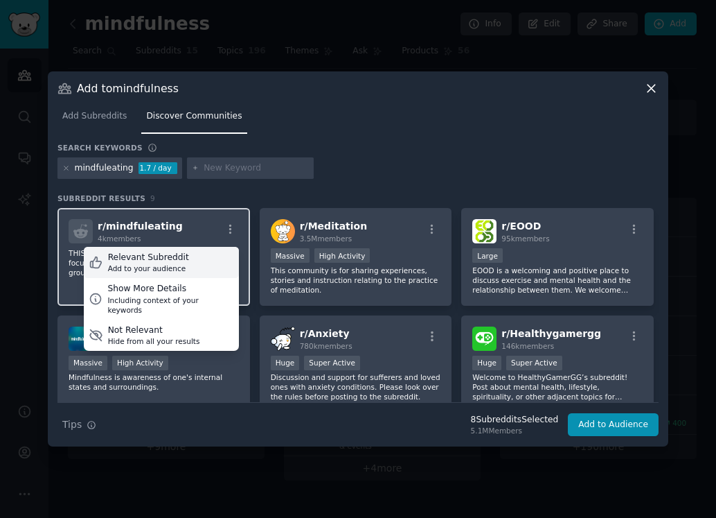
click at [174, 255] on div "Relevant Subreddit" at bounding box center [148, 258] width 81 height 12
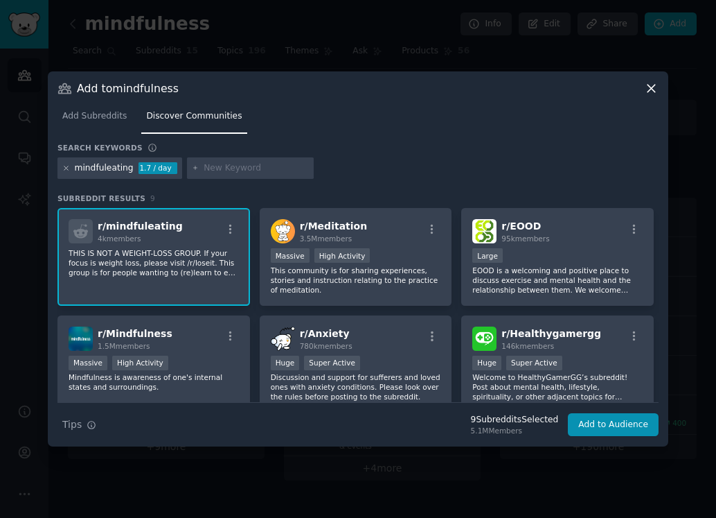
click at [67, 170] on icon at bounding box center [66, 168] width 8 height 8
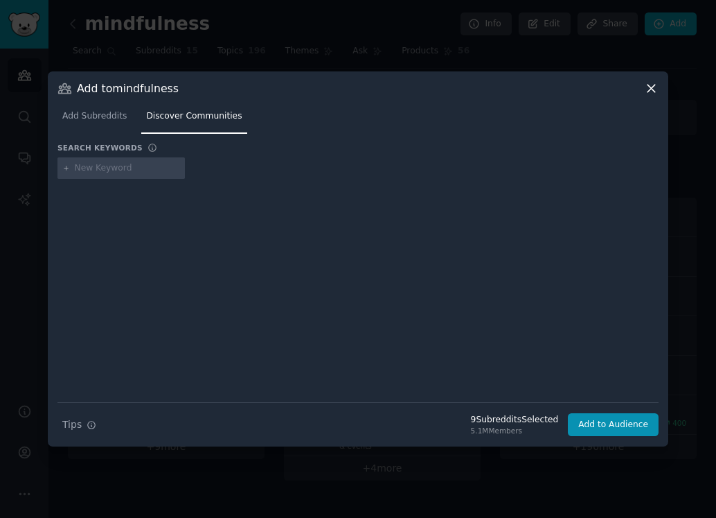
click at [76, 173] on input "text" at bounding box center [127, 168] width 105 height 12
type input "anxiety"
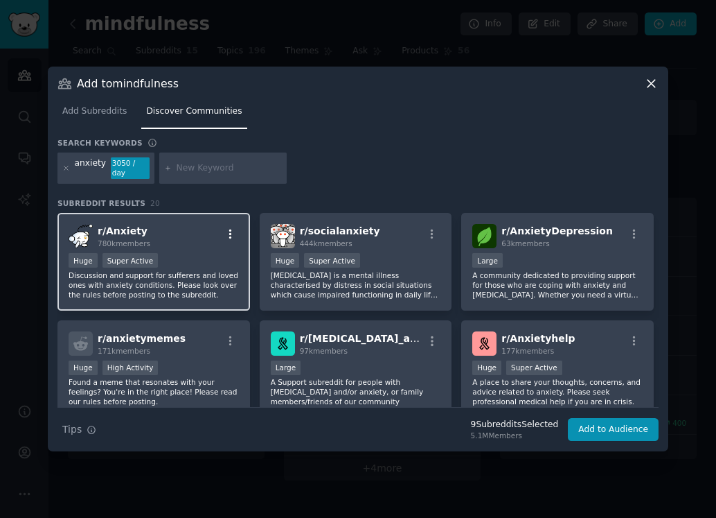
click at [233, 234] on icon "button" at bounding box center [230, 234] width 12 height 12
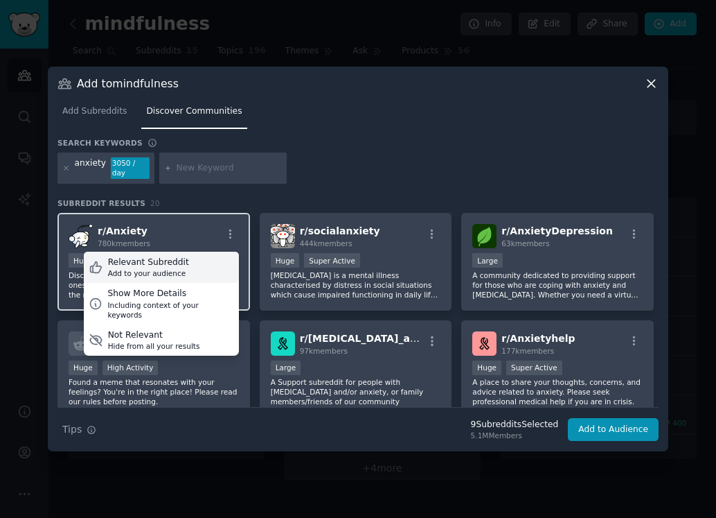
click at [190, 257] on div "Relevant Subreddit Add to your audience" at bounding box center [161, 268] width 155 height 32
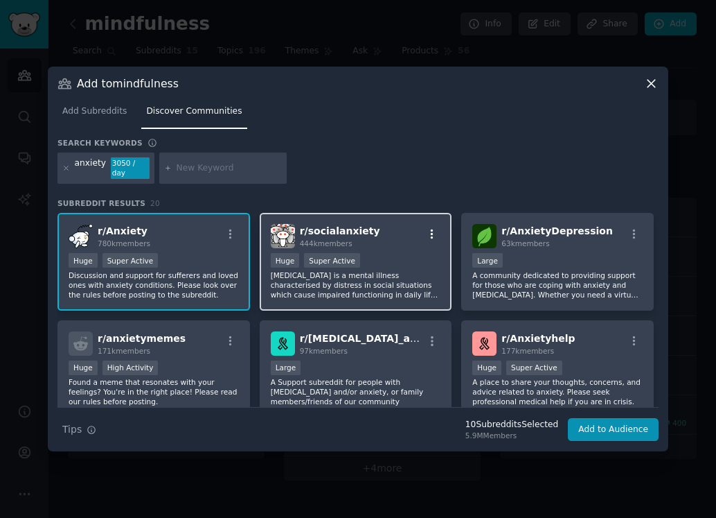
click at [433, 235] on icon "button" at bounding box center [432, 234] width 12 height 12
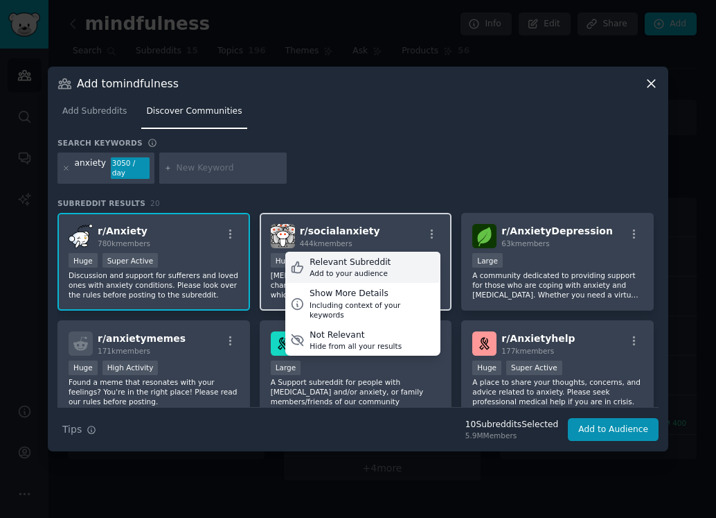
click at [370, 263] on div "Relevant Subreddit" at bounding box center [350, 262] width 81 height 12
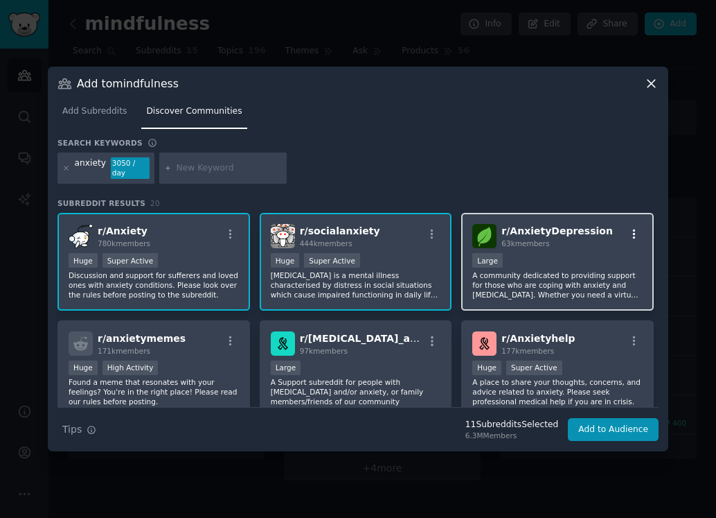
click at [633, 238] on icon "button" at bounding box center [634, 234] width 3 height 10
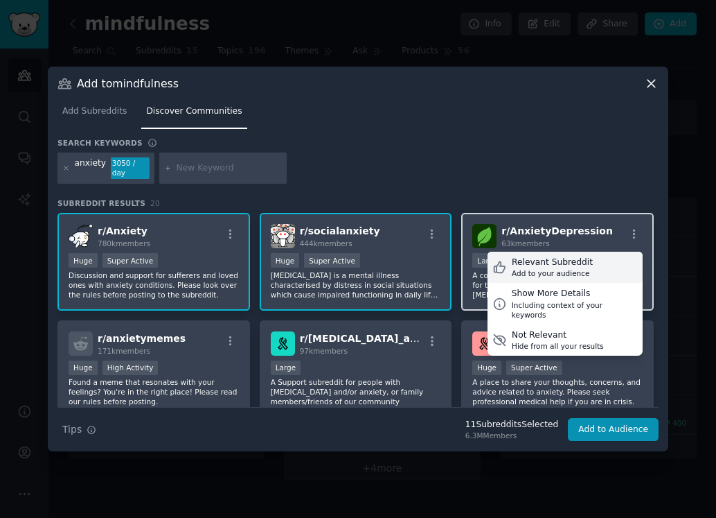
click at [550, 267] on div "Relevant Subreddit" at bounding box center [552, 262] width 81 height 12
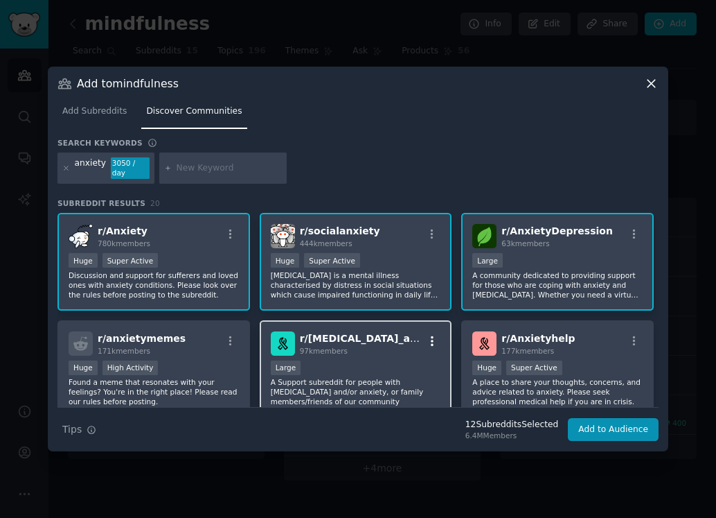
click at [432, 337] on icon "button" at bounding box center [432, 341] width 12 height 12
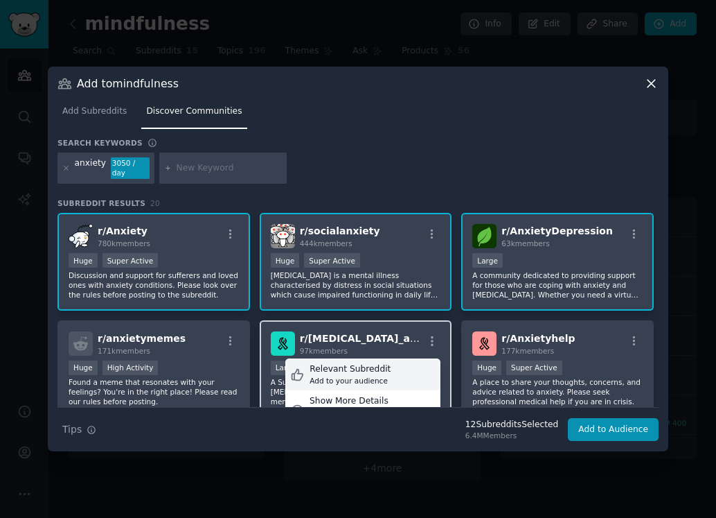
click at [350, 369] on div "Relevant Subreddit" at bounding box center [350, 369] width 81 height 12
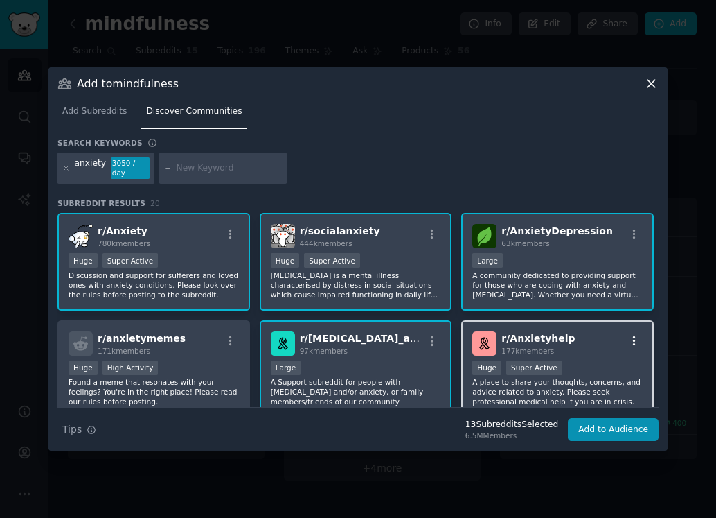
click at [633, 342] on icon "button" at bounding box center [634, 341] width 3 height 10
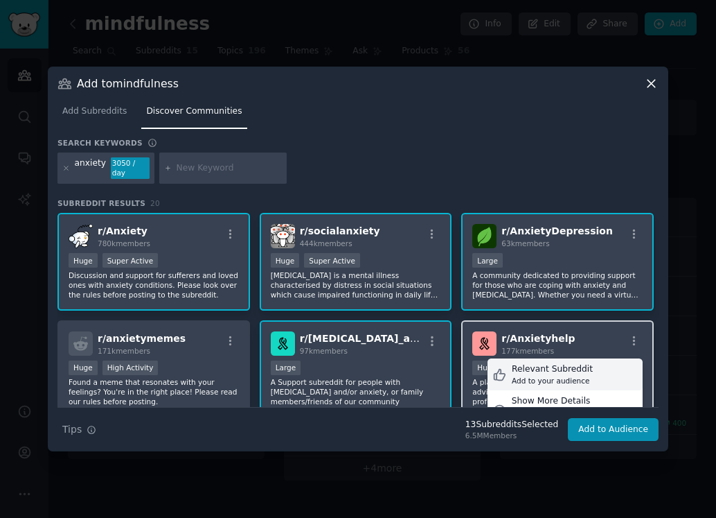
click at [565, 371] on div "Relevant Subreddit" at bounding box center [552, 369] width 81 height 12
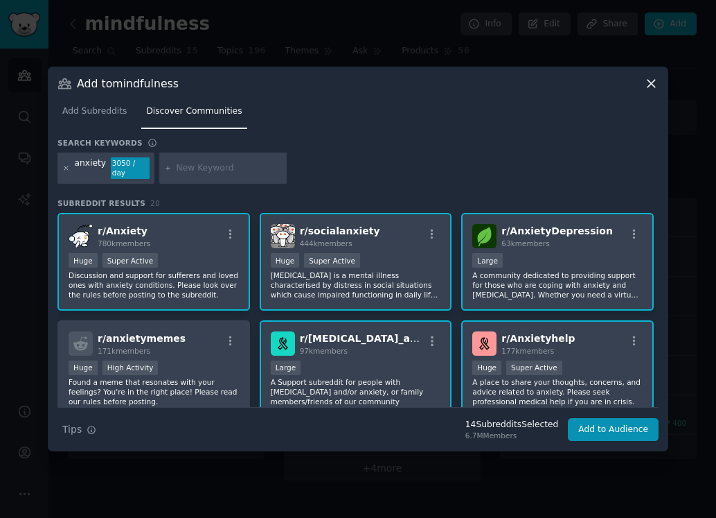
click at [65, 167] on icon at bounding box center [65, 167] width 3 height 3
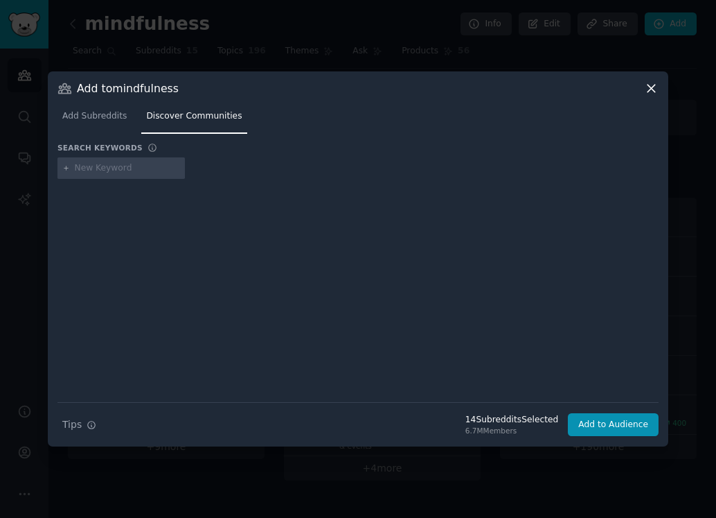
click at [89, 170] on input "text" at bounding box center [127, 168] width 105 height 12
type input "gratitude"
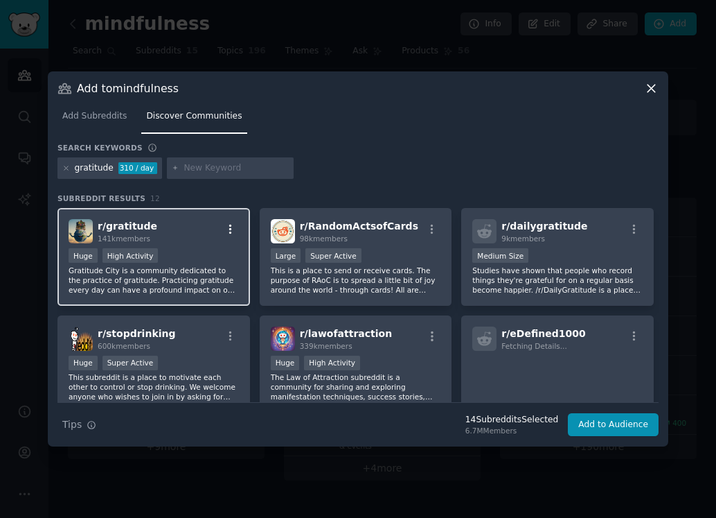
click at [226, 232] on icon "button" at bounding box center [230, 229] width 12 height 12
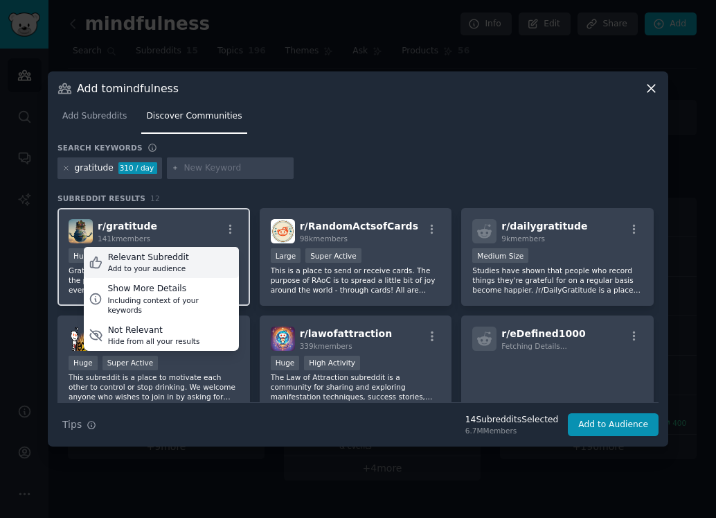
click at [182, 261] on div "Relevant Subreddit" at bounding box center [148, 258] width 81 height 12
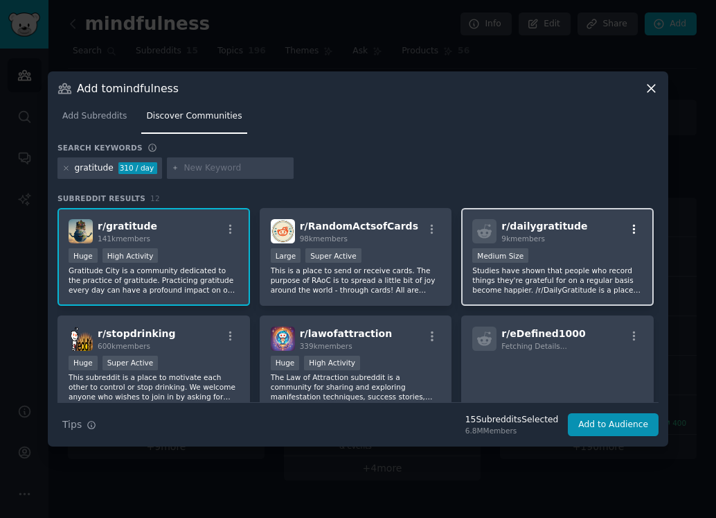
click at [636, 231] on icon "button" at bounding box center [634, 229] width 12 height 12
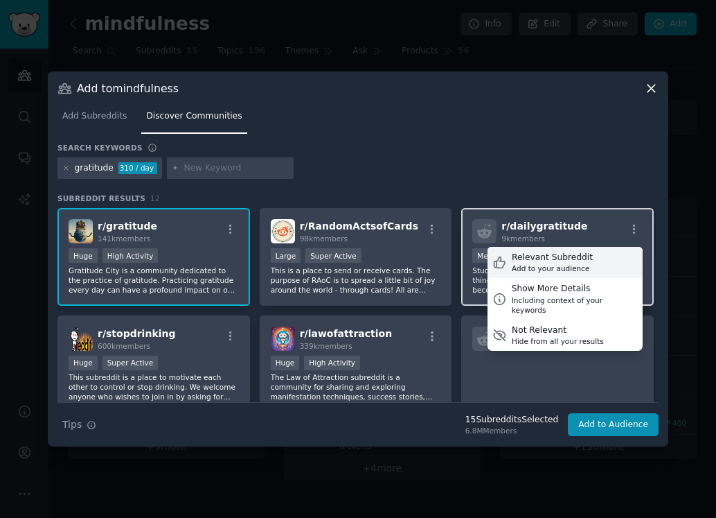
click at [558, 269] on div "Add to your audience" at bounding box center [552, 268] width 81 height 10
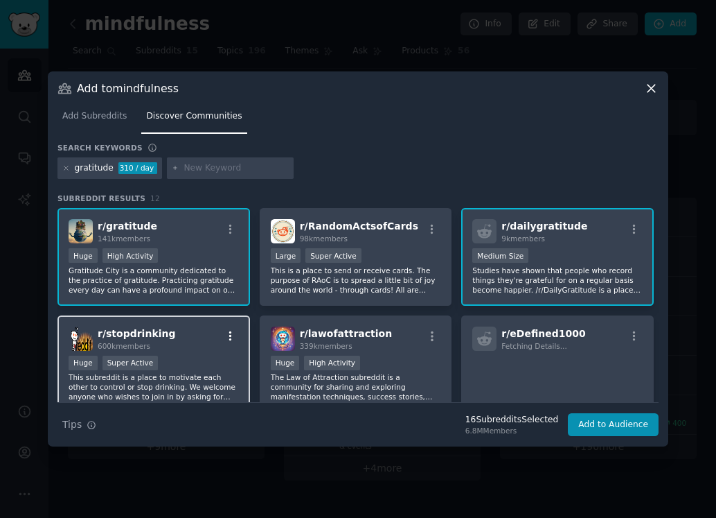
click at [227, 336] on icon "button" at bounding box center [230, 336] width 12 height 12
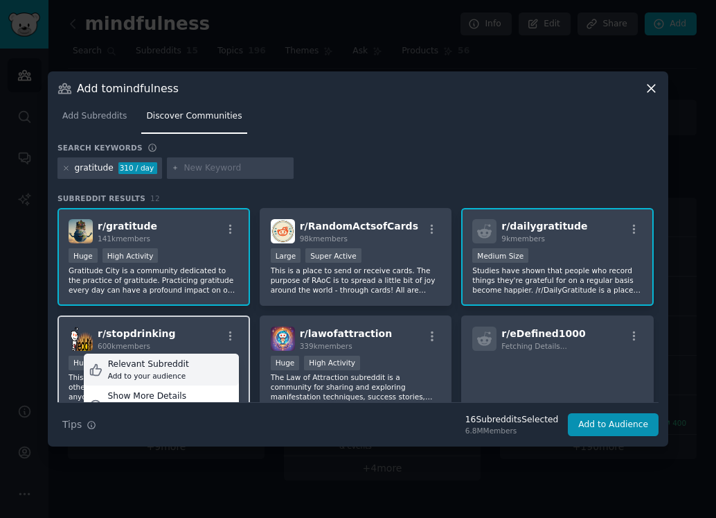
click at [147, 372] on div "Add to your audience" at bounding box center [148, 376] width 81 height 10
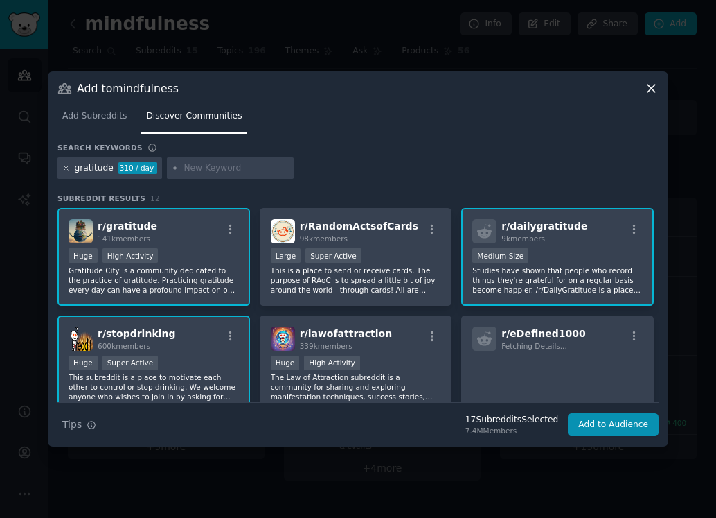
click at [67, 166] on icon at bounding box center [65, 167] width 3 height 3
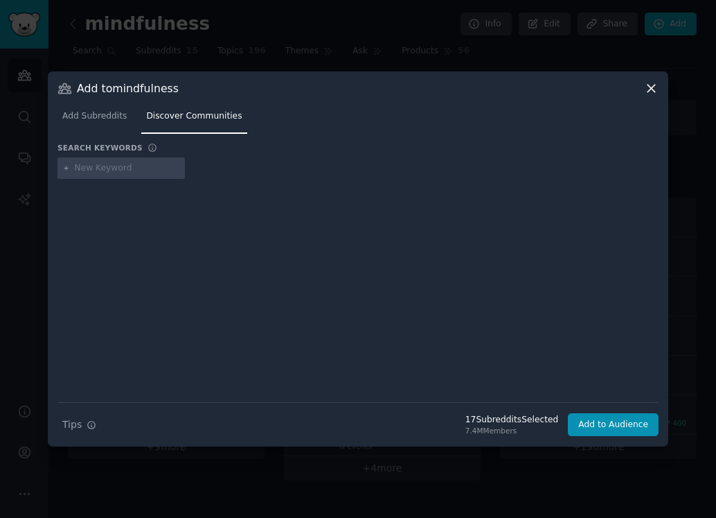
click at [79, 168] on input "text" at bounding box center [127, 168] width 105 height 12
type input "sobriety"
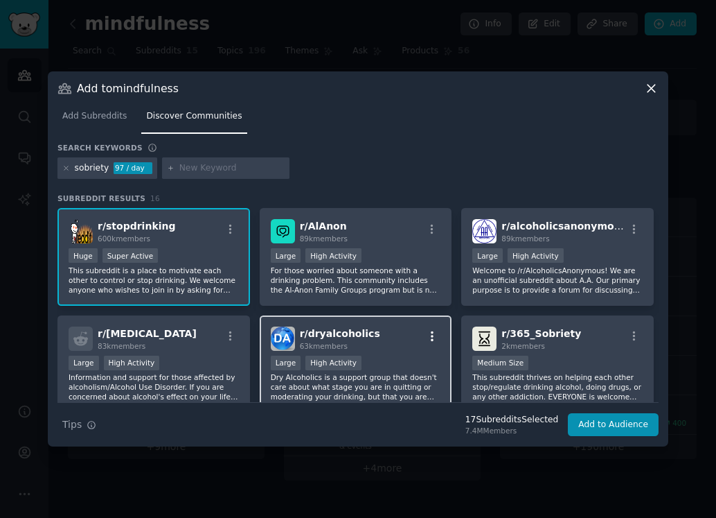
click at [432, 333] on icon "button" at bounding box center [432, 336] width 12 height 12
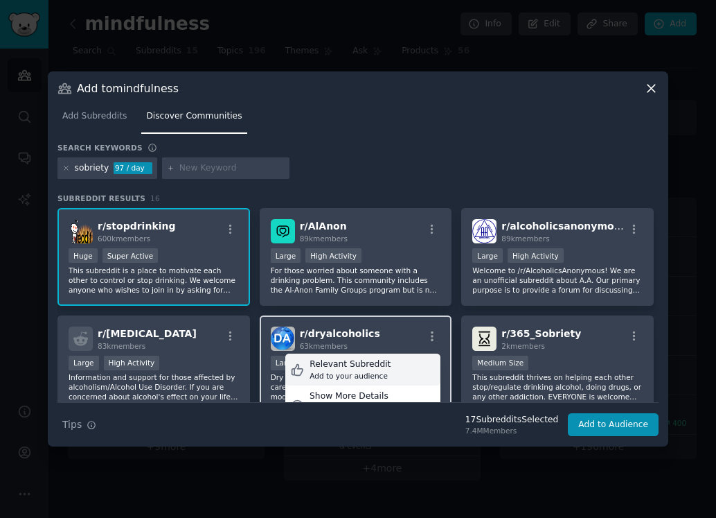
click at [369, 362] on div "Relevant Subreddit" at bounding box center [350, 364] width 81 height 12
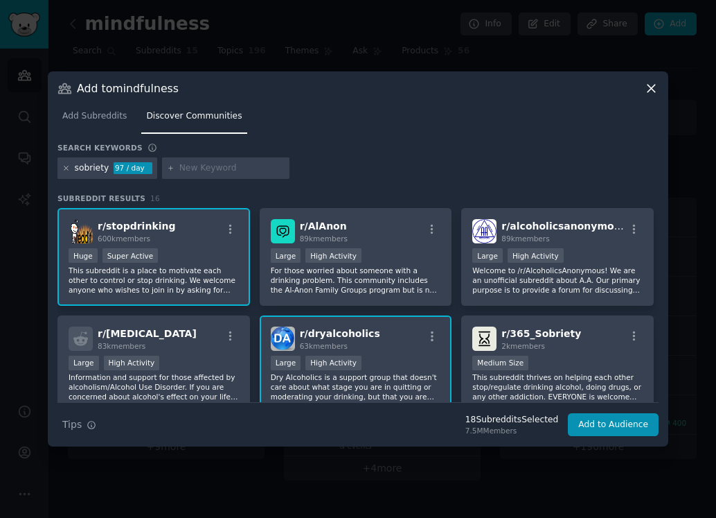
click at [66, 170] on icon at bounding box center [66, 168] width 8 height 8
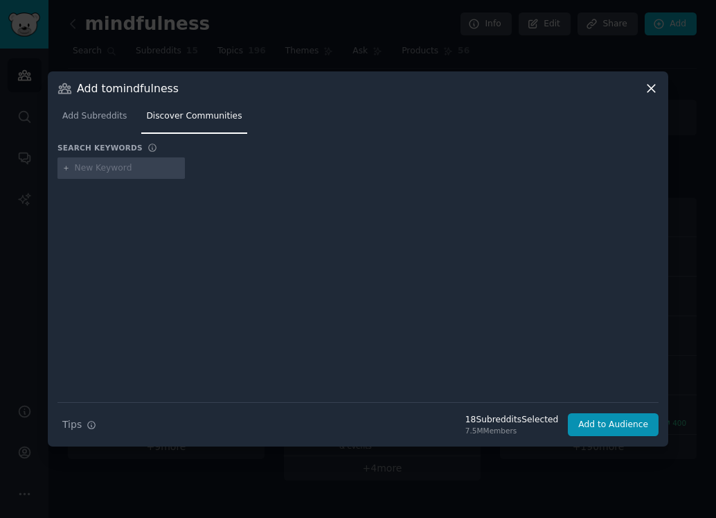
click at [89, 172] on input "text" at bounding box center [127, 168] width 105 height 12
type input "kindness"
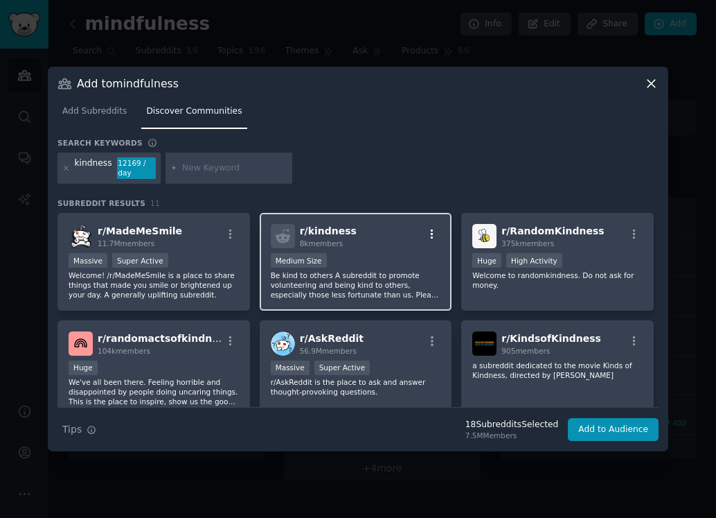
click at [436, 231] on button "button" at bounding box center [432, 234] width 17 height 12
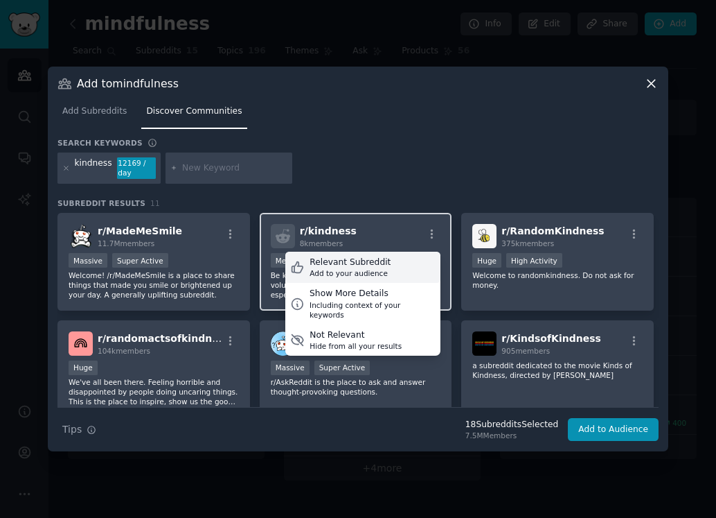
click at [386, 266] on div "Relevant Subreddit Add to your audience" at bounding box center [362, 268] width 155 height 32
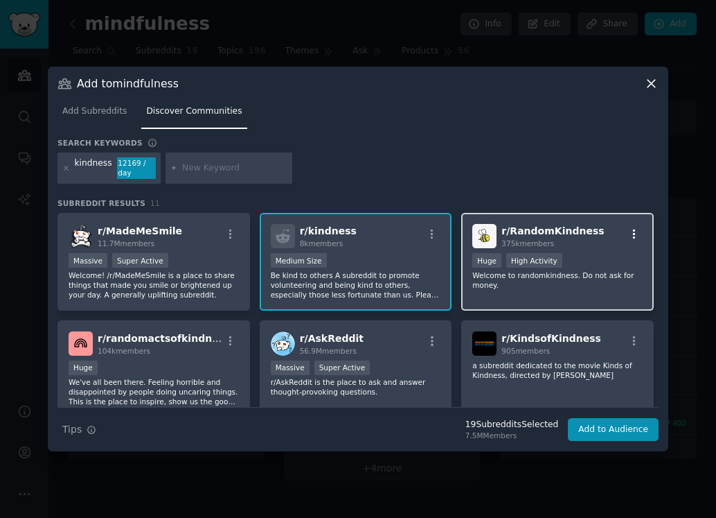
click at [629, 238] on icon "button" at bounding box center [634, 234] width 12 height 12
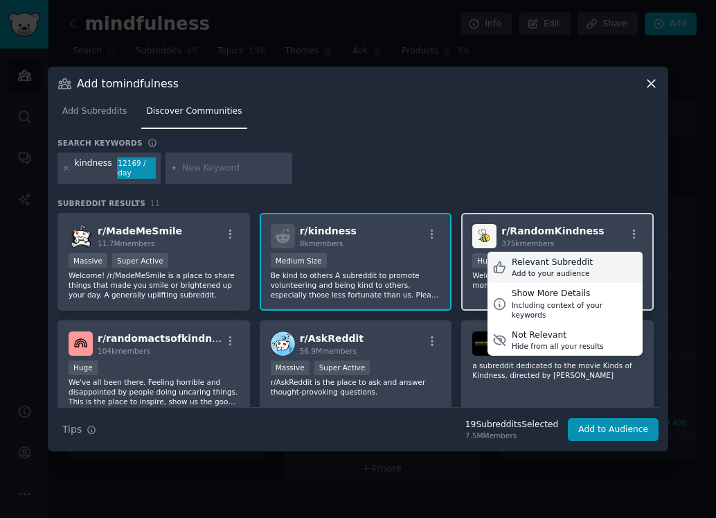
click at [573, 267] on div "Relevant Subreddit" at bounding box center [552, 262] width 81 height 12
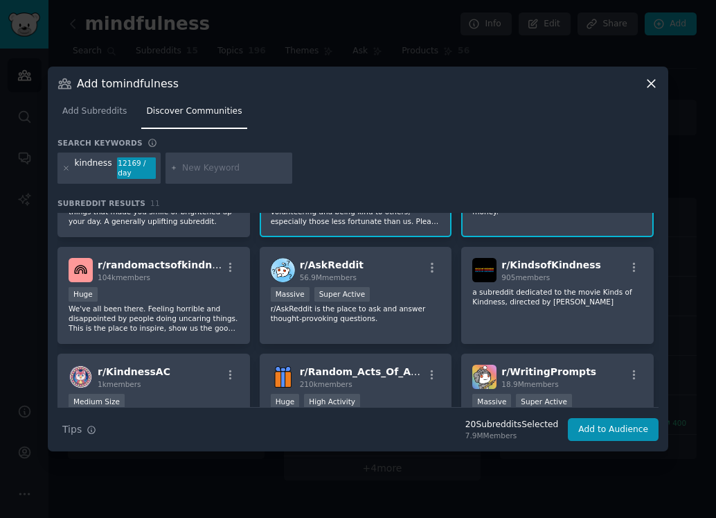
scroll to position [78, 0]
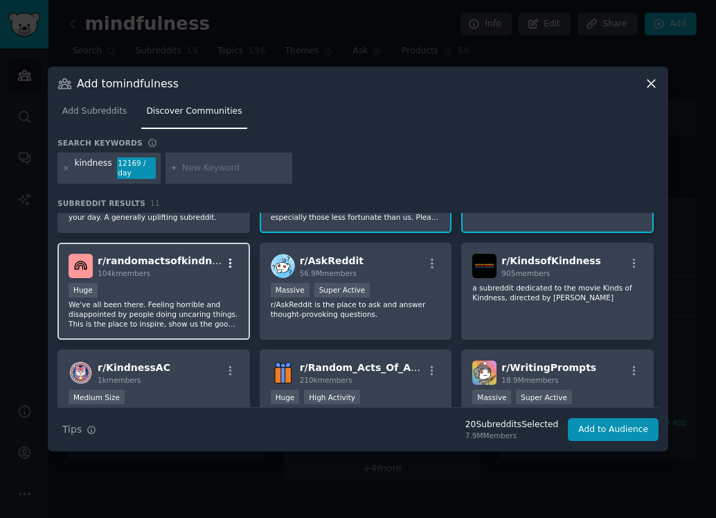
click at [233, 260] on icon "button" at bounding box center [230, 263] width 12 height 12
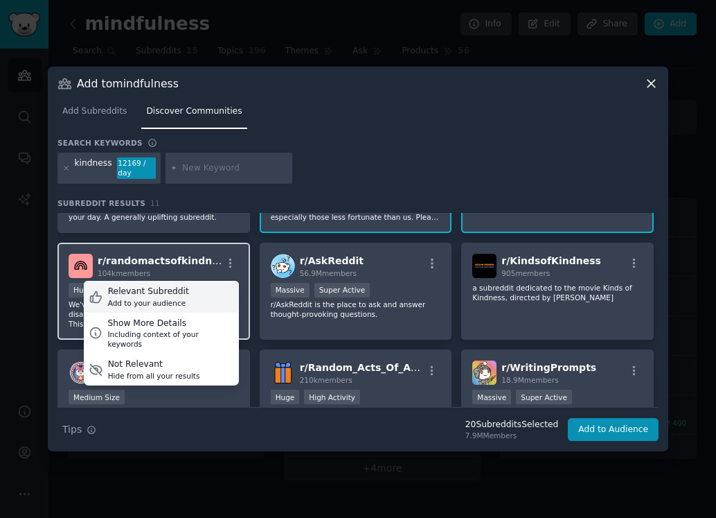
click at [177, 295] on div "Relevant Subreddit" at bounding box center [148, 291] width 81 height 12
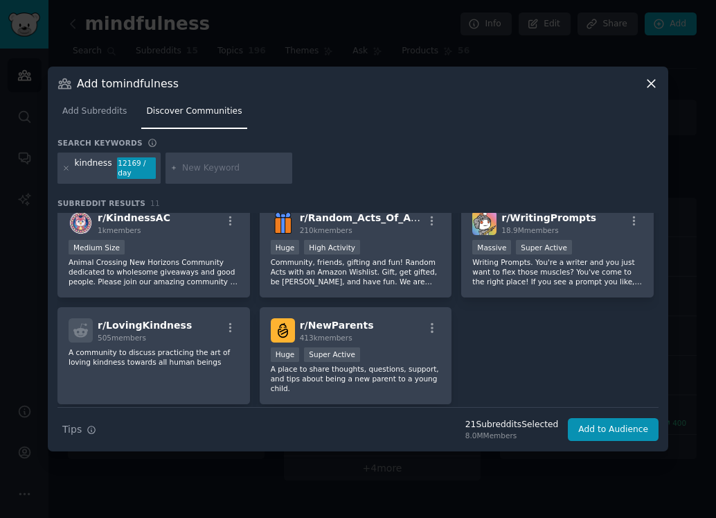
scroll to position [230, 0]
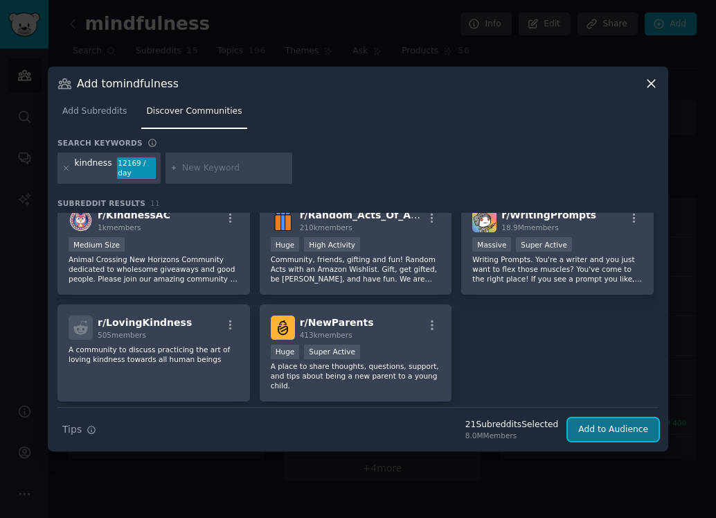
click at [594, 421] on button "Add to Audience" at bounding box center [613, 430] width 91 height 24
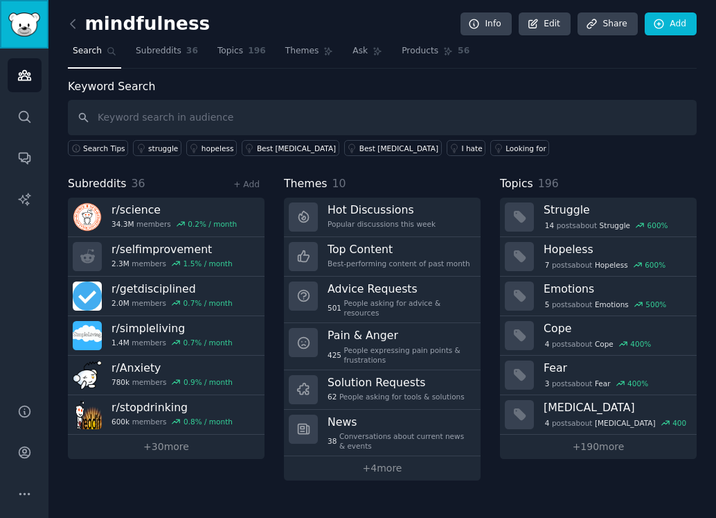
click at [18, 19] on img "Sidebar" at bounding box center [24, 24] width 32 height 24
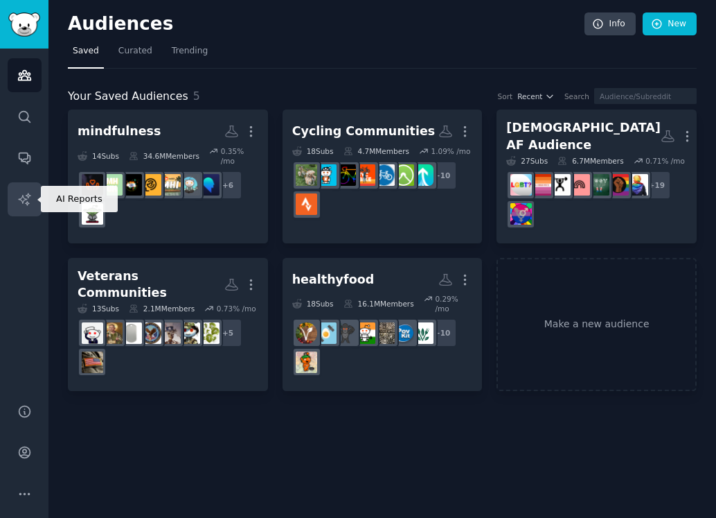
click at [22, 197] on icon "Sidebar" at bounding box center [24, 199] width 15 height 15
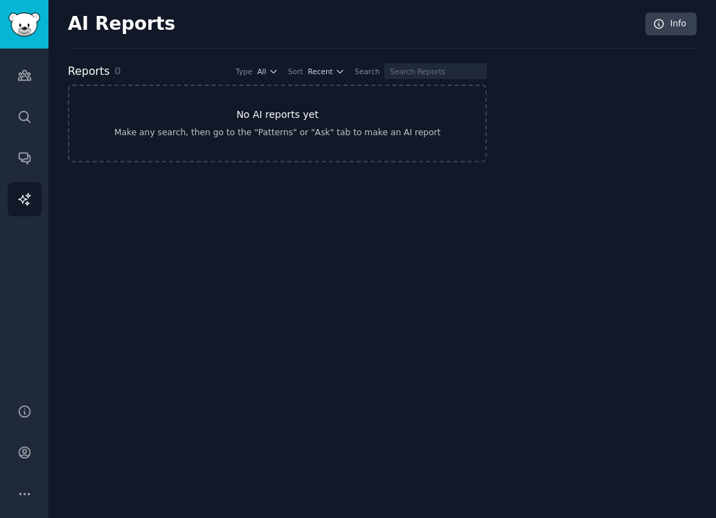
click at [299, 98] on link "No AI reports yet Make any search, then go to the "Patterns" or "Ask" tab to ma…" at bounding box center [277, 124] width 419 height 78
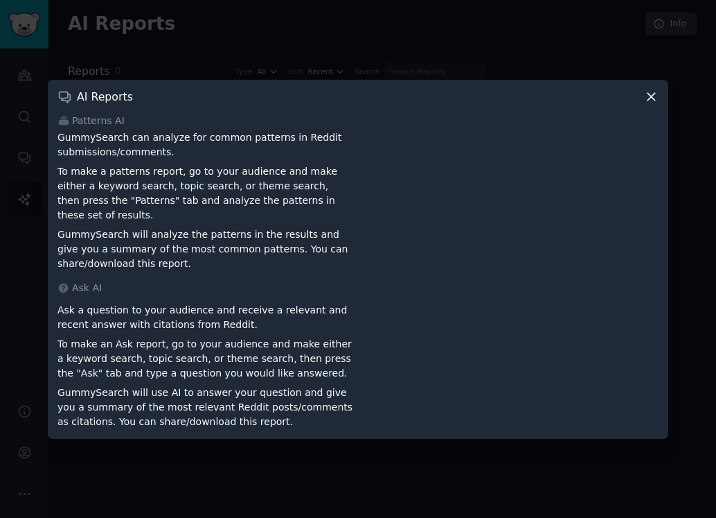
click at [649, 104] on icon at bounding box center [651, 96] width 15 height 15
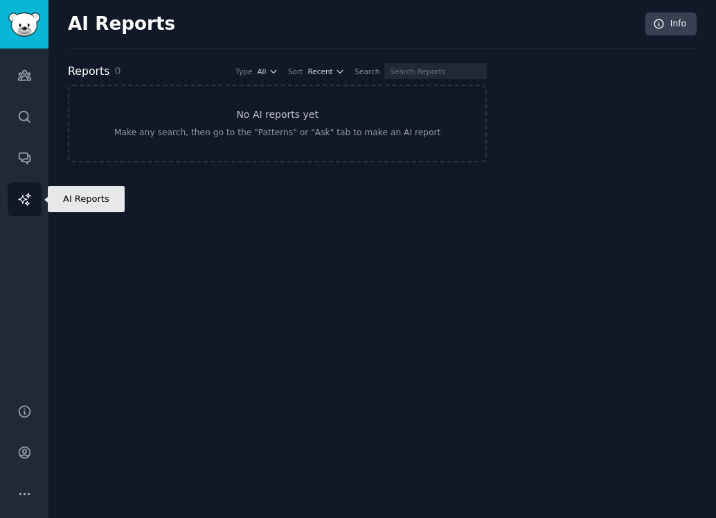
click at [24, 197] on icon "Sidebar" at bounding box center [24, 199] width 12 height 12
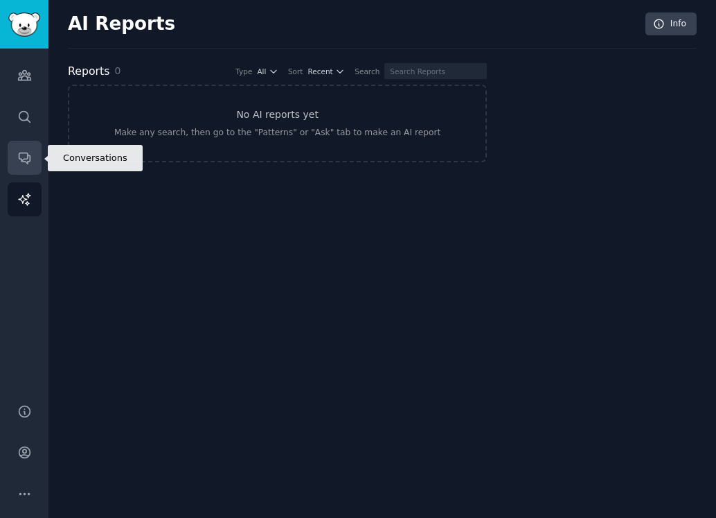
click at [27, 153] on icon "Sidebar" at bounding box center [24, 158] width 11 height 11
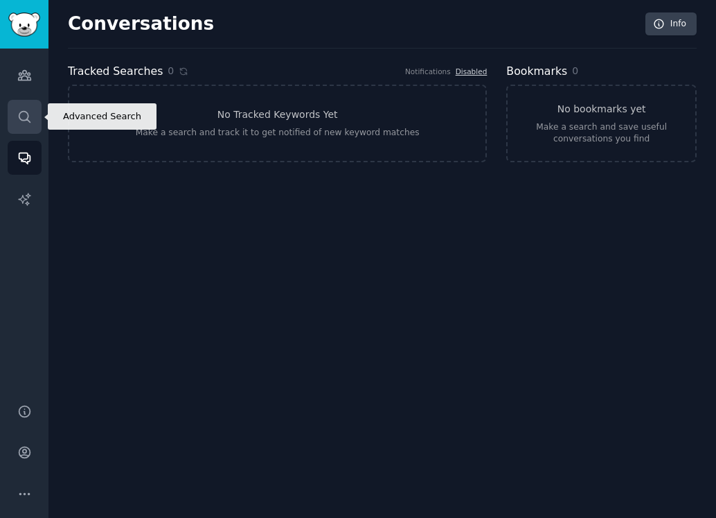
click at [27, 116] on icon "Sidebar" at bounding box center [24, 116] width 15 height 15
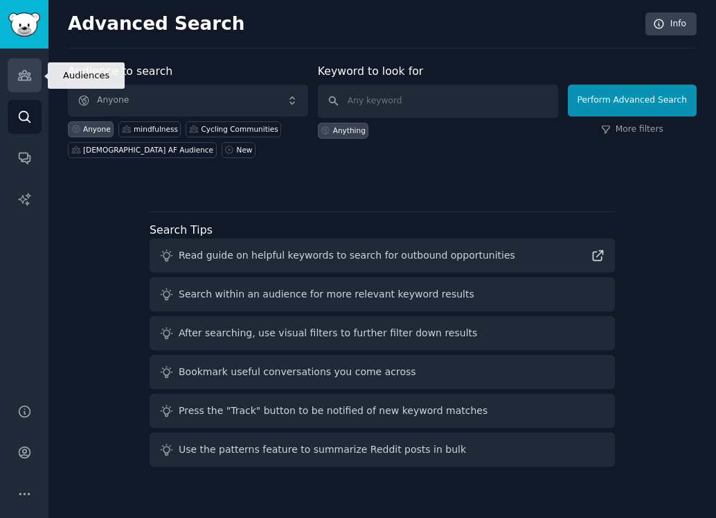
click at [24, 81] on icon "Sidebar" at bounding box center [24, 75] width 15 height 15
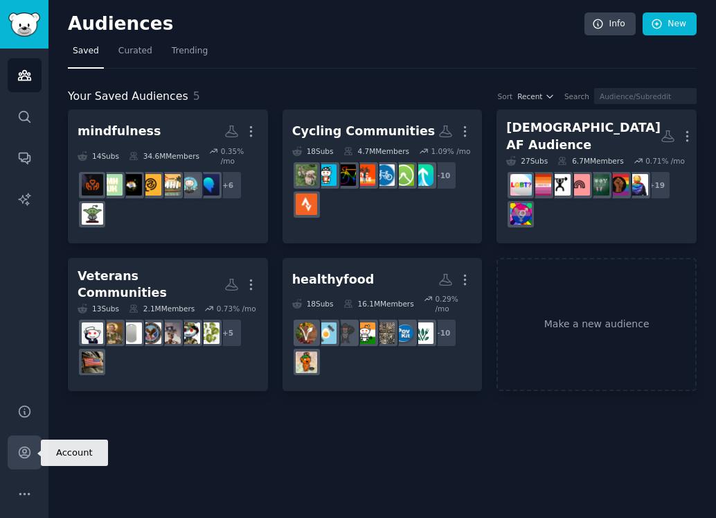
click at [15, 444] on link "Account" at bounding box center [25, 452] width 34 height 34
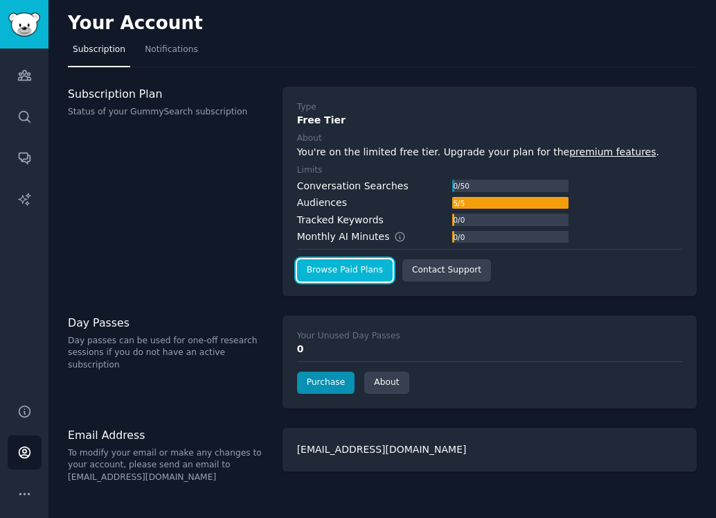
click at [312, 274] on link "Browse Paid Plans" at bounding box center [345, 270] width 96 height 22
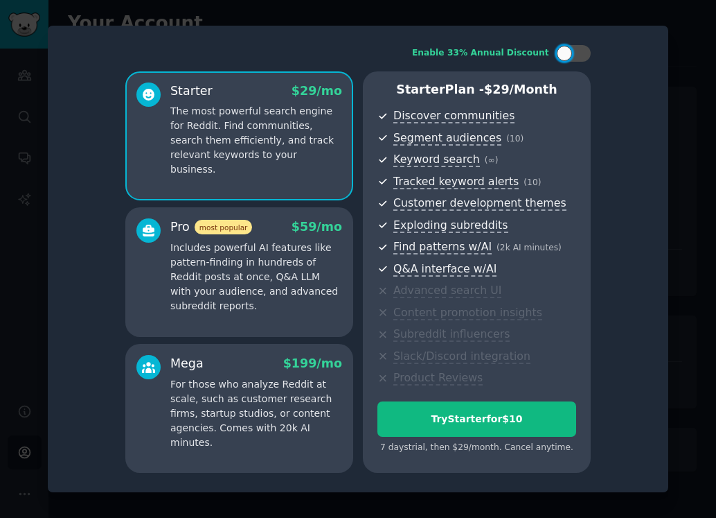
click at [317, 289] on p "Includes powerful AI features like pattern-finding in hundreds of Reddit posts …" at bounding box center [256, 276] width 172 height 73
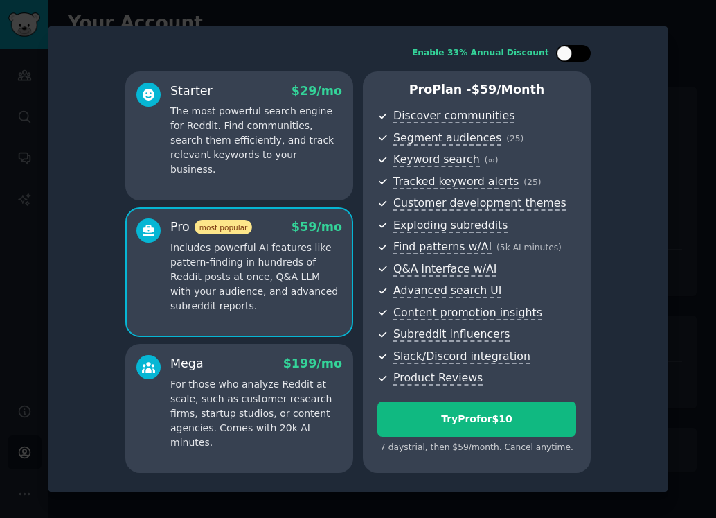
click at [569, 53] on div at bounding box center [564, 53] width 15 height 15
click at [569, 53] on icon at bounding box center [566, 54] width 8 height 8
click at [569, 53] on div at bounding box center [564, 53] width 15 height 15
click at [276, 182] on div "Starter $ 29 $ 19 /mo The most powerful search engine for Reddit. Find communit…" at bounding box center [239, 135] width 228 height 129
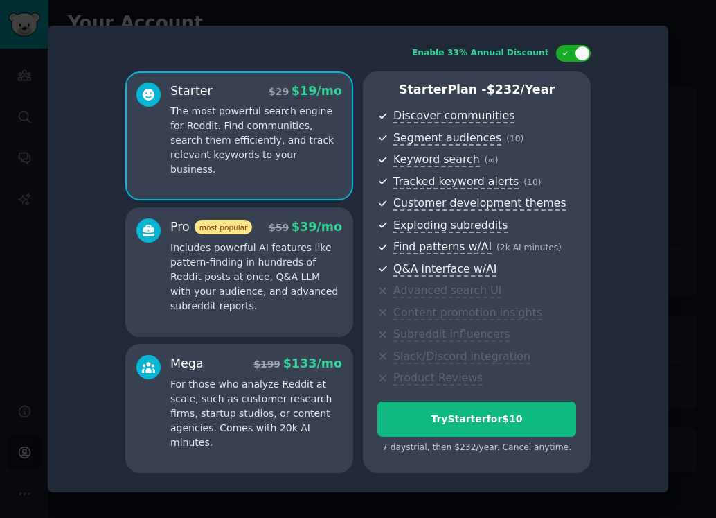
click at [267, 233] on div "Pro most popular $ 59 $ 39 /mo" at bounding box center [256, 226] width 172 height 17
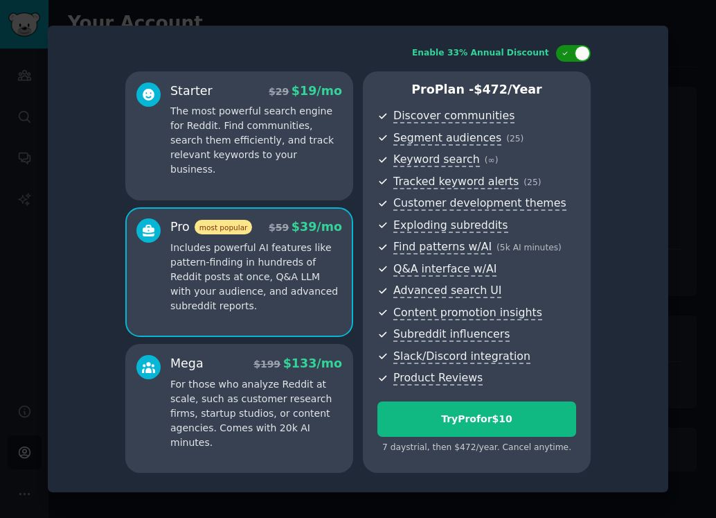
click at [581, 51] on div at bounding box center [582, 53] width 15 height 15
checkbox input "false"
click at [276, 168] on div "Starter $ 29 /mo The most powerful search engine for Reddit. Find communities, …" at bounding box center [239, 135] width 228 height 129
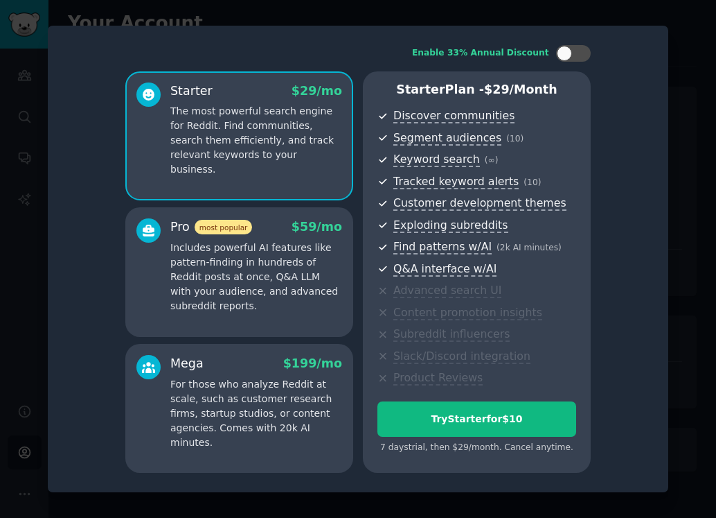
click at [288, 272] on p "Includes powerful AI features like pattern-finding in hundreds of Reddit posts …" at bounding box center [256, 276] width 172 height 73
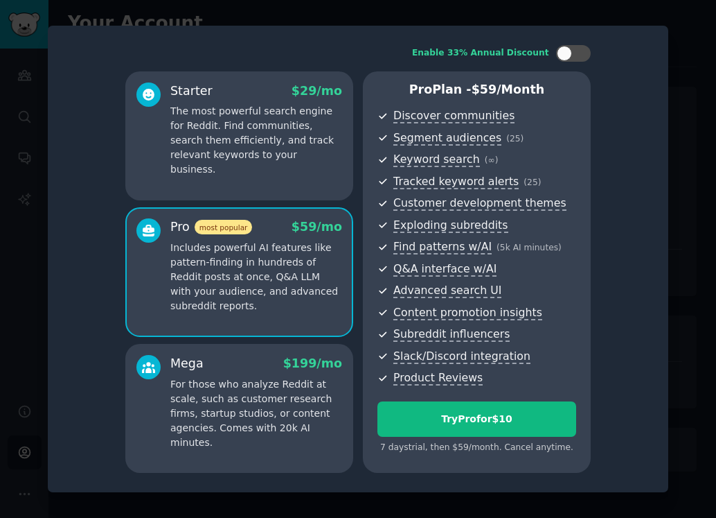
click at [281, 155] on p "The most powerful search engine for Reddit. Find communities, search them effic…" at bounding box center [256, 140] width 172 height 73
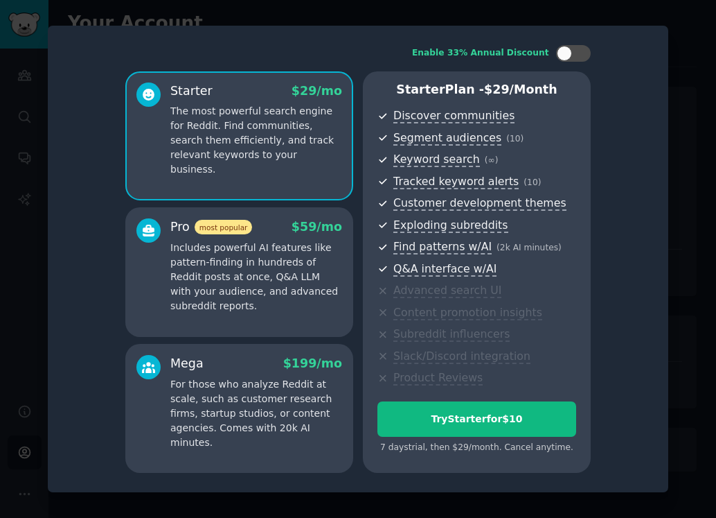
click at [295, 267] on p "Includes powerful AI features like pattern-finding in hundreds of Reddit posts …" at bounding box center [256, 276] width 172 height 73
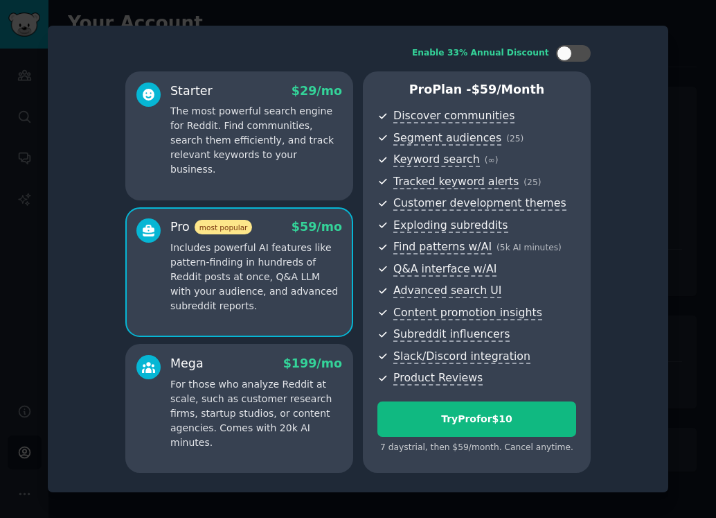
click at [281, 166] on div "Starter $ 29 /mo The most powerful search engine for Reddit. Find communities, …" at bounding box center [239, 135] width 228 height 129
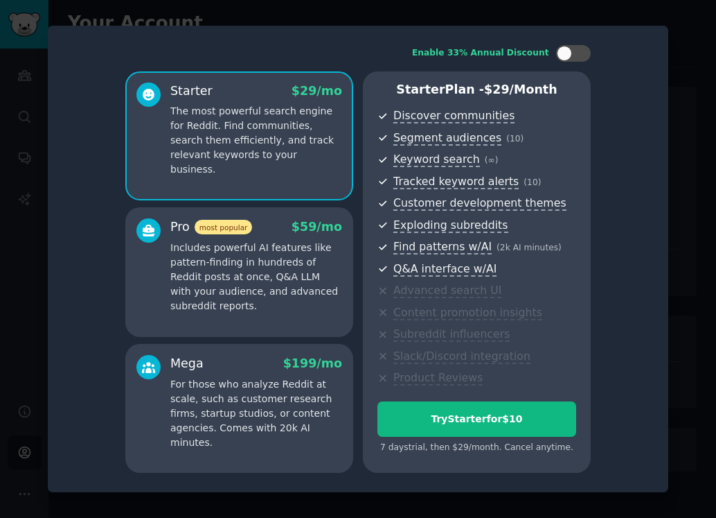
click at [276, 267] on p "Includes powerful AI features like pattern-finding in hundreds of Reddit posts …" at bounding box center [256, 276] width 172 height 73
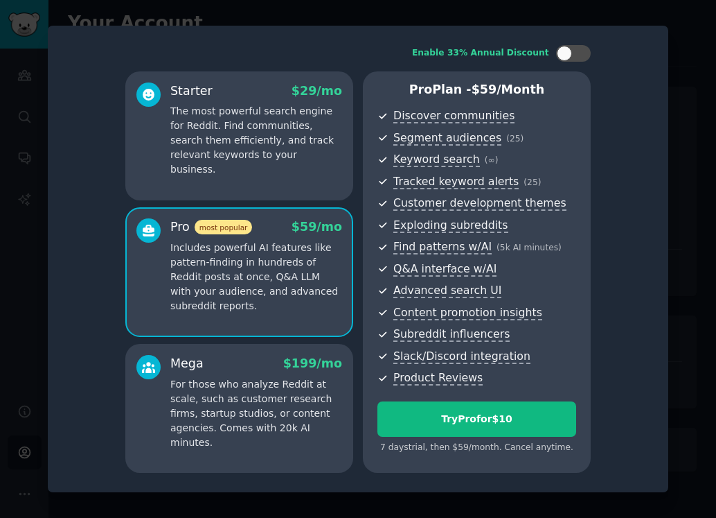
click at [287, 191] on div "Starter $ 29 /mo The most powerful search engine for Reddit. Find communities, …" at bounding box center [239, 135] width 228 height 129
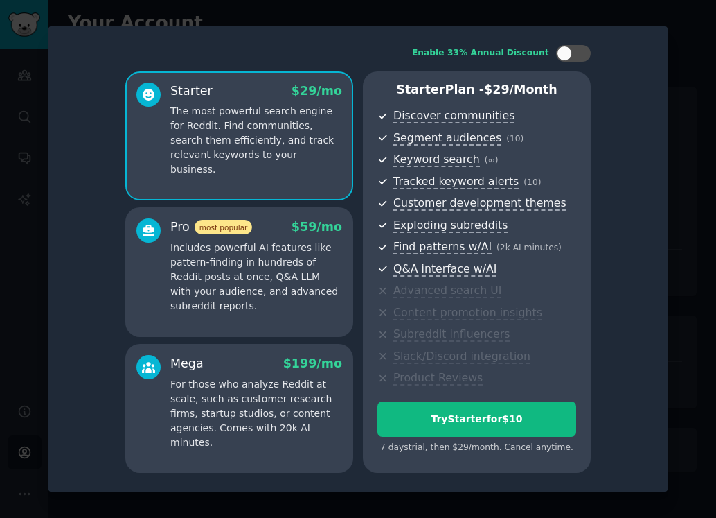
click at [273, 161] on p "The most powerful search engine for Reddit. Find communities, search them effic…" at bounding box center [256, 140] width 172 height 73
click at [249, 249] on p "Includes powerful AI features like pattern-finding in hundreds of Reddit posts …" at bounding box center [256, 276] width 172 height 73
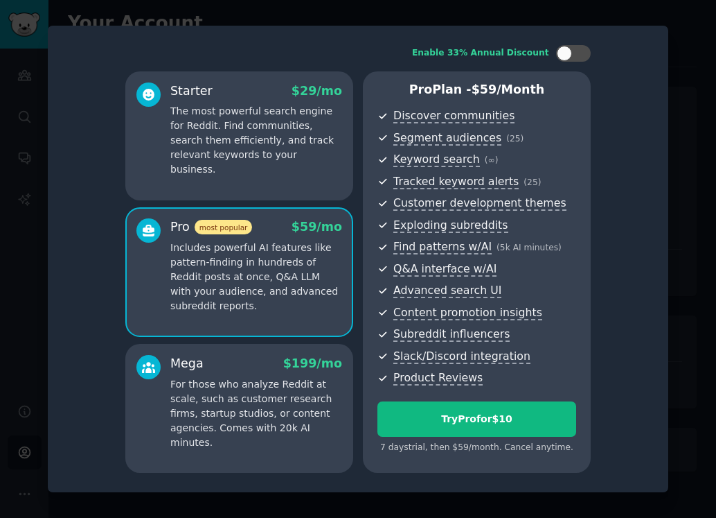
click at [272, 172] on div "Starter $ 29 /mo The most powerful search engine for Reddit. Find communities, …" at bounding box center [239, 135] width 228 height 129
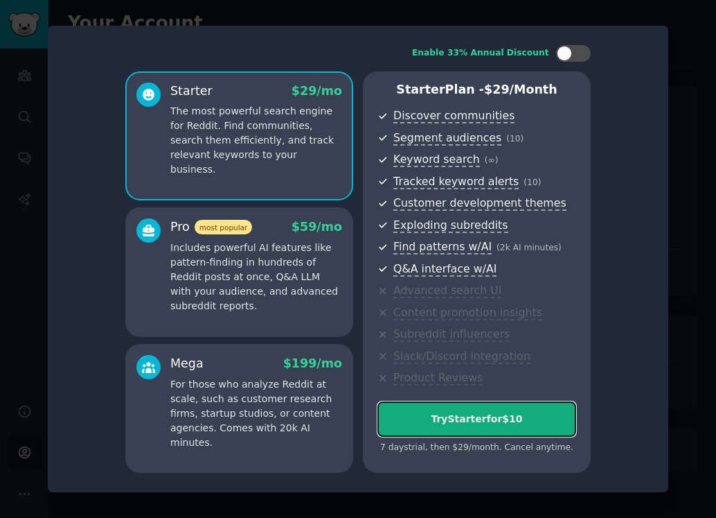
click at [445, 425] on div "Try Starter for $10" at bounding box center [476, 419] width 197 height 15
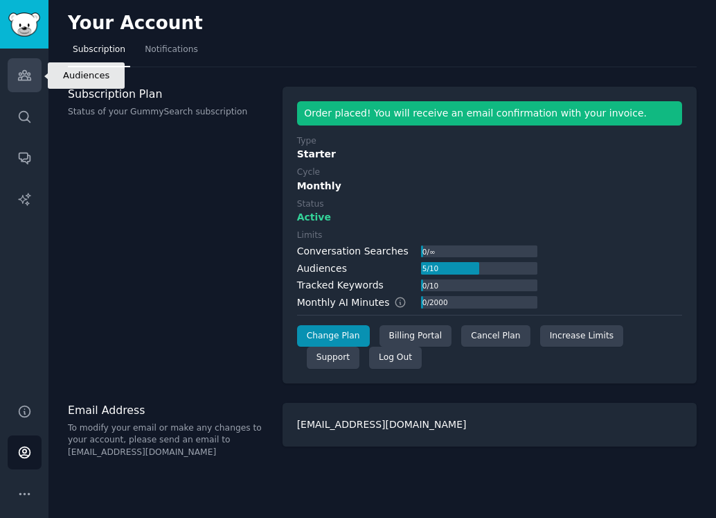
click at [21, 84] on link "Audiences" at bounding box center [25, 75] width 34 height 34
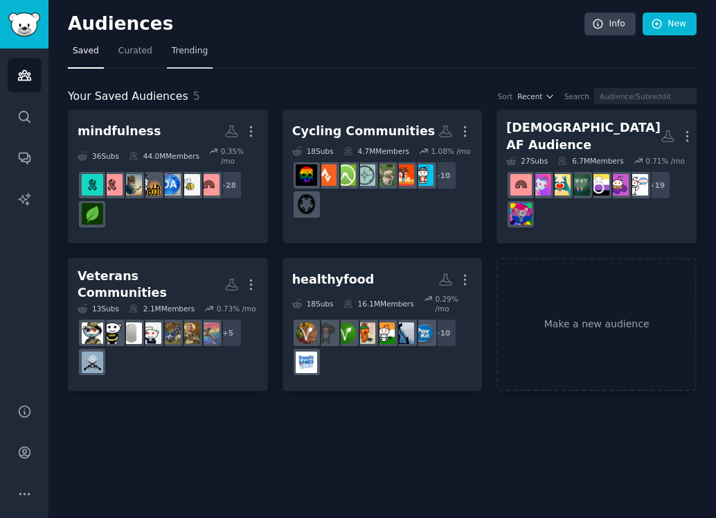
click at [179, 60] on link "Trending" at bounding box center [190, 54] width 46 height 28
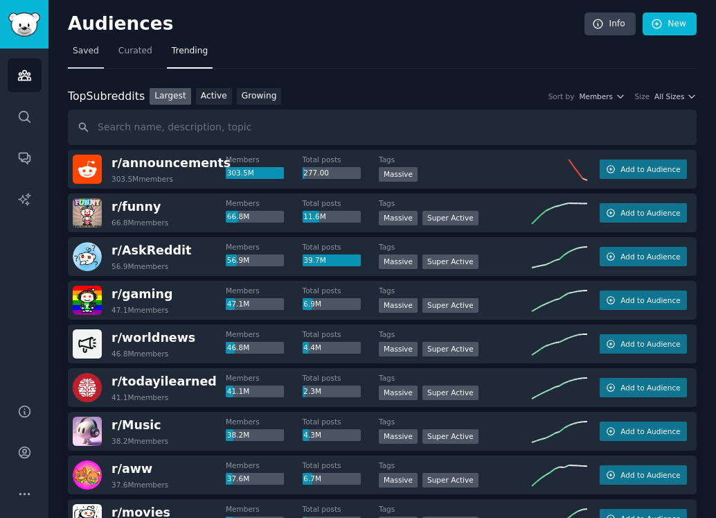
click at [91, 58] on link "Saved" at bounding box center [86, 54] width 36 height 28
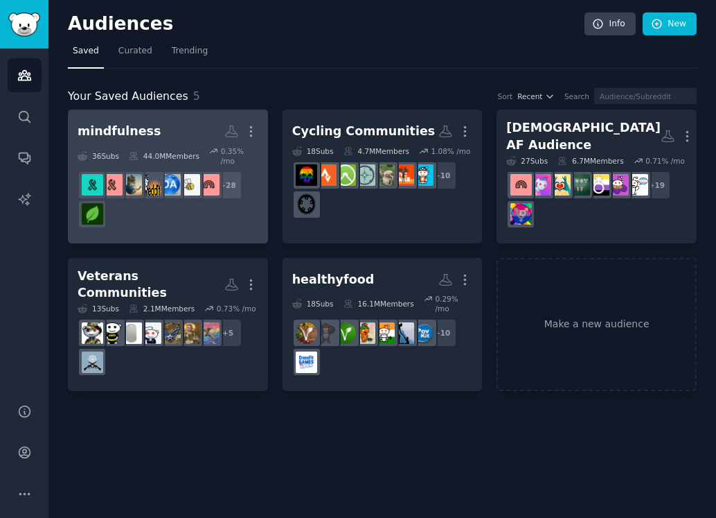
click at [151, 127] on h2 "mindfulness More" at bounding box center [168, 131] width 181 height 24
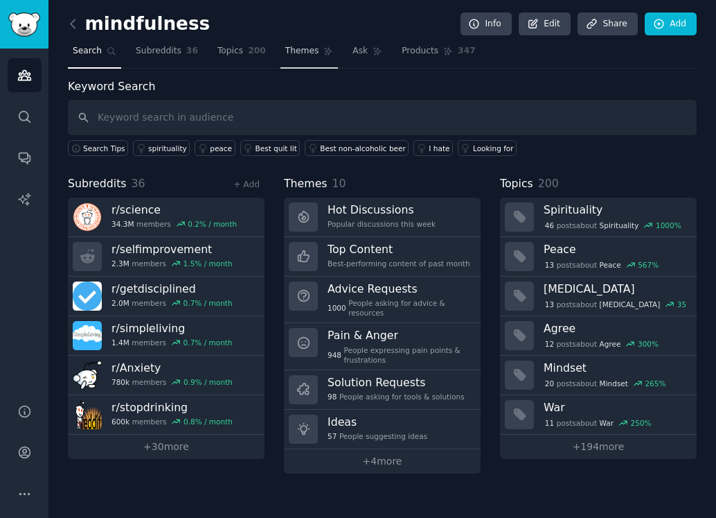
click at [314, 55] on span "Themes" at bounding box center [302, 51] width 34 height 12
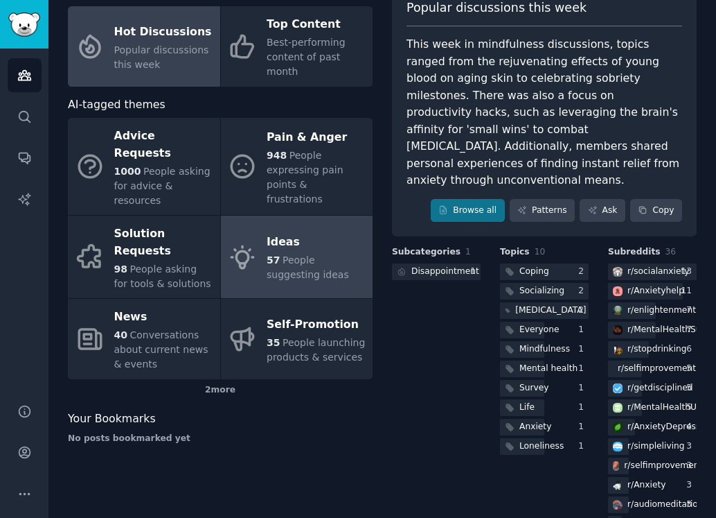
scroll to position [91, 0]
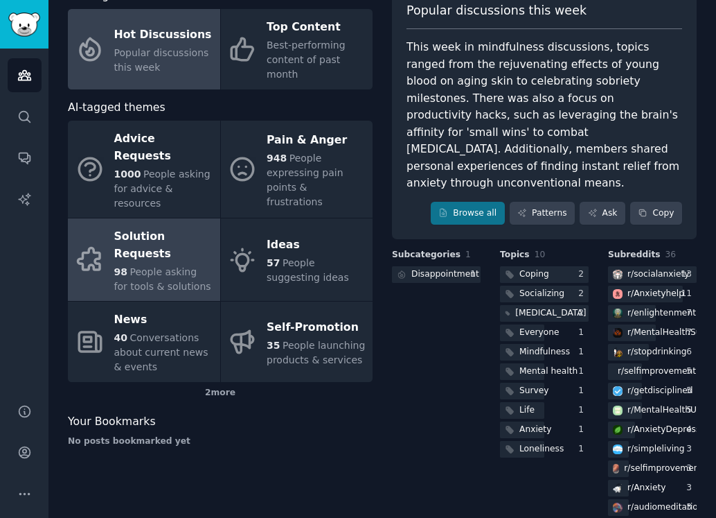
click at [162, 266] on span "People asking for tools & solutions" at bounding box center [162, 279] width 97 height 26
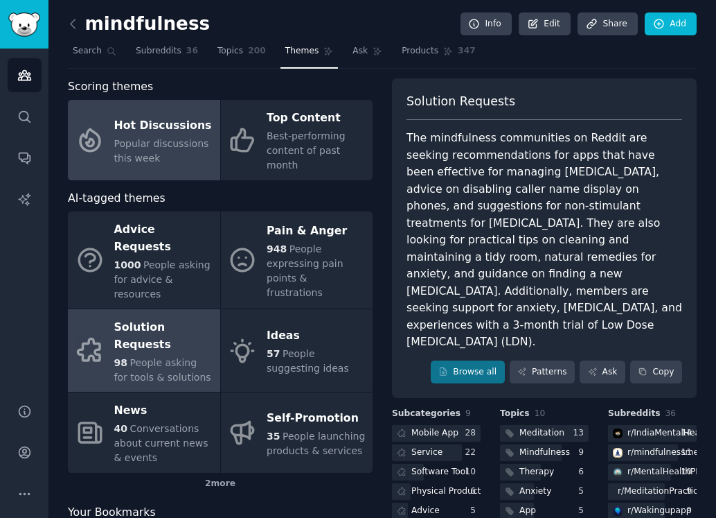
click at [180, 166] on link "Hot Discussions Popular discussions this week" at bounding box center [144, 140] width 152 height 80
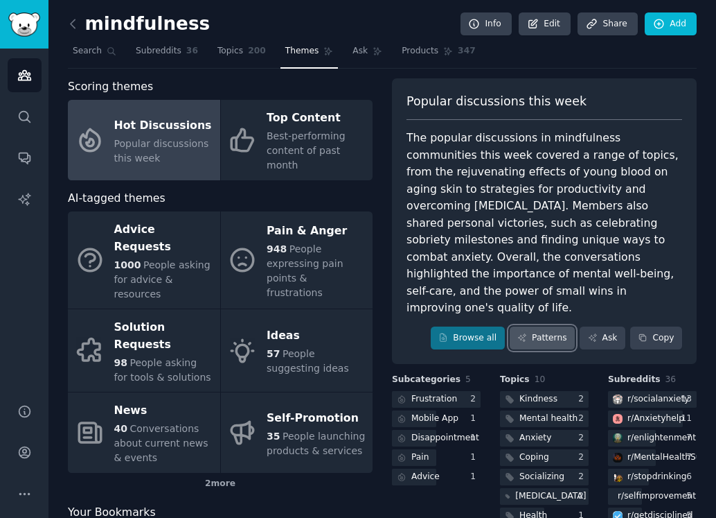
click at [536, 326] on link "Patterns" at bounding box center [542, 338] width 65 height 24
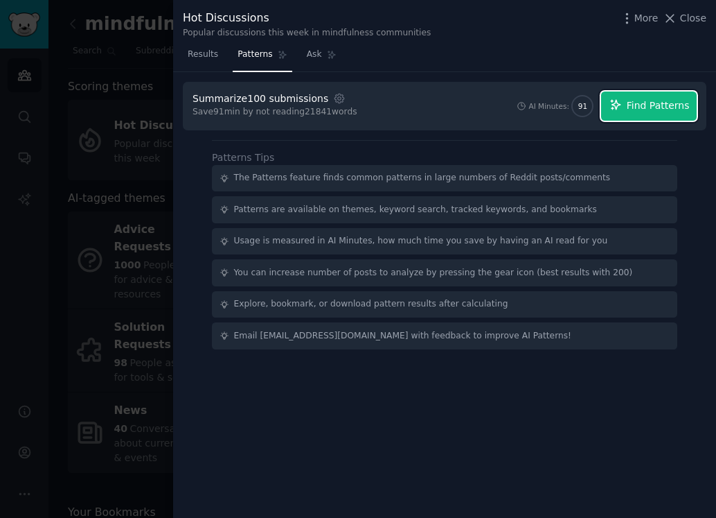
click at [628, 101] on span "Find Patterns" at bounding box center [658, 105] width 63 height 15
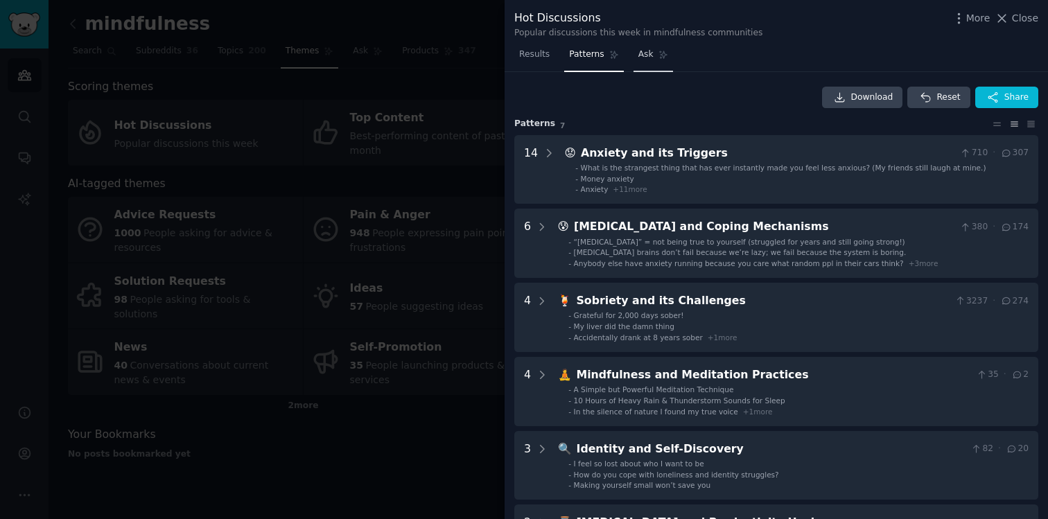
click at [655, 55] on link "Ask" at bounding box center [652, 58] width 39 height 28
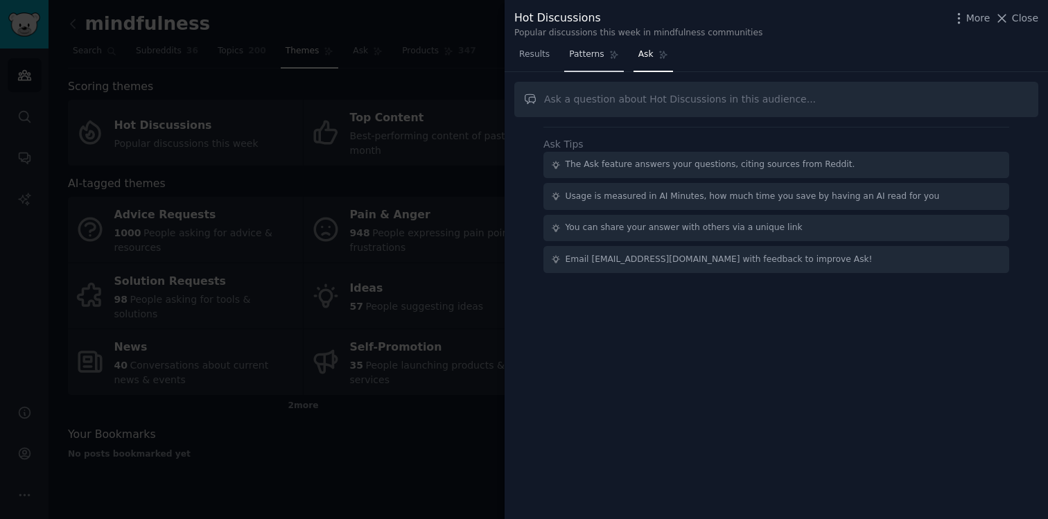
click at [592, 60] on span "Patterns" at bounding box center [586, 54] width 35 height 12
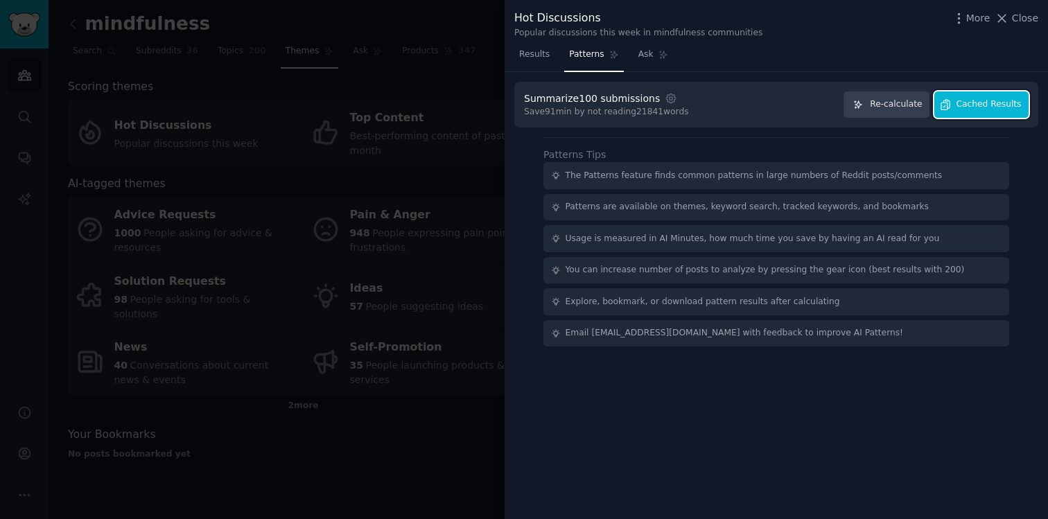
click at [716, 106] on span "Cached Results" at bounding box center [988, 104] width 65 height 12
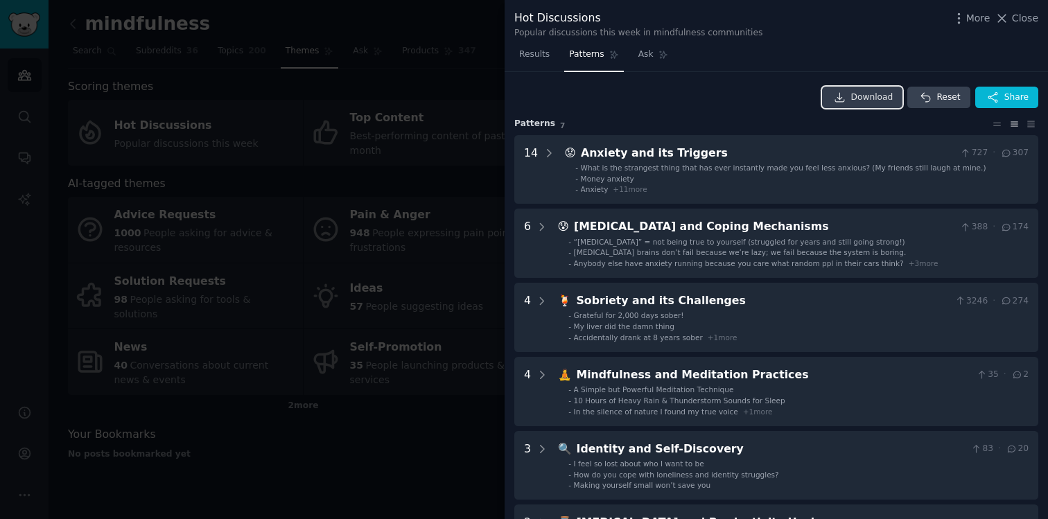
click at [716, 94] on span "Download" at bounding box center [872, 97] width 42 height 12
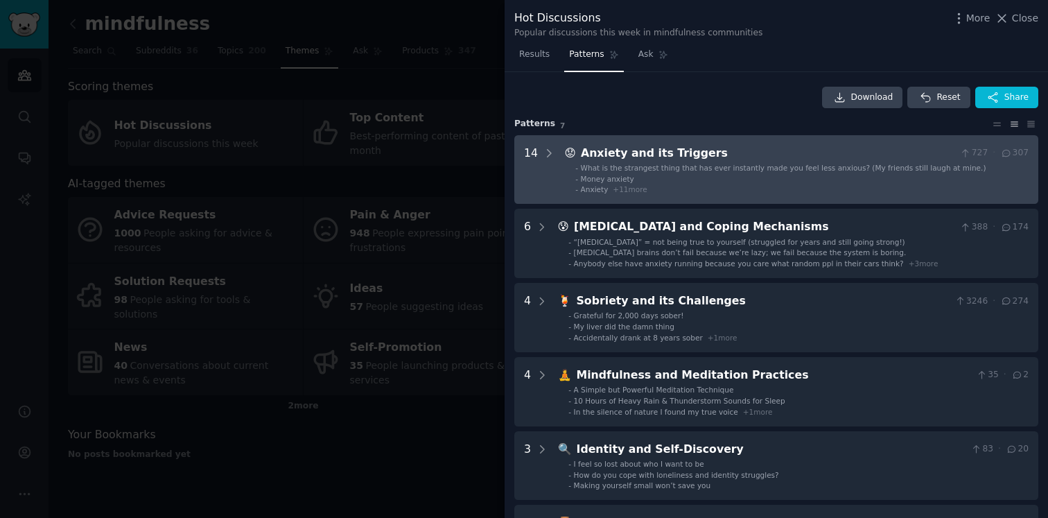
click at [716, 183] on li "- Money anxiety" at bounding box center [801, 179] width 453 height 10
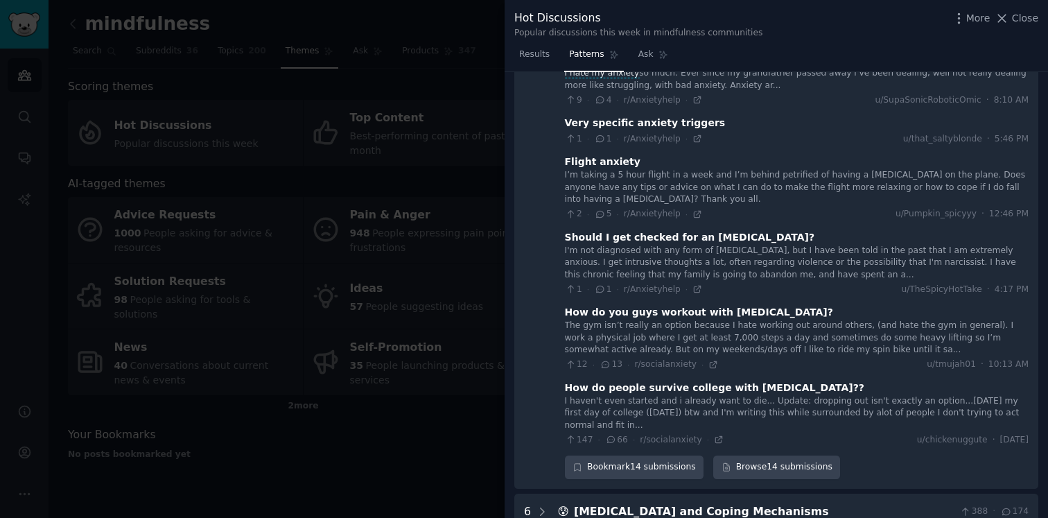
scroll to position [685, 0]
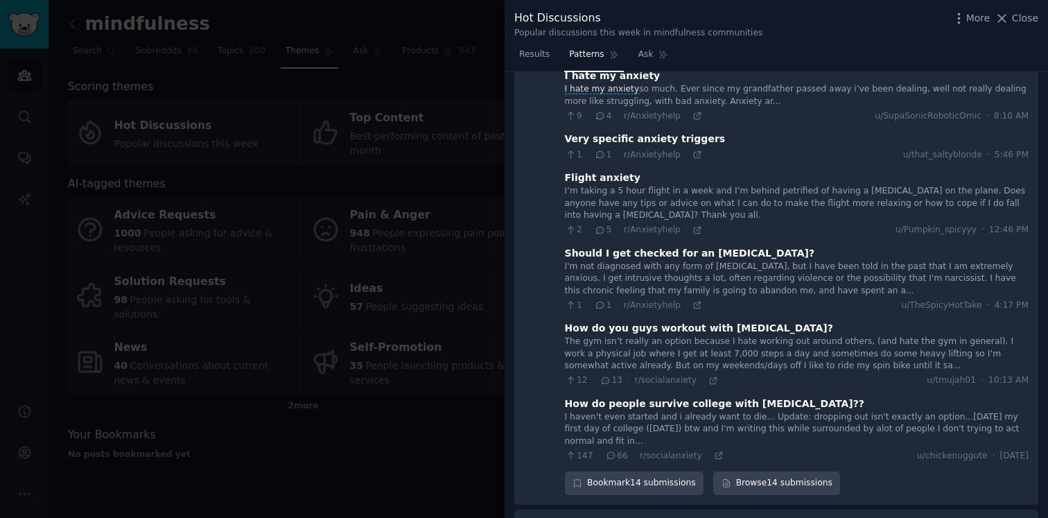
click at [716, 185] on div "I’m taking a 5 hour flight in a week and I’m behind petrified of having a panic…" at bounding box center [797, 203] width 464 height 37
click at [599, 225] on icon at bounding box center [600, 230] width 12 height 10
click at [599, 170] on div "Flight anxiety" at bounding box center [603, 177] width 76 height 15
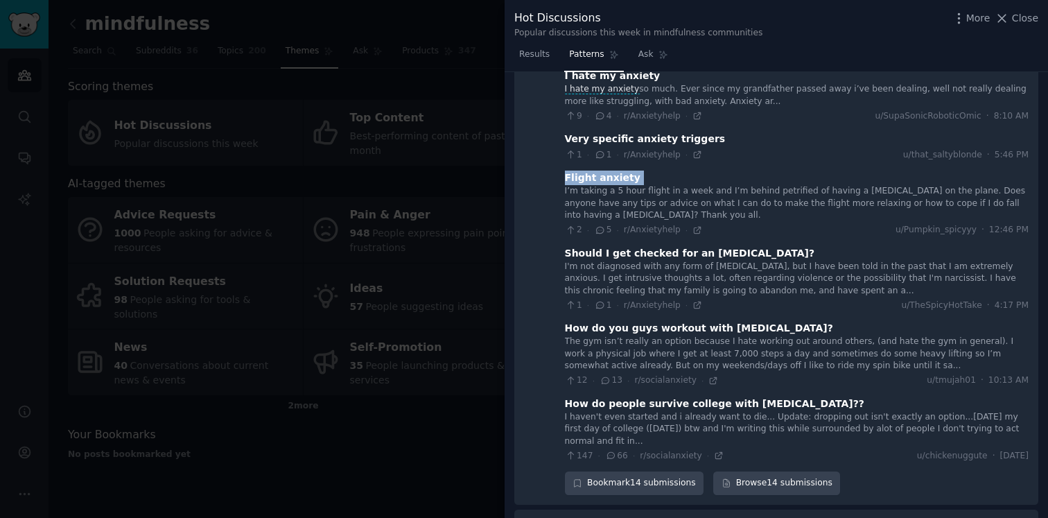
click at [599, 170] on div "Flight anxiety" at bounding box center [603, 177] width 76 height 15
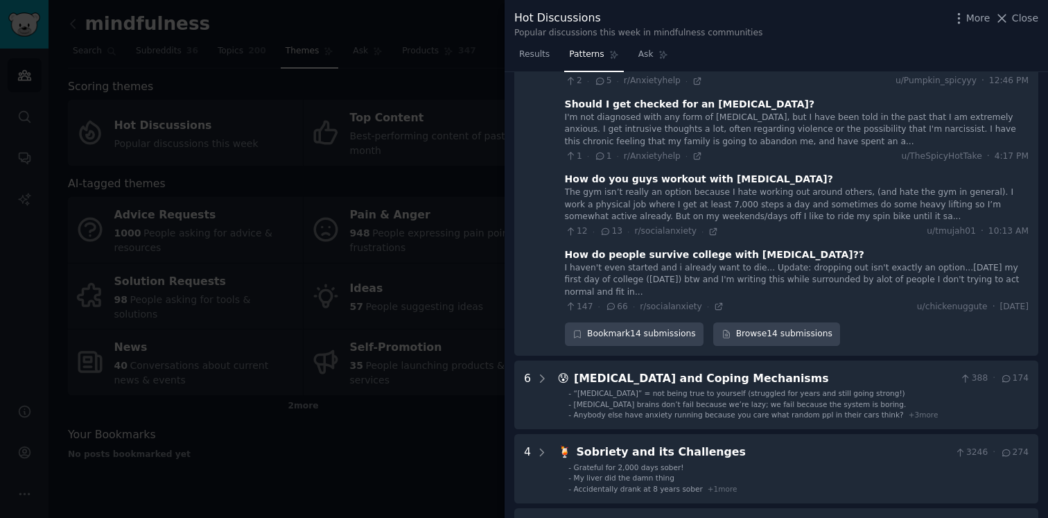
scroll to position [838, 0]
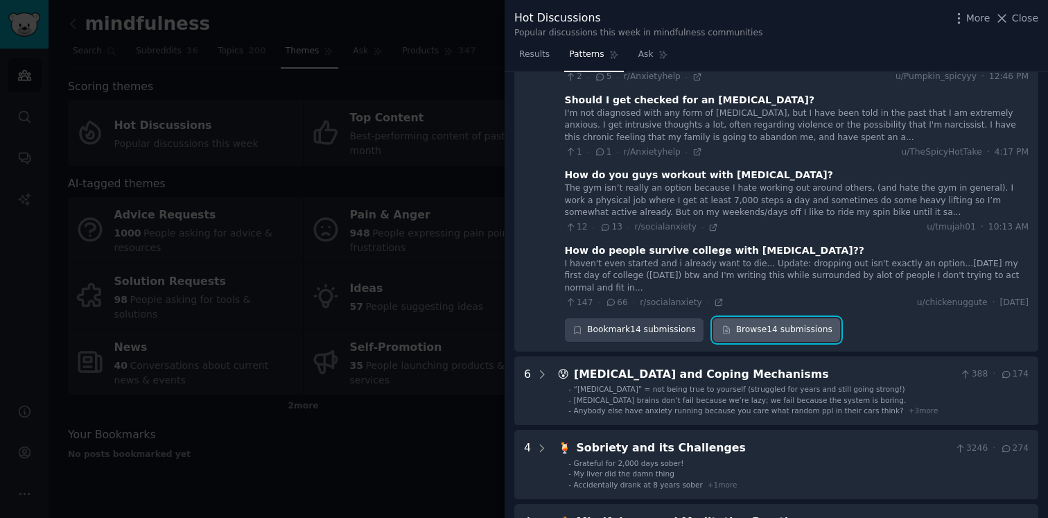
click at [716, 318] on link "Browse 14 submissions" at bounding box center [776, 330] width 127 height 24
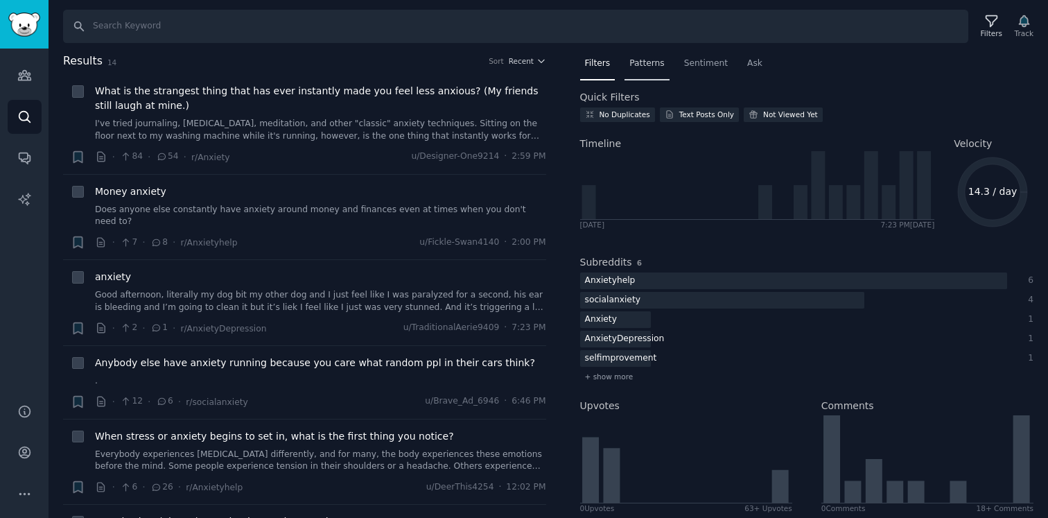
click at [649, 61] on span "Patterns" at bounding box center [646, 64] width 35 height 12
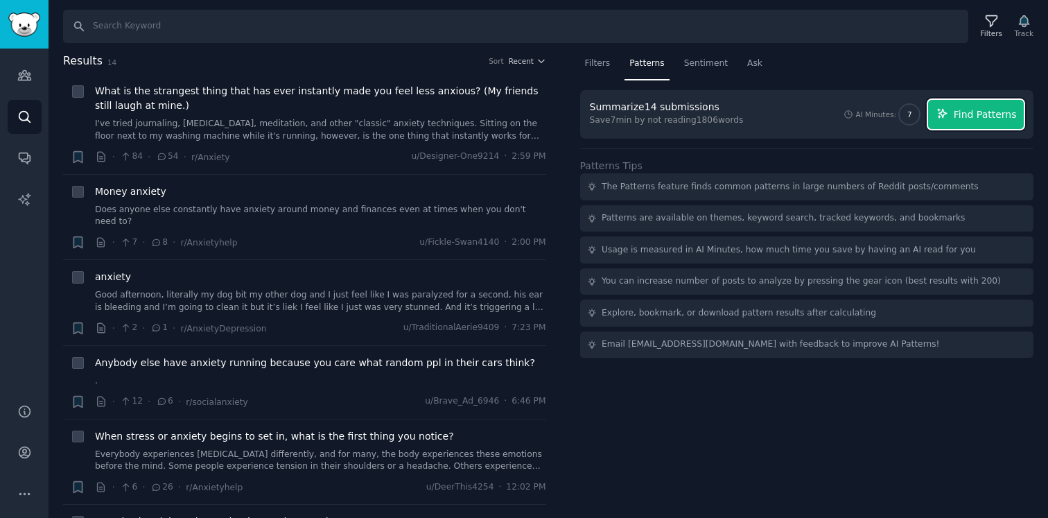
click at [716, 116] on span "Find Patterns" at bounding box center [984, 114] width 63 height 15
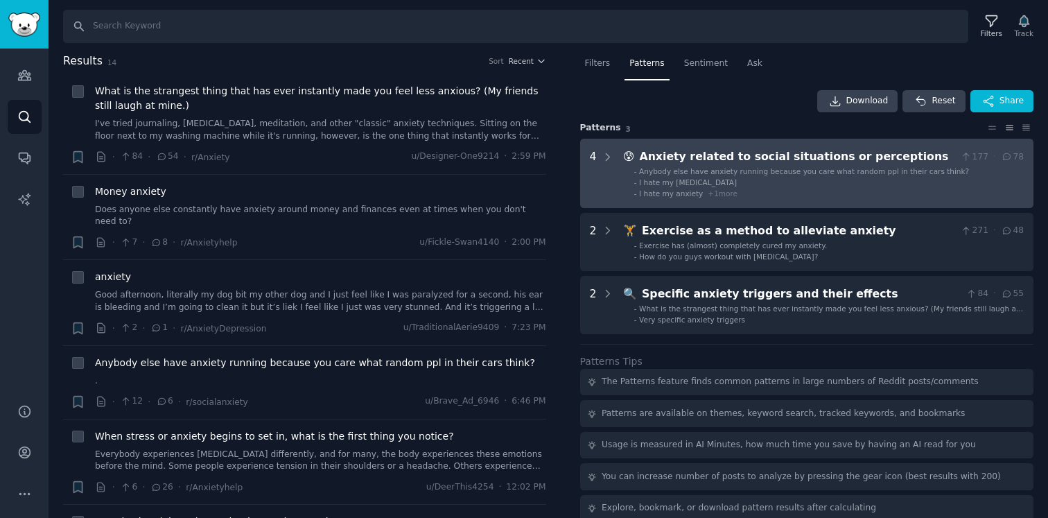
click at [716, 145] on perceptions "4 😰 Anxiety related to social situations or perceptions 177 · 78 - Anybody else…" at bounding box center [807, 173] width 454 height 69
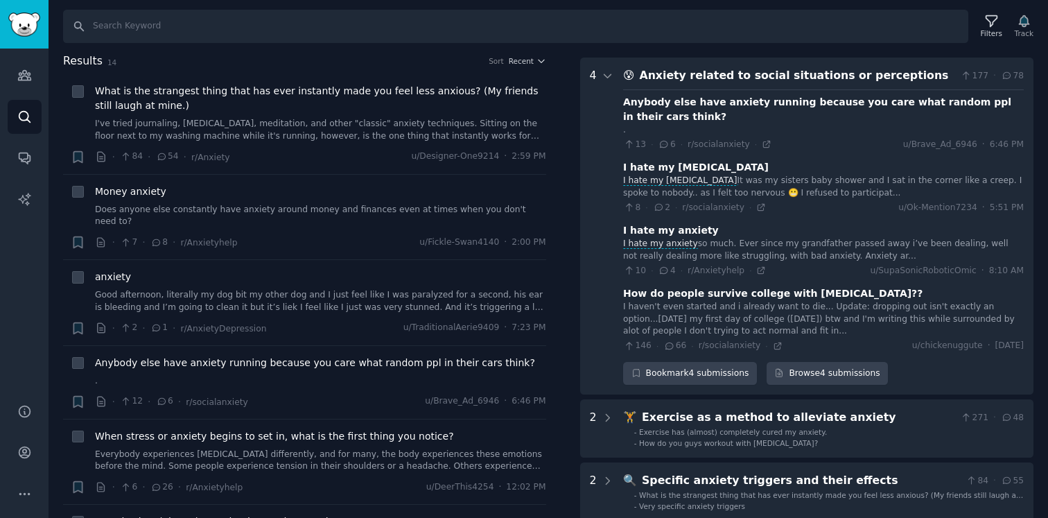
scroll to position [86, 0]
